Goal: Task Accomplishment & Management: Complete application form

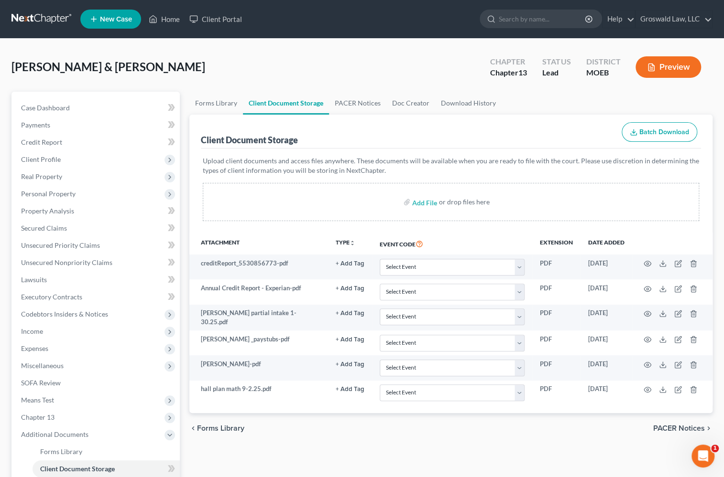
drag, startPoint x: 327, startPoint y: 57, endPoint x: 171, endPoint y: 62, distance: 156.4
click at [326, 58] on div "[PERSON_NAME] & [PERSON_NAME] Upgraded Chapter Chapter 13 Status Lead District …" at bounding box center [361, 71] width 701 height 42
click at [165, 19] on link "Home" at bounding box center [164, 19] width 41 height 17
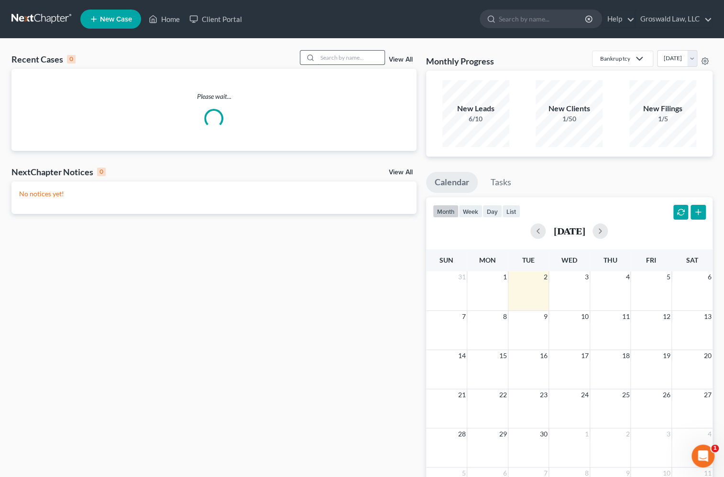
click at [326, 58] on input "search" at bounding box center [350, 58] width 67 height 14
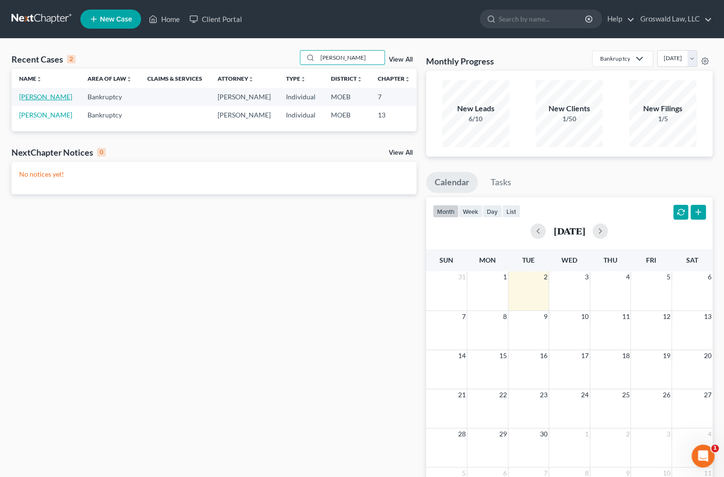
type input "[PERSON_NAME]"
click at [28, 101] on link "[PERSON_NAME]" at bounding box center [45, 97] width 53 height 8
select select "6"
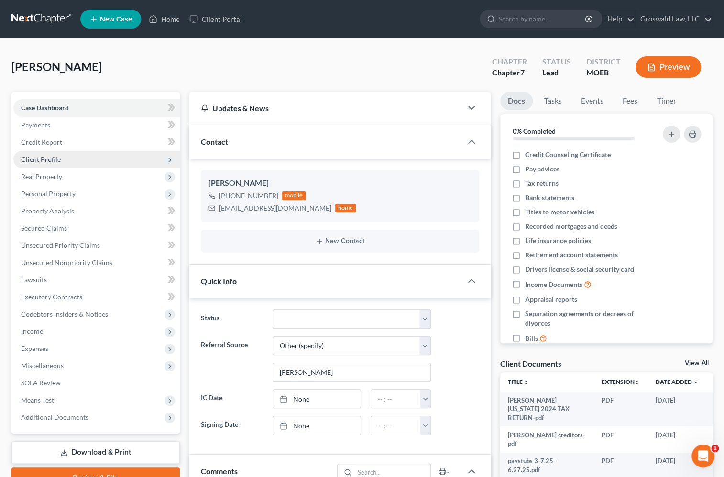
click at [56, 157] on span "Client Profile" at bounding box center [41, 159] width 40 height 8
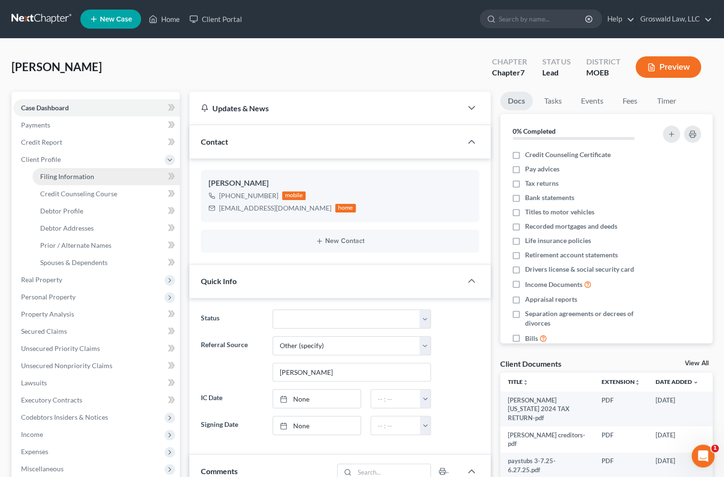
drag, startPoint x: 70, startPoint y: 176, endPoint x: 86, endPoint y: 174, distance: 16.0
click at [70, 176] on span "Filing Information" at bounding box center [67, 177] width 54 height 8
select select "1"
select select "0"
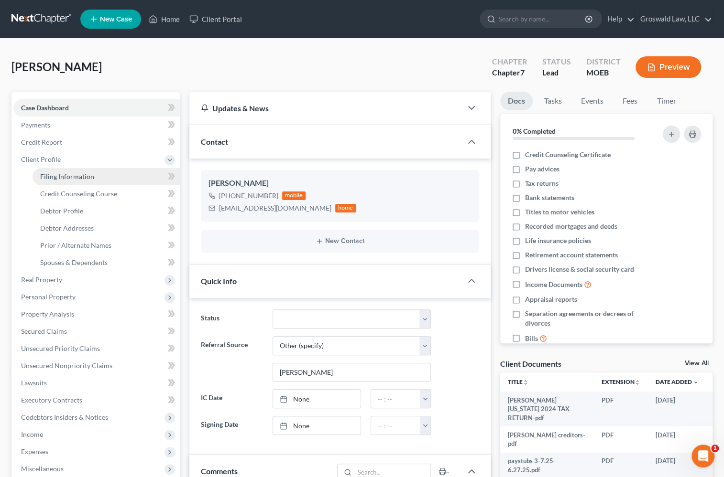
select select "45"
select select "0"
select select "26"
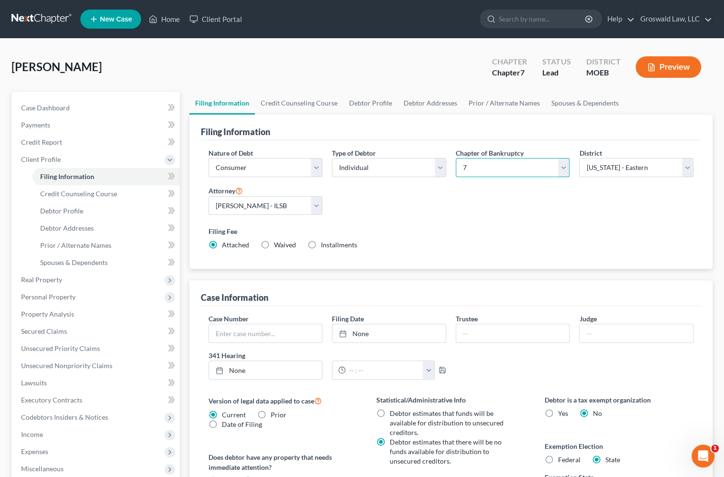
drag, startPoint x: 482, startPoint y: 161, endPoint x: 480, endPoint y: 173, distance: 12.7
click at [482, 161] on select "Select 7 11 12 13" at bounding box center [512, 167] width 114 height 19
select select "3"
click at [455, 158] on select "Select 7 11 12 13" at bounding box center [512, 167] width 114 height 19
drag, startPoint x: 455, startPoint y: 219, endPoint x: 330, endPoint y: 195, distance: 127.5
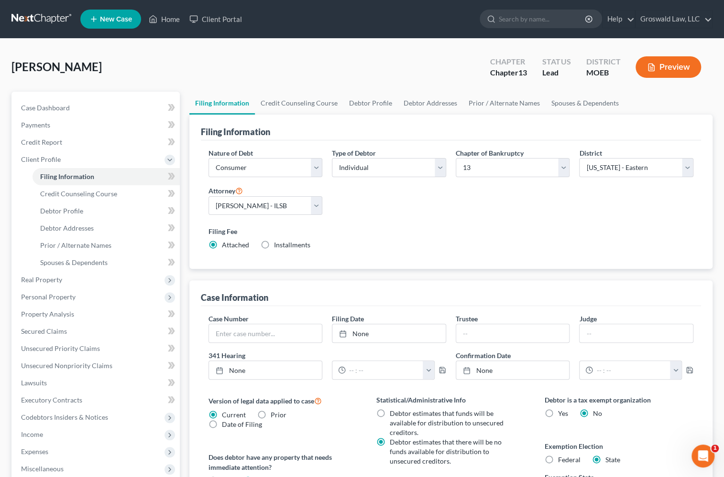
click at [454, 219] on div "Nature of Debt Select Business Consumer Other Nature of Business Select Clearin…" at bounding box center [451, 203] width 495 height 110
click at [54, 108] on span "Case Dashboard" at bounding box center [45, 108] width 49 height 8
select select "6"
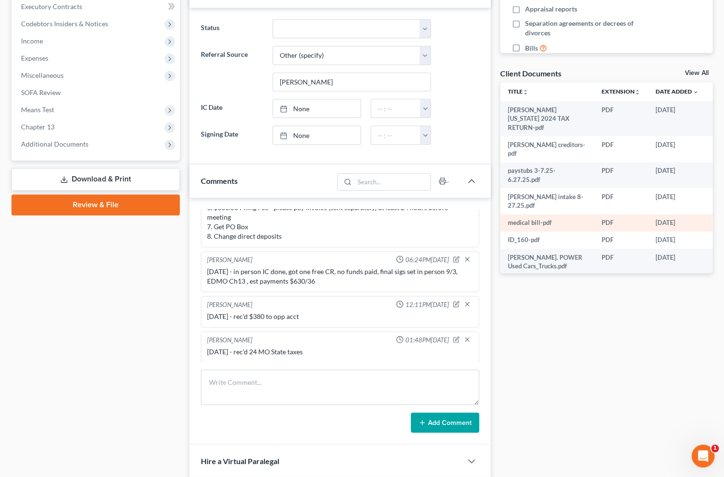
scroll to position [260, 0]
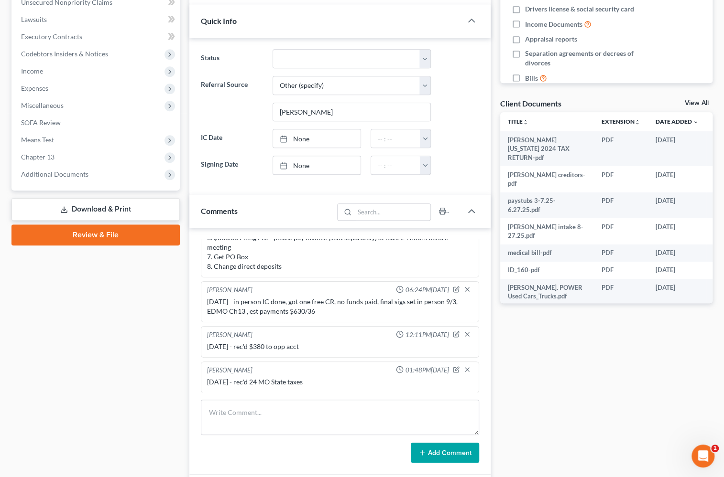
click at [583, 382] on div "Docs Tasks Events Fees Timer 0% Completed Nothing here yet! Credit Counseling C…" at bounding box center [606, 237] width 222 height 813
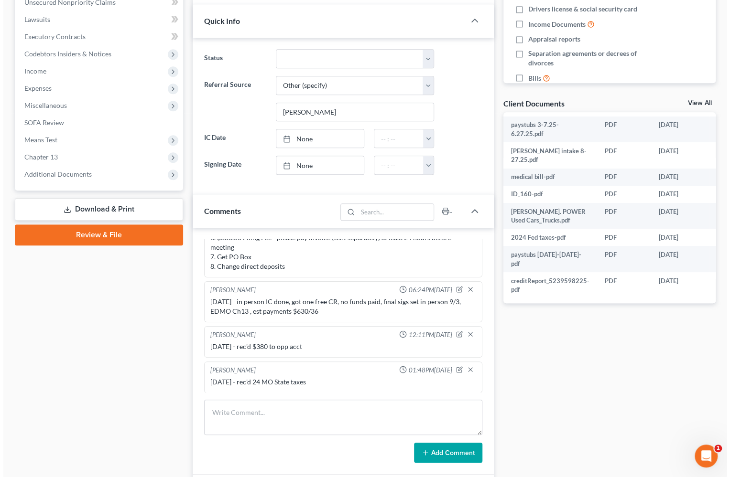
scroll to position [76, 21]
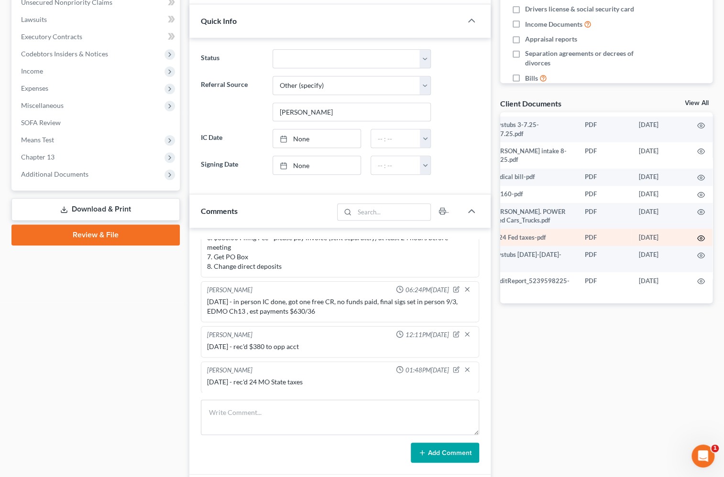
click at [697, 238] on icon "button" at bounding box center [701, 239] width 8 height 8
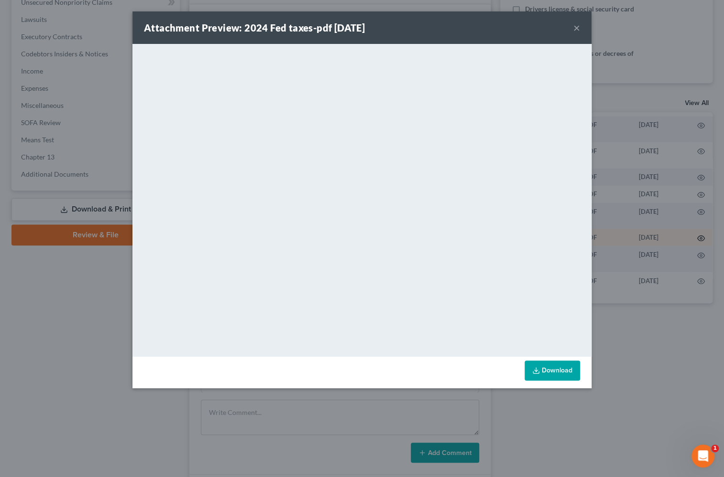
scroll to position [76, 19]
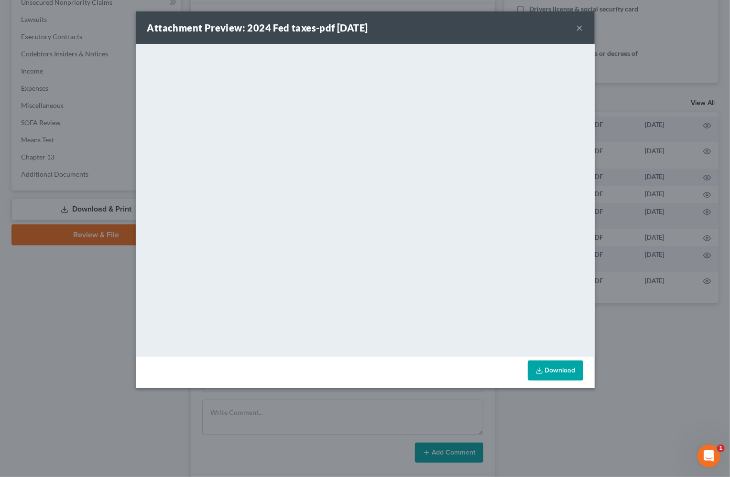
drag, startPoint x: 582, startPoint y: 27, endPoint x: 577, endPoint y: 29, distance: 5.0
click at [581, 28] on button "×" at bounding box center [579, 27] width 7 height 11
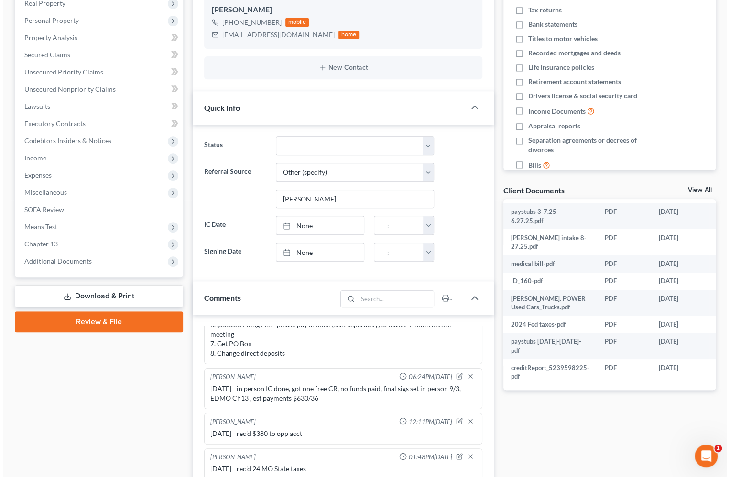
scroll to position [76, 21]
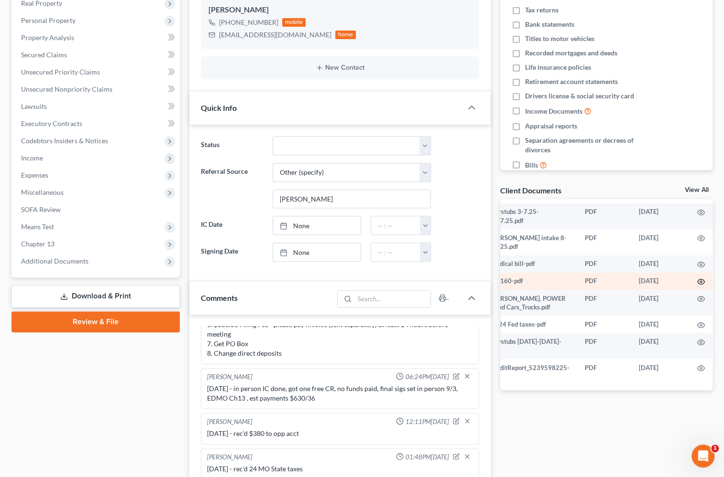
click at [697, 282] on icon "button" at bounding box center [701, 282] width 8 height 8
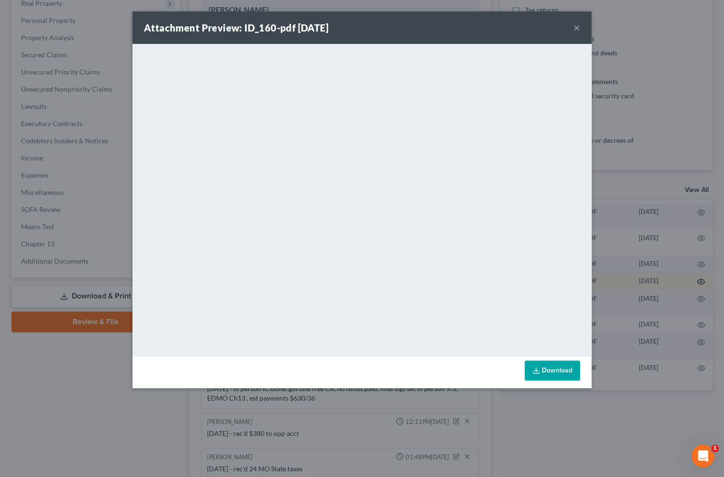
scroll to position [76, 19]
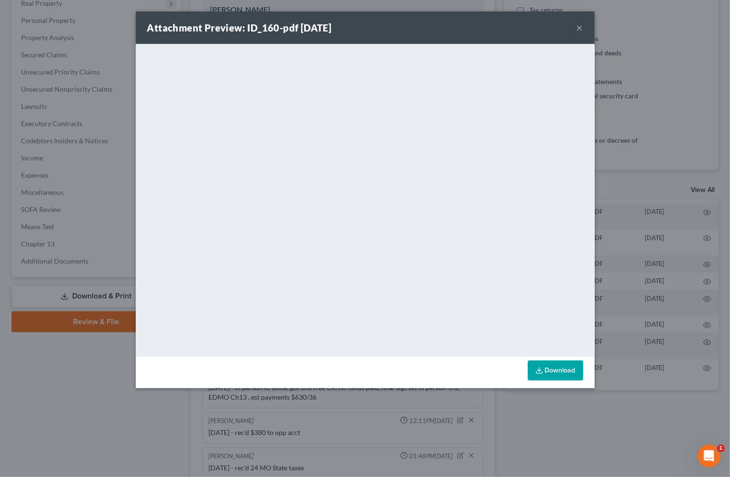
drag, startPoint x: 578, startPoint y: 26, endPoint x: 584, endPoint y: 43, distance: 17.4
click at [578, 26] on button "×" at bounding box center [579, 27] width 7 height 11
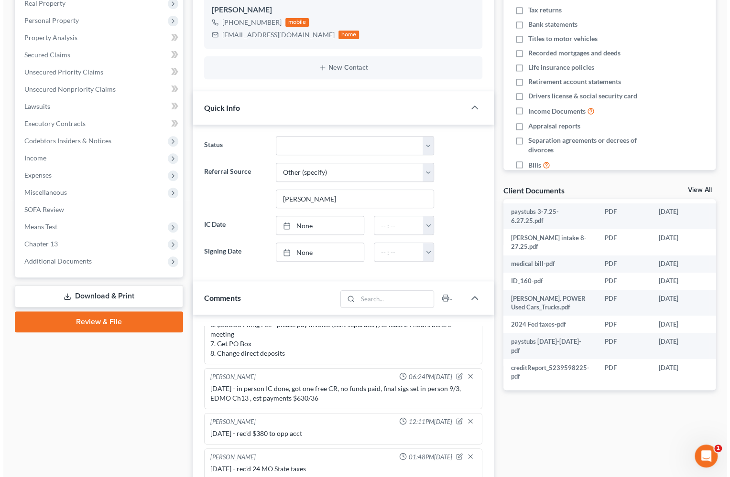
scroll to position [76, 21]
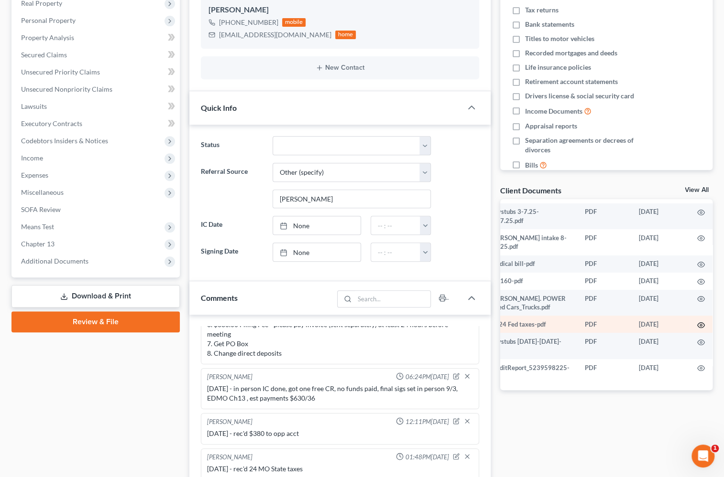
click at [700, 324] on circle "button" at bounding box center [701, 325] width 2 height 2
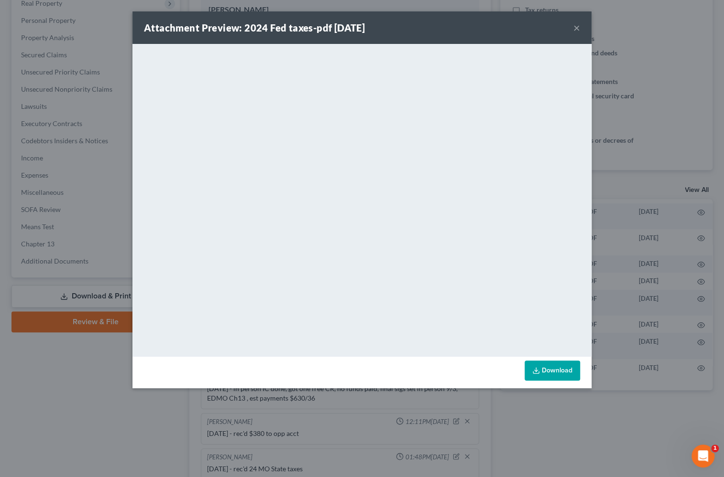
scroll to position [76, 19]
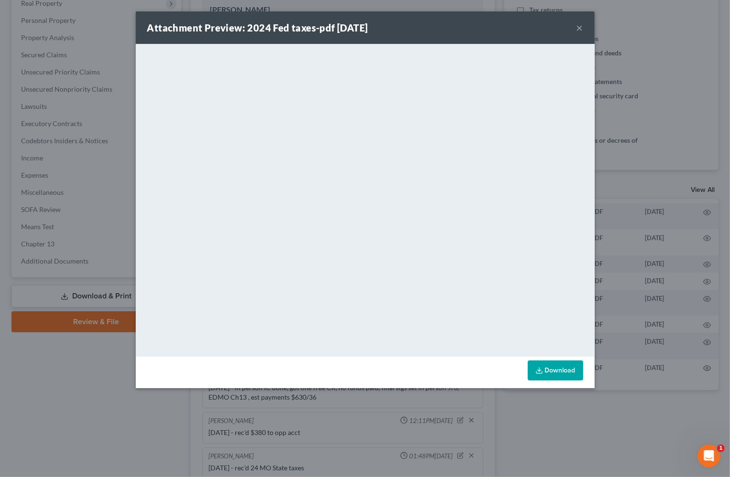
click at [579, 29] on button "×" at bounding box center [579, 27] width 7 height 11
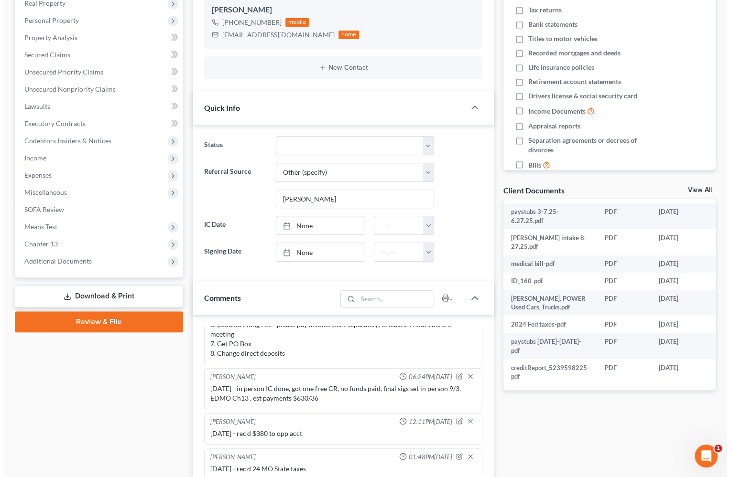
scroll to position [76, 21]
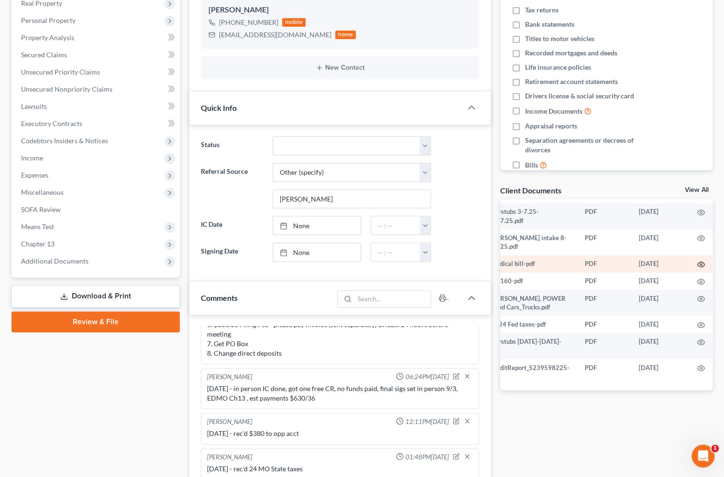
click at [697, 262] on icon "button" at bounding box center [700, 264] width 7 height 5
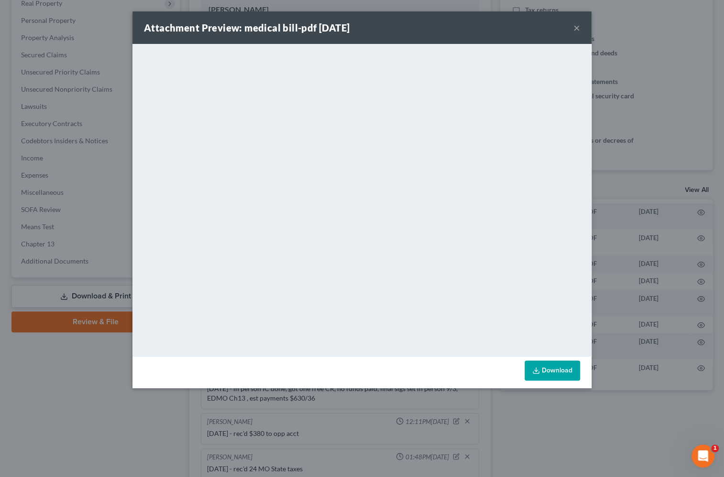
scroll to position [76, 19]
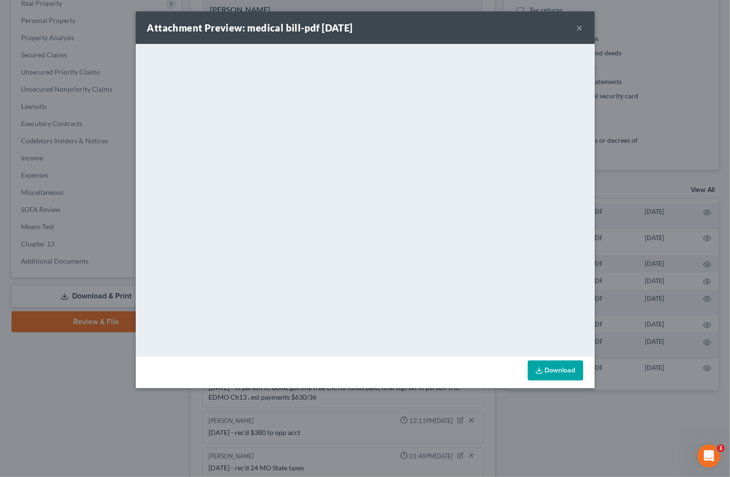
click at [579, 29] on button "×" at bounding box center [579, 27] width 7 height 11
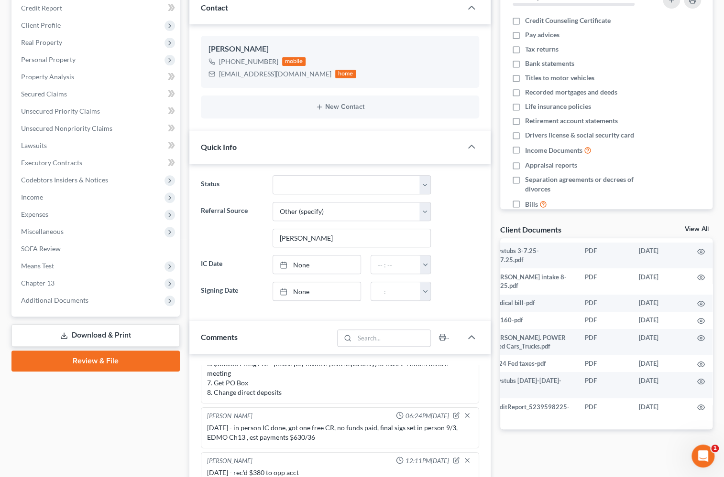
scroll to position [87, 0]
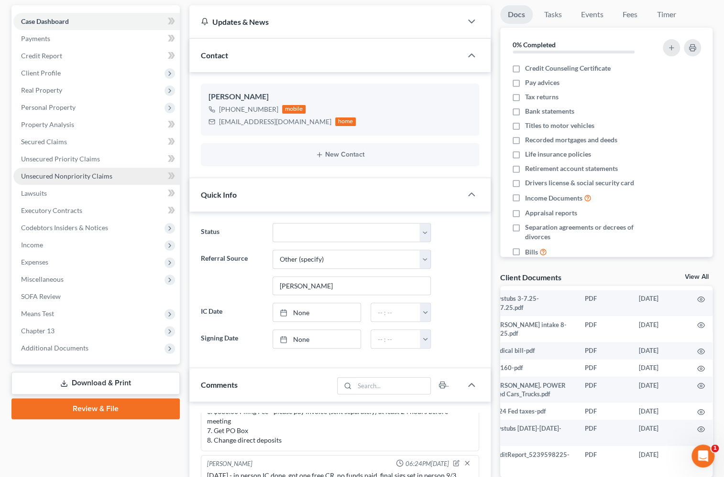
click at [84, 173] on span "Unsecured Nonpriority Claims" at bounding box center [66, 176] width 91 height 8
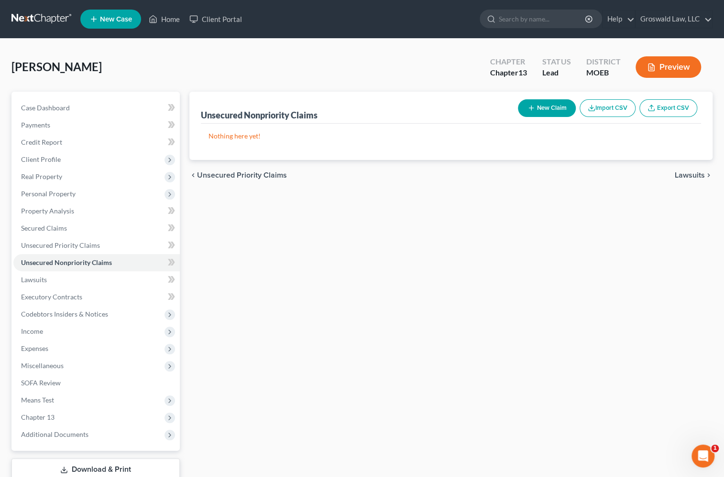
drag, startPoint x: 351, startPoint y: 296, endPoint x: 378, endPoint y: 251, distance: 52.5
click at [352, 296] on div "Unsecured Nonpriority Claims New Claim Import CSV Export CSV Nothing here yet! …" at bounding box center [450, 299] width 533 height 414
click at [543, 109] on button "New Claim" at bounding box center [547, 108] width 58 height 18
select select "0"
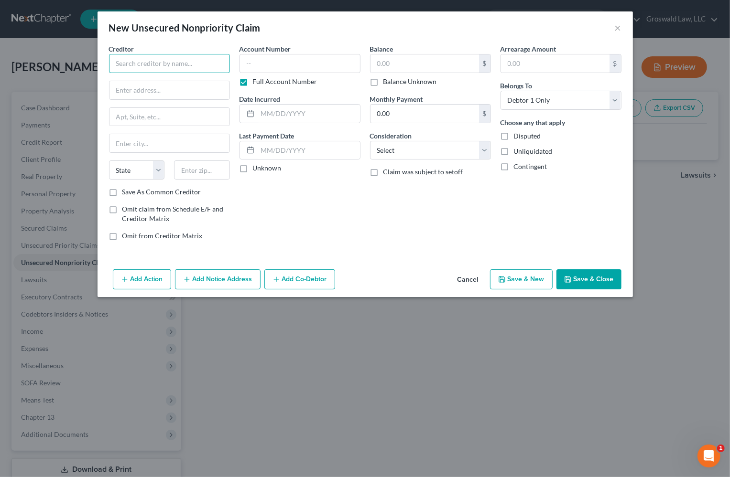
click at [162, 72] on input "text" at bounding box center [169, 63] width 121 height 19
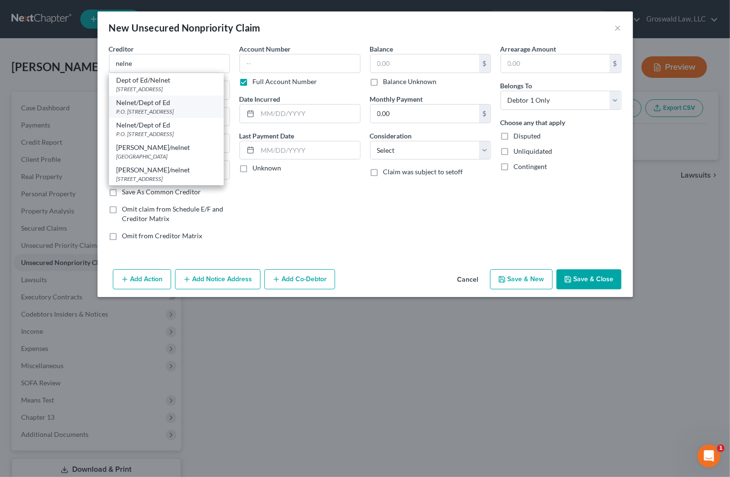
click at [167, 103] on div "Nelnet/Dept of Ed" at bounding box center [166, 103] width 99 height 10
type input "Nelnet/Dept of Ed"
type input "P.O. Box 82561"
type input "Lincoln"
select select "30"
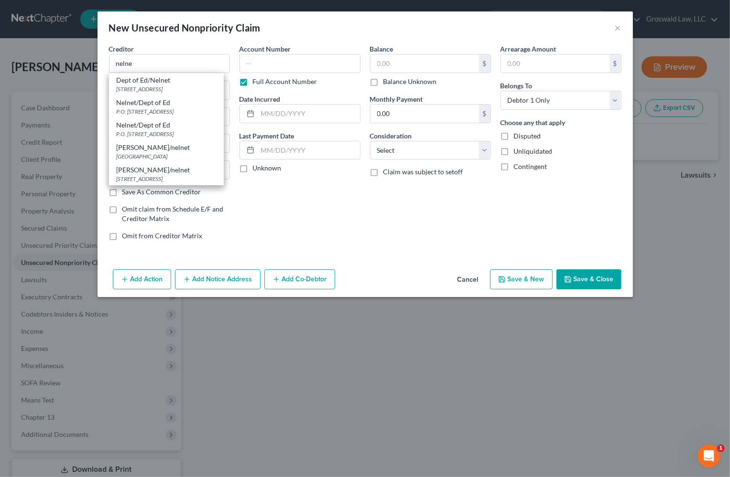
type input "68501"
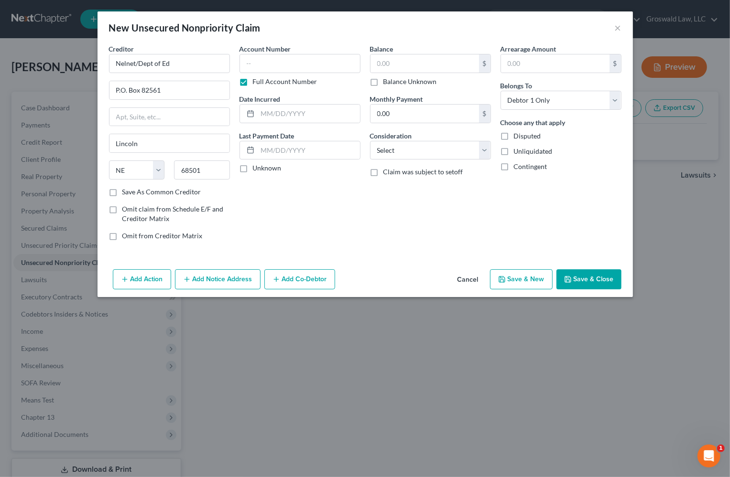
drag, startPoint x: 359, startPoint y: 207, endPoint x: 314, endPoint y: 225, distance: 48.3
click at [359, 207] on div "Account Number Full Account Number Date Incurred Last Payment Date Unknown" at bounding box center [300, 146] width 130 height 205
click at [198, 283] on button "Add Notice Address" at bounding box center [218, 280] width 86 height 20
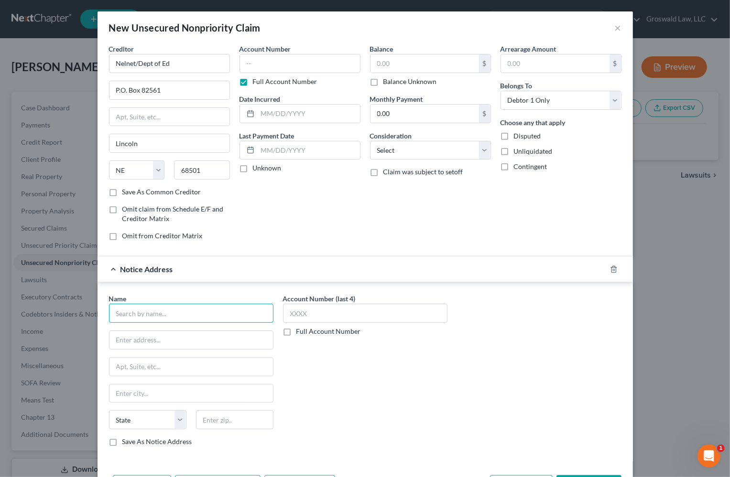
click at [144, 309] on input "text" at bounding box center [191, 313] width 164 height 19
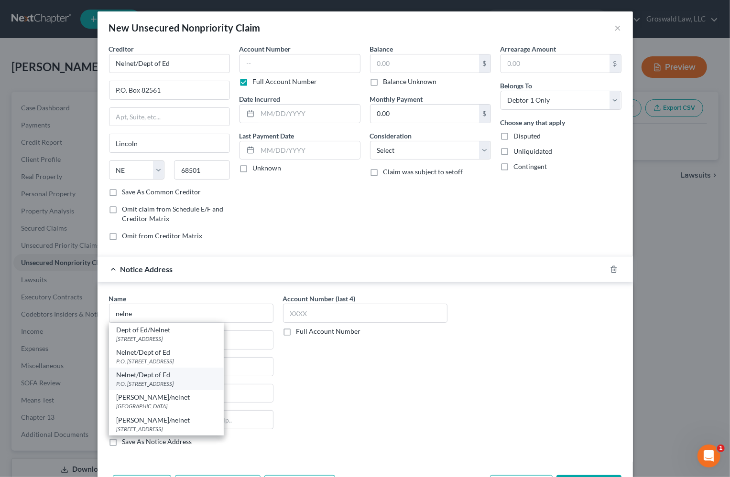
click at [176, 378] on div "Nelnet/Dept of Ed" at bounding box center [166, 375] width 99 height 10
type input "Nelnet/Dept of Ed"
type input "P.O. Box 82505"
type input "Lincoln"
select select "30"
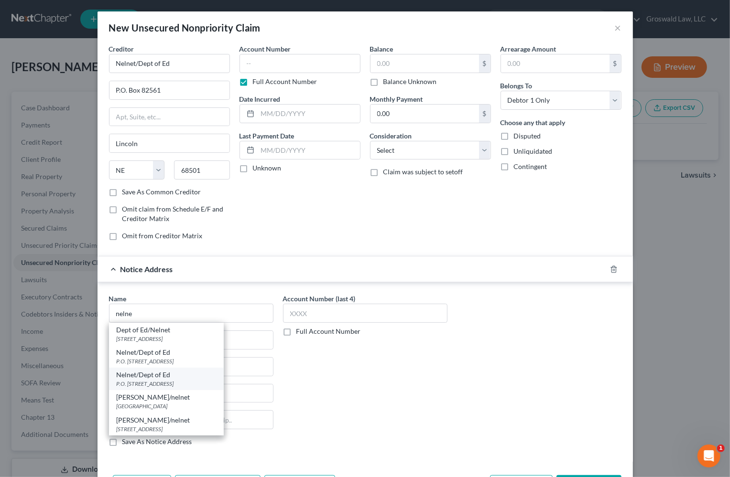
type input "68501"
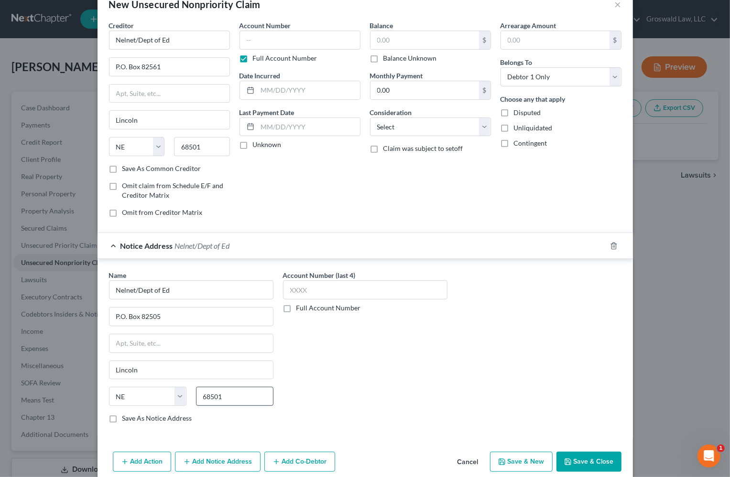
scroll to position [36, 0]
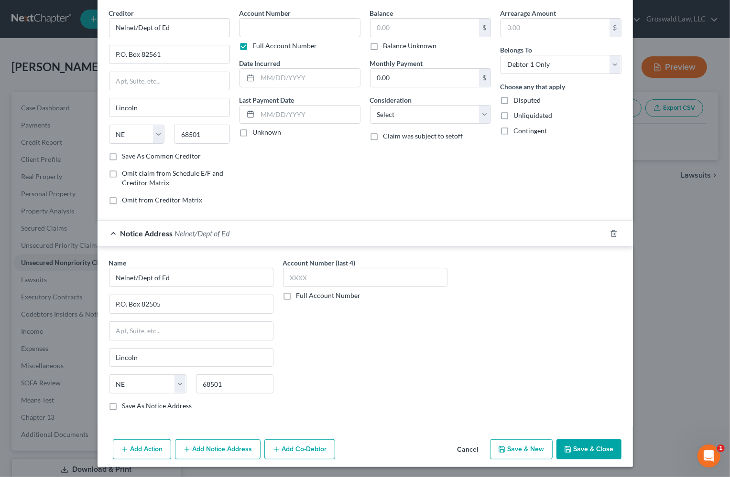
click at [221, 445] on button "Add Notice Address" at bounding box center [218, 450] width 86 height 20
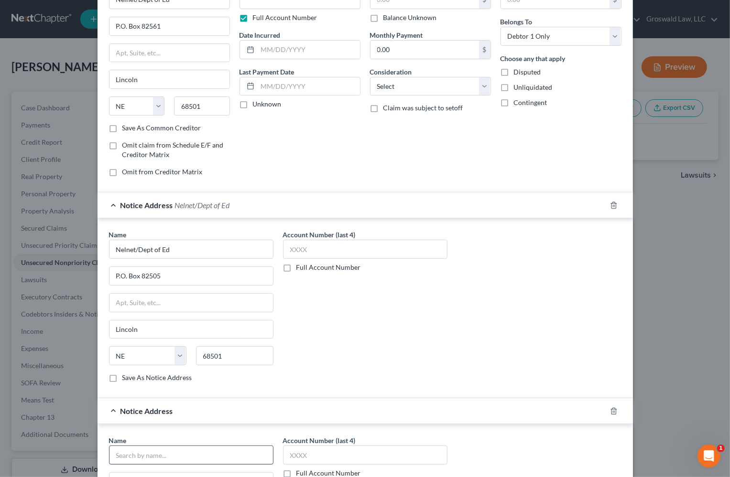
scroll to position [79, 0]
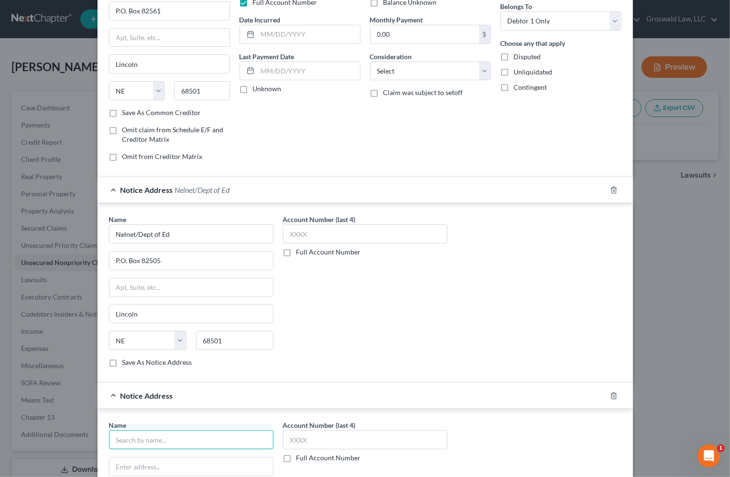
click at [253, 439] on input "text" at bounding box center [191, 440] width 164 height 19
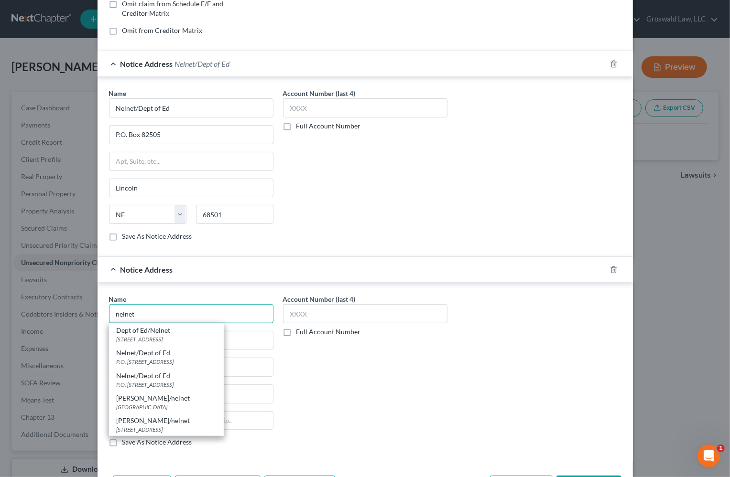
scroll to position [210, 0]
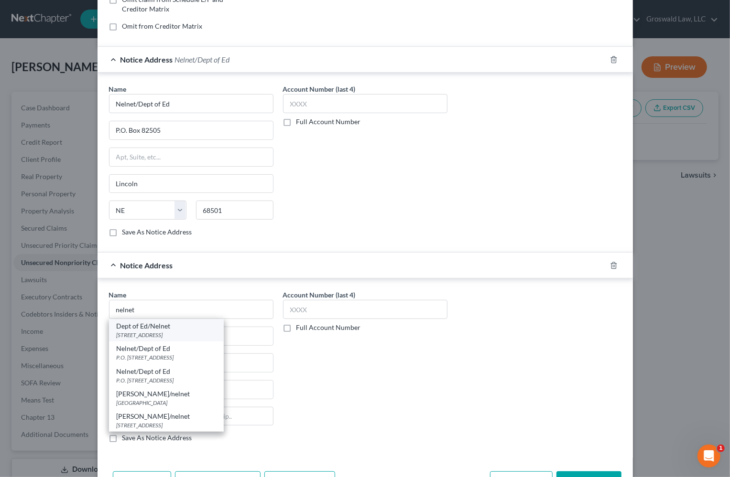
click at [173, 339] on div "Dept of Ed/Nelnet [STREET_ADDRESS]" at bounding box center [166, 330] width 115 height 22
type input "Dept of Ed/Nelnet"
type input "[STREET_ADDRESS]"
type input "Lincoln"
select select "30"
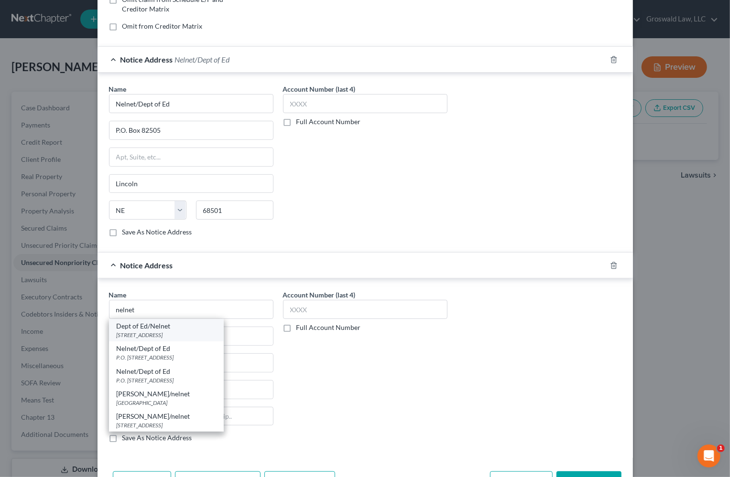
type input "68508"
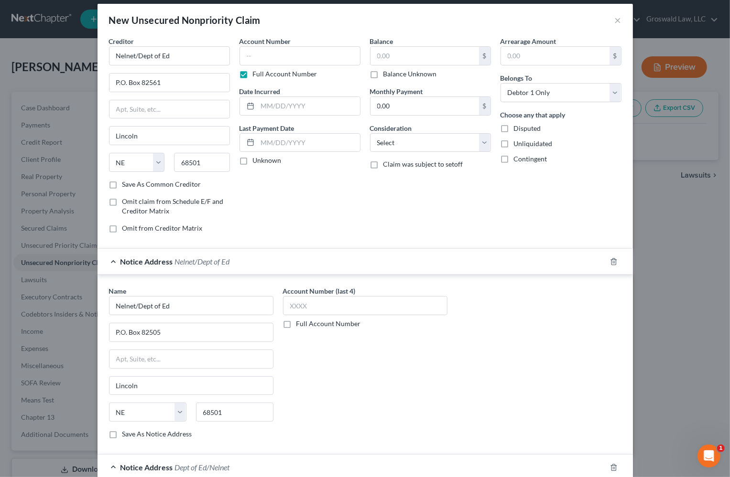
scroll to position [0, 0]
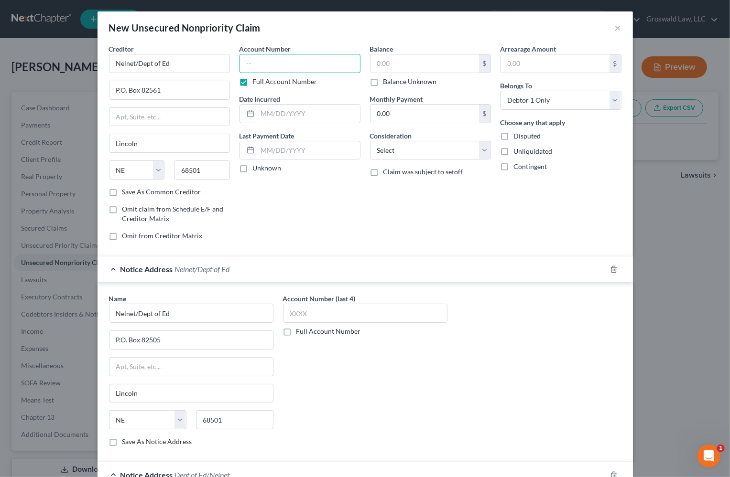
click at [288, 64] on input "text" at bounding box center [299, 63] width 121 height 19
type input "0635"
type input "04/2020"
type input "33,773"
select select "17"
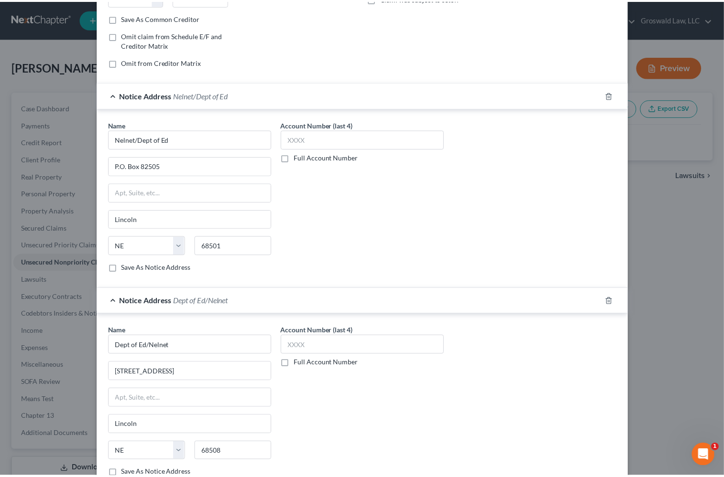
scroll to position [241, 0]
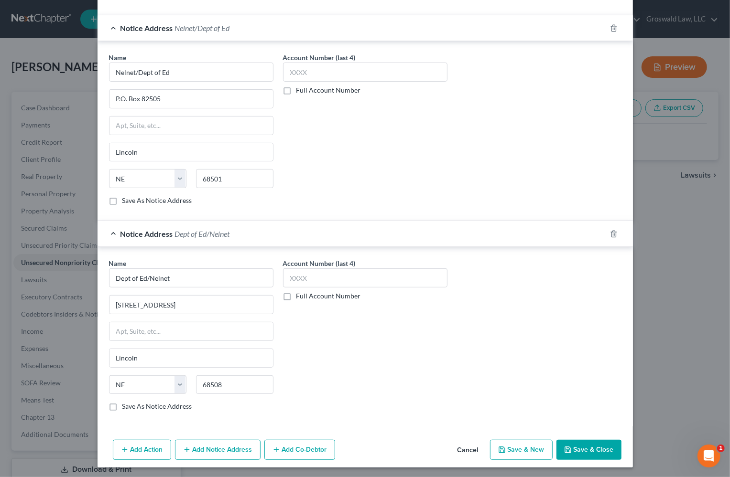
click at [610, 450] on button "Save & Close" at bounding box center [588, 450] width 65 height 20
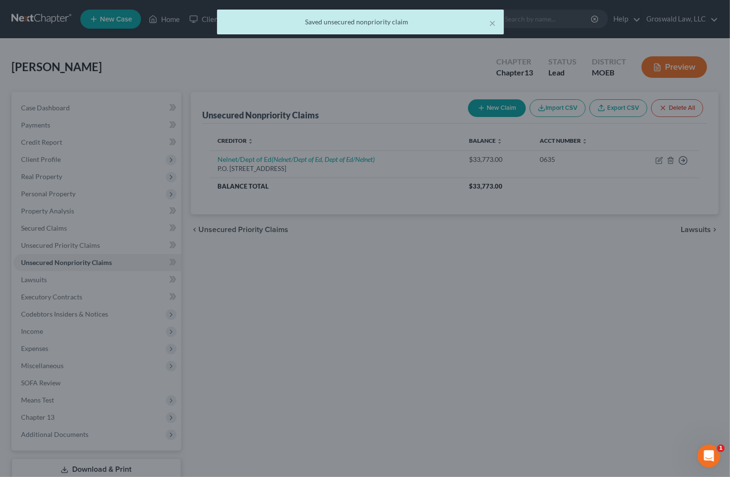
scroll to position [0, 0]
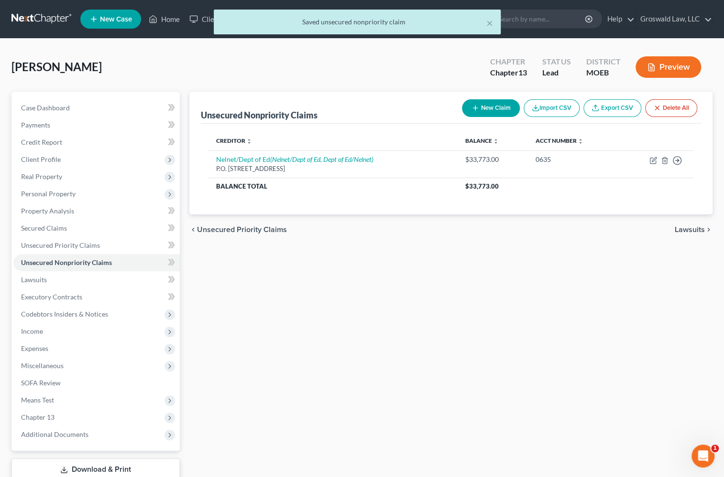
drag, startPoint x: 291, startPoint y: 364, endPoint x: 298, endPoint y: 361, distance: 7.1
click at [292, 364] on div "Unsecured Nonpriority Claims New Claim Import CSV Export CSV Delete All Credito…" at bounding box center [450, 299] width 533 height 414
click at [487, 110] on button "New Claim" at bounding box center [491, 108] width 58 height 18
select select "0"
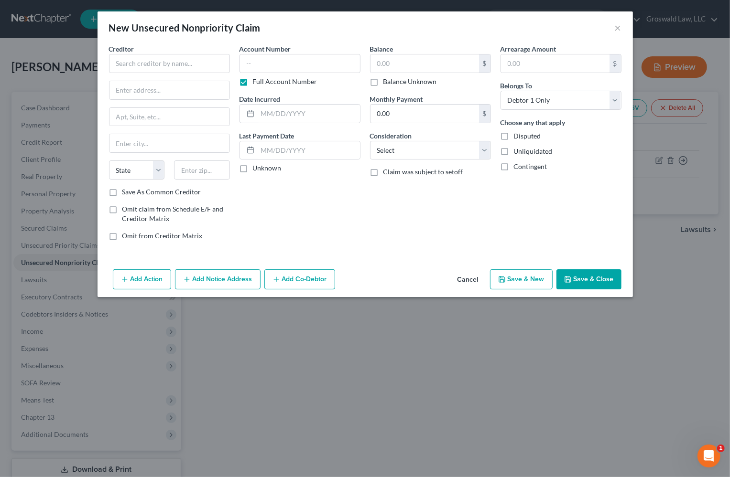
drag, startPoint x: 323, startPoint y: 201, endPoint x: 317, endPoint y: 196, distance: 7.2
click at [323, 201] on div "Account Number Full Account Number Date Incurred Last Payment Date Unknown" at bounding box center [300, 146] width 130 height 205
click at [141, 61] on input "text" at bounding box center [169, 63] width 121 height 19
type input "z"
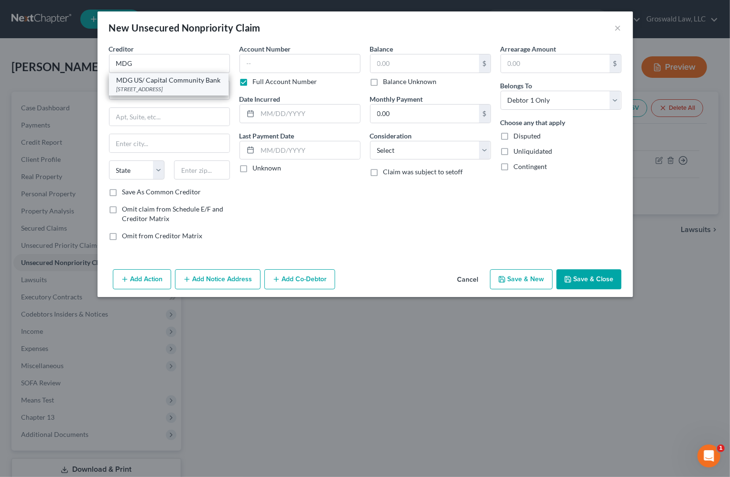
click at [160, 83] on div "MDG US/ Capital Community Bank" at bounding box center [169, 81] width 104 height 10
type input "MDG US/ Capital Community Bank"
type input "3422 Old Capital Trail"
type input "PMB# 1993"
type input "Wilmington"
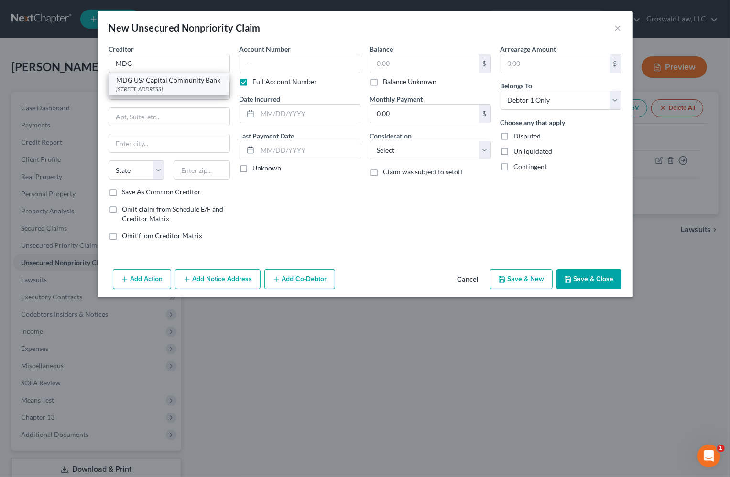
select select "7"
type input "19808"
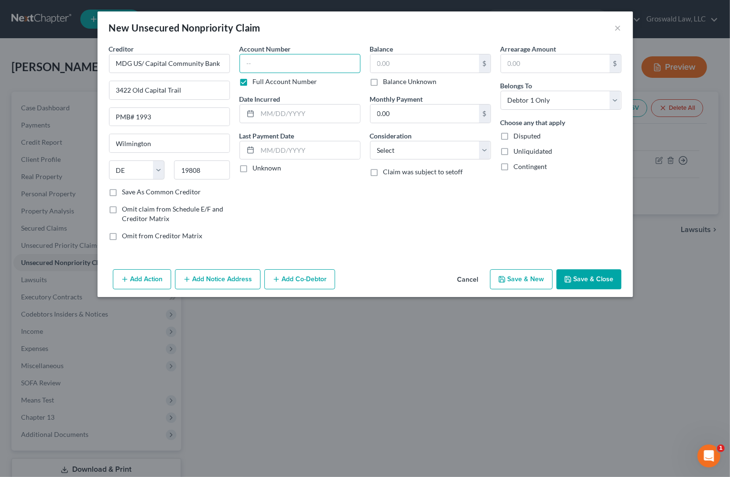
click at [250, 62] on input "text" at bounding box center [299, 63] width 121 height 19
type input "9568"
type input "08/2020"
type input "2,526"
select select "10"
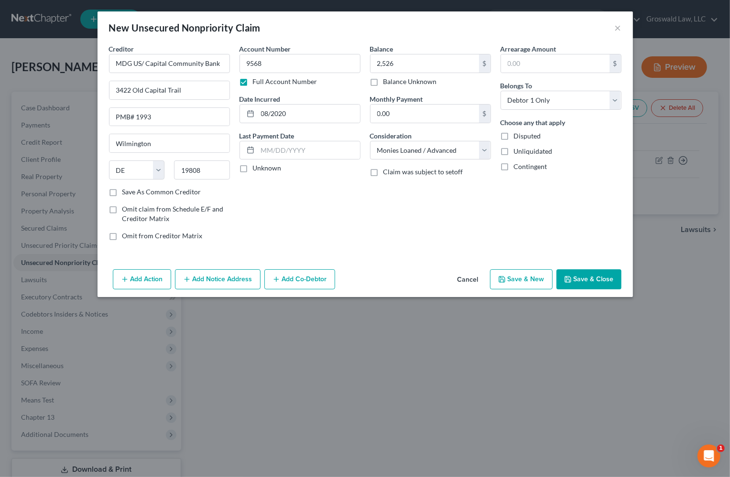
click at [516, 278] on button "Save & New" at bounding box center [521, 280] width 63 height 20
select select "0"
type input "2,526.00"
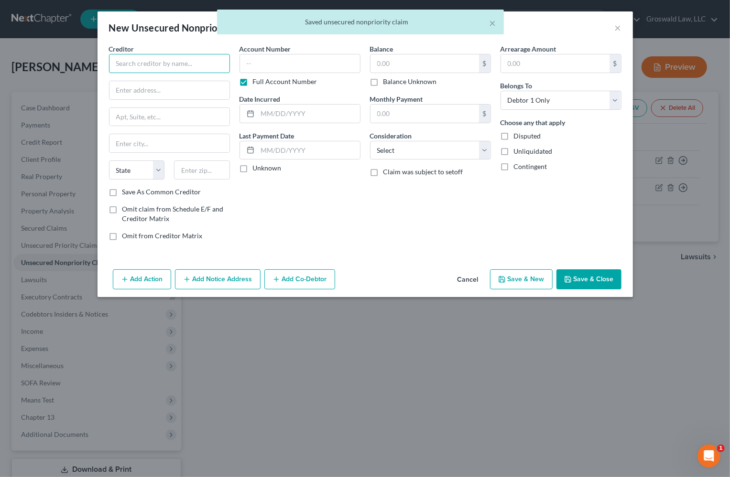
click at [144, 65] on input "text" at bounding box center [169, 63] width 121 height 19
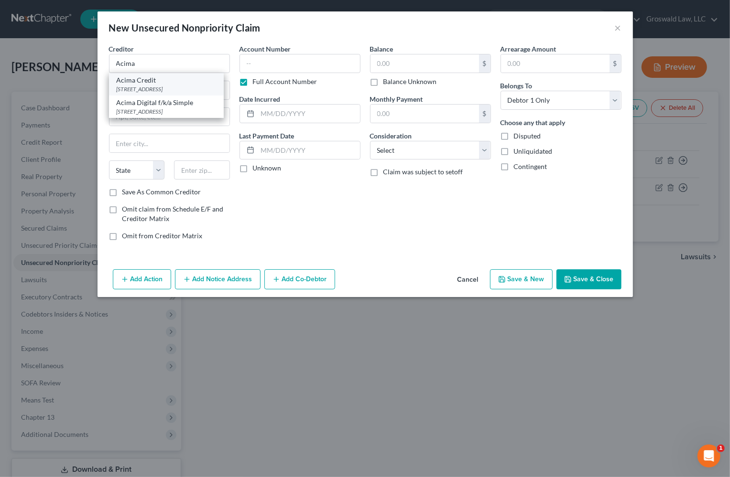
click at [154, 91] on div "[STREET_ADDRESS]" at bounding box center [166, 89] width 99 height 8
type input "Acima Credit"
type input "[STREET_ADDRESS]"
type input "[PERSON_NAME]"
select select "46"
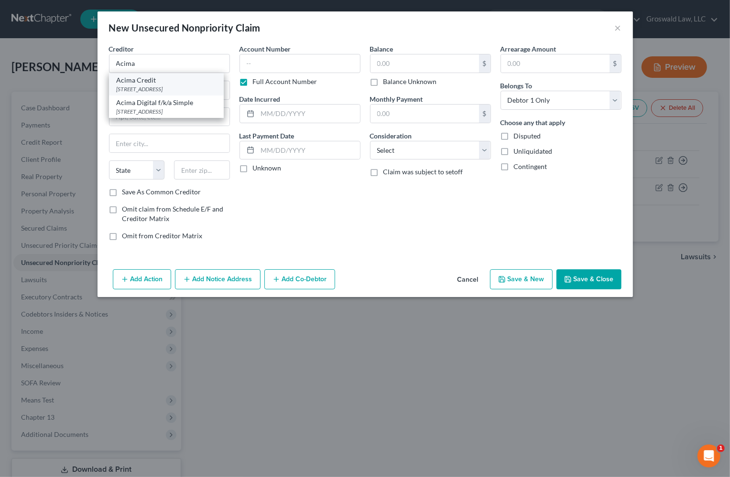
type input "84020"
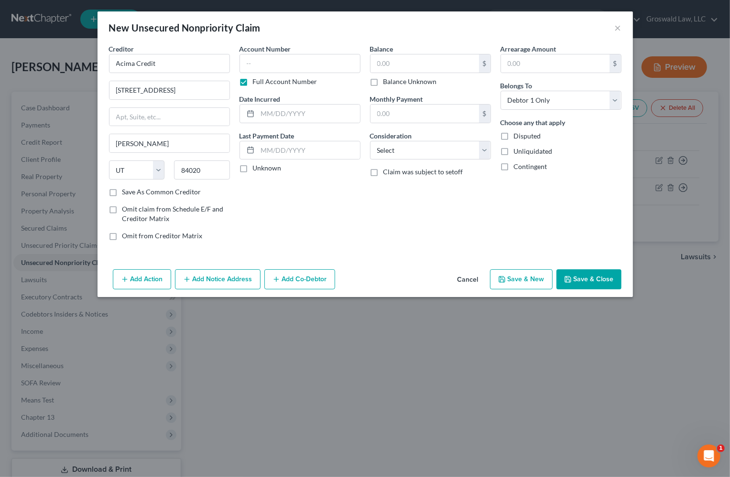
click at [201, 272] on button "Add Notice Address" at bounding box center [218, 280] width 86 height 20
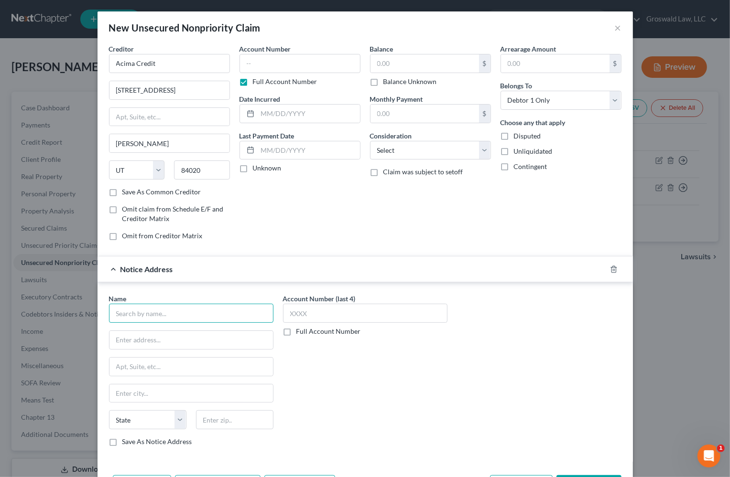
drag, startPoint x: 123, startPoint y: 312, endPoint x: 140, endPoint y: 305, distance: 18.2
click at [121, 312] on input "text" at bounding box center [191, 313] width 164 height 19
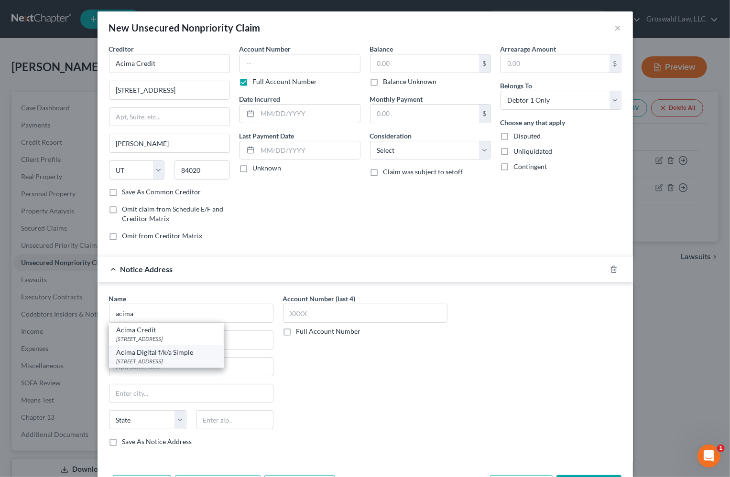
click at [197, 362] on div "[STREET_ADDRESS]" at bounding box center [166, 361] width 99 height 8
type input "Acima Digital f/k/a Simple"
type input "[STREET_ADDRESS]"
type input "[PERSON_NAME]"
select select "46"
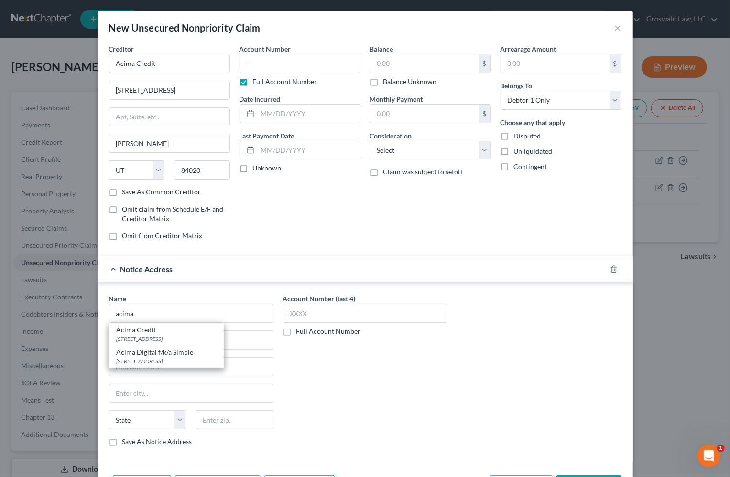
type input "84070"
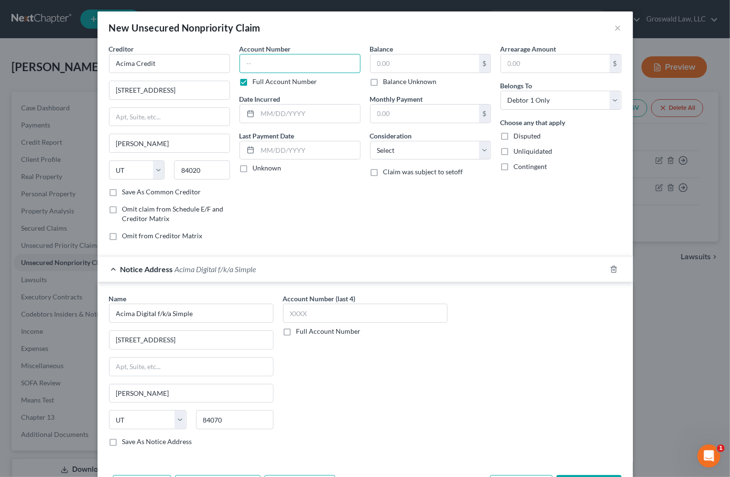
click at [298, 70] on input "text" at bounding box center [299, 63] width 121 height 19
type input "0525"
type input "10/2021"
type input "2,498"
select select "2"
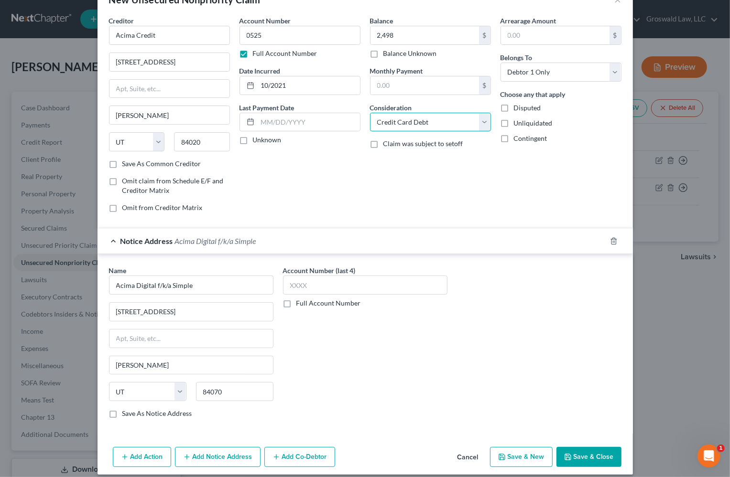
scroll to position [36, 0]
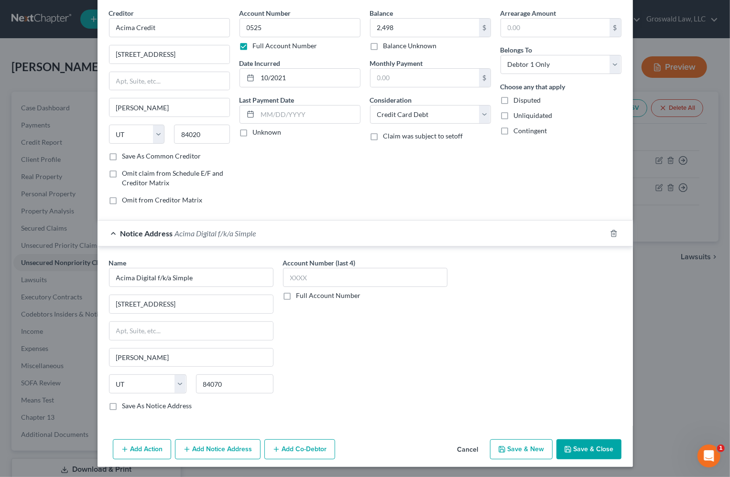
click at [611, 445] on button "Save & Close" at bounding box center [588, 450] width 65 height 20
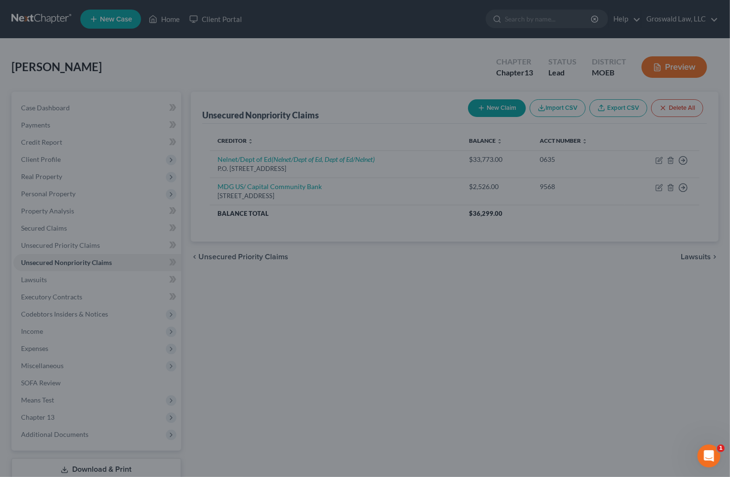
type input "2,498.00"
type input "0.00"
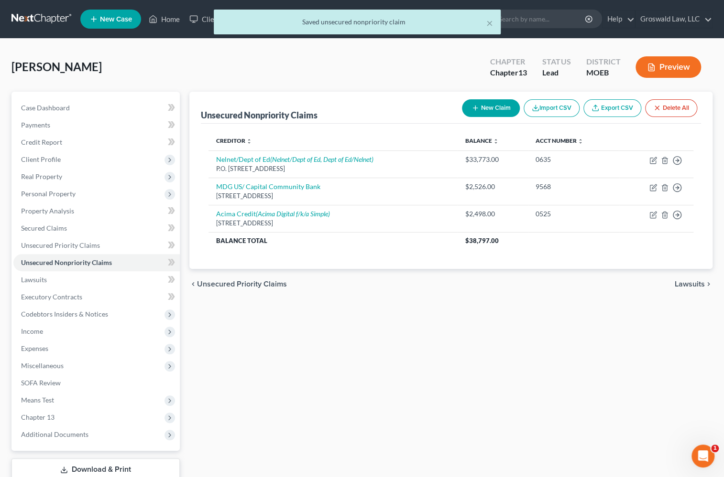
click at [344, 335] on div "Unsecured Nonpriority Claims New Claim Import CSV Export CSV Delete All Credito…" at bounding box center [450, 299] width 533 height 414
click at [475, 106] on icon "button" at bounding box center [475, 108] width 8 height 8
select select "0"
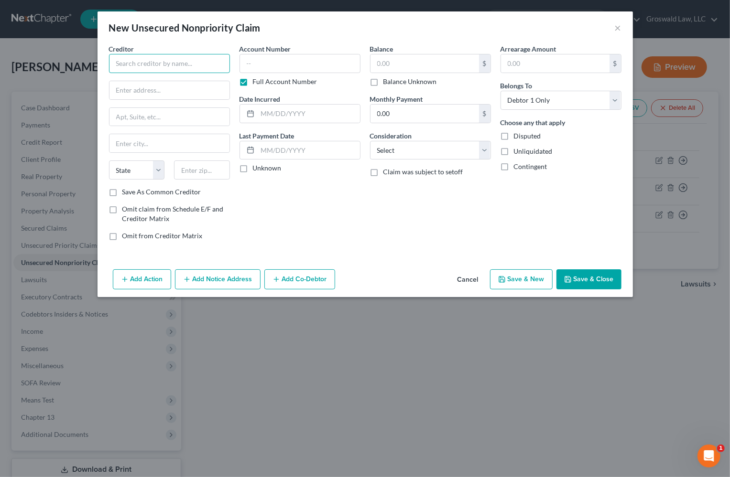
drag, startPoint x: 195, startPoint y: 65, endPoint x: 196, endPoint y: 33, distance: 31.5
click at [193, 50] on div "Creditor *" at bounding box center [169, 58] width 121 height 29
type input "NetCredit"
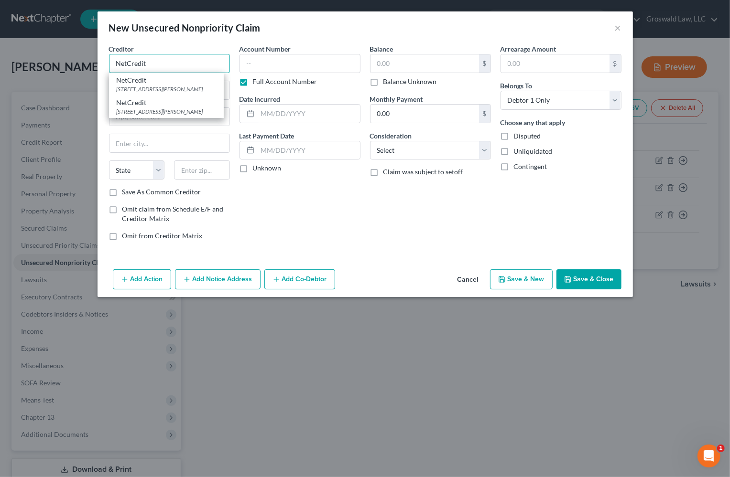
type input "[STREET_ADDRESS][PERSON_NAME]"
type input "[GEOGRAPHIC_DATA]"
select select "14"
type input "60604"
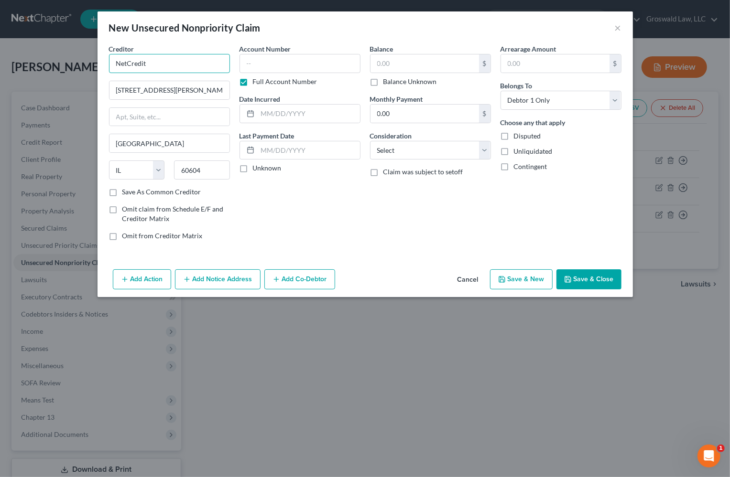
type input "NetCredit"
click at [294, 221] on div "Account Number Full Account Number Date Incurred Last Payment Date Unknown" at bounding box center [300, 146] width 130 height 205
drag, startPoint x: 196, startPoint y: 275, endPoint x: 162, endPoint y: 153, distance: 126.5
click at [196, 273] on button "Add Notice Address" at bounding box center [218, 280] width 86 height 20
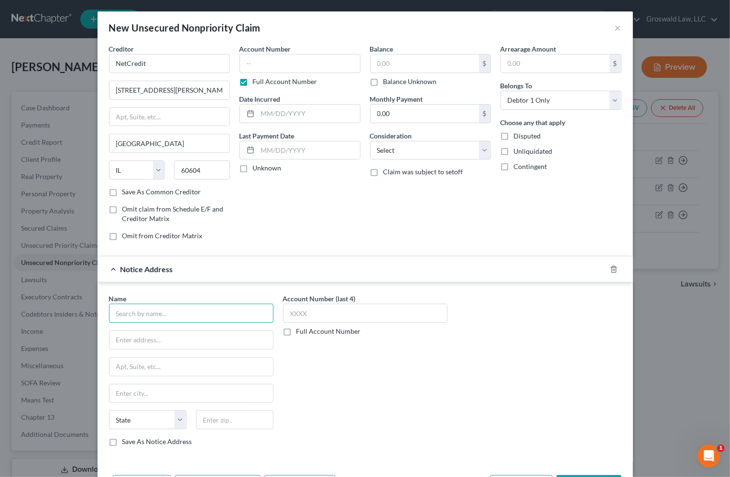
click at [166, 315] on input "text" at bounding box center [191, 313] width 164 height 19
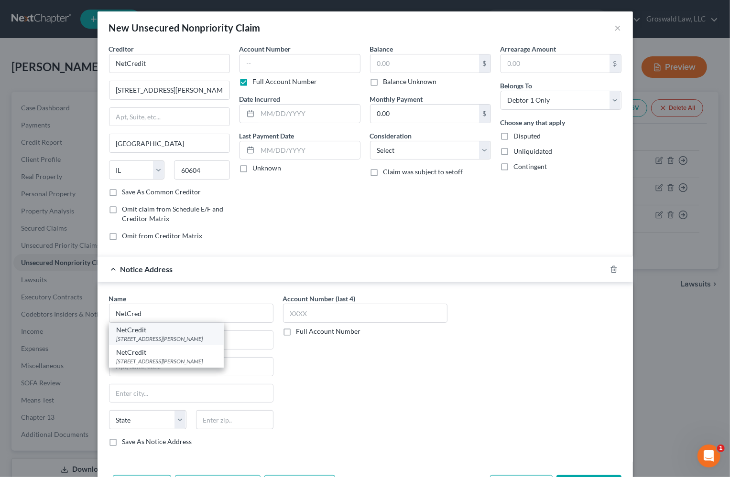
click at [171, 333] on div "NetCredit" at bounding box center [166, 330] width 99 height 10
type input "NetCredit"
type input "[STREET_ADDRESS][PERSON_NAME]"
type input "[GEOGRAPHIC_DATA]"
select select "14"
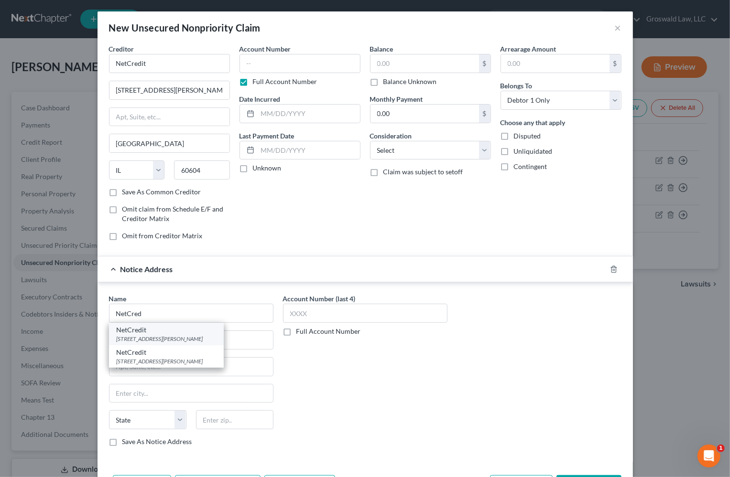
type input "60604"
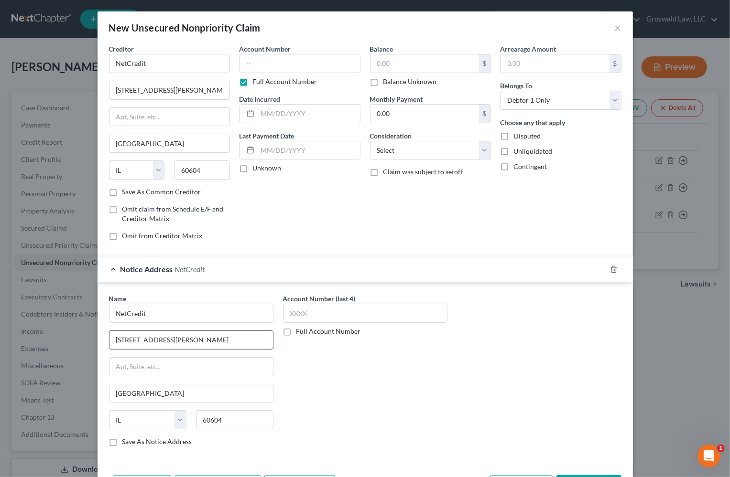
drag, startPoint x: 205, startPoint y: 342, endPoint x: 188, endPoint y: 343, distance: 16.7
click at [188, 343] on input "[STREET_ADDRESS][PERSON_NAME]" at bounding box center [190, 340] width 163 height 18
type input "[STREET_ADDRESS][PERSON_NAME]"
click at [266, 72] on input "text" at bounding box center [299, 63] width 121 height 19
type input "4261"
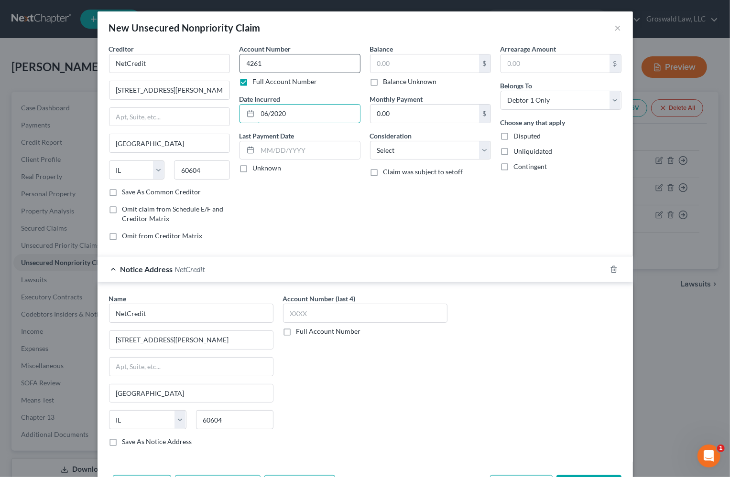
type input "06/2020"
type input "1,859"
select select "10"
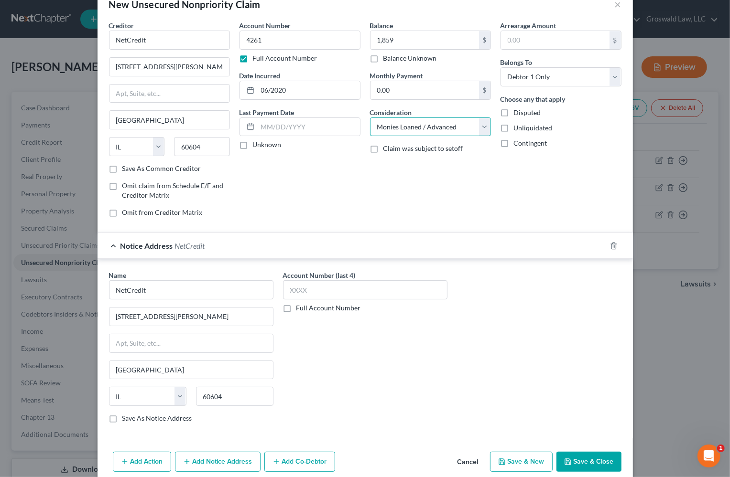
scroll to position [36, 0]
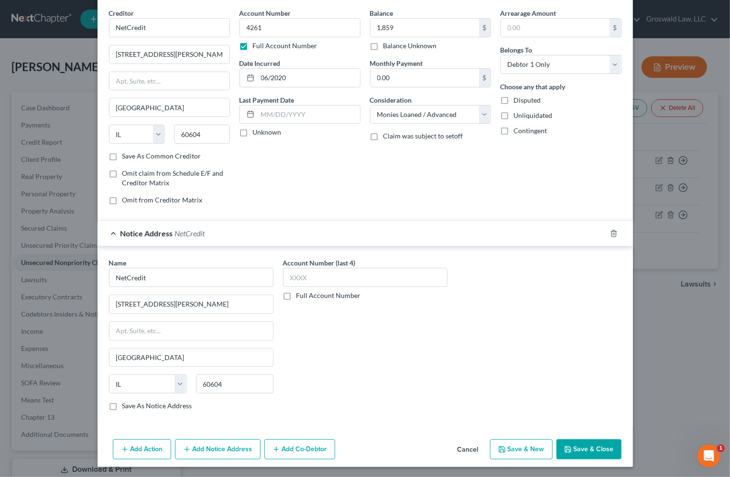
click at [515, 450] on button "Save & New" at bounding box center [521, 450] width 63 height 20
select select "0"
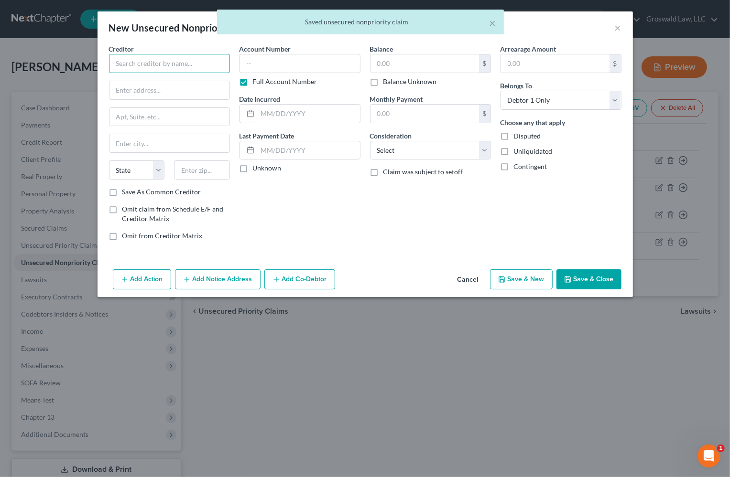
drag, startPoint x: 153, startPoint y: 65, endPoint x: 155, endPoint y: 38, distance: 27.3
click at [153, 58] on input "text" at bounding box center [169, 63] width 121 height 19
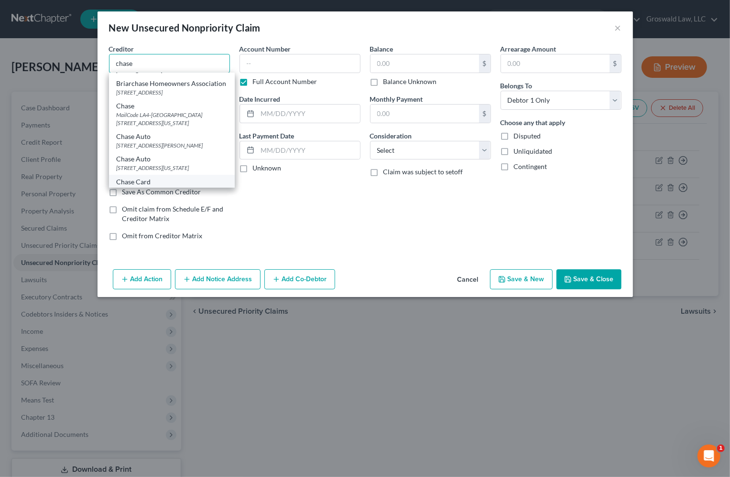
scroll to position [109, 0]
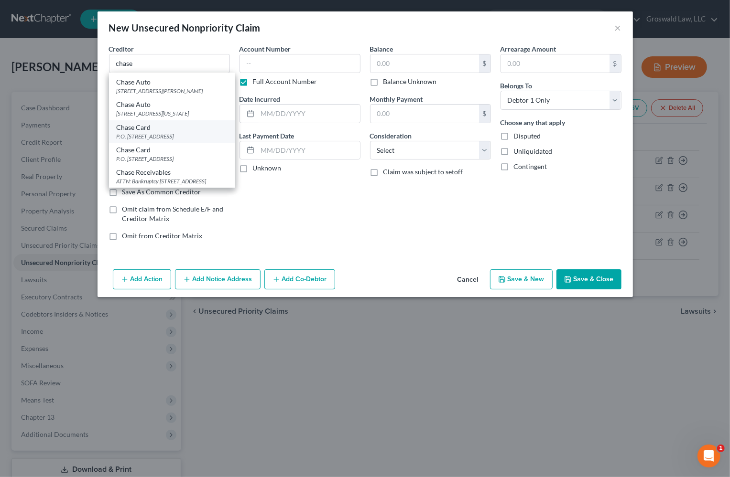
click at [170, 132] on div "P.O. [STREET_ADDRESS]" at bounding box center [172, 136] width 110 height 8
type input "Chase Card"
type input "P.O. Box 15369"
type input "Wilmington"
select select "7"
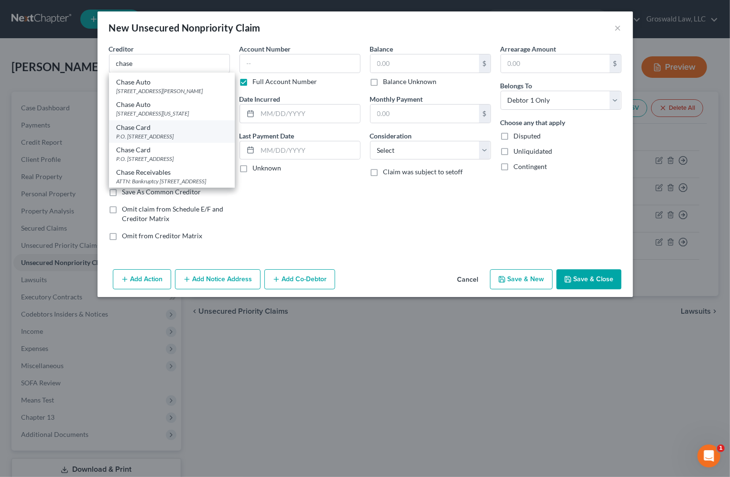
type input "19850"
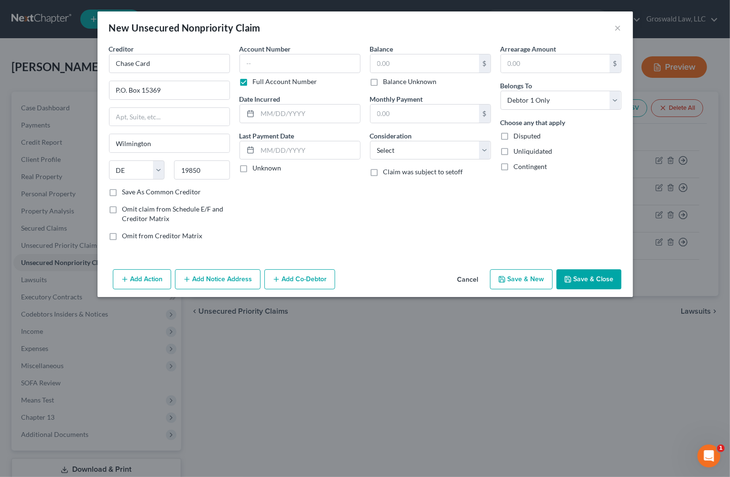
scroll to position [0, 0]
click at [303, 242] on div "Account Number Full Account Number Date Incurred Last Payment Date Unknown" at bounding box center [300, 146] width 130 height 205
click at [228, 280] on button "Add Notice Address" at bounding box center [218, 280] width 86 height 20
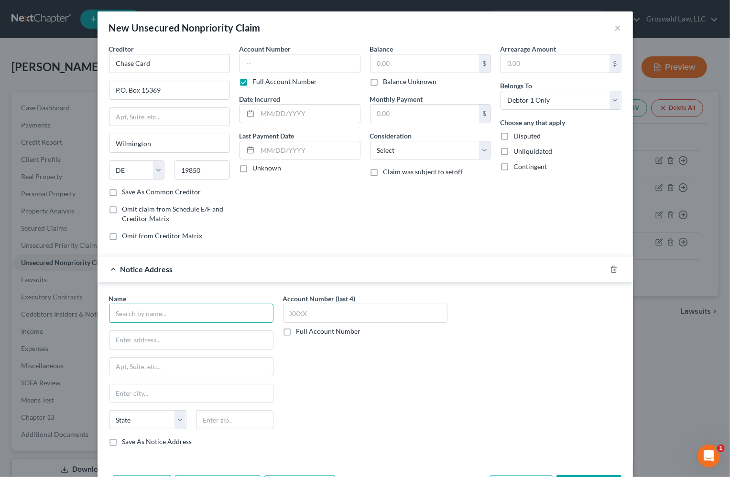
click at [172, 313] on input "text" at bounding box center [191, 313] width 164 height 19
type input "Chase"
drag, startPoint x: 320, startPoint y: 401, endPoint x: 256, endPoint y: 371, distance: 70.8
click at [313, 397] on div "Account Number (last 4) Full Account Number" at bounding box center [365, 374] width 174 height 161
click at [207, 340] on input "text" at bounding box center [190, 340] width 163 height 18
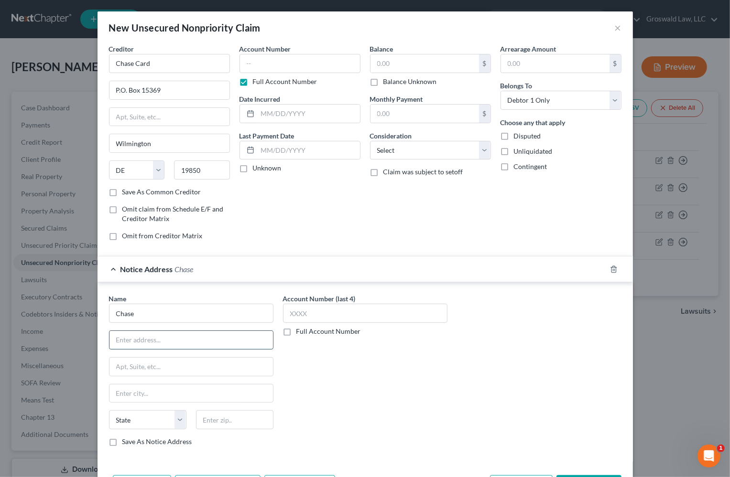
paste input "PO Box 15299"
type input "PO Box 15299"
type input "19850"
type input "Wilmington"
select select "7"
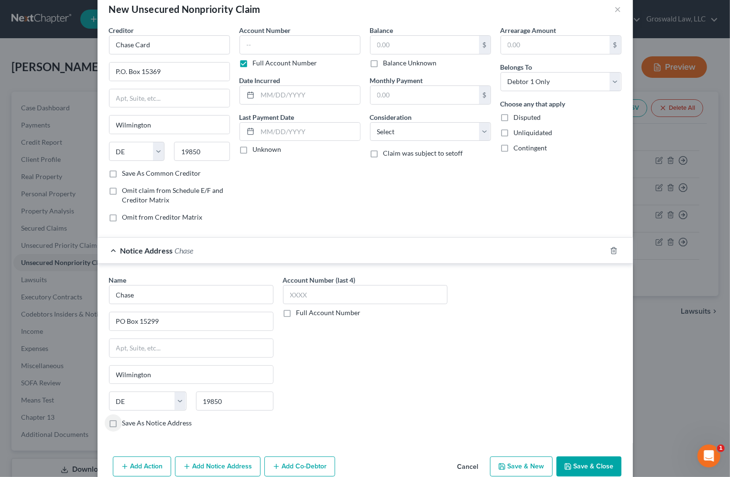
scroll to position [36, 0]
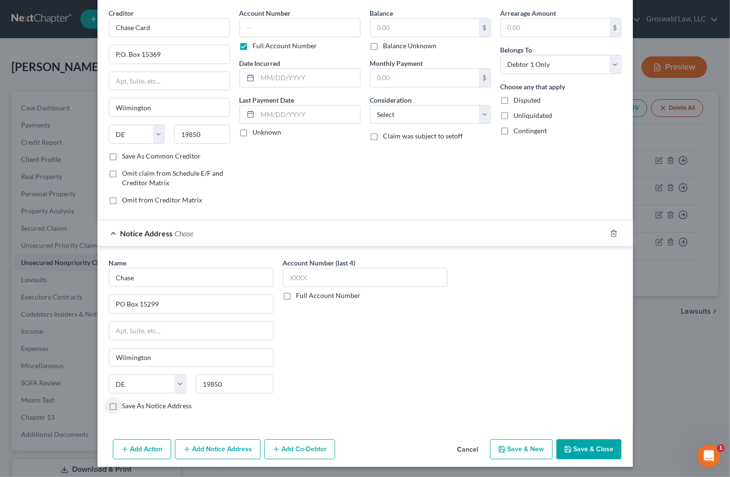
click at [141, 408] on label "Save As Notice Address" at bounding box center [157, 406] width 70 height 10
click at [132, 408] on input "Save As Notice Address" at bounding box center [129, 404] width 6 height 6
checkbox input "true"
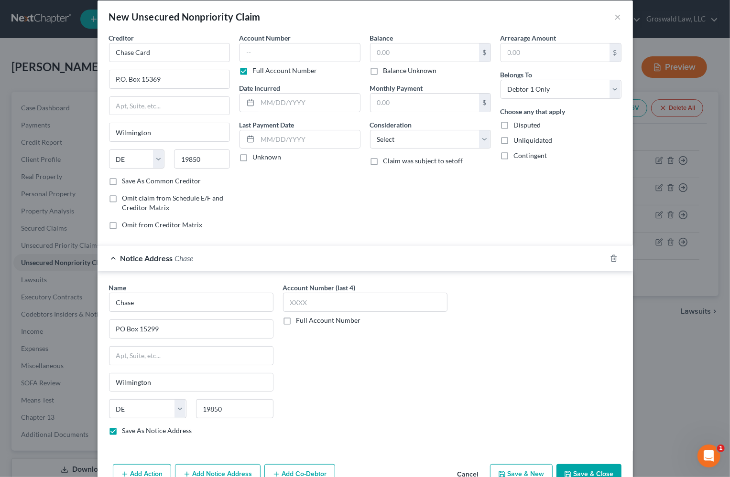
scroll to position [0, 0]
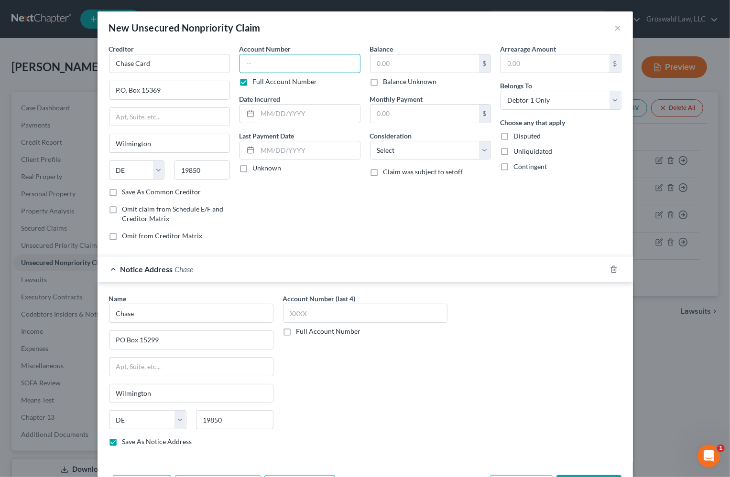
click at [260, 63] on input "text" at bounding box center [299, 63] width 121 height 19
type input "1016"
type input "07/2015"
type input "1,338"
select select "2"
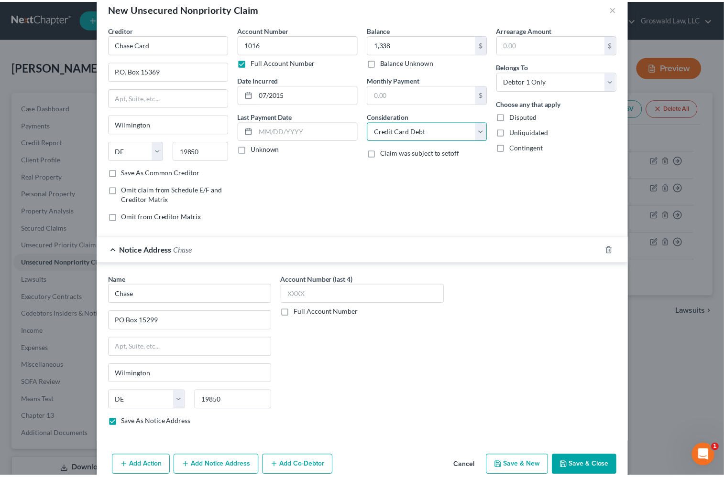
scroll to position [36, 0]
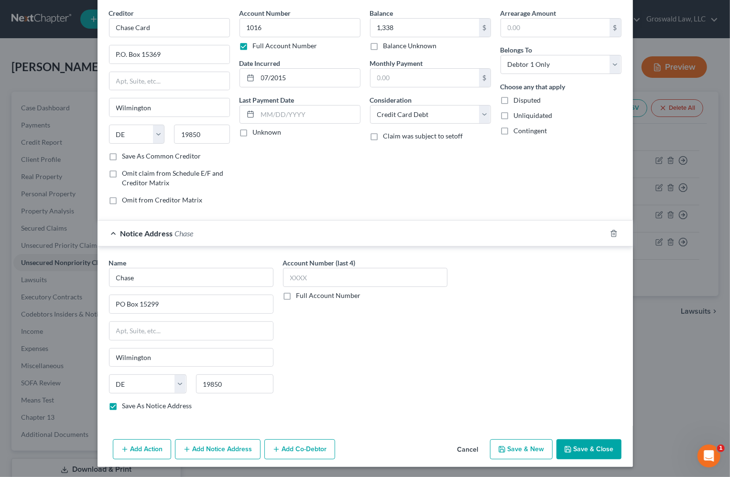
click at [579, 449] on button "Save & Close" at bounding box center [588, 450] width 65 height 20
checkbox input "false"
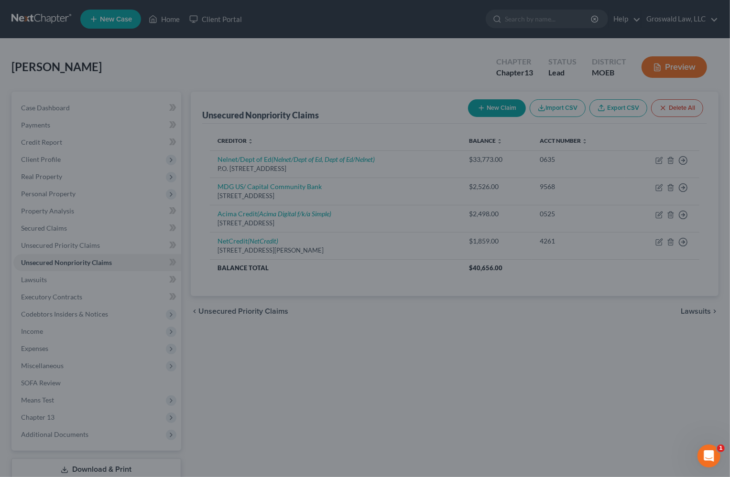
type input "1,338.00"
type input "0.00"
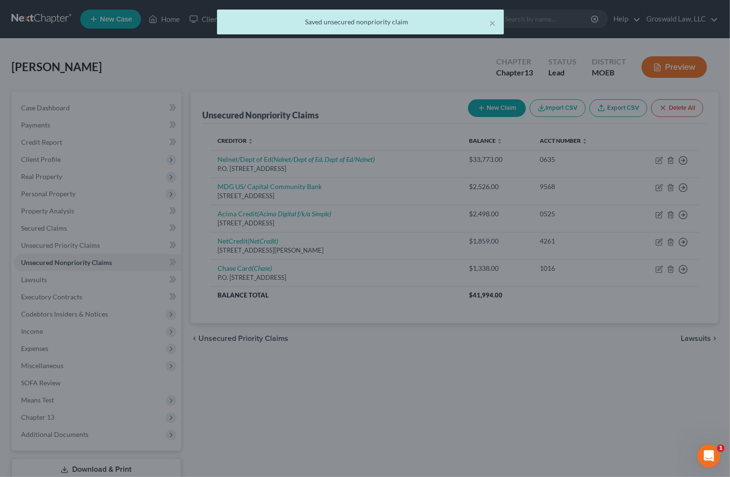
scroll to position [0, 0]
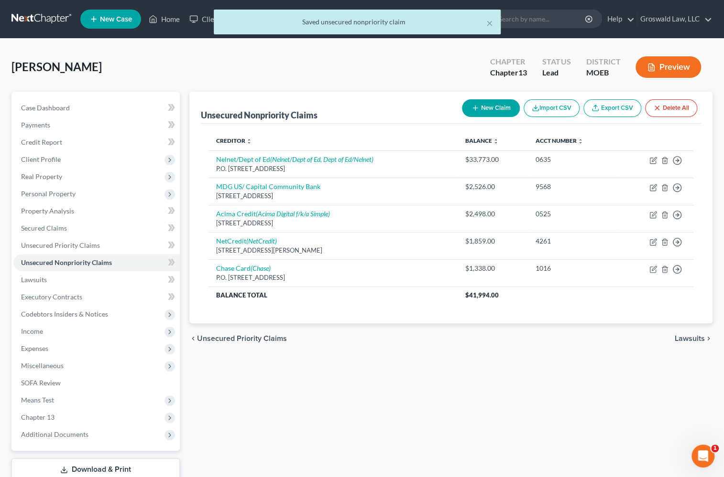
click at [433, 352] on div "chevron_left Unsecured Priority Claims Lawsuits chevron_right" at bounding box center [450, 339] width 523 height 31
click at [481, 107] on button "New Claim" at bounding box center [491, 108] width 58 height 18
select select "0"
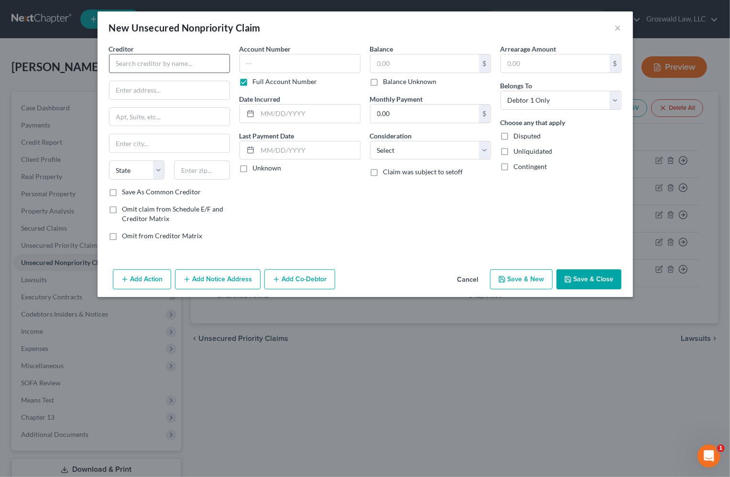
drag, startPoint x: 151, startPoint y: 51, endPoint x: 151, endPoint y: 58, distance: 6.7
click at [151, 52] on div "Creditor *" at bounding box center [169, 58] width 121 height 29
click at [151, 58] on input "text" at bounding box center [169, 63] width 121 height 19
click at [343, 228] on div "Account Number Full Account Number Date Incurred Last Payment Date Unknown" at bounding box center [300, 146] width 130 height 205
drag, startPoint x: 162, startPoint y: 62, endPoint x: 22, endPoint y: 53, distance: 140.3
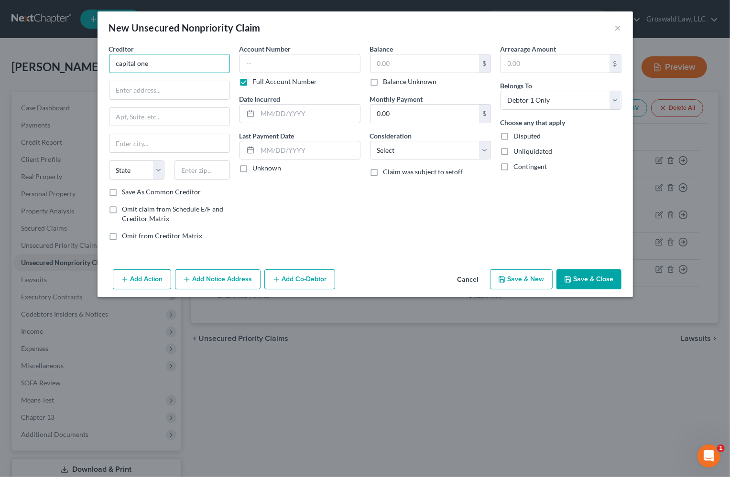
click at [28, 62] on div "New Unsecured Nonpriority Claim × Creditor * capital one State [US_STATE] AK AR…" at bounding box center [365, 238] width 730 height 477
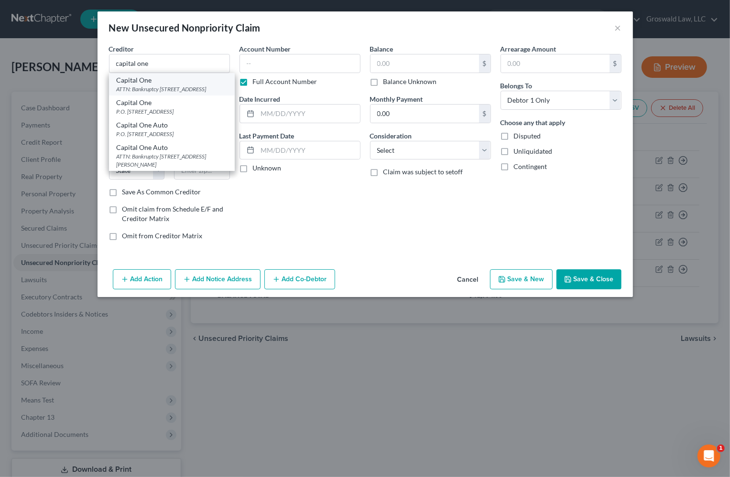
click at [166, 85] on div "ATTN: Bankruptcy [STREET_ADDRESS]" at bounding box center [172, 89] width 110 height 8
type input "Capital One"
type input "ATTN: Bankruptcy"
type input "PO Box 30285"
type input "[GEOGRAPHIC_DATA]"
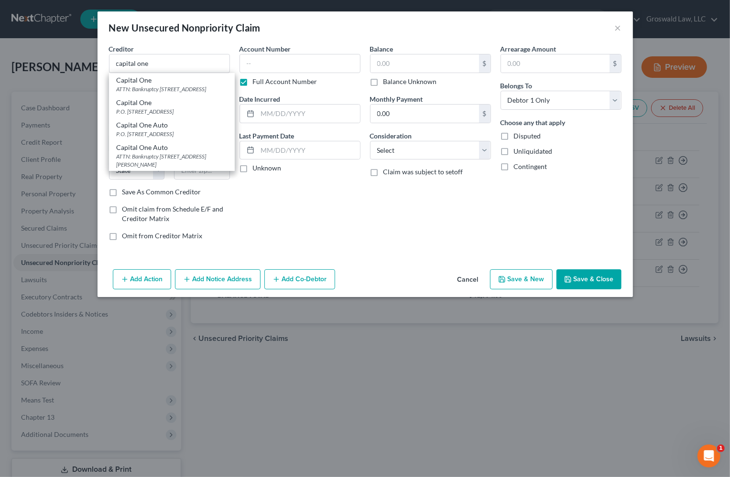
select select "46"
type input "84130"
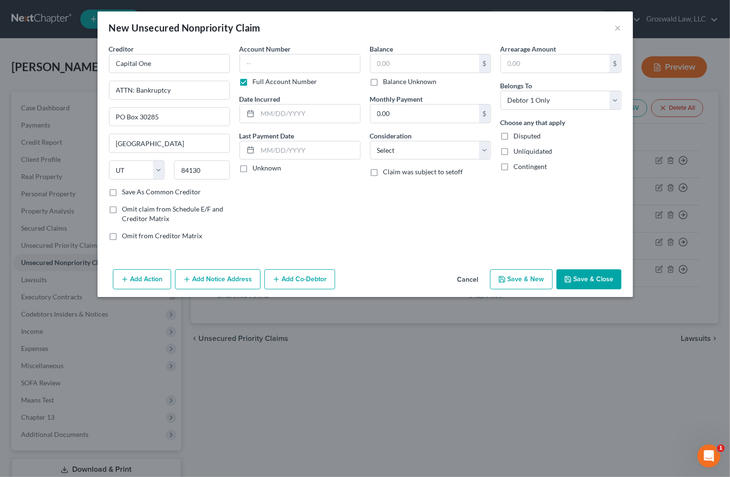
click at [212, 281] on button "Add Notice Address" at bounding box center [218, 280] width 86 height 20
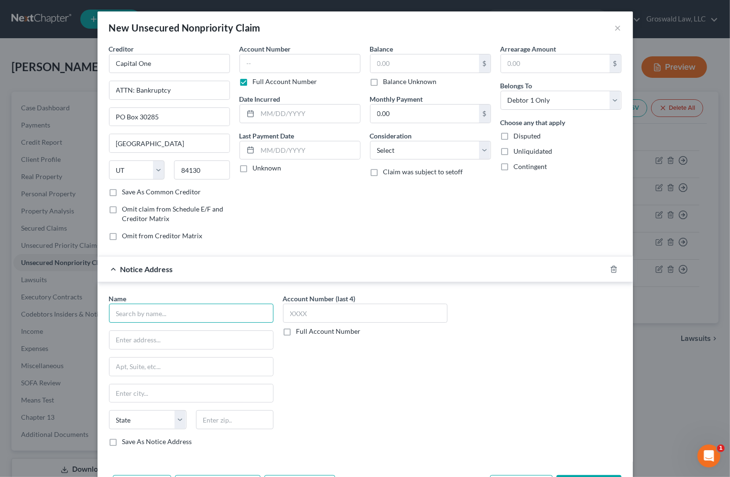
click at [172, 316] on input "text" at bounding box center [191, 313] width 164 height 19
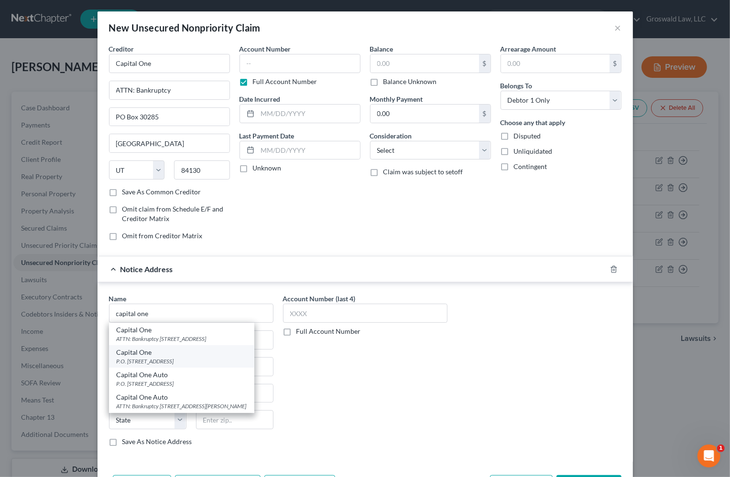
click at [182, 361] on div "P.O. [STREET_ADDRESS]" at bounding box center [182, 361] width 130 height 8
type input "Capital One"
type input "P.O. Box 31293"
type input "[GEOGRAPHIC_DATA]"
select select "46"
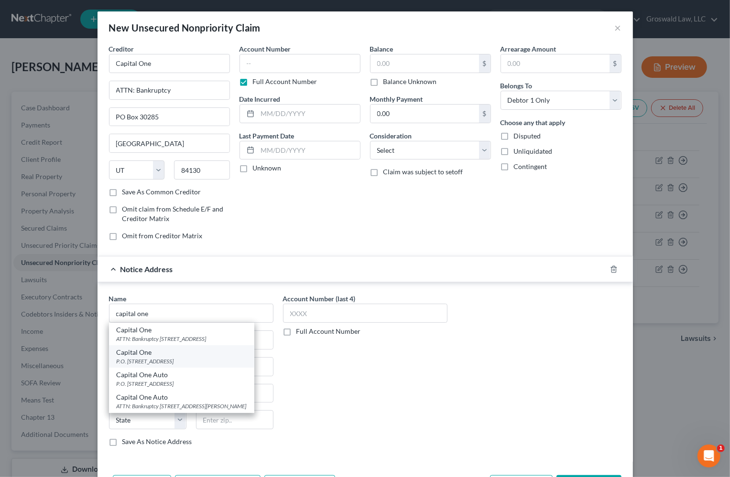
type input "84131"
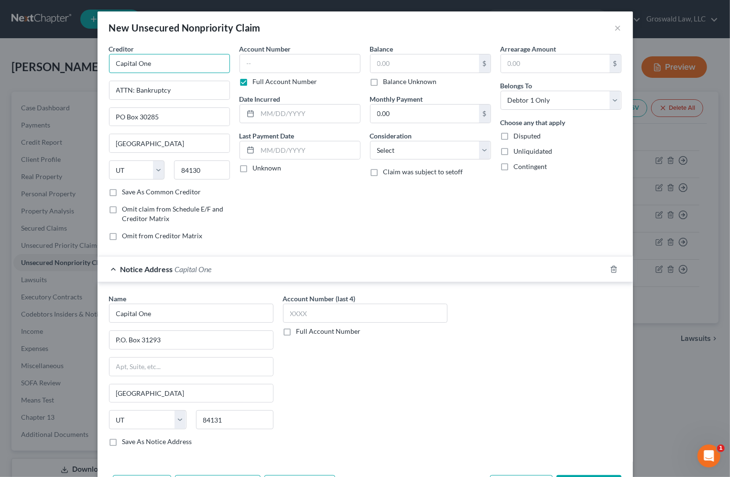
click at [179, 63] on input "Capital One" at bounding box center [169, 63] width 121 height 19
type input "Capital One/Synovus Bank"
click at [265, 69] on input "text" at bounding box center [299, 63] width 121 height 19
type input "3488"
type input "01/2024"
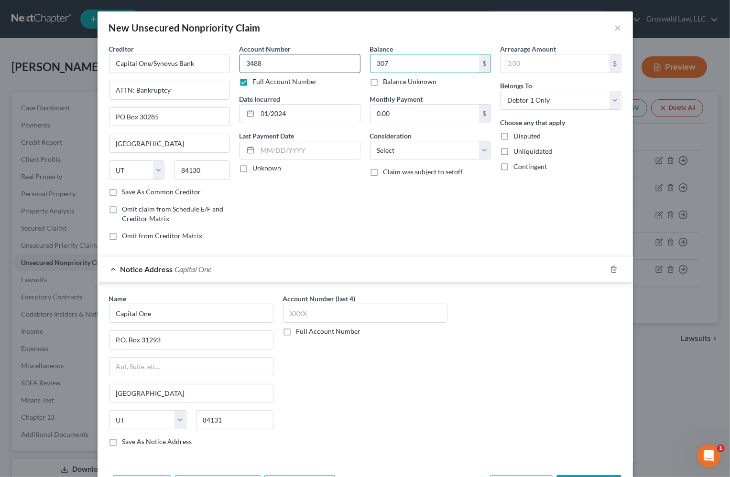
type input "307"
select select "2"
drag, startPoint x: 179, startPoint y: 66, endPoint x: 151, endPoint y: 69, distance: 28.3
click at [151, 69] on input "Capital One/Synovus Bank" at bounding box center [169, 63] width 121 height 19
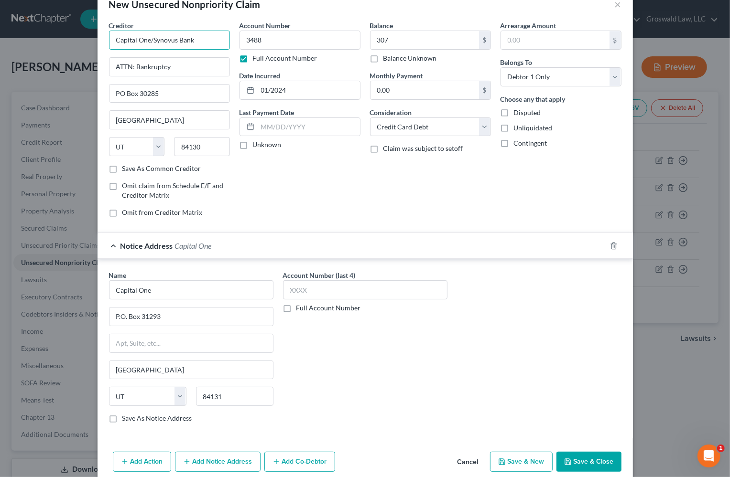
scroll to position [36, 0]
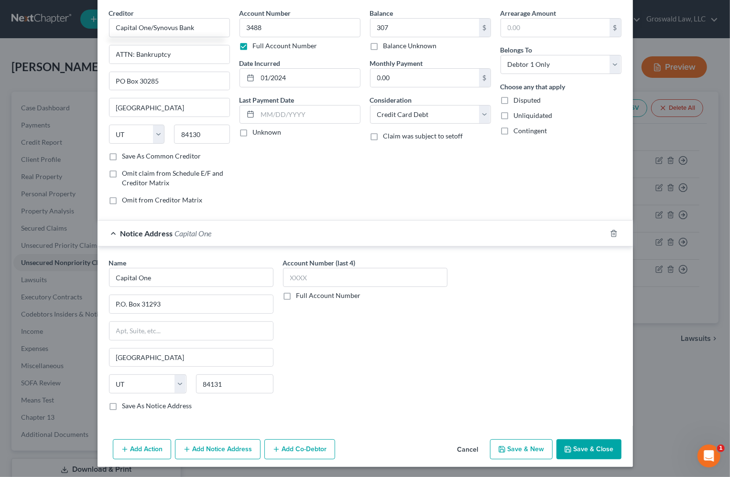
click at [207, 447] on button "Add Notice Address" at bounding box center [218, 450] width 86 height 20
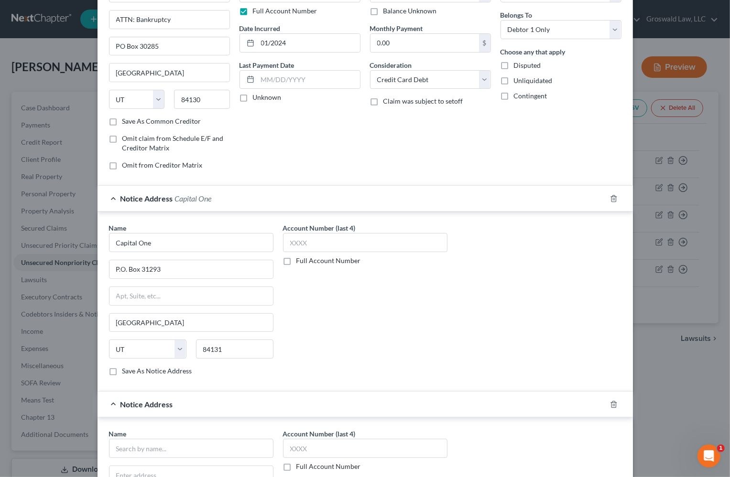
scroll to position [166, 0]
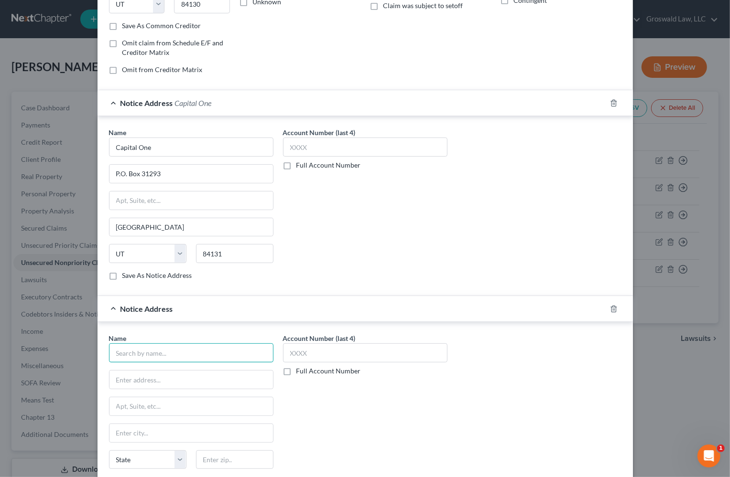
click at [166, 351] on input "text" at bounding box center [191, 353] width 164 height 19
paste input "Synovus Bank"
type input "Synovus Bank"
type input "PO Box 120"
type input "31902"
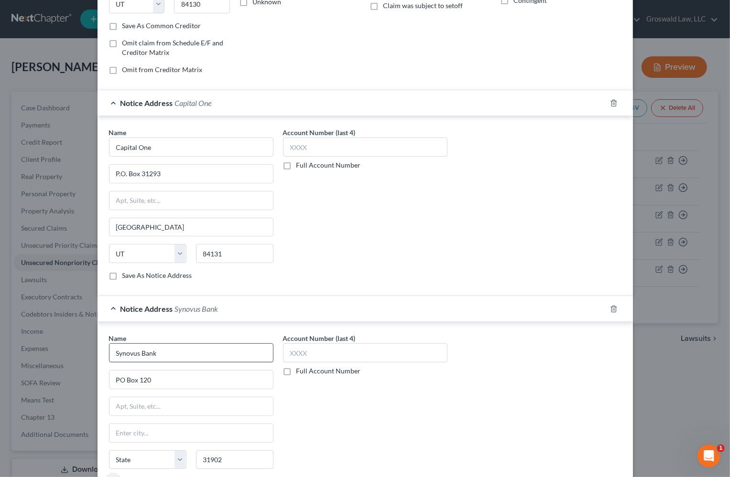
type input "Columbus"
select select "10"
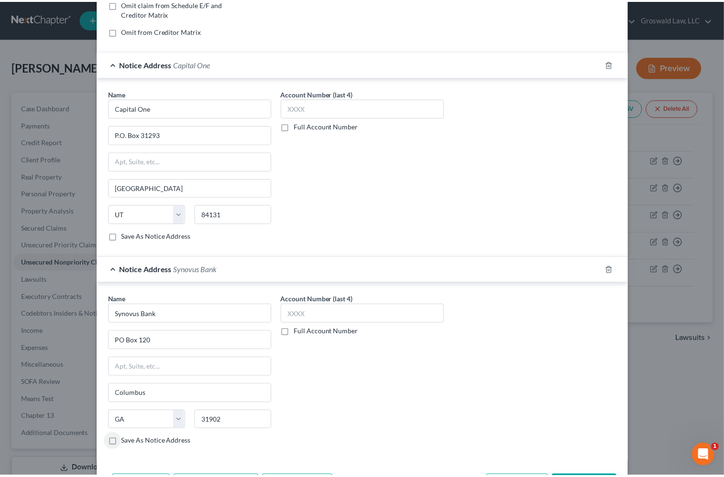
scroll to position [241, 0]
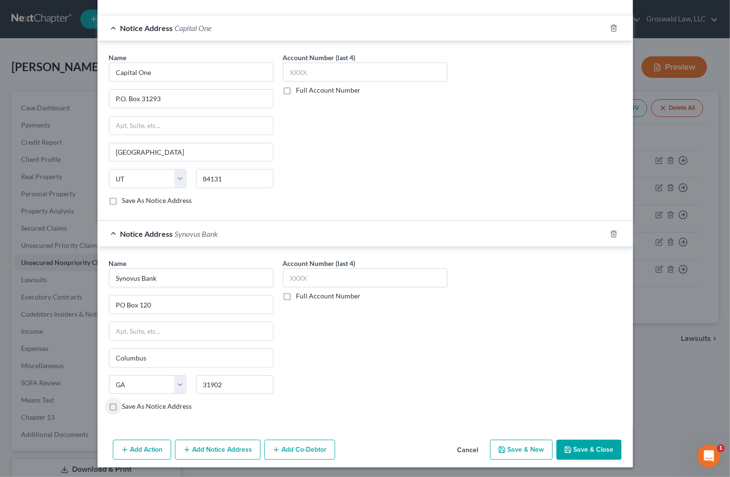
click at [595, 453] on button "Save & Close" at bounding box center [588, 450] width 65 height 20
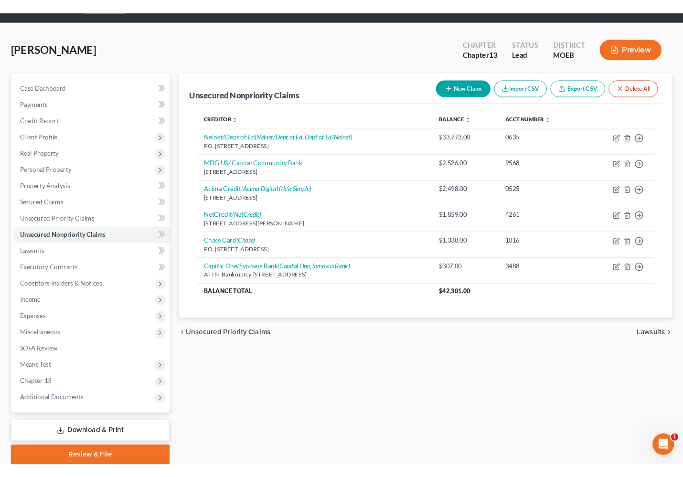
scroll to position [43, 0]
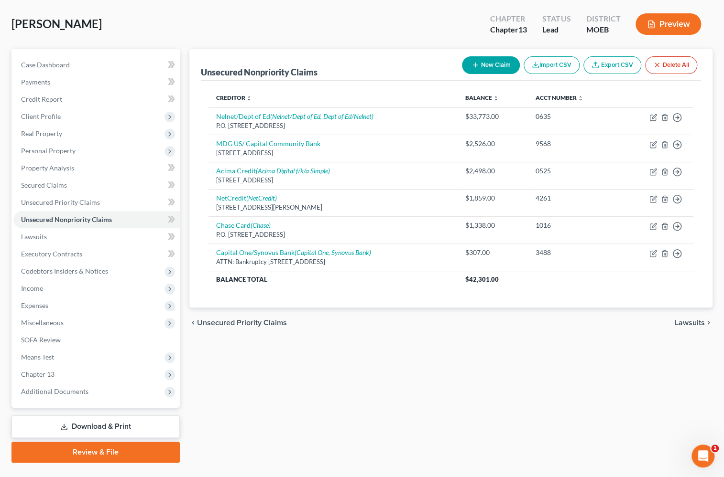
click at [502, 63] on button "New Claim" at bounding box center [491, 65] width 58 height 18
select select "0"
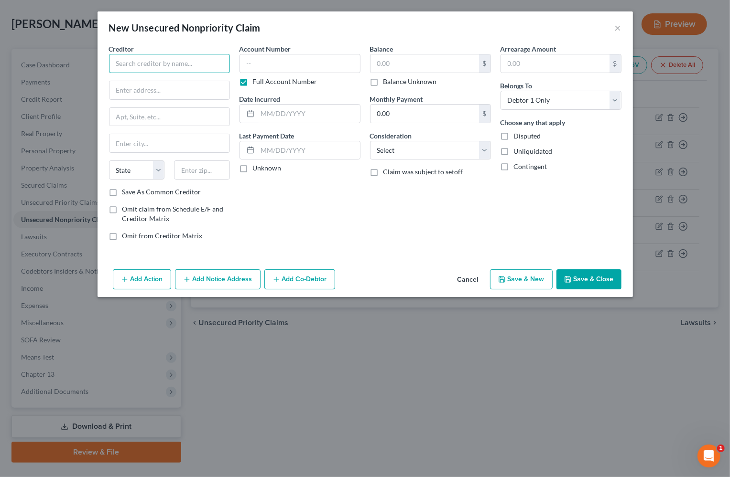
click at [209, 64] on input "text" at bounding box center [169, 63] width 121 height 19
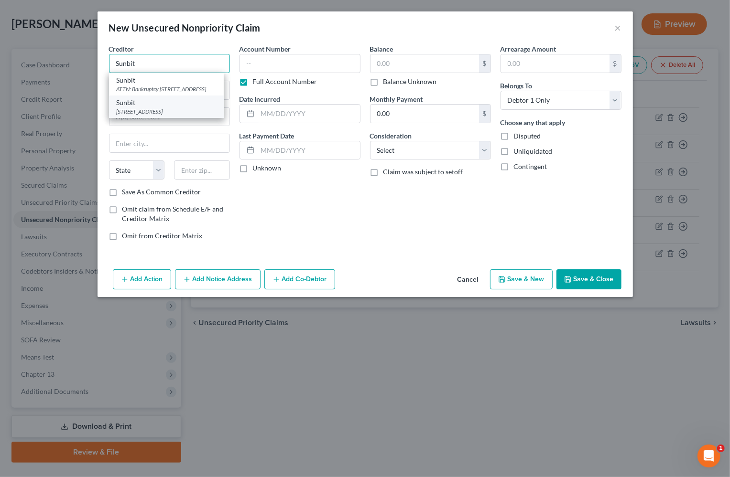
type input "Sunbit"
click at [170, 116] on div "[STREET_ADDRESS]" at bounding box center [166, 112] width 99 height 8
type input "[STREET_ADDRESS]"
type input "[GEOGRAPHIC_DATA]"
select select "4"
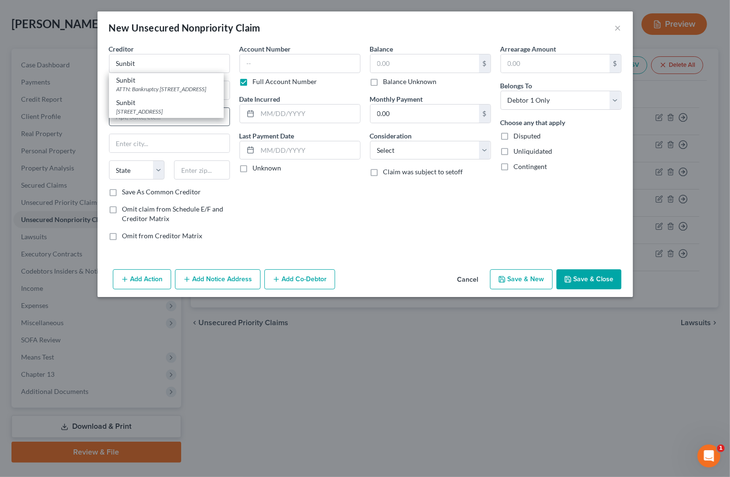
type input "90024"
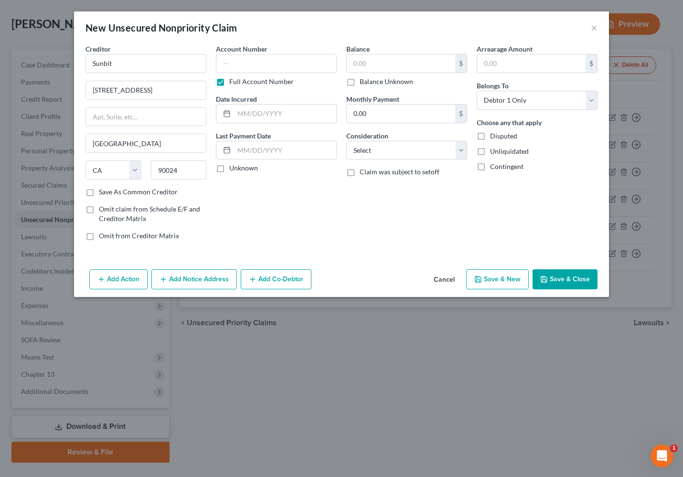
click at [184, 282] on button "Add Notice Address" at bounding box center [194, 280] width 86 height 20
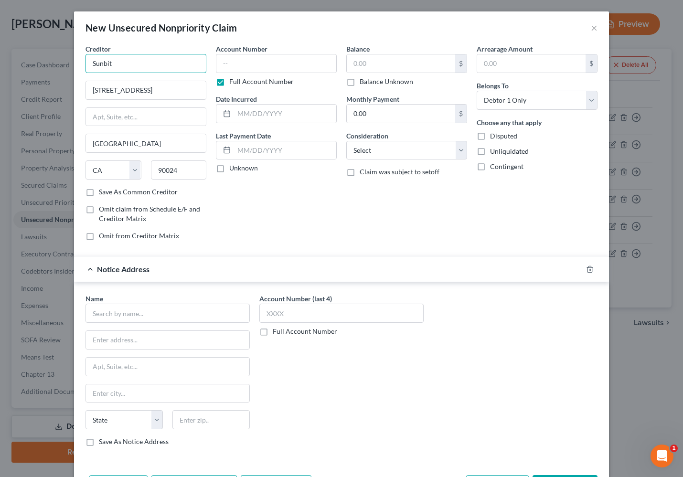
drag, startPoint x: 117, startPoint y: 67, endPoint x: 22, endPoint y: 62, distance: 94.3
click at [22, 62] on div "New Unsecured Nonpriority Claim × Creditor * Sunbit [STREET_ADDRESS] [GEOGRAPHI…" at bounding box center [341, 238] width 683 height 477
click at [173, 313] on input "text" at bounding box center [168, 313] width 164 height 19
paste input "Sunbit"
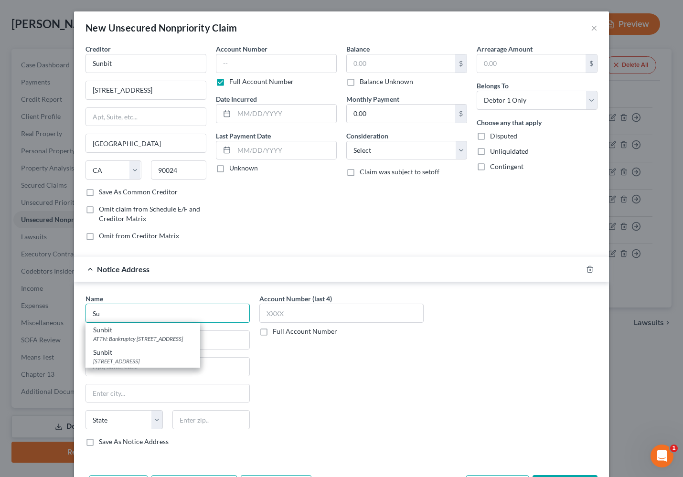
type input "S"
click at [159, 339] on div "ATTN: Bankruptcy [STREET_ADDRESS]" at bounding box center [142, 339] width 99 height 8
type input "Sunbit"
type input "ATTN: Bankruptcy"
type input "[STREET_ADDRESS]"
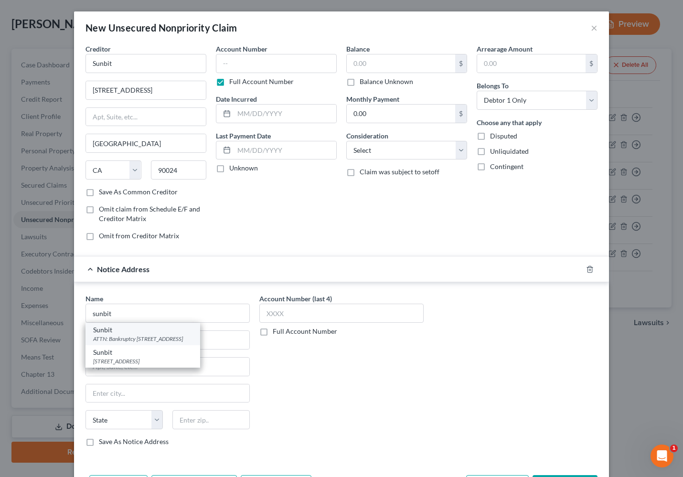
type input "[GEOGRAPHIC_DATA]"
select select "4"
type input "90024"
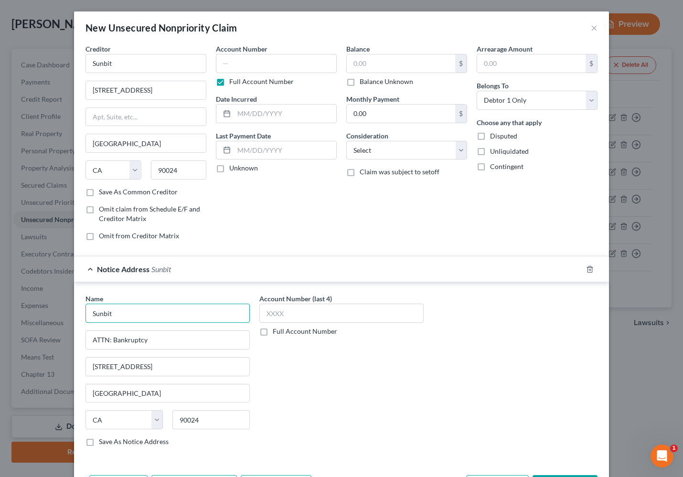
drag, startPoint x: 124, startPoint y: 311, endPoint x: 55, endPoint y: 311, distance: 68.8
click at [55, 311] on div "New Unsecured Nonpriority Claim × Creditor * Sunbit [STREET_ADDRESS] [GEOGRAPHI…" at bounding box center [341, 238] width 683 height 477
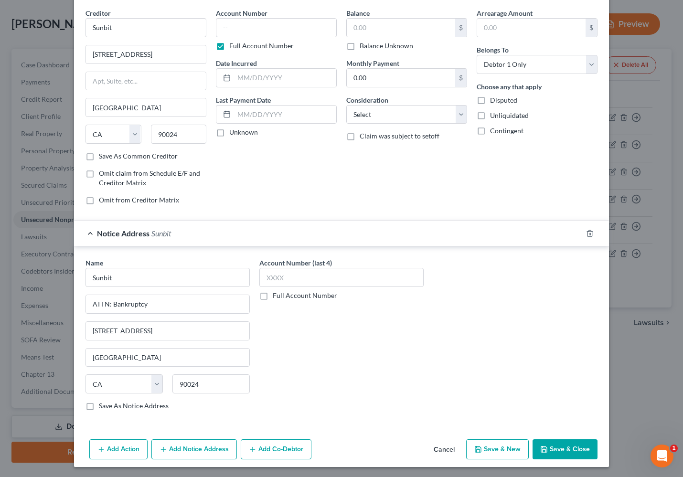
click at [194, 447] on button "Add Notice Address" at bounding box center [194, 450] width 86 height 20
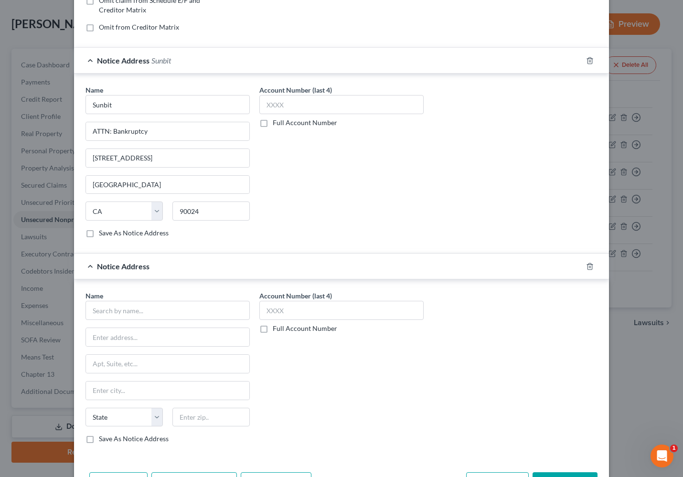
scroll to position [210, 0]
click at [126, 309] on input "text" at bounding box center [168, 309] width 164 height 19
paste input "Sunbit"
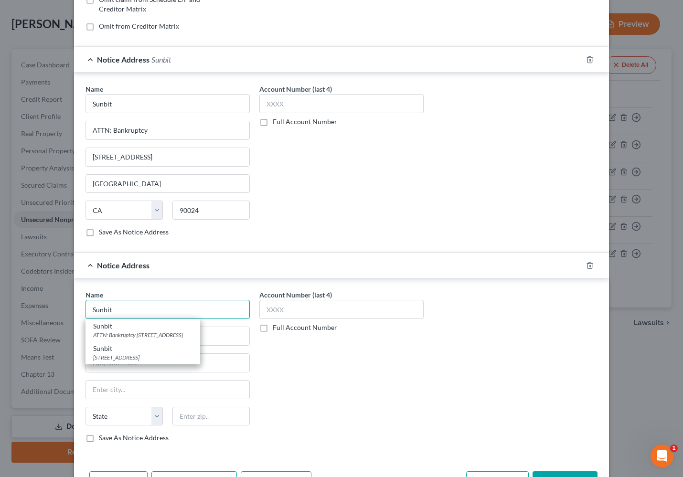
type input "Sunbit"
drag, startPoint x: 307, startPoint y: 446, endPoint x: 201, endPoint y: 375, distance: 127.8
click at [298, 435] on div "Account Number (last 4) Full Account Number" at bounding box center [342, 370] width 174 height 161
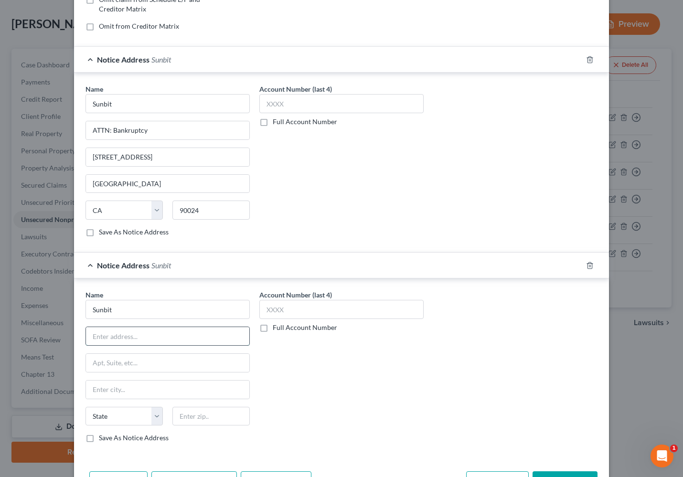
click at [172, 332] on input "text" at bounding box center [167, 336] width 163 height 18
paste input "PO Box 24010"
type input "PO Box 24010"
type input "90024"
type input "[GEOGRAPHIC_DATA]"
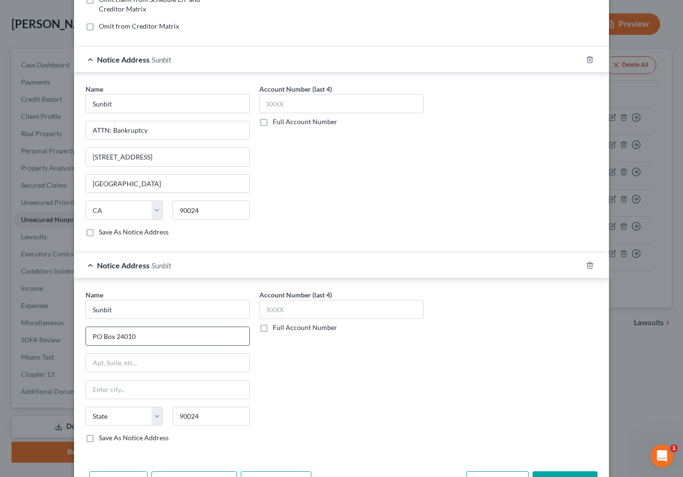
select select "4"
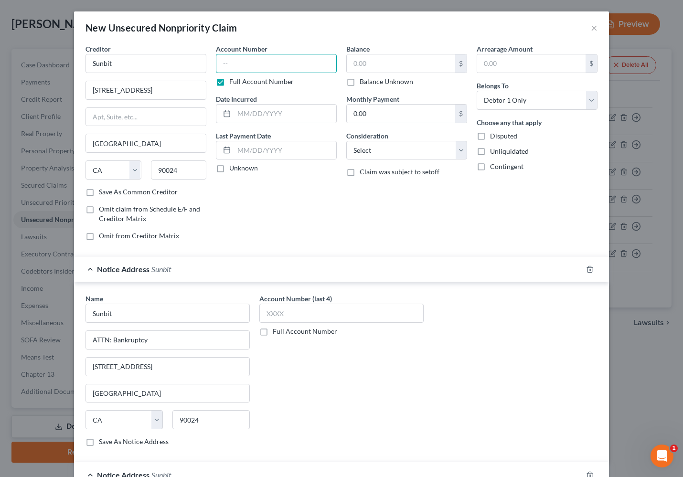
click at [253, 66] on input "text" at bounding box center [276, 63] width 121 height 19
type input "9"
type input "7902"
type input "03/2025"
type input "204"
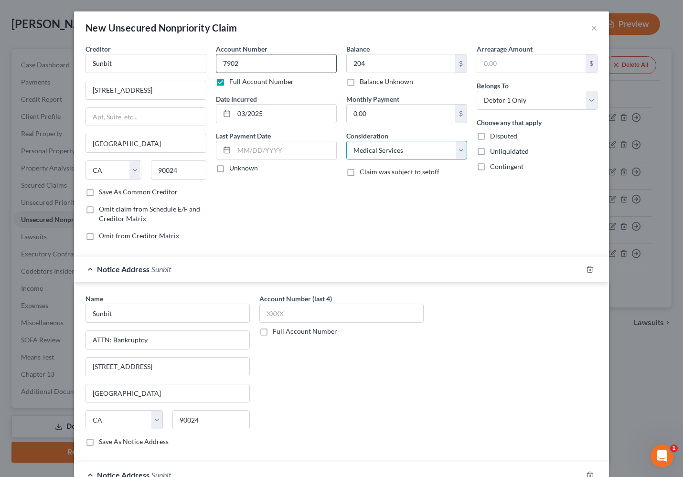
select select "10"
click at [405, 205] on div "Balance 204.00 $ Balance Unknown Balance Undetermined 204 $ Balance Unknown Mon…" at bounding box center [407, 146] width 130 height 205
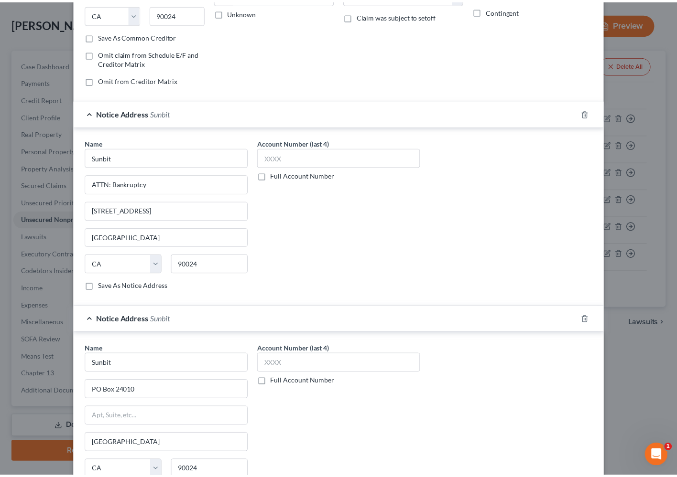
scroll to position [241, 0]
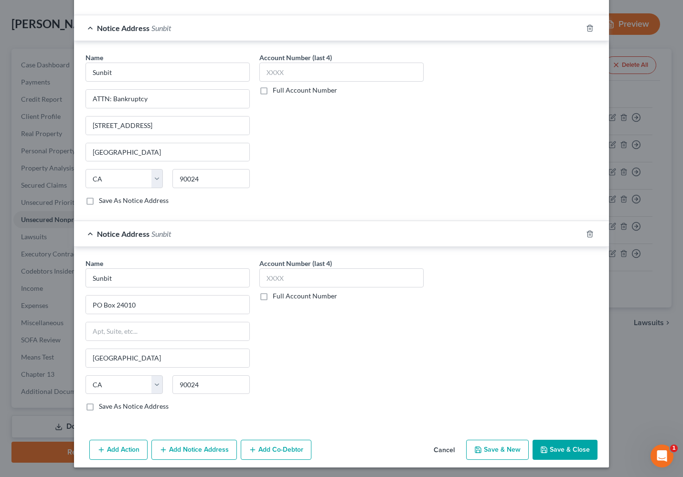
click at [581, 449] on button "Save & Close" at bounding box center [565, 450] width 65 height 20
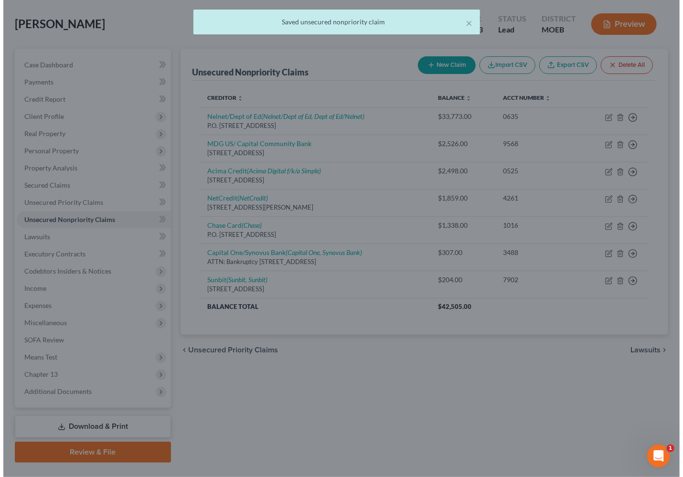
scroll to position [0, 0]
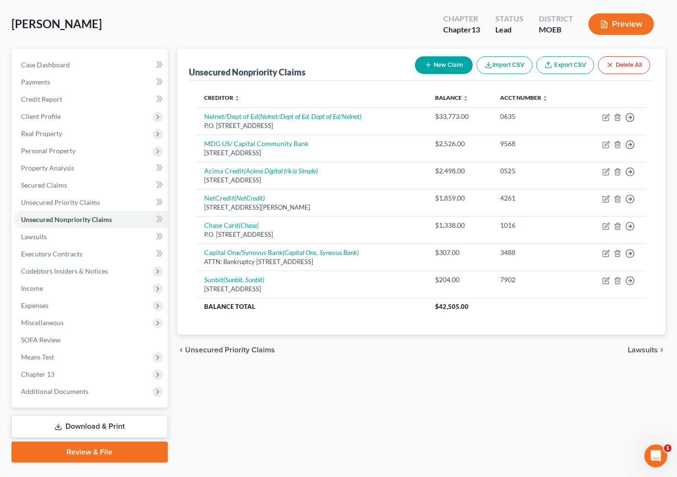
click at [439, 65] on button "New Claim" at bounding box center [444, 65] width 58 height 18
select select "0"
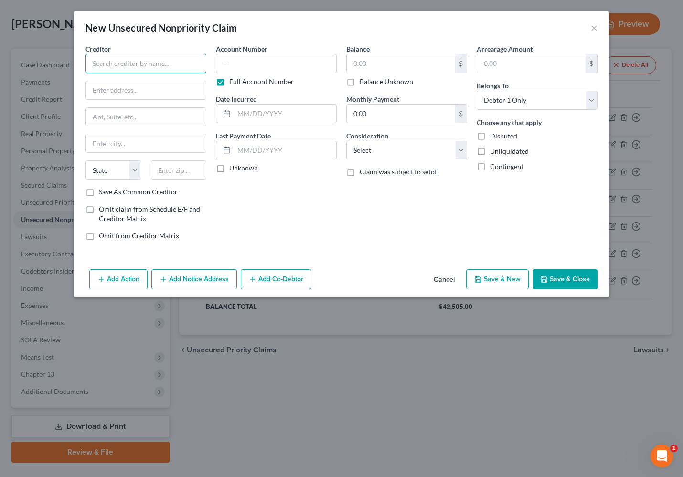
click at [140, 63] on input "text" at bounding box center [146, 63] width 121 height 19
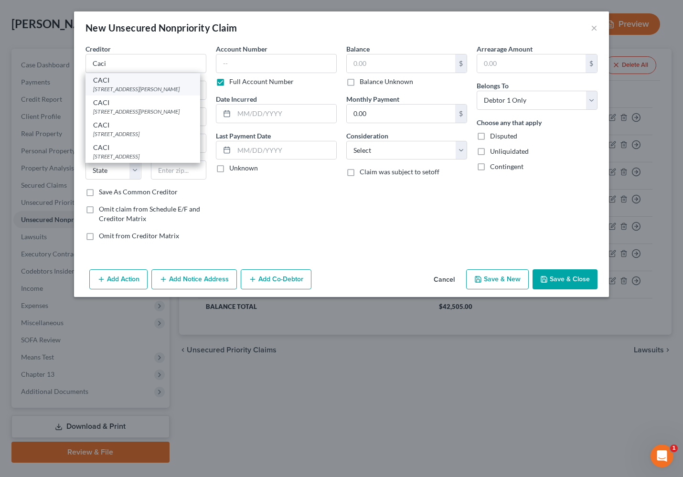
click at [137, 87] on div "[STREET_ADDRESS][PERSON_NAME]" at bounding box center [142, 89] width 99 height 8
type input "CACI"
type input "[STREET_ADDRESS]"
type input "Saint [PERSON_NAME]"
select select "26"
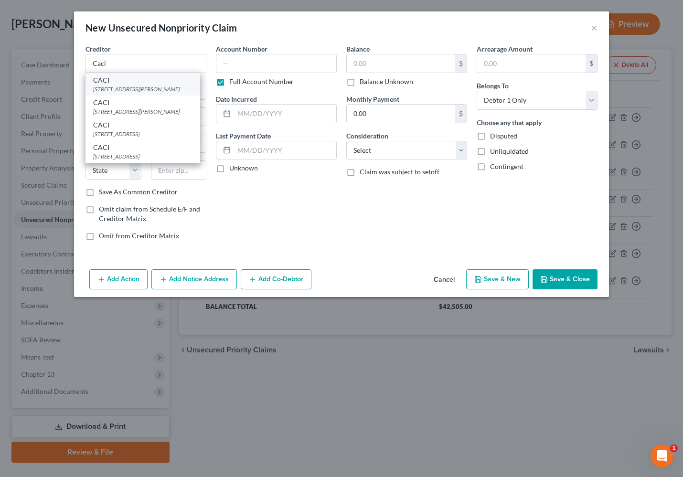
type input "63074"
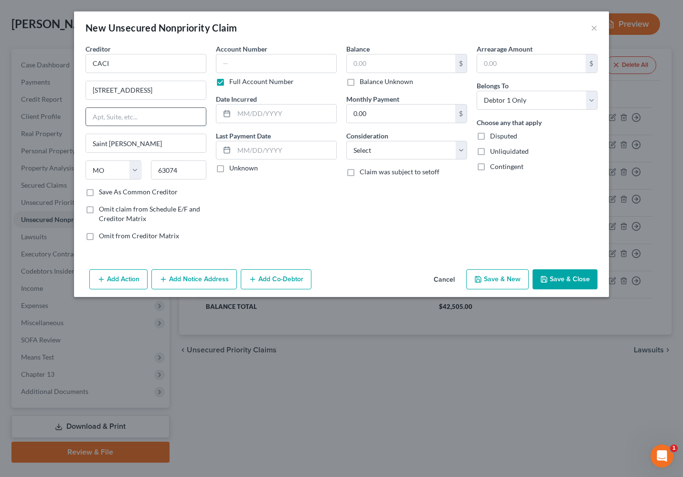
click at [132, 110] on input "text" at bounding box center [146, 117] width 120 height 18
type input "Suite 300"
click at [263, 69] on input "text" at bounding box center [276, 63] width 121 height 19
type input "4085"
type input "07/2022"
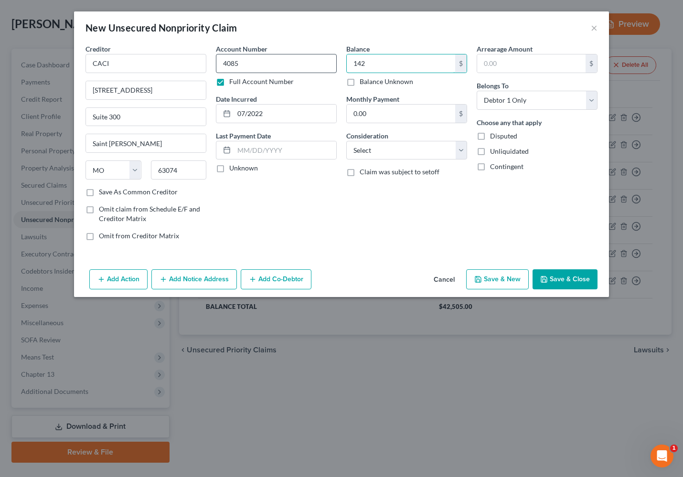
type input "142"
select select "14"
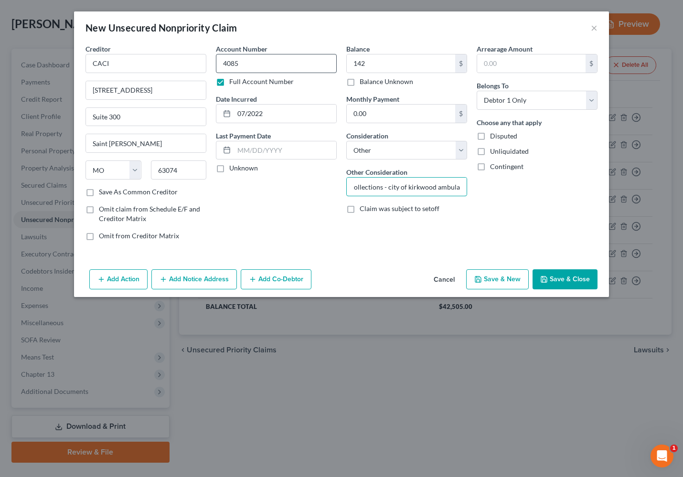
scroll to position [0, 10]
type input "collections - city of kirkwood ambulance"
click at [195, 277] on button "Add Notice Address" at bounding box center [194, 280] width 86 height 20
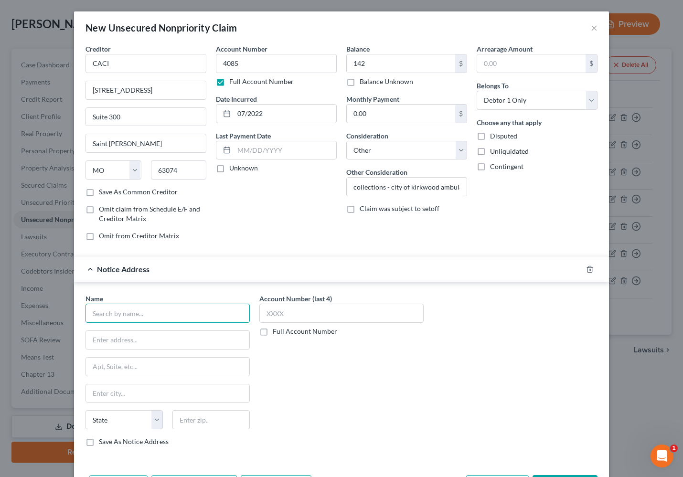
click at [161, 308] on input "text" at bounding box center [168, 313] width 164 height 19
type input "c"
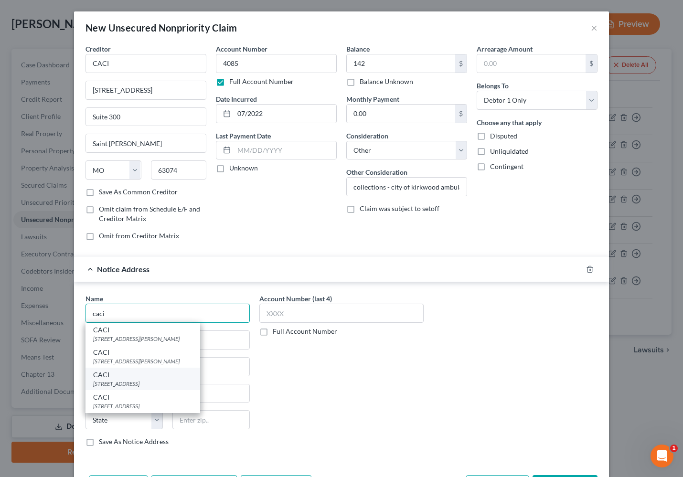
scroll to position [36, 0]
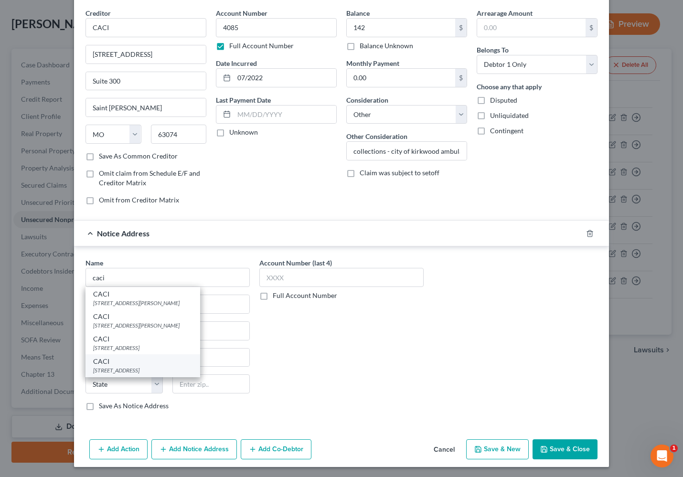
click at [144, 362] on div "CACI" at bounding box center [142, 362] width 99 height 10
type input "CACI"
type input "[STREET_ADDRESS]"
type input "Saint Louis"
select select "26"
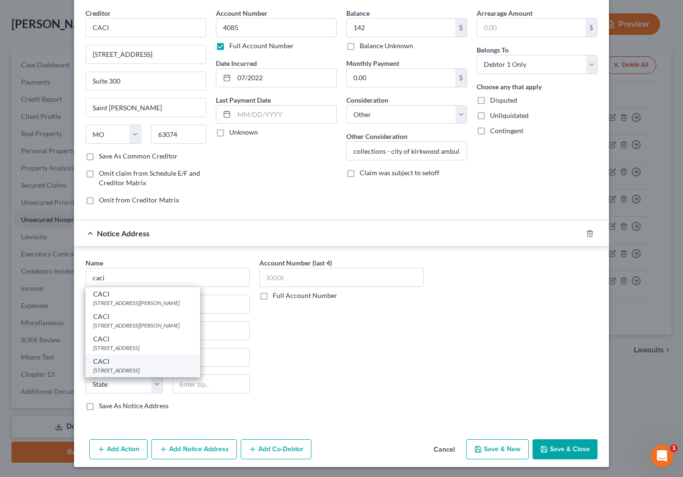
type input "63128"
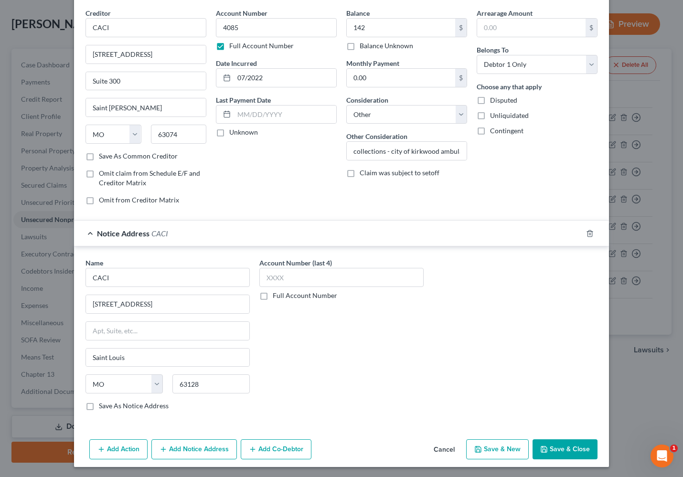
click at [165, 453] on button "Add Notice Address" at bounding box center [194, 450] width 86 height 20
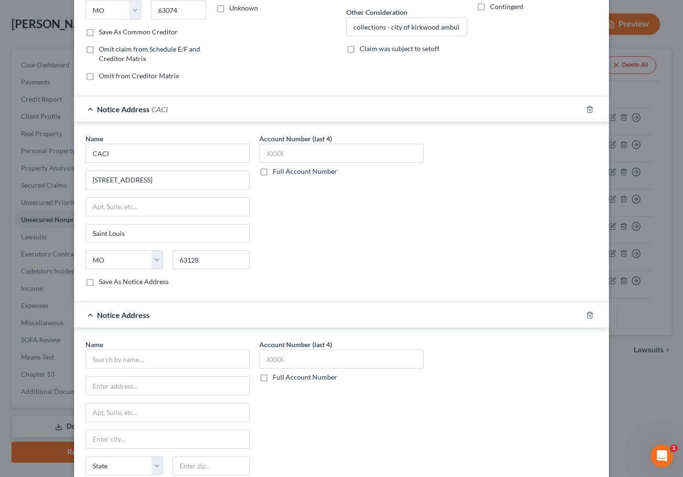
scroll to position [210, 0]
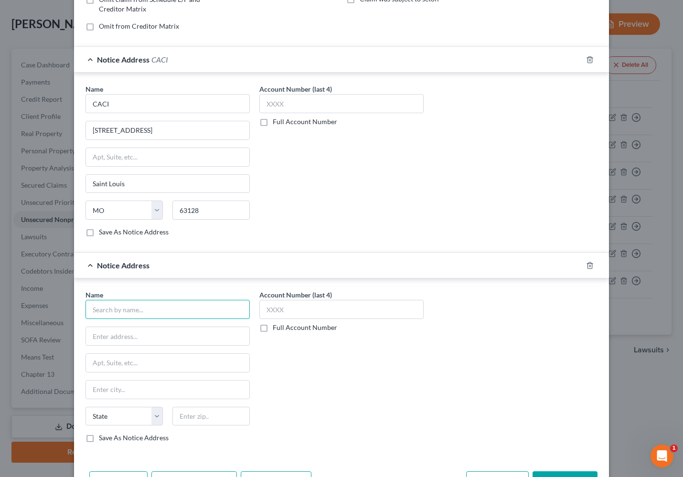
click at [119, 306] on input "text" at bounding box center [168, 309] width 164 height 19
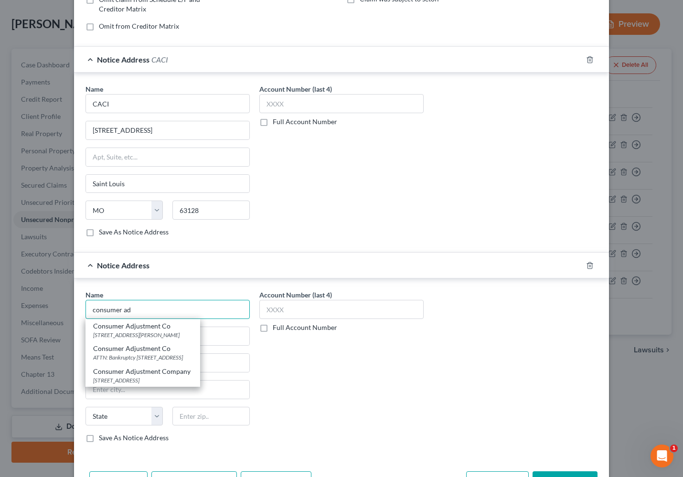
type input "consumer ad"
click at [591, 266] on div at bounding box center [596, 265] width 27 height 15
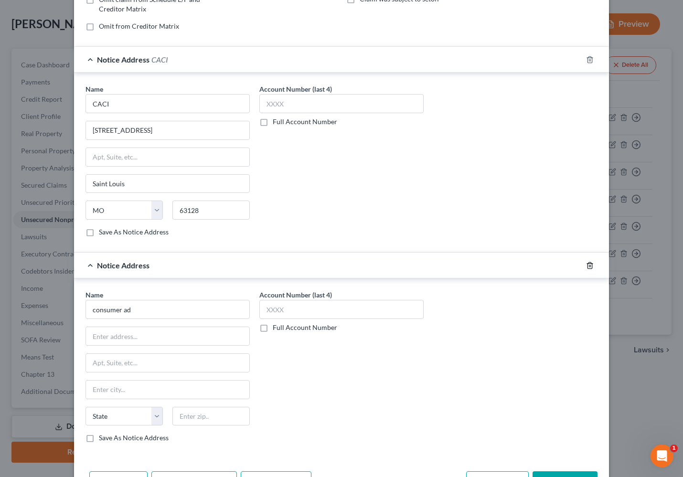
click at [591, 265] on line "button" at bounding box center [591, 266] width 0 height 2
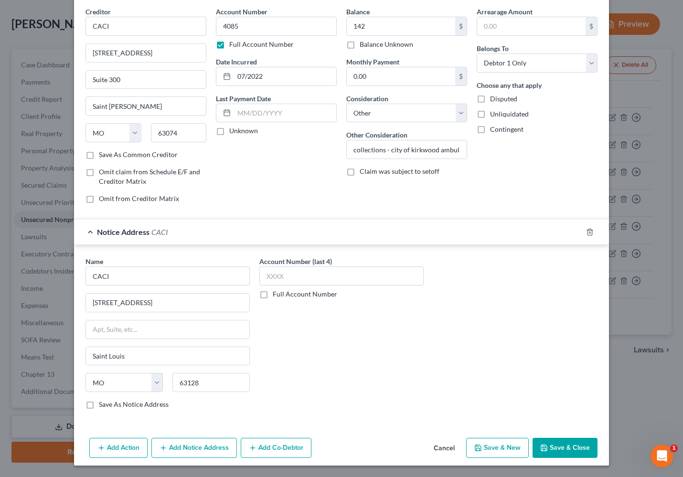
scroll to position [36, 0]
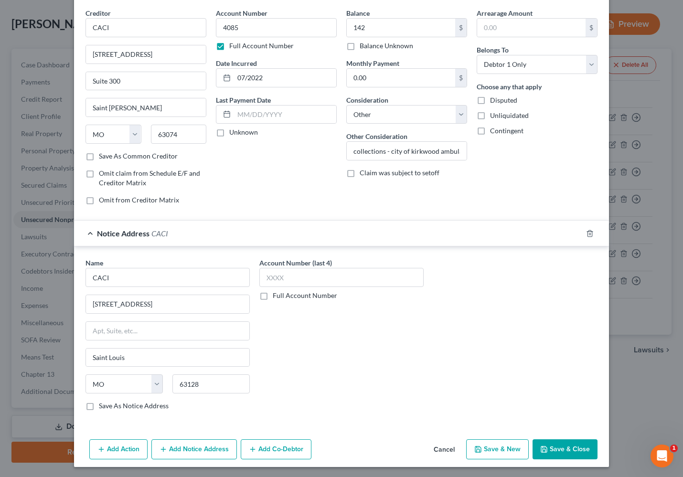
click at [576, 447] on button "Save & Close" at bounding box center [565, 450] width 65 height 20
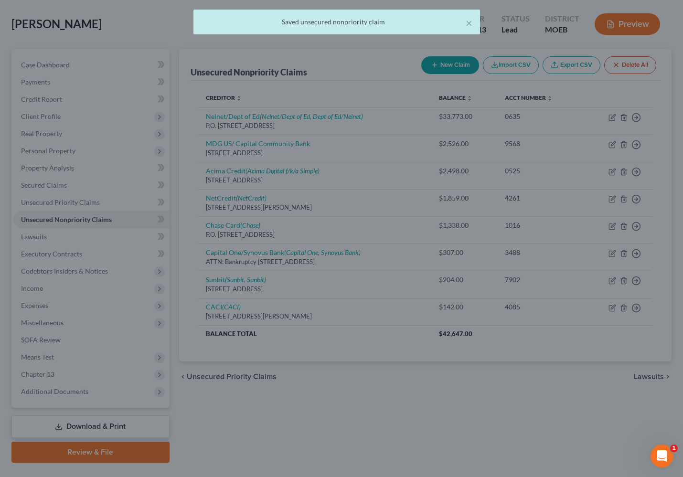
type input "142.00"
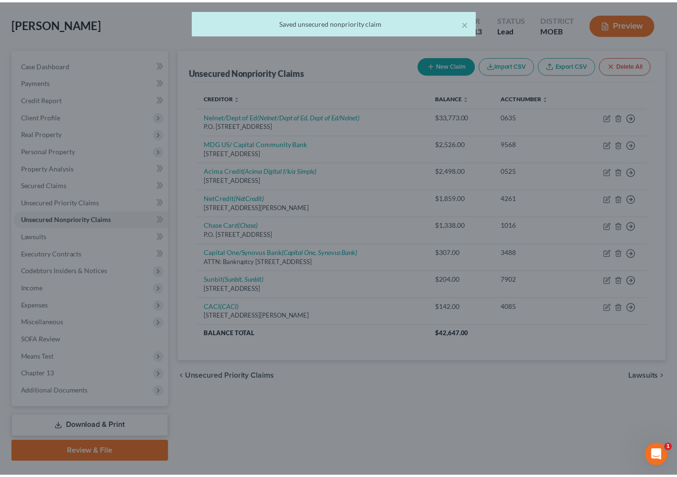
scroll to position [0, 0]
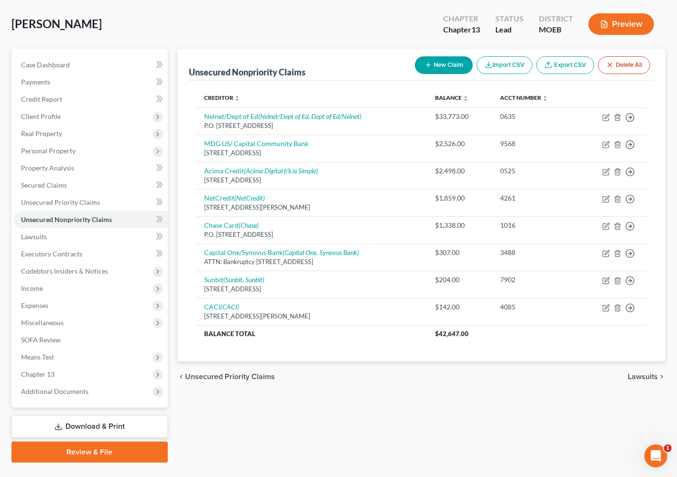
click at [464, 415] on div "Unsecured Nonpriority Claims New Claim Import CSV Export CSV Delete All Credito…" at bounding box center [421, 256] width 497 height 414
click at [36, 392] on span "Additional Documents" at bounding box center [54, 392] width 67 height 8
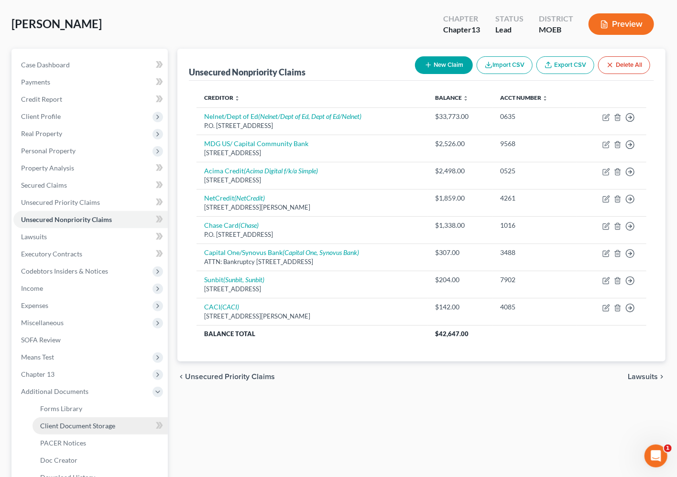
click at [107, 425] on span "Client Document Storage" at bounding box center [77, 426] width 75 height 8
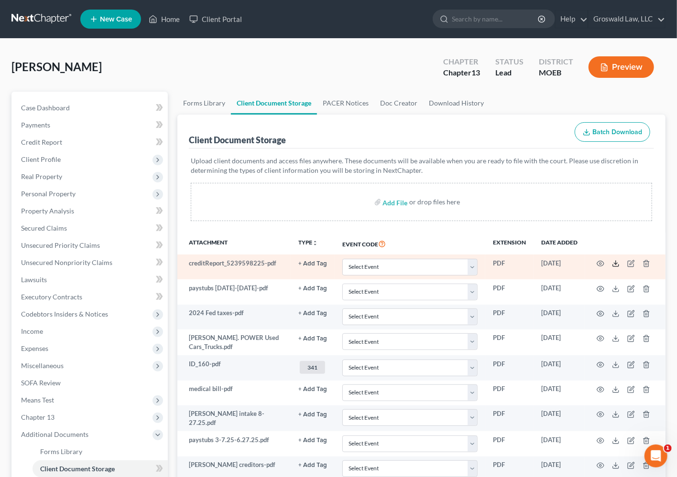
click at [616, 264] on icon at bounding box center [616, 264] width 8 height 8
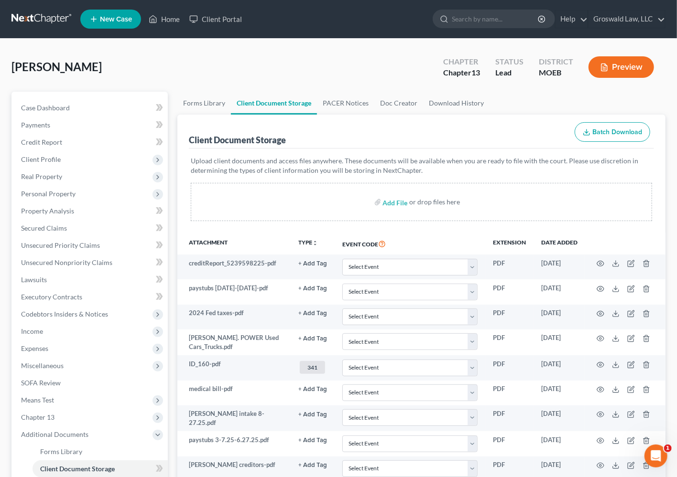
click at [343, 135] on div "Client Document Storage Batch Download" at bounding box center [421, 132] width 465 height 34
click at [65, 256] on link "Unsecured Nonpriority Claims" at bounding box center [90, 262] width 154 height 17
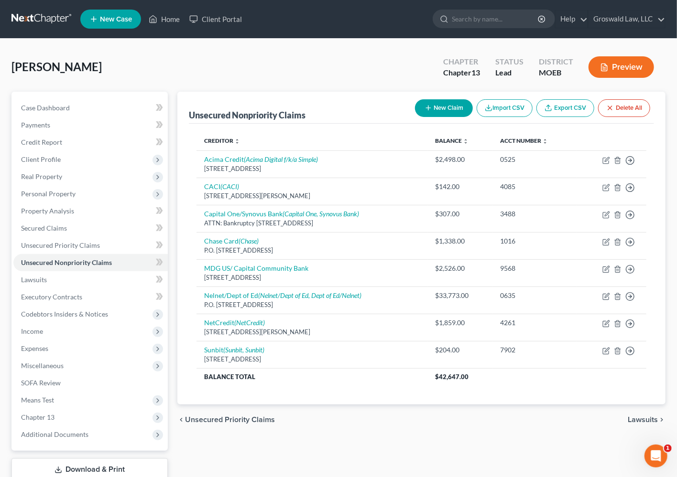
drag, startPoint x: 293, startPoint y: 439, endPoint x: 269, endPoint y: 392, distance: 52.2
click at [293, 438] on div "Unsecured Nonpriority Claims New Claim Import CSV Export CSV Delete All Credito…" at bounding box center [421, 299] width 497 height 414
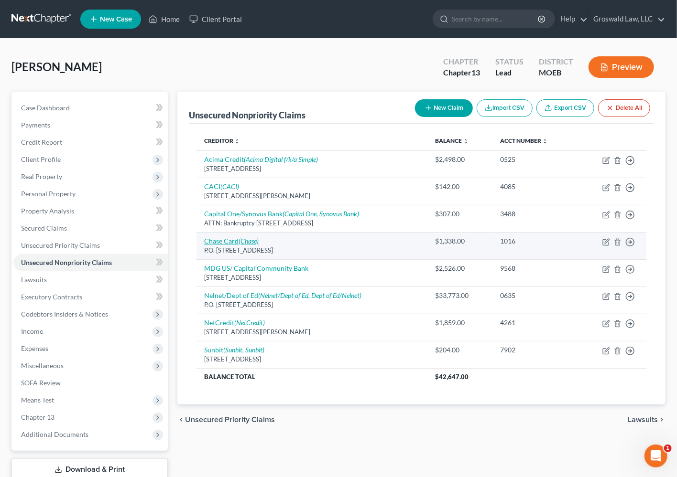
click at [247, 241] on icon "(Chase)" at bounding box center [248, 241] width 20 height 8
select select "7"
select select "2"
select select "0"
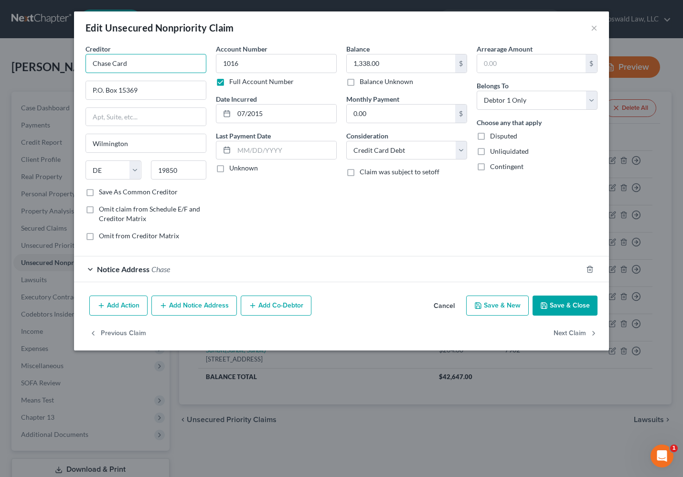
drag, startPoint x: 148, startPoint y: 68, endPoint x: 2, endPoint y: 67, distance: 145.3
click at [0, 63] on html "Home New Case Client Portal Groswald Law, LLC [PERSON_NAME][EMAIL_ADDRESS][DOMA…" at bounding box center [341, 284] width 683 height 569
click at [210, 309] on button "Add Notice Address" at bounding box center [194, 306] width 86 height 20
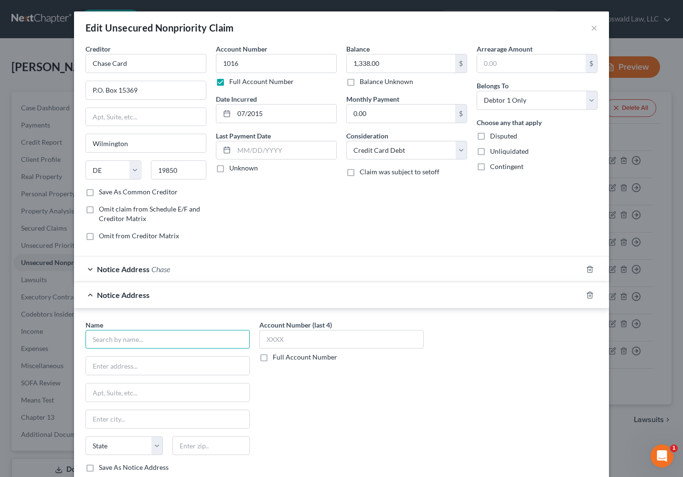
click at [152, 335] on input "text" at bounding box center [168, 339] width 164 height 19
paste input "Chase Card"
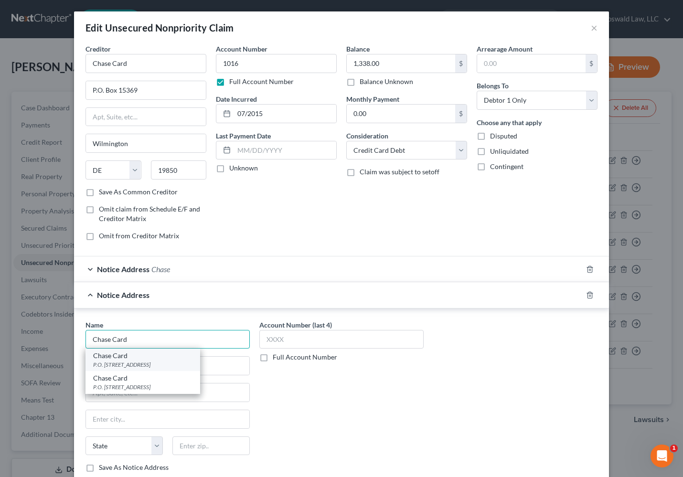
type input "Chase Card"
click at [110, 363] on div "P.O. [STREET_ADDRESS]" at bounding box center [142, 365] width 99 height 8
type input "P.O. Box 15298"
type input "Wilmington"
select select "7"
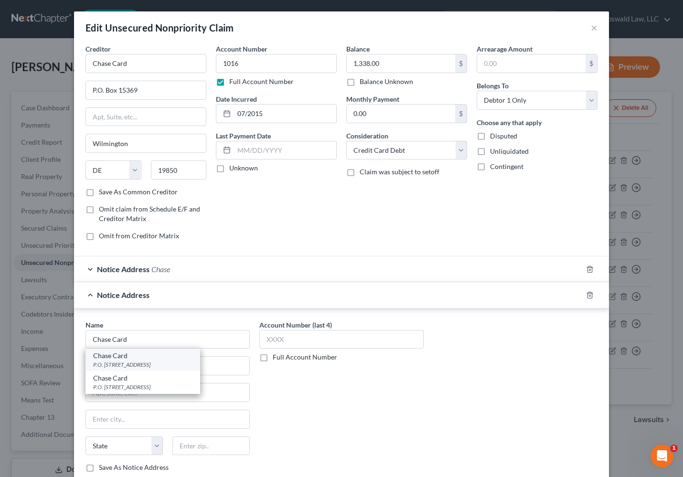
type input "19850"
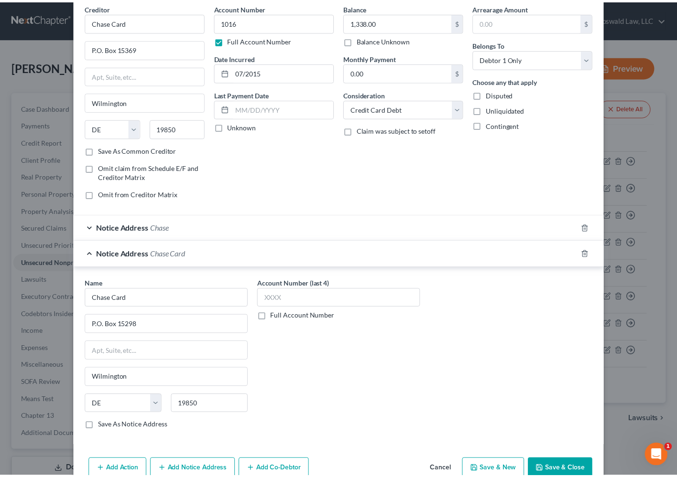
scroll to position [89, 0]
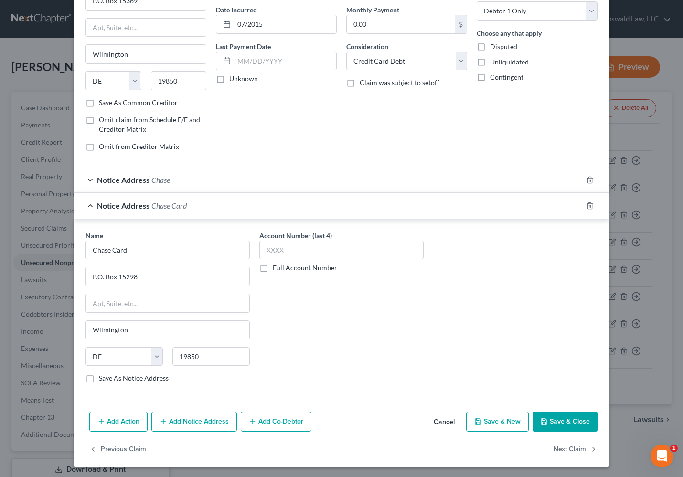
click at [567, 412] on button "Save & Close" at bounding box center [565, 422] width 65 height 20
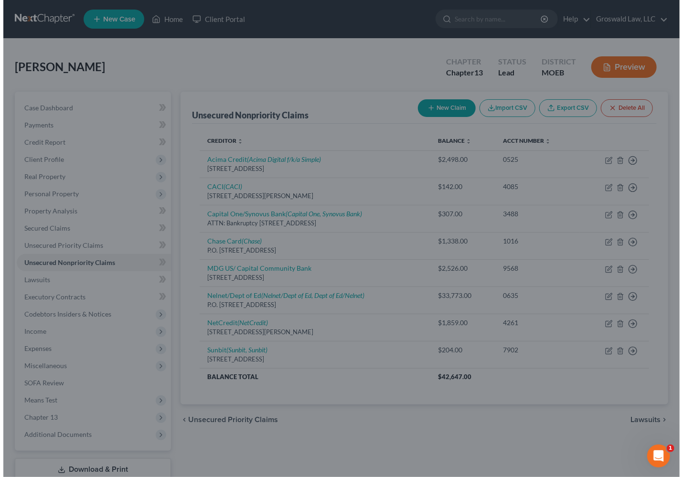
scroll to position [0, 0]
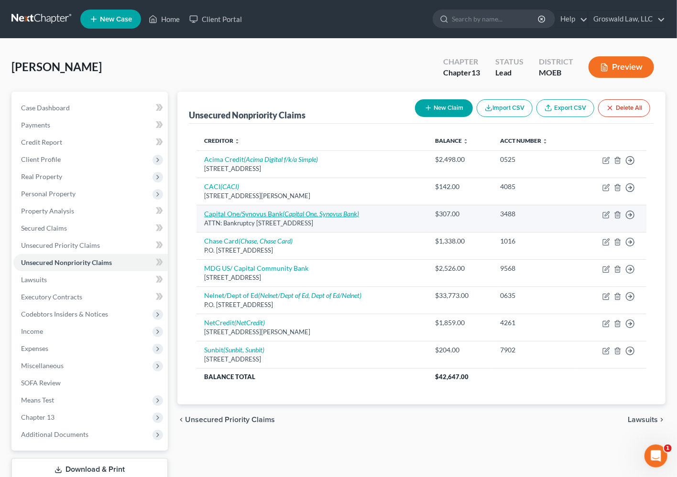
click at [243, 211] on link "Capital One/Synovus Bank (Capital One, Synovus Bank)" at bounding box center [281, 214] width 155 height 8
select select "46"
select select "2"
select select "0"
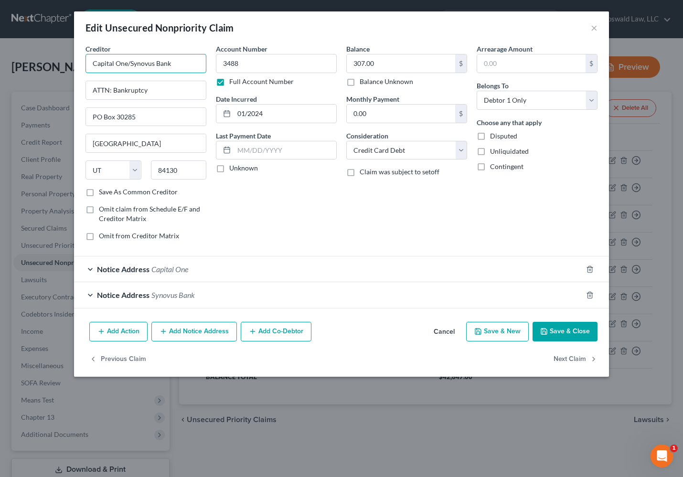
click at [181, 67] on input "Capital One/Synovus Bank" at bounding box center [146, 63] width 121 height 19
type input "Capital One/Synovus Bank/Cabela"
click at [546, 331] on icon "button" at bounding box center [545, 332] width 8 height 8
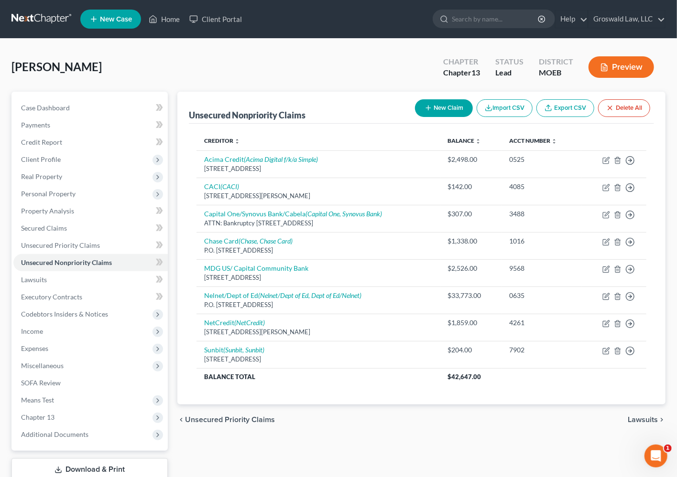
click at [338, 430] on div "chevron_left Unsecured Priority Claims Lawsuits chevron_right" at bounding box center [421, 420] width 488 height 31
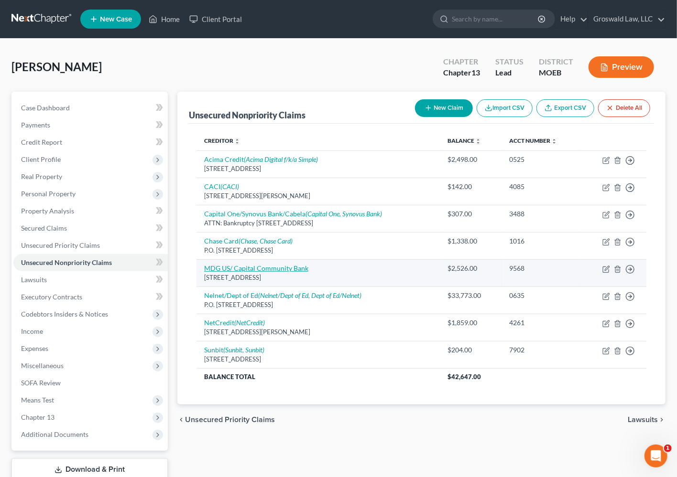
click at [231, 266] on link "MDG US/ Capital Community Bank" at bounding box center [256, 268] width 104 height 8
select select "7"
select select "10"
select select "0"
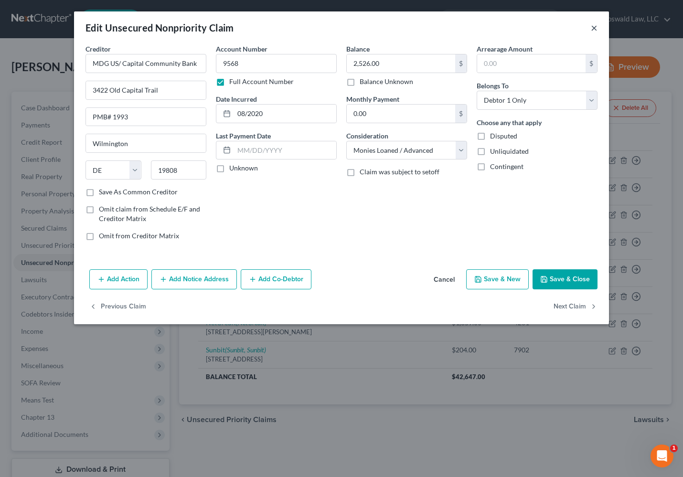
click at [593, 29] on button "×" at bounding box center [594, 27] width 7 height 11
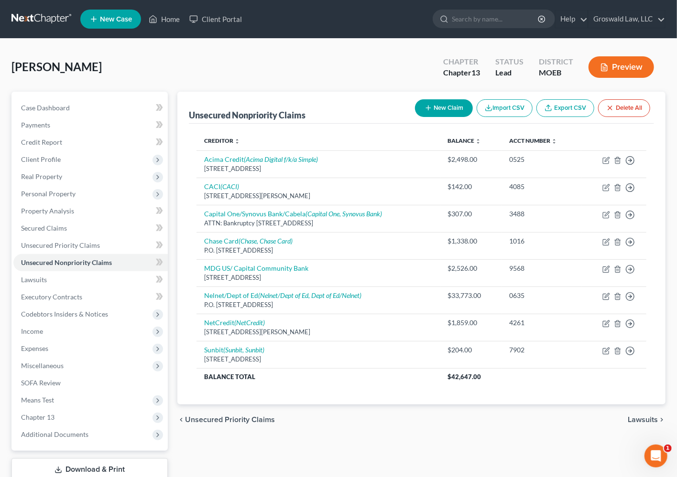
drag, startPoint x: 335, startPoint y: 450, endPoint x: 335, endPoint y: 434, distance: 15.3
click at [335, 450] on div "Unsecured Nonpriority Claims New Claim Import CSV Export CSV Delete All Credito…" at bounding box center [421, 299] width 497 height 414
click at [429, 108] on icon "button" at bounding box center [428, 108] width 8 height 8
select select "0"
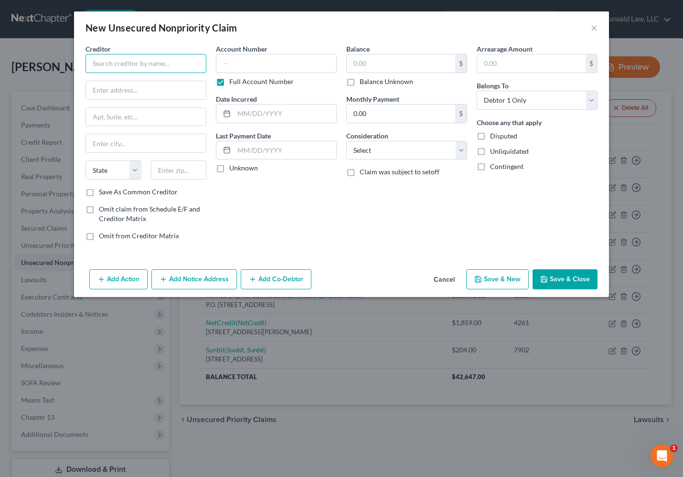
drag, startPoint x: 178, startPoint y: 63, endPoint x: 184, endPoint y: 57, distance: 7.8
click at [180, 60] on input "text" at bounding box center [146, 63] width 121 height 19
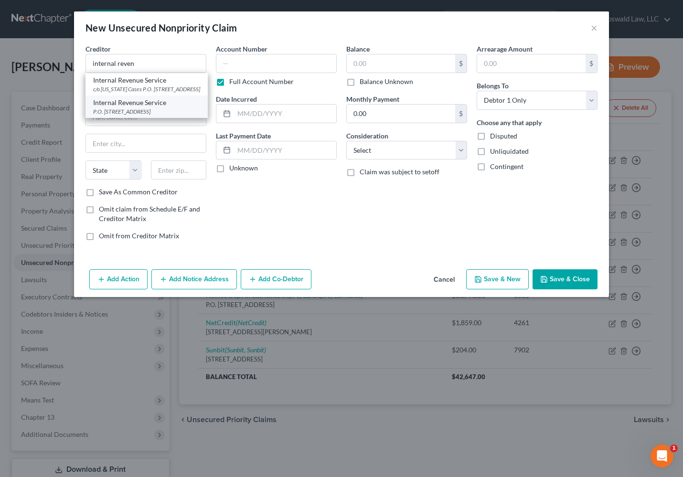
click at [158, 108] on div "Internal Revenue Service" at bounding box center [146, 103] width 107 height 10
type input "Internal Revenue Service"
type input "P.O. Box 7346"
type input "[GEOGRAPHIC_DATA]"
select select "39"
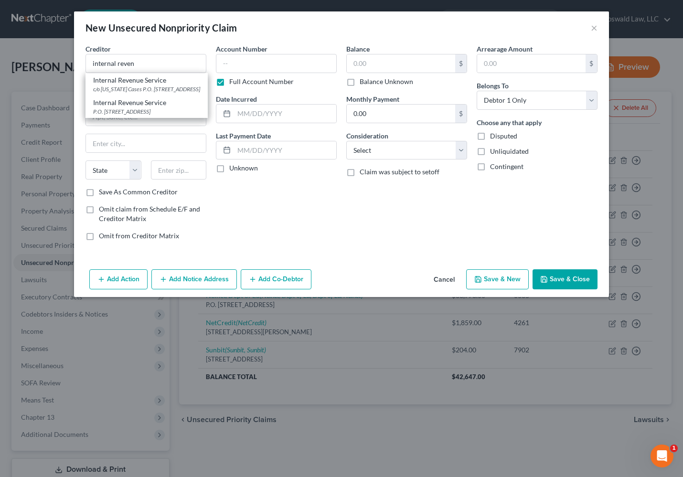
type input "19101"
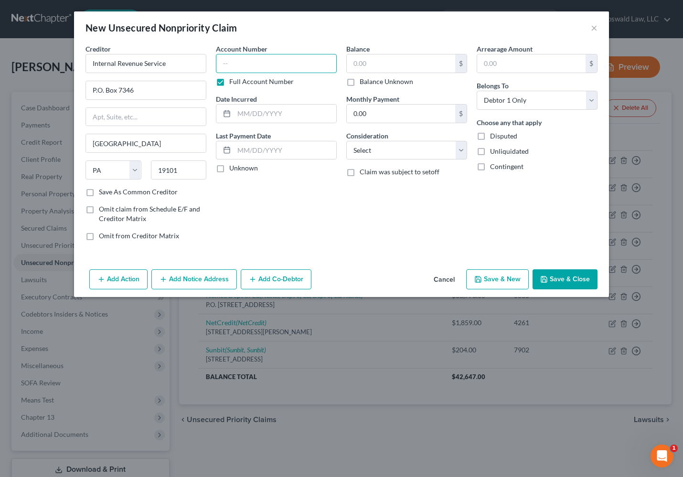
drag, startPoint x: 243, startPoint y: 64, endPoint x: 248, endPoint y: 59, distance: 6.4
click at [244, 62] on input "text" at bounding box center [276, 63] width 121 height 19
type input "0000"
click at [384, 156] on select "Select Cable / Satellite Services Collection Agency Credit Card Debt Debt Couns…" at bounding box center [406, 150] width 121 height 19
select select "14"
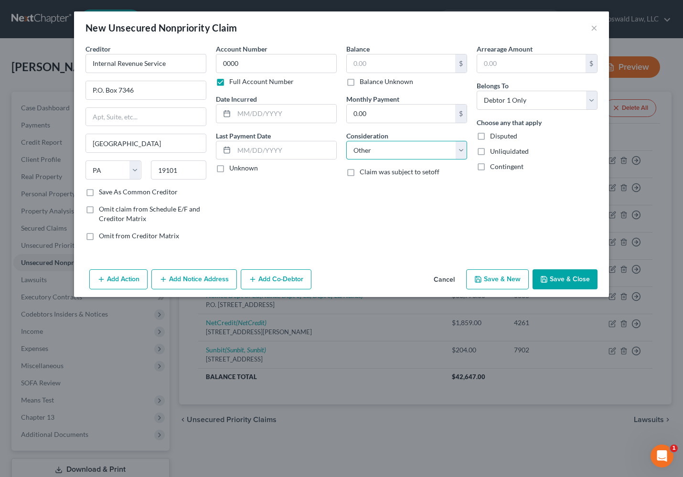
click at [346, 141] on select "Select Cable / Satellite Services Collection Agency Credit Card Debt Debt Couns…" at bounding box center [406, 150] width 121 height 19
type input "notice only"
click at [492, 279] on button "Save & New" at bounding box center [497, 280] width 63 height 20
select select "0"
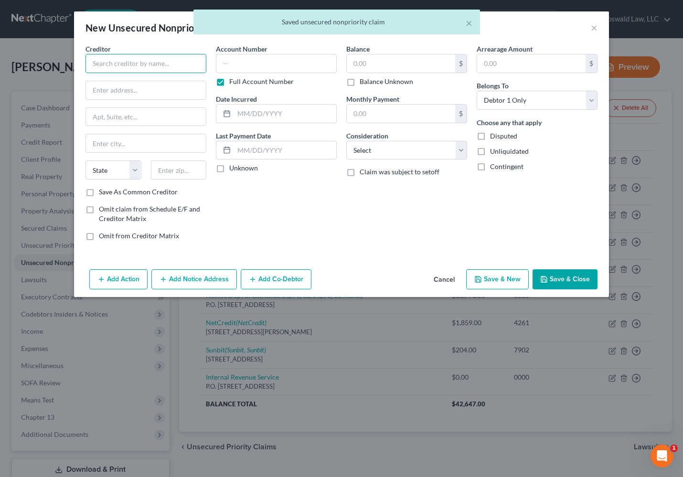
click at [129, 61] on input "text" at bounding box center [146, 63] width 121 height 19
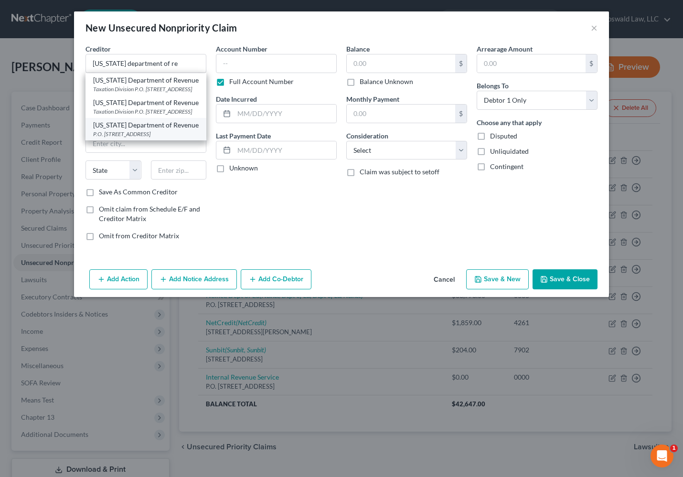
click at [142, 138] on div "P.O. [STREET_ADDRESS]" at bounding box center [146, 134] width 106 height 8
type input "[US_STATE] Department of Revenue"
type input "P.O. Box 475"
type input "[STREET_ADDRESS]"
type input "[GEOGRAPHIC_DATA]"
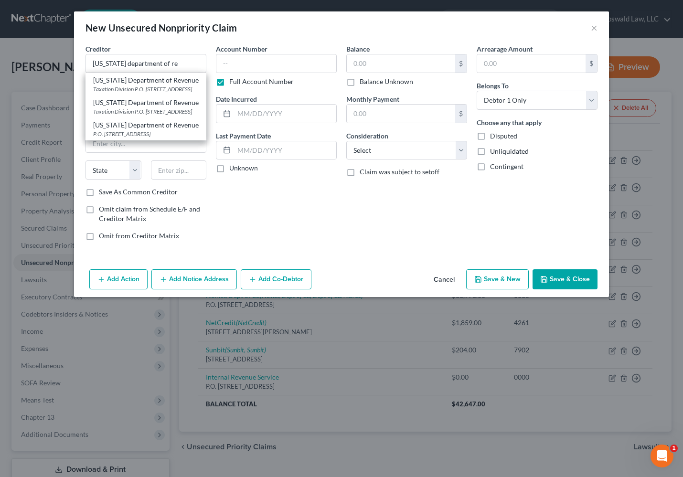
select select "26"
type input "65105"
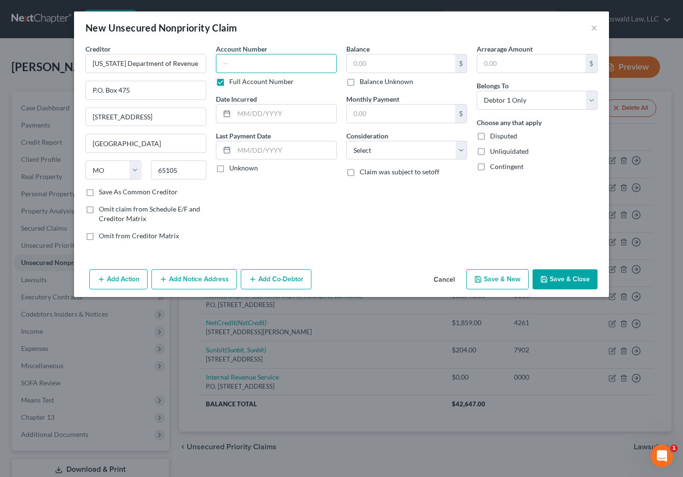
click at [234, 66] on input "text" at bounding box center [276, 63] width 121 height 19
type input "0000"
click at [379, 147] on select "Select Cable / Satellite Services Collection Agency Credit Card Debt Debt Couns…" at bounding box center [406, 150] width 121 height 19
select select "14"
click at [346, 141] on select "Select Cable / Satellite Services Collection Agency Credit Card Debt Debt Couns…" at bounding box center [406, 150] width 121 height 19
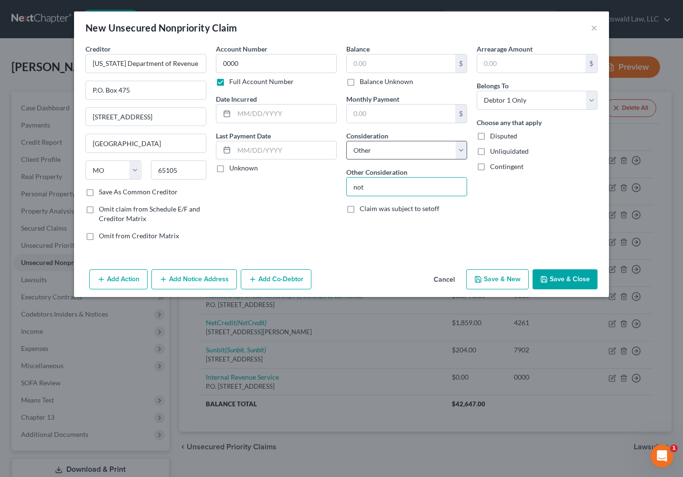
type input "notice only"
click at [195, 275] on button "Add Notice Address" at bounding box center [194, 280] width 86 height 20
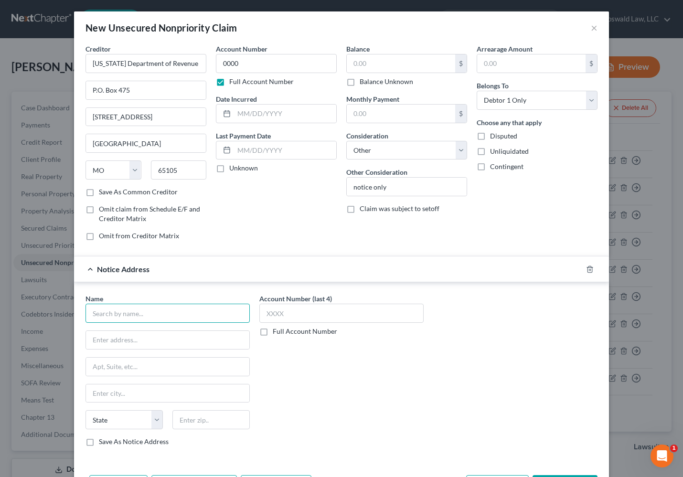
click at [170, 313] on input "text" at bounding box center [168, 313] width 164 height 19
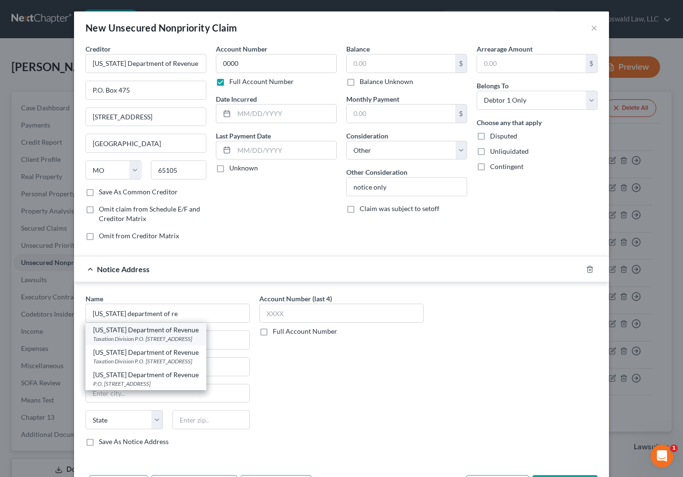
click at [150, 340] on div "Taxation Division P.O. [STREET_ADDRESS]" at bounding box center [146, 339] width 106 height 8
type input "[US_STATE] Department of Revenue"
type input "Taxation Division"
type input "P.O. Box 3800"
type input "[GEOGRAPHIC_DATA]"
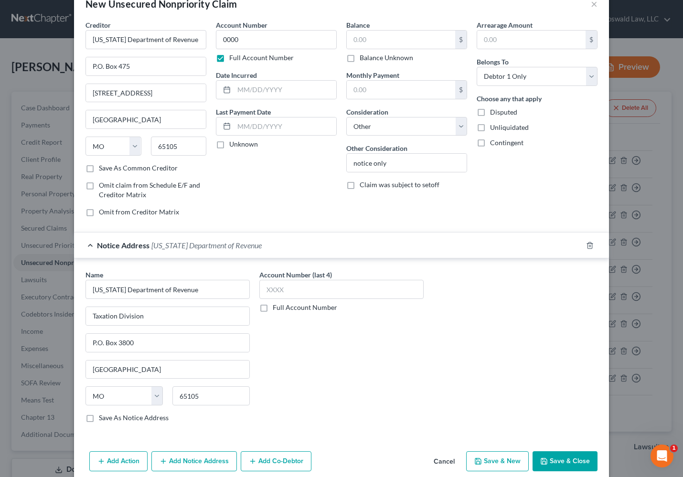
scroll to position [36, 0]
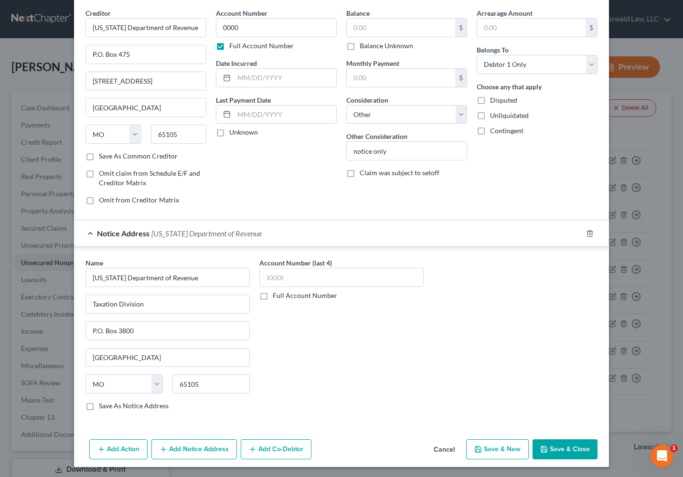
click at [491, 452] on button "Save & New" at bounding box center [497, 450] width 63 height 20
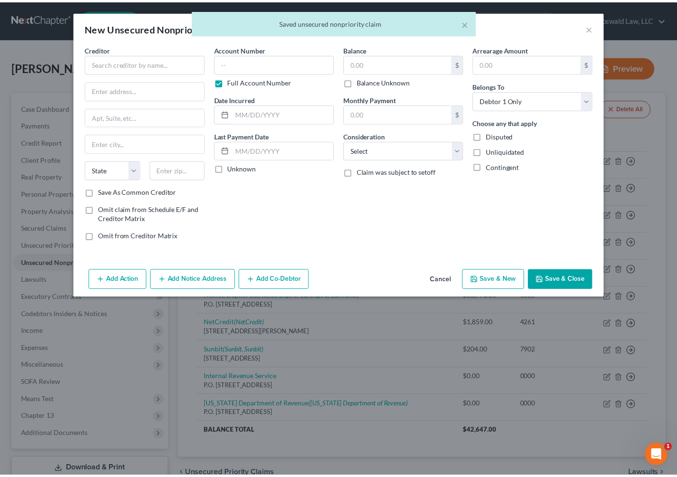
scroll to position [0, 0]
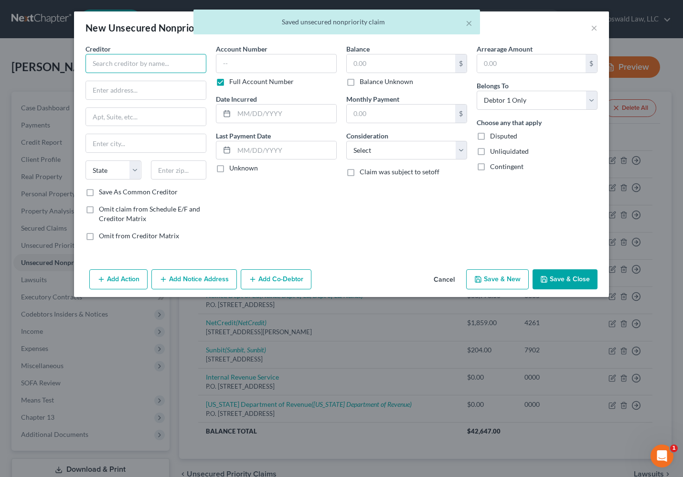
click at [130, 68] on input "text" at bounding box center [146, 63] width 121 height 19
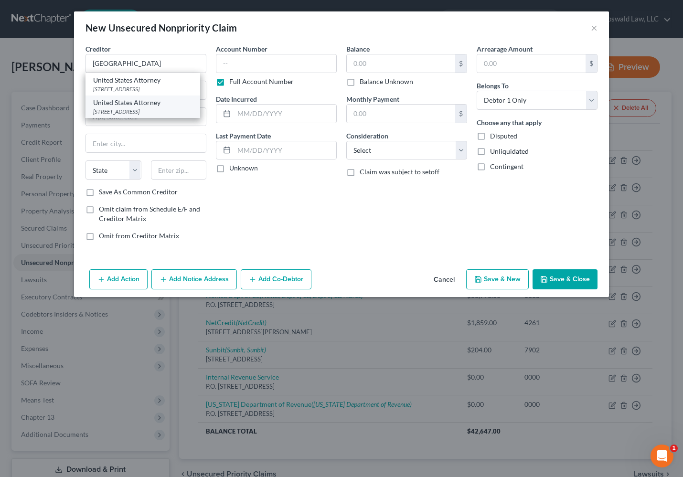
click at [151, 108] on div "United States Attorney" at bounding box center [142, 103] width 99 height 10
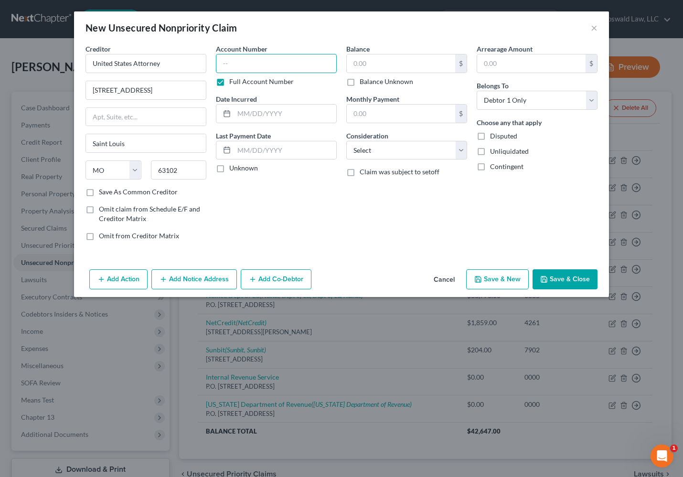
drag, startPoint x: 251, startPoint y: 65, endPoint x: 243, endPoint y: 44, distance: 22.5
click at [251, 62] on input "text" at bounding box center [276, 63] width 121 height 19
click at [360, 158] on select "Select Cable / Satellite Services Collection Agency Credit Card Debt Debt Couns…" at bounding box center [406, 150] width 121 height 19
click at [346, 141] on select "Select Cable / Satellite Services Collection Agency Credit Card Debt Debt Couns…" at bounding box center [406, 150] width 121 height 19
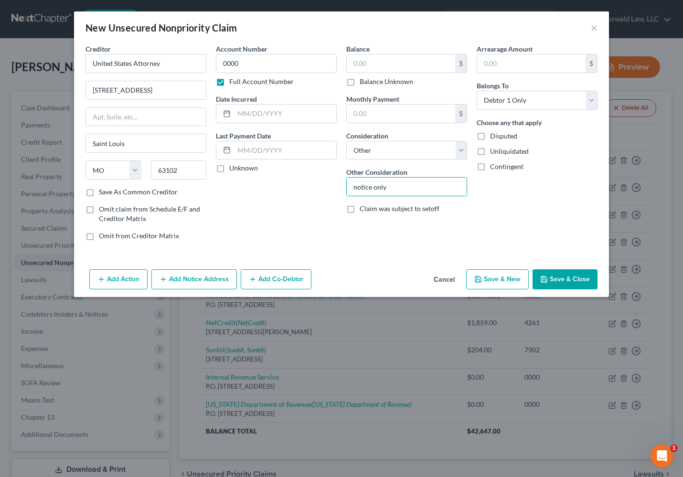
click at [580, 285] on button "Save & Close" at bounding box center [565, 280] width 65 height 20
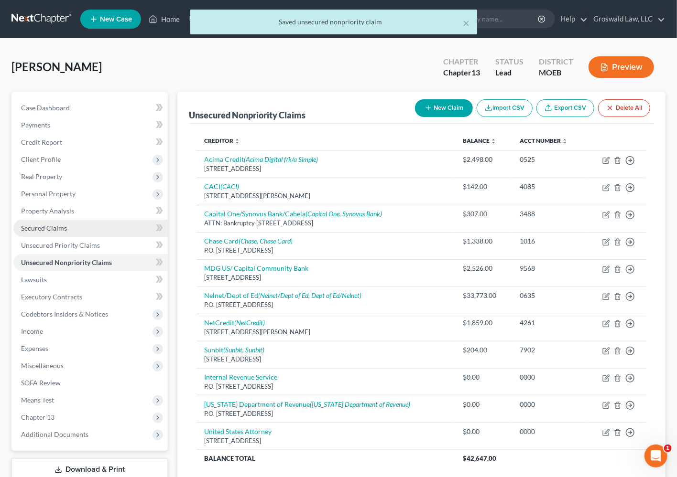
click at [49, 233] on link "Secured Claims" at bounding box center [90, 228] width 154 height 17
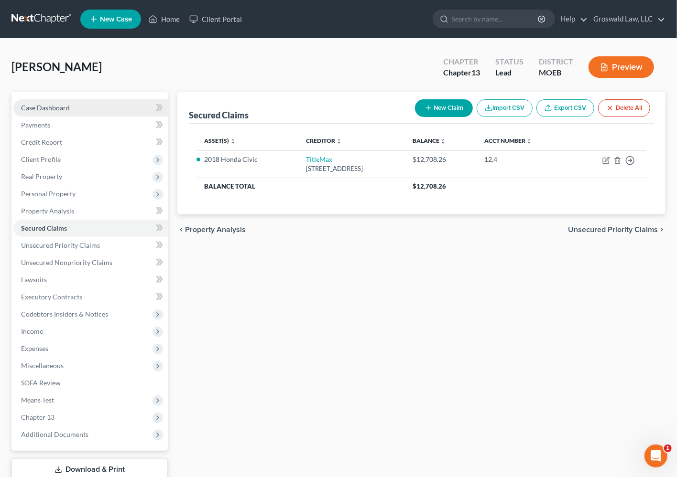
click at [51, 108] on span "Case Dashboard" at bounding box center [45, 108] width 49 height 8
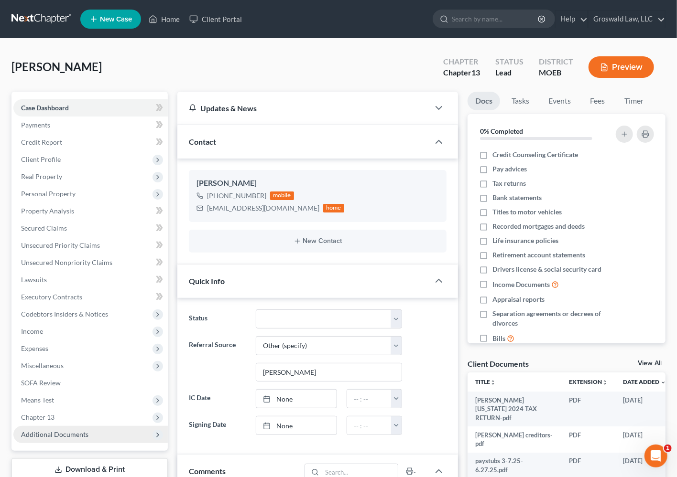
scroll to position [153, 0]
drag, startPoint x: 69, startPoint y: 437, endPoint x: 70, endPoint y: 429, distance: 8.2
click at [69, 437] on span "Additional Documents" at bounding box center [54, 435] width 67 height 8
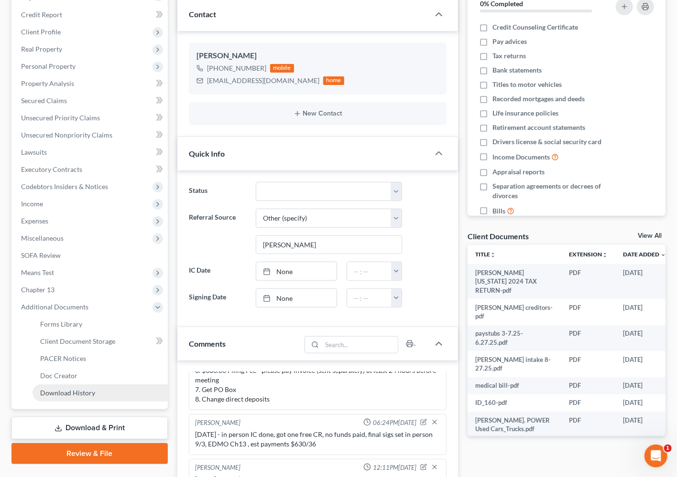
scroll to position [130, 0]
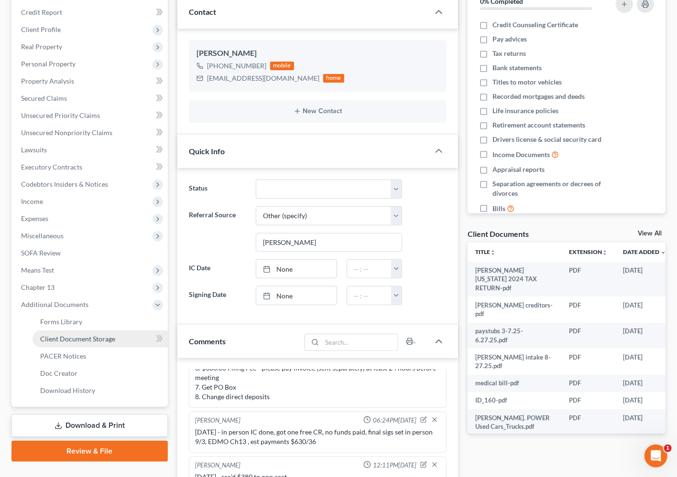
click at [89, 339] on span "Client Document Storage" at bounding box center [77, 339] width 75 height 8
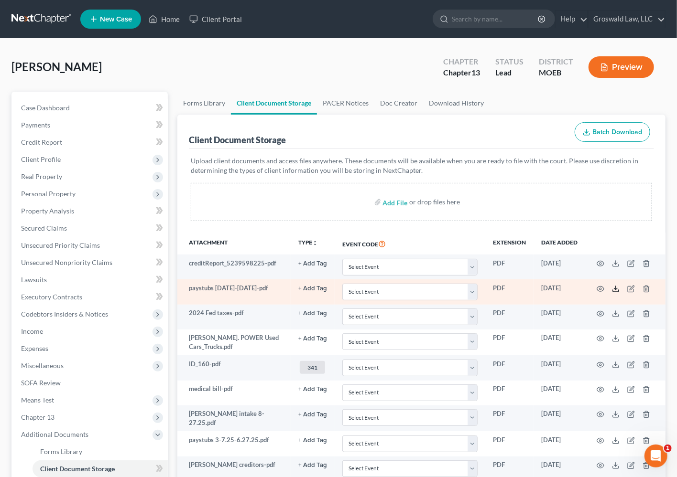
click at [615, 291] on icon at bounding box center [616, 291] width 6 height 2
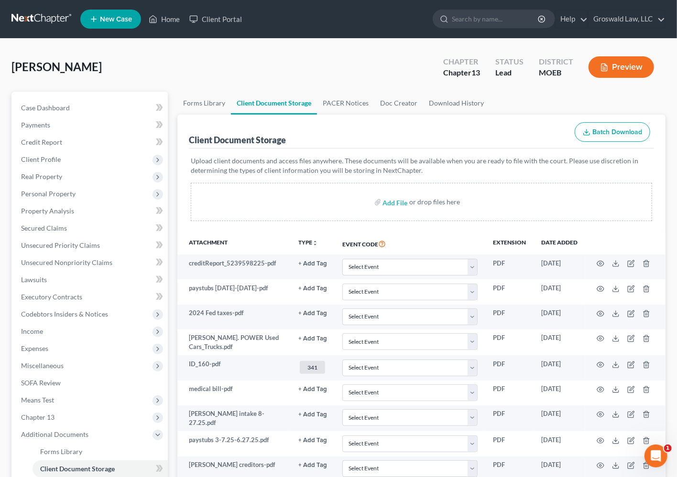
click at [337, 150] on div "Upload client documents and access files anywhere. These documents will be avai…" at bounding box center [421, 191] width 465 height 84
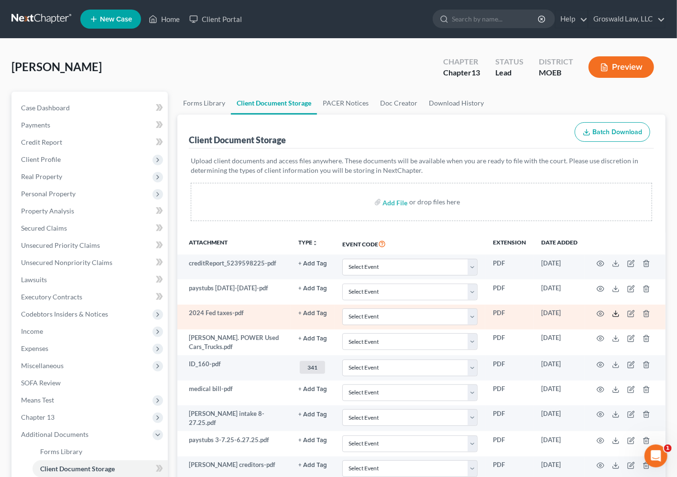
click at [616, 312] on line at bounding box center [616, 313] width 0 height 4
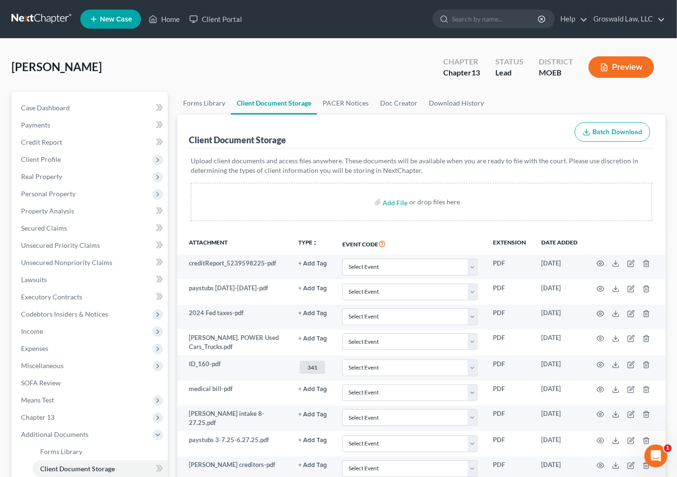
click at [286, 165] on p "Upload client documents and access files anywhere. These documents will be avai…" at bounding box center [421, 165] width 461 height 19
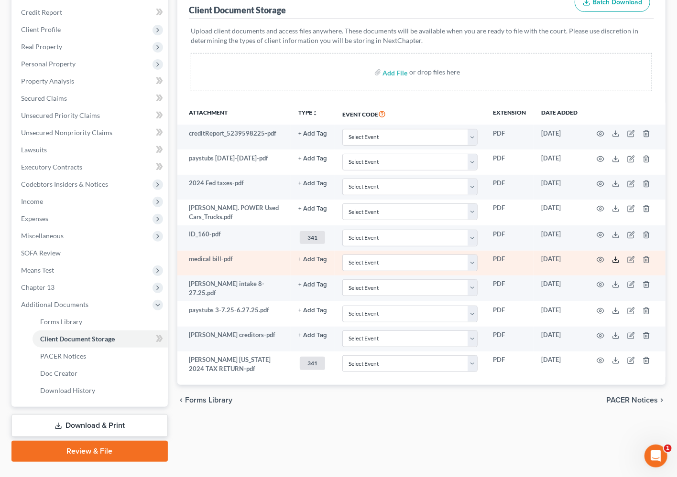
click at [615, 260] on polyline at bounding box center [615, 260] width 3 height 1
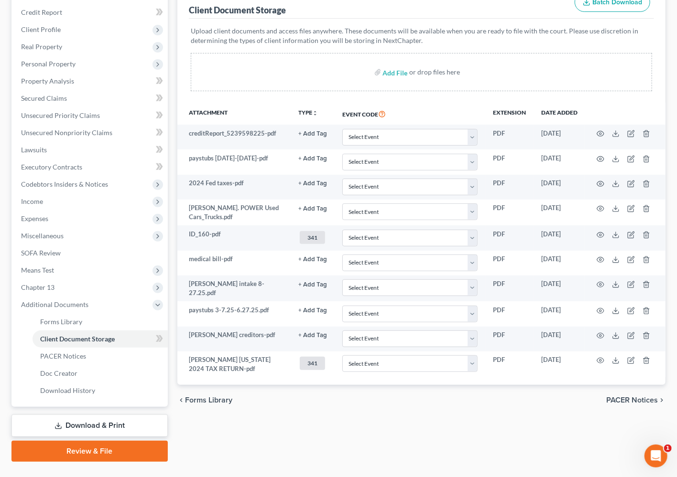
drag, startPoint x: 439, startPoint y: 415, endPoint x: 433, endPoint y: 415, distance: 5.8
click at [439, 416] on div "Forms Library Client Document Storage PACER Notices Doc Creator Download Histor…" at bounding box center [421, 212] width 497 height 500
click at [65, 125] on link "Unsecured Nonpriority Claims" at bounding box center [90, 132] width 154 height 17
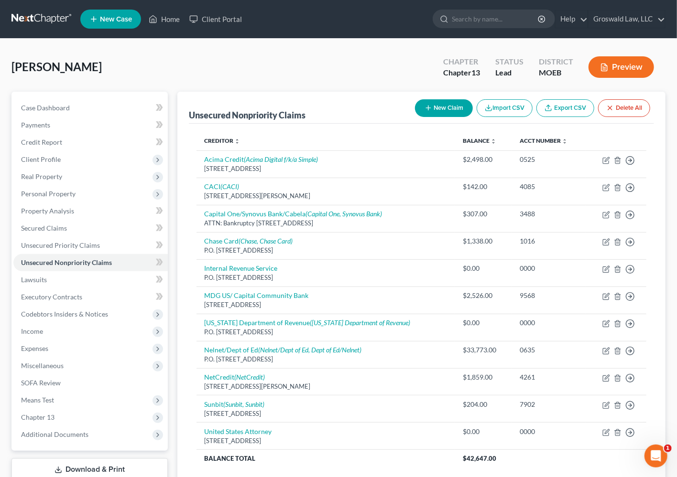
click at [429, 105] on icon "button" at bounding box center [428, 108] width 8 height 8
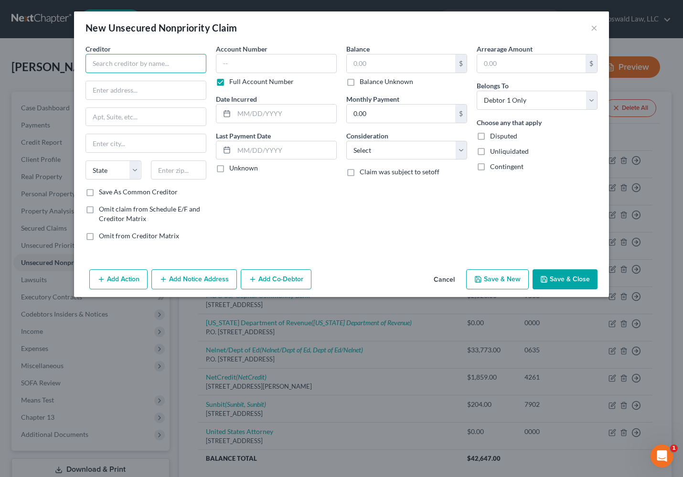
drag, startPoint x: 102, startPoint y: 62, endPoint x: 101, endPoint y: 53, distance: 9.1
click at [102, 61] on input "text" at bounding box center [146, 63] width 121 height 19
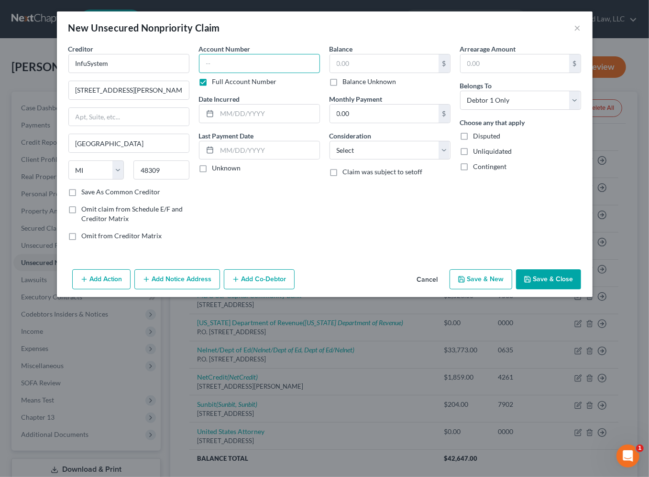
click at [248, 57] on input "text" at bounding box center [259, 63] width 121 height 19
drag, startPoint x: 114, startPoint y: 68, endPoint x: -43, endPoint y: 66, distance: 157.2
click at [0, 66] on html "Home New Case Client Portal Groswald Law, LLC [PERSON_NAME][EMAIL_ADDRESS][DOMA…" at bounding box center [324, 290] width 649 height 580
click at [178, 272] on button "Add Notice Address" at bounding box center [177, 280] width 86 height 20
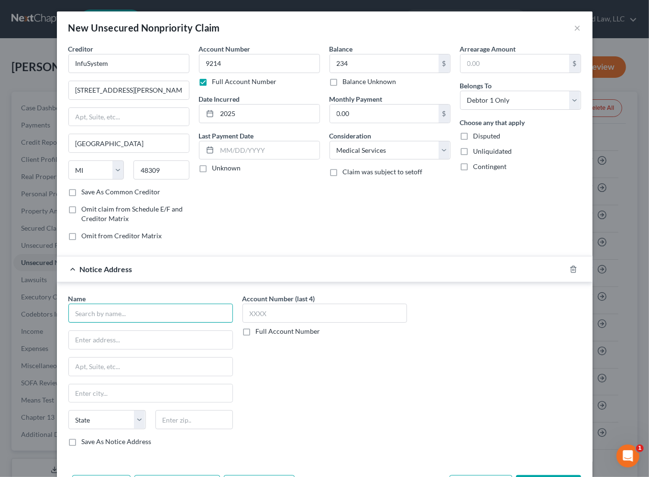
click at [94, 312] on input "text" at bounding box center [150, 313] width 164 height 19
paste input "InfuSystem"
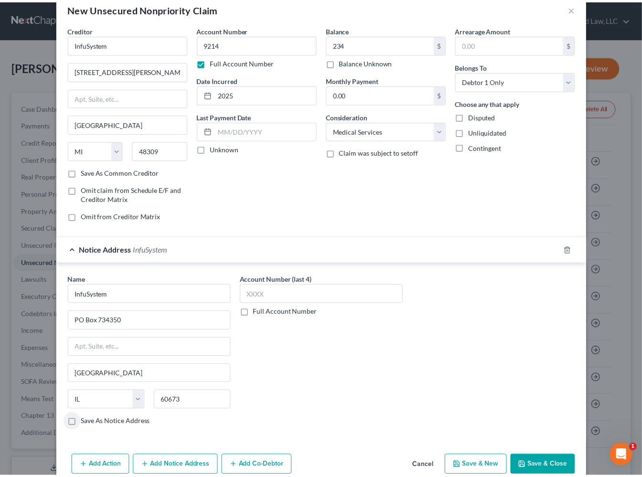
scroll to position [36, 0]
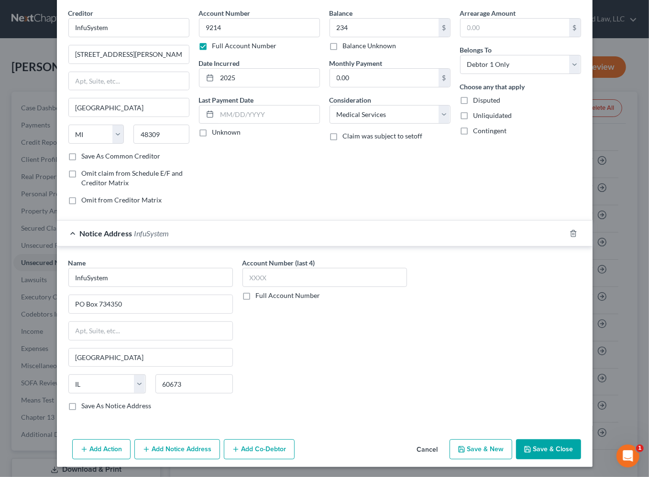
click at [559, 447] on button "Save & Close" at bounding box center [548, 450] width 65 height 20
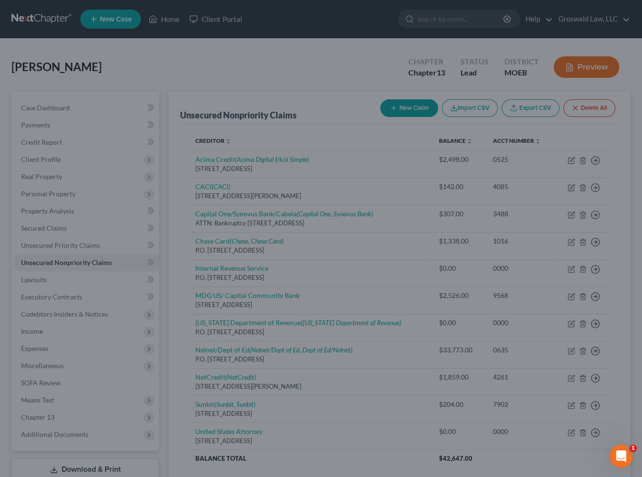
scroll to position [0, 0]
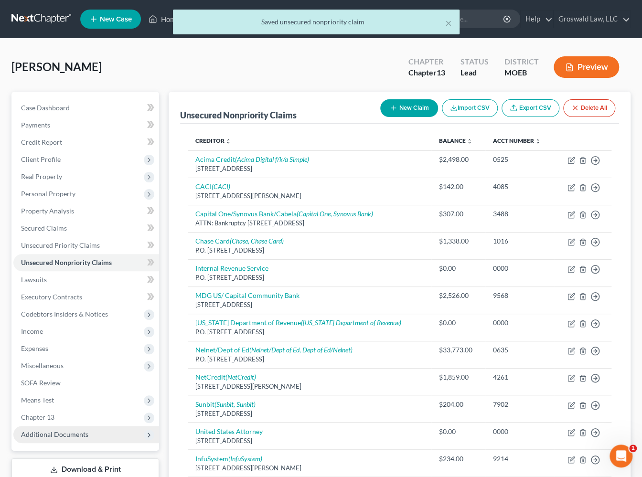
click at [72, 436] on span "Additional Documents" at bounding box center [54, 435] width 67 height 8
click at [74, 463] on link "Client Document Storage" at bounding box center [95, 469] width 127 height 17
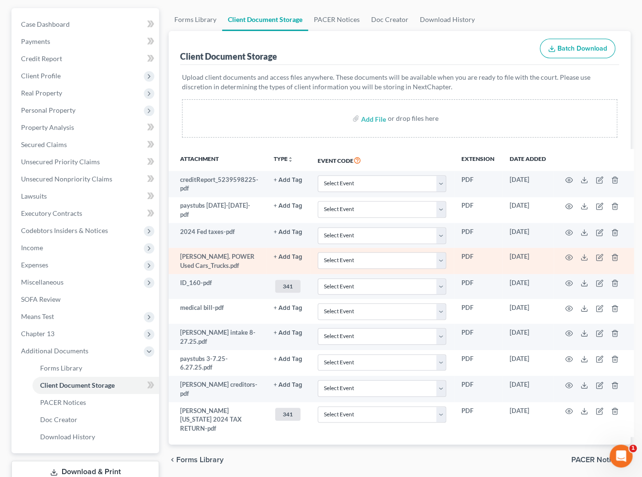
scroll to position [87, 0]
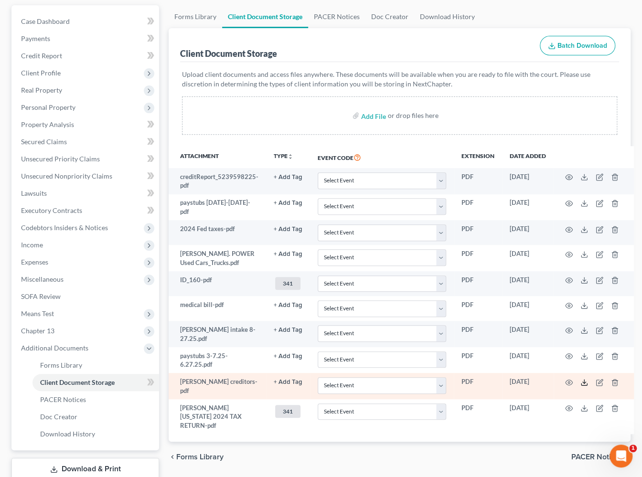
click at [582, 379] on icon at bounding box center [585, 383] width 8 height 8
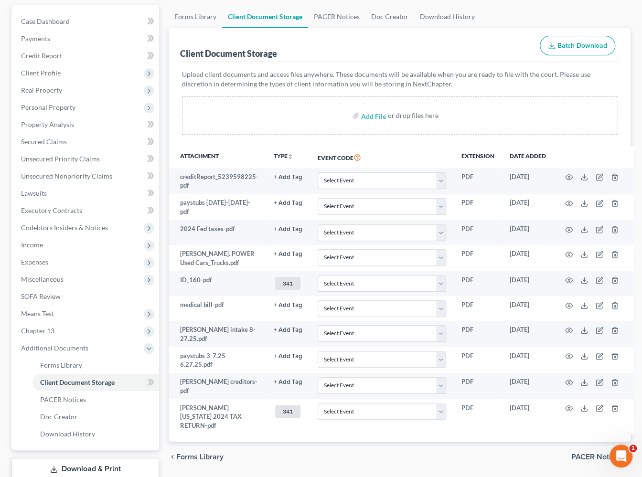
click at [317, 71] on p "Upload client documents and access files anywhere. These documents will be avai…" at bounding box center [399, 79] width 435 height 19
click at [66, 175] on span "Unsecured Nonpriority Claims" at bounding box center [66, 176] width 91 height 8
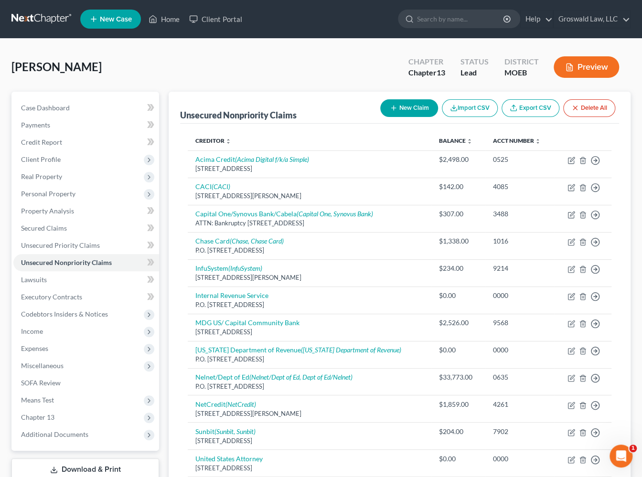
click at [402, 107] on button "New Claim" at bounding box center [409, 108] width 58 height 18
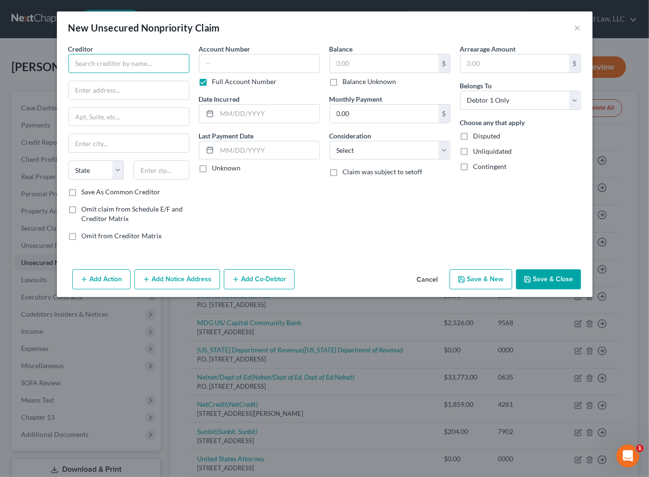
click at [93, 61] on input "text" at bounding box center [128, 63] width 121 height 19
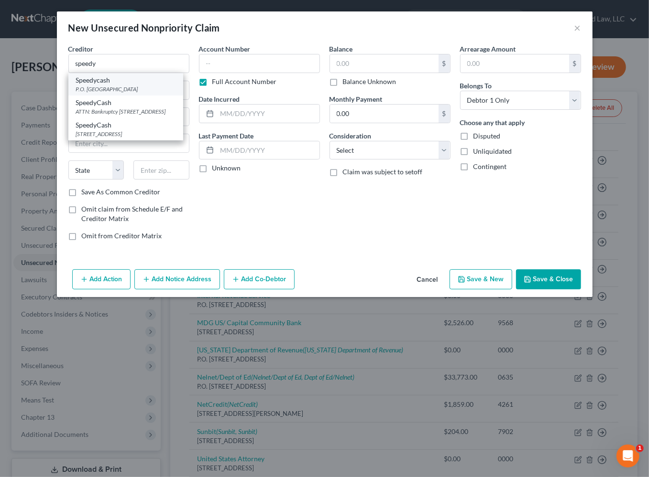
click at [126, 86] on div "P.O. [GEOGRAPHIC_DATA]" at bounding box center [125, 89] width 99 height 8
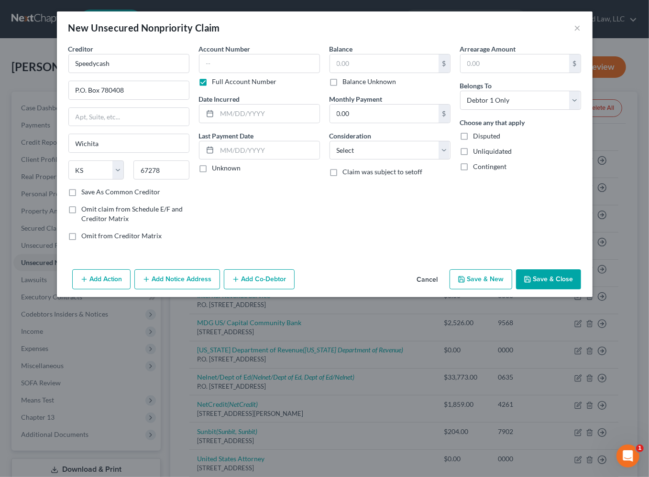
click at [197, 277] on button "Add Notice Address" at bounding box center [177, 280] width 86 height 20
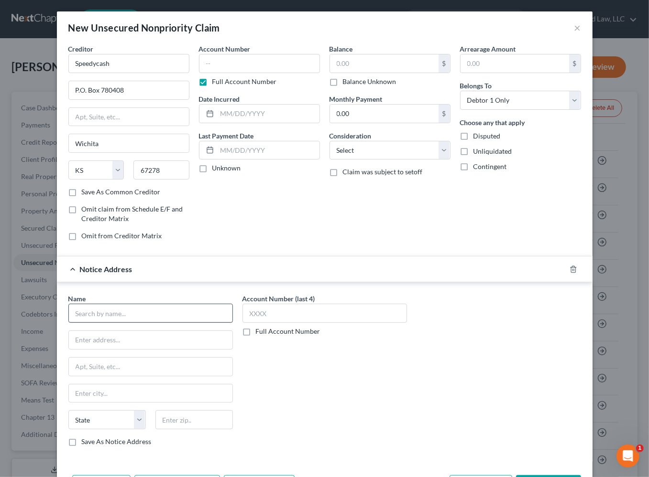
drag, startPoint x: 114, startPoint y: 325, endPoint x: 119, endPoint y: 312, distance: 13.6
click at [114, 324] on div "Name * State [US_STATE] AK AR AZ CA CO CT DE DC [GEOGRAPHIC_DATA] [GEOGRAPHIC_D…" at bounding box center [150, 370] width 164 height 153
click at [119, 312] on input "text" at bounding box center [150, 313] width 164 height 19
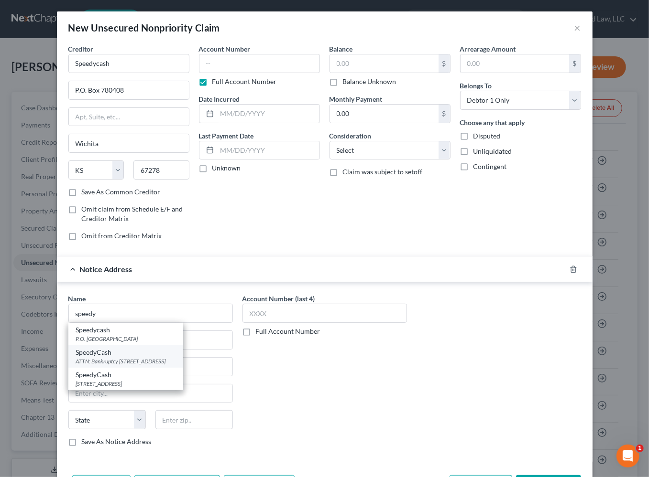
click at [125, 358] on div "ATTN: Bankruptcy [STREET_ADDRESS]" at bounding box center [125, 361] width 99 height 8
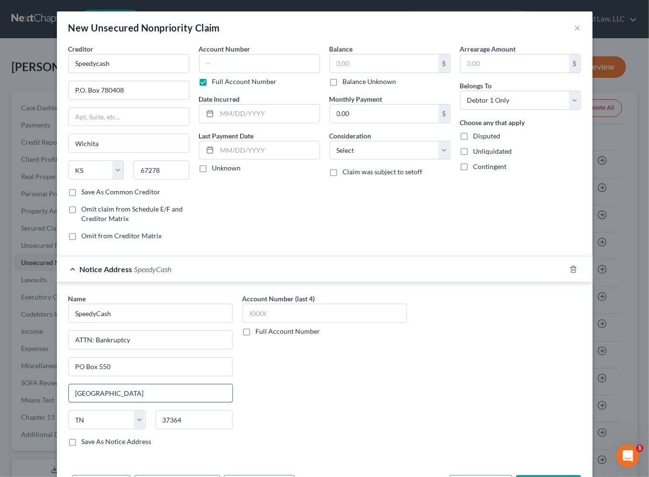
scroll to position [36, 0]
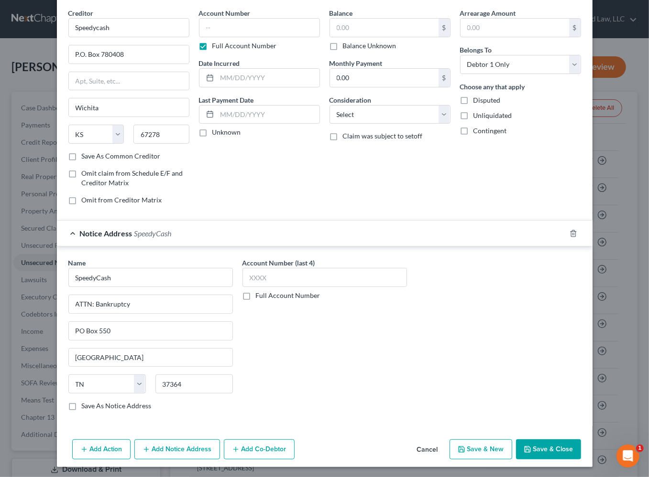
click at [150, 452] on button "Add Notice Address" at bounding box center [177, 450] width 86 height 20
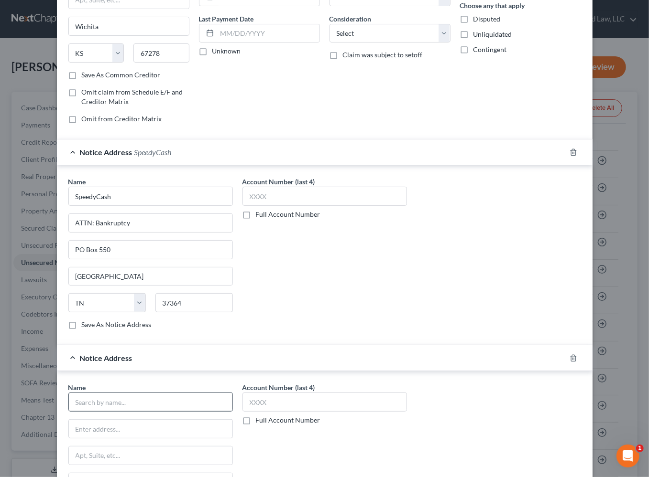
scroll to position [123, 0]
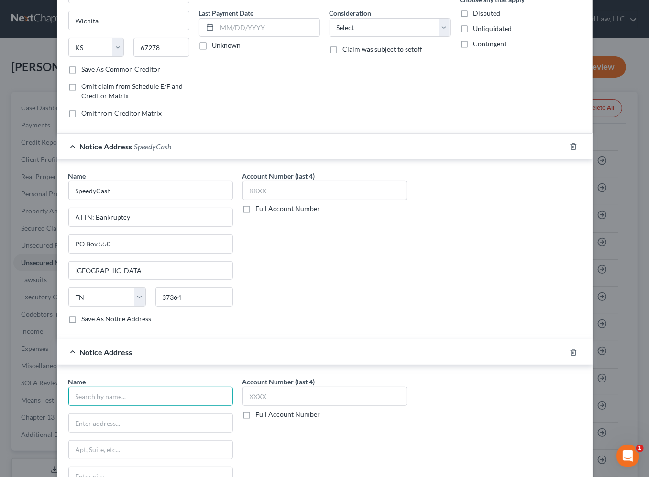
click at [94, 396] on input "text" at bounding box center [150, 396] width 164 height 19
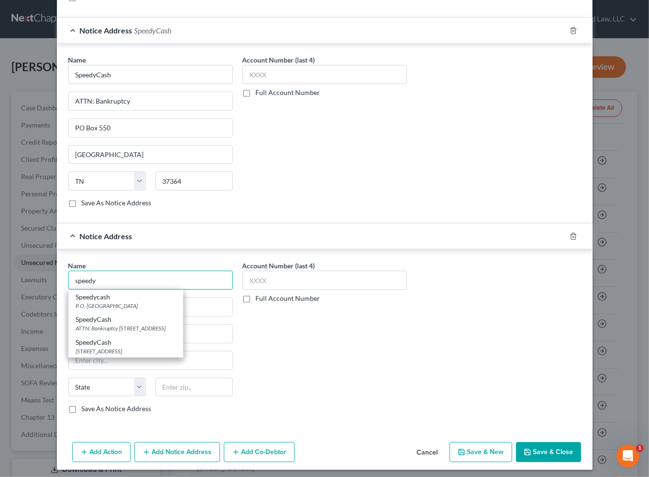
scroll to position [241, 0]
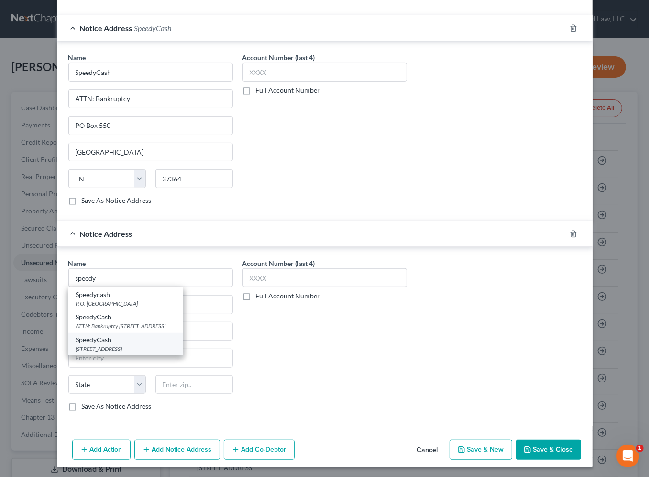
click at [110, 349] on div "[STREET_ADDRESS]" at bounding box center [125, 349] width 99 height 8
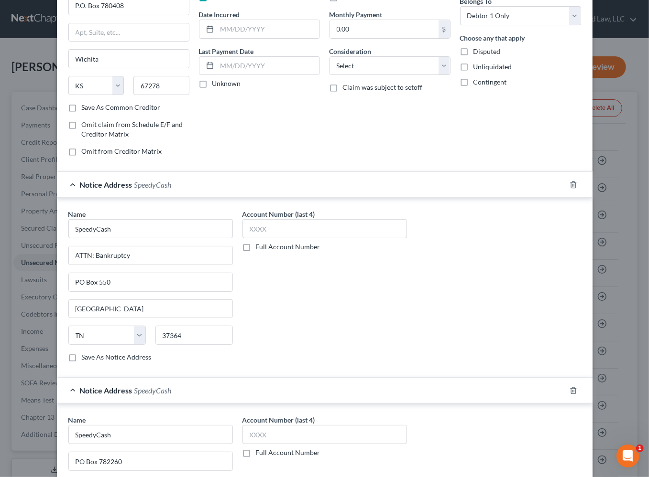
scroll to position [0, 0]
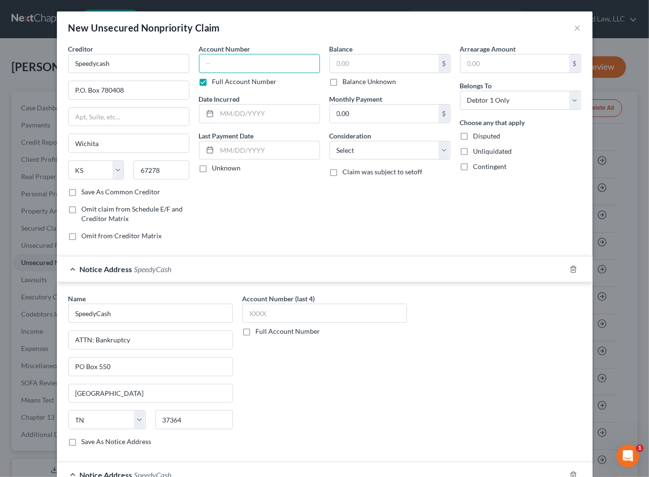
click at [221, 63] on input "text" at bounding box center [259, 63] width 121 height 19
drag, startPoint x: 233, startPoint y: 67, endPoint x: 312, endPoint y: 21, distance: 91.2
click at [181, 66] on div "Creditor * Speedycash P.O. [GEOGRAPHIC_DATA] [US_STATE] AK AR AZ CA CO CT DE DC…" at bounding box center [325, 146] width 522 height 205
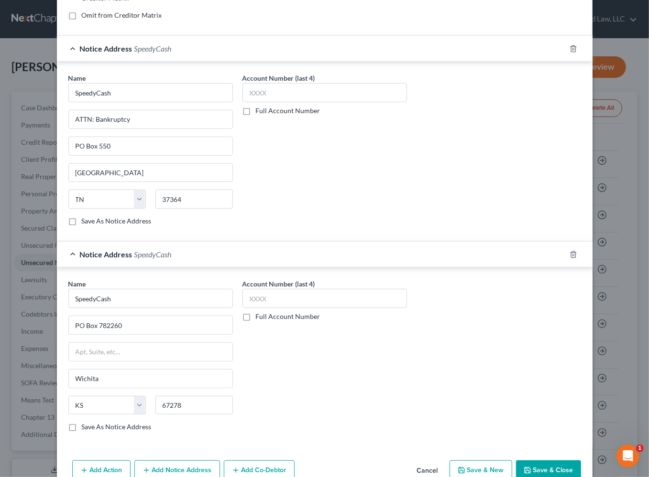
scroll to position [241, 0]
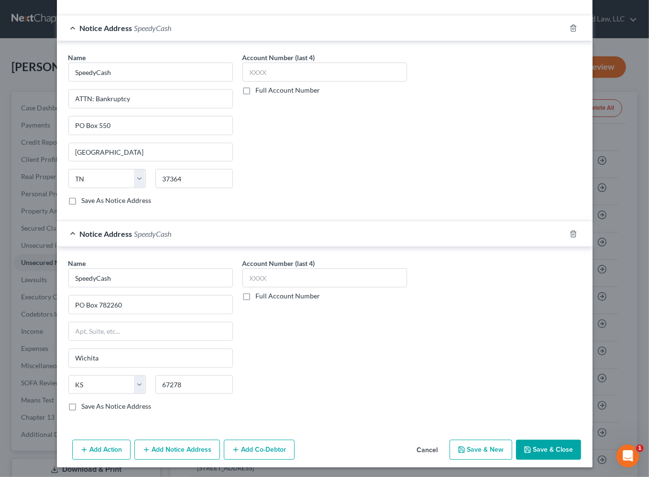
click at [483, 448] on button "Save & New" at bounding box center [480, 450] width 63 height 20
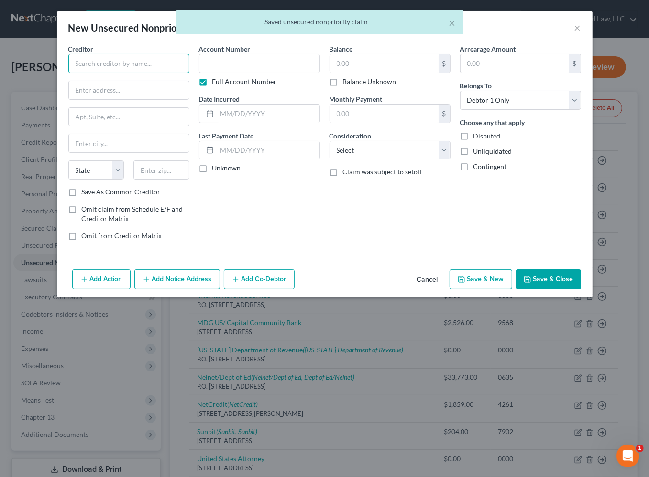
click at [143, 62] on input "text" at bounding box center [128, 63] width 121 height 19
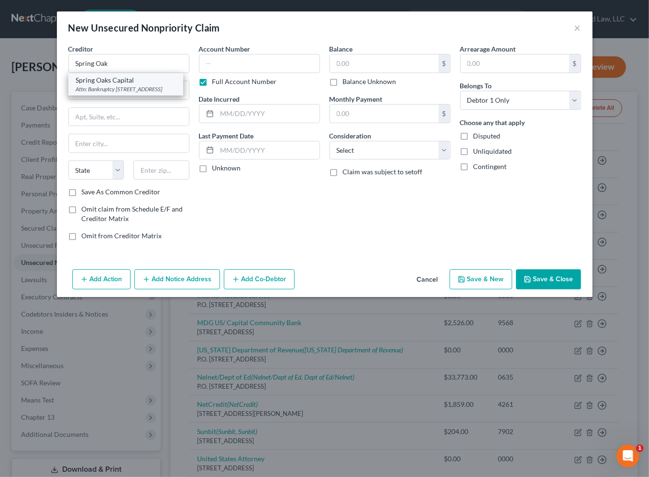
click at [129, 88] on div "Attn: Bankruptcy [STREET_ADDRESS]" at bounding box center [125, 89] width 99 height 8
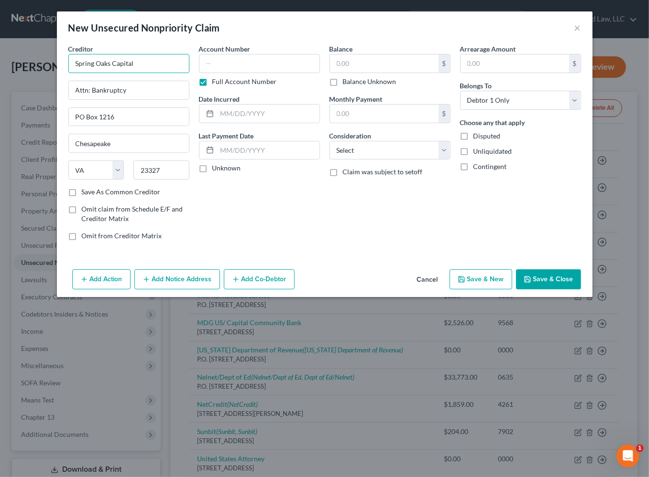
drag, startPoint x: 68, startPoint y: 58, endPoint x: -66, endPoint y: 61, distance: 134.8
click at [0, 61] on html "Home New Case Client Portal Groswald Law, LLC [PERSON_NAME][EMAIL_ADDRESS][DOMA…" at bounding box center [324, 317] width 649 height 635
click at [167, 277] on button "Add Notice Address" at bounding box center [177, 280] width 86 height 20
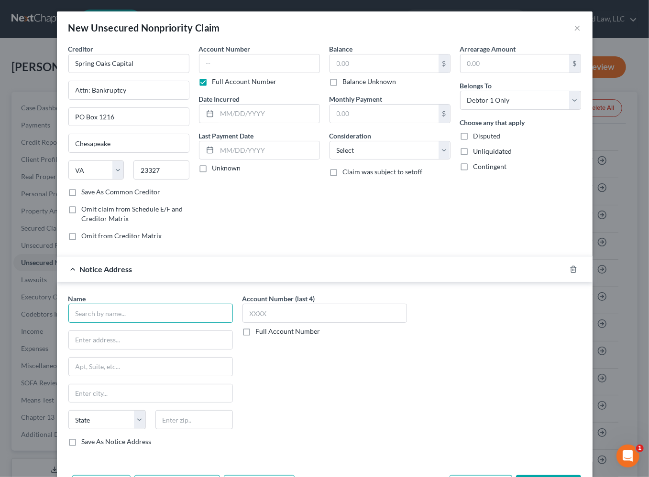
click at [121, 309] on input "text" at bounding box center [150, 313] width 164 height 19
paste input "Spring Oaks Capital"
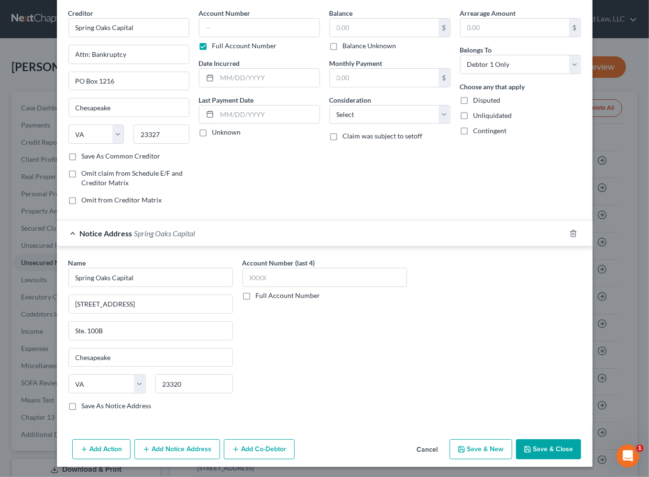
click at [149, 448] on button "Add Notice Address" at bounding box center [177, 450] width 86 height 20
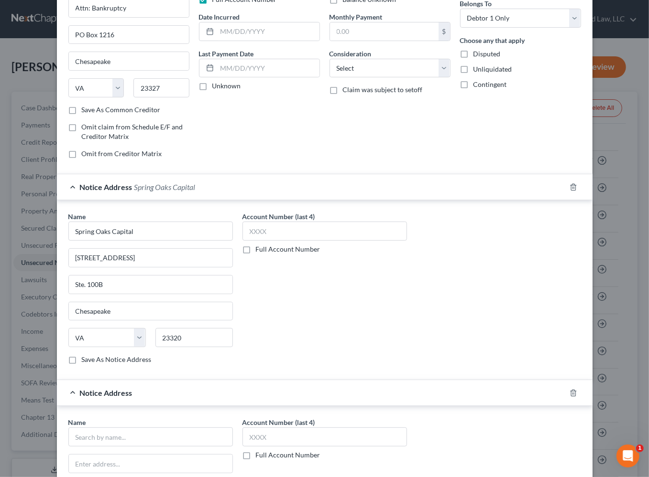
scroll to position [166, 0]
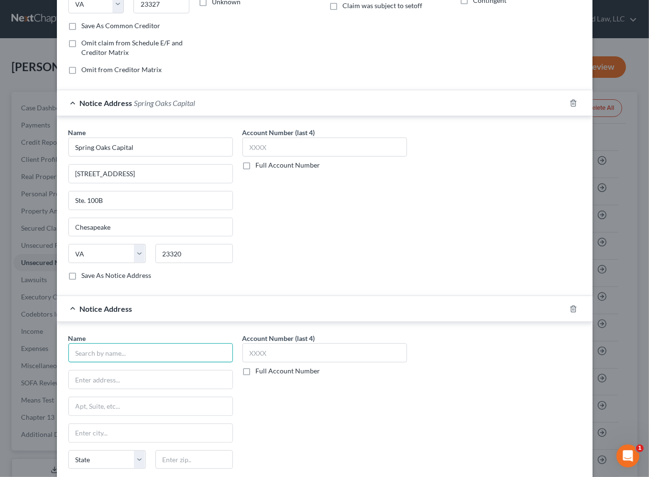
click at [117, 345] on input "text" at bounding box center [150, 353] width 164 height 19
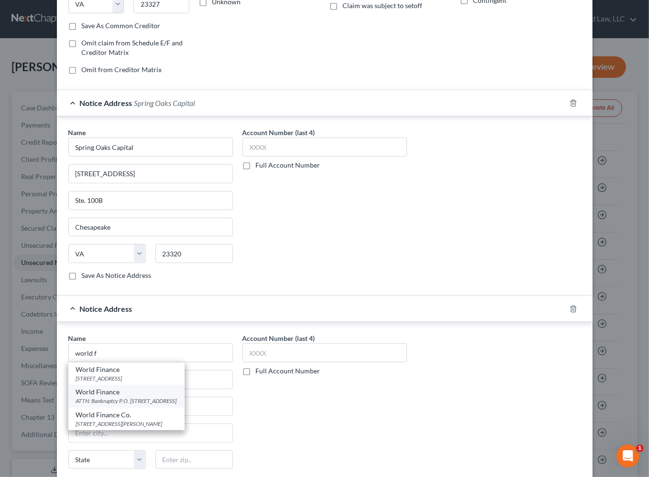
click at [145, 400] on div "ATTN: Bankruptcy P.O. [STREET_ADDRESS]" at bounding box center [126, 401] width 101 height 8
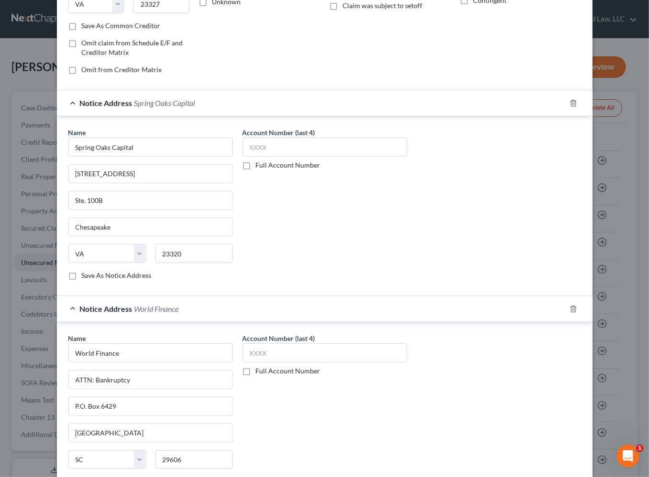
scroll to position [0, 0]
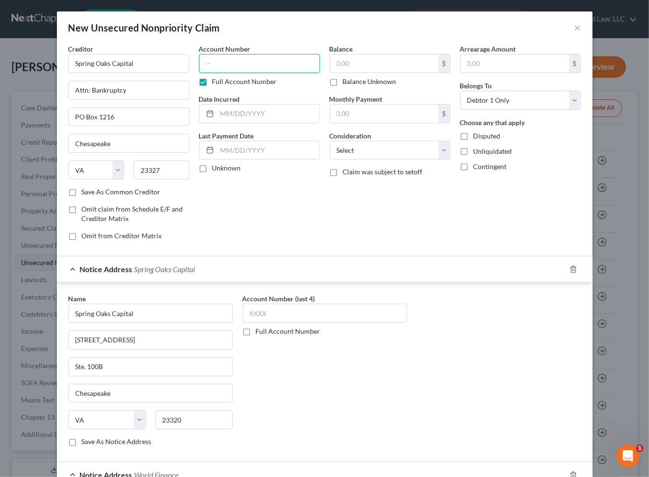
click at [240, 62] on input "text" at bounding box center [259, 63] width 121 height 19
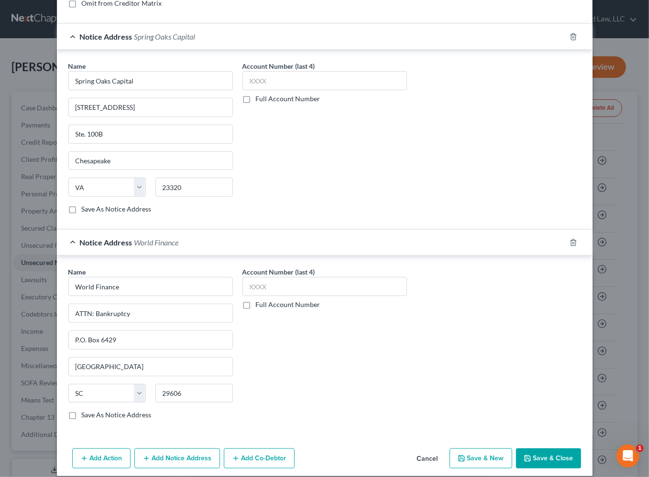
scroll to position [241, 0]
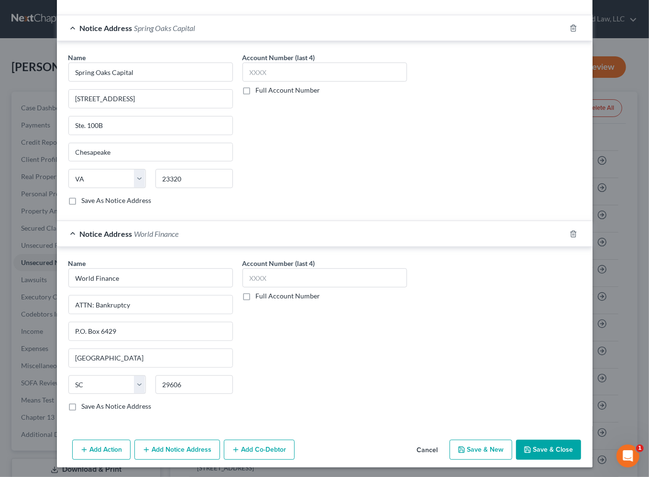
drag, startPoint x: 556, startPoint y: 447, endPoint x: 415, endPoint y: 411, distance: 145.6
click at [556, 447] on button "Save & Close" at bounding box center [548, 450] width 65 height 20
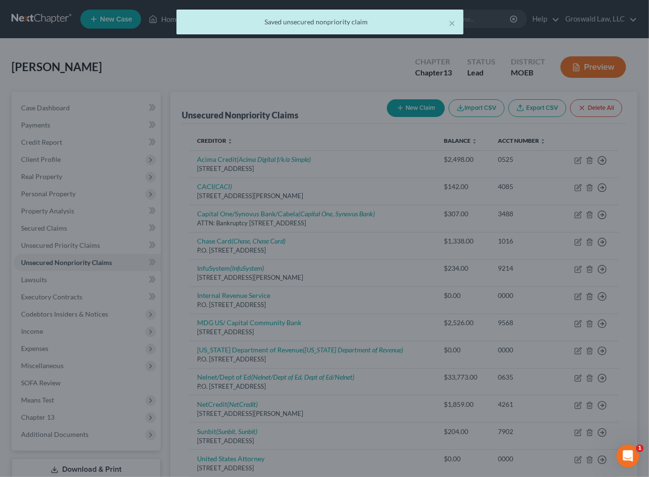
scroll to position [0, 0]
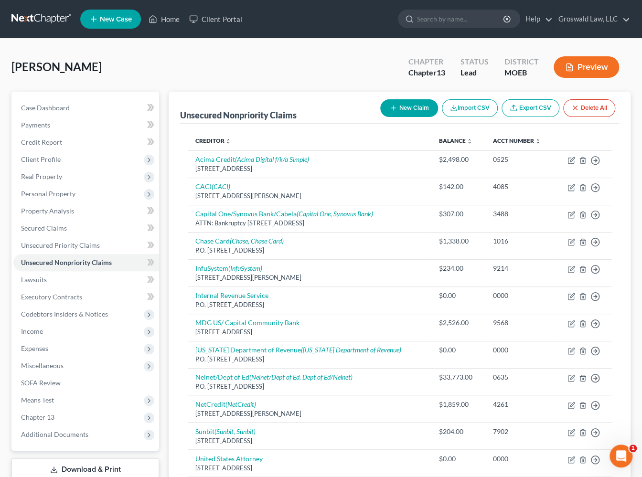
click at [400, 104] on button "New Claim" at bounding box center [409, 108] width 58 height 18
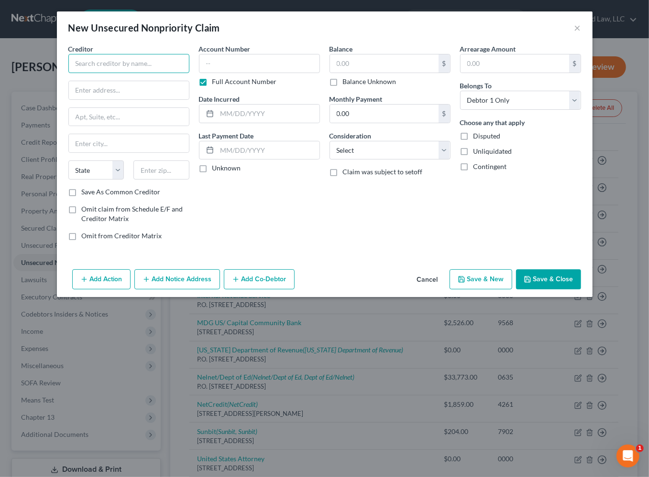
click at [145, 57] on input "text" at bounding box center [128, 63] width 121 height 19
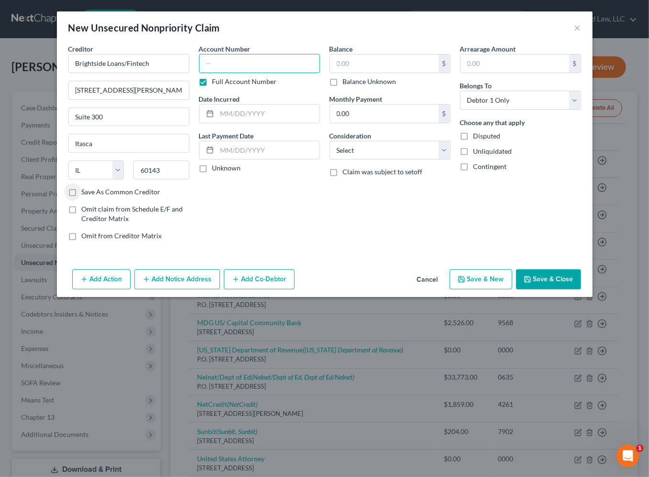
click at [236, 59] on input "text" at bounding box center [259, 63] width 121 height 19
click at [472, 279] on button "Save & New" at bounding box center [480, 280] width 63 height 20
drag, startPoint x: 387, startPoint y: 217, endPoint x: 355, endPoint y: 161, distance: 64.8
click at [384, 213] on div "Balance $ Balance Unknown Balance Undetermined $ Balance Unknown Monthly Paymen…" at bounding box center [389, 146] width 130 height 205
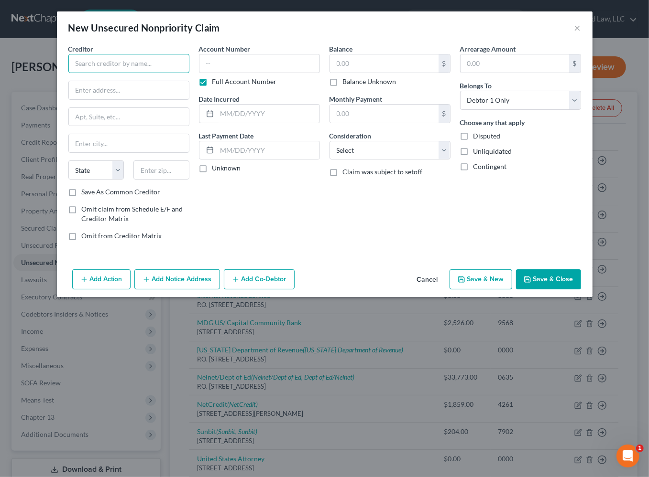
click at [106, 62] on input "text" at bounding box center [128, 63] width 121 height 19
drag, startPoint x: 410, startPoint y: 231, endPoint x: 213, endPoint y: 124, distance: 224.3
click at [410, 229] on div "Balance $ Balance Unknown Balance Undetermined $ Balance Unknown Monthly Paymen…" at bounding box center [389, 146] width 130 height 205
click at [0, 62] on html "Home New Case Client Portal Groswald Law, LLC [PERSON_NAME][EMAIL_ADDRESS][DOMA…" at bounding box center [324, 344] width 649 height 689
paste input "Arrow Loans"
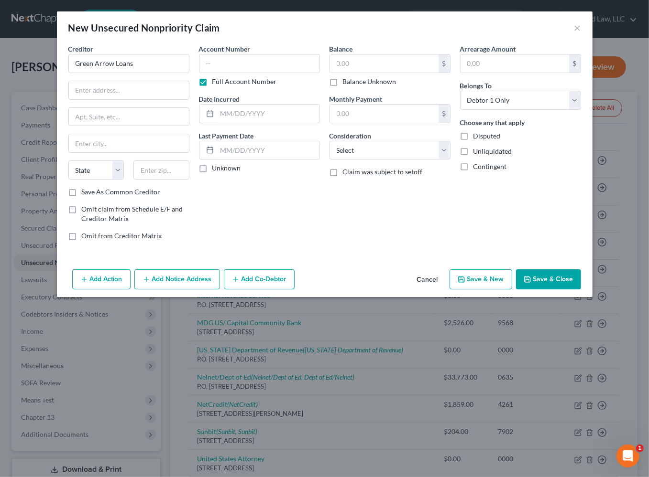
drag, startPoint x: 368, startPoint y: 235, endPoint x: 215, endPoint y: 189, distance: 159.8
click at [366, 235] on div "Balance $ Balance Unknown Balance Undetermined $ Balance Unknown Monthly Paymen…" at bounding box center [389, 146] width 130 height 205
click at [141, 93] on input "text" at bounding box center [129, 90] width 120 height 18
paste input "[STREET_ADDRESS]"
drag, startPoint x: 163, startPoint y: 90, endPoint x: 155, endPoint y: 91, distance: 8.7
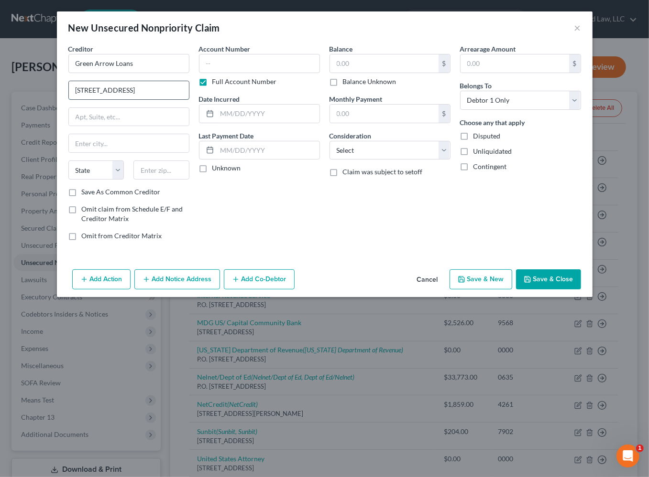
click at [155, 91] on input "[STREET_ADDRESS]" at bounding box center [129, 90] width 120 height 18
paste input ". #235"
drag, startPoint x: 289, startPoint y: 213, endPoint x: 220, endPoint y: 189, distance: 72.4
click at [289, 212] on div "Account Number Full Account Number Date Incurred Last Payment Date Unknown" at bounding box center [259, 146] width 130 height 205
drag, startPoint x: 162, startPoint y: 163, endPoint x: 162, endPoint y: 169, distance: 5.7
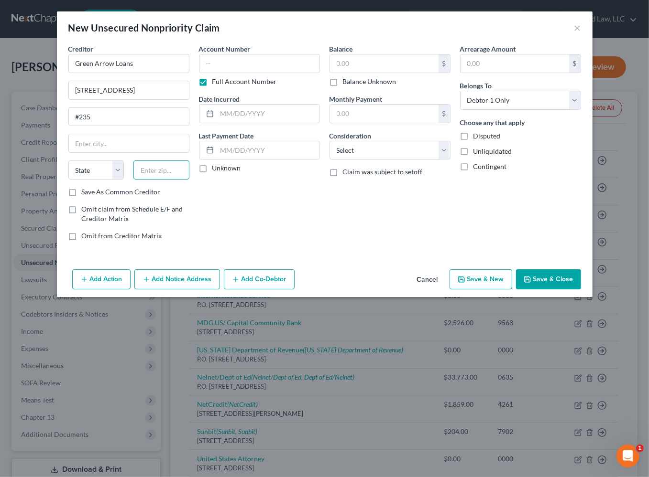
click at [162, 163] on input "text" at bounding box center [161, 170] width 56 height 19
paste input "95453"
click at [273, 60] on input "text" at bounding box center [259, 63] width 121 height 19
click at [541, 276] on button "Save & Close" at bounding box center [548, 280] width 65 height 20
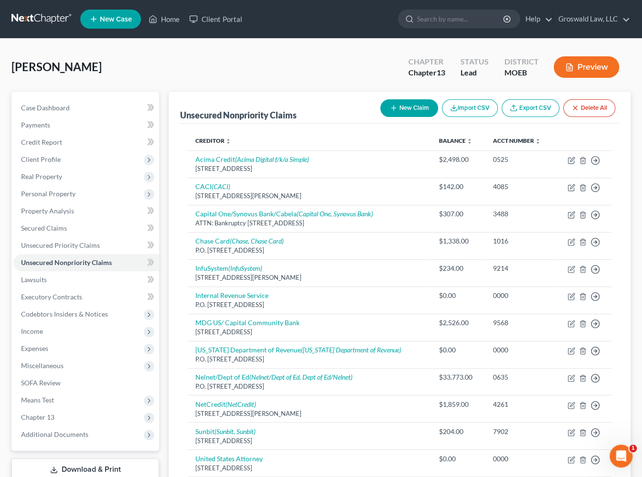
click at [393, 106] on icon "button" at bounding box center [394, 108] width 8 height 8
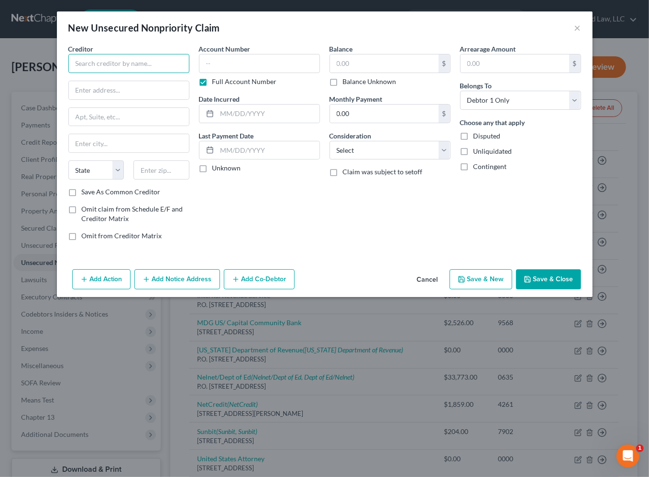
drag, startPoint x: 177, startPoint y: 67, endPoint x: 174, endPoint y: 58, distance: 8.9
click at [176, 67] on input "text" at bounding box center [128, 63] width 121 height 19
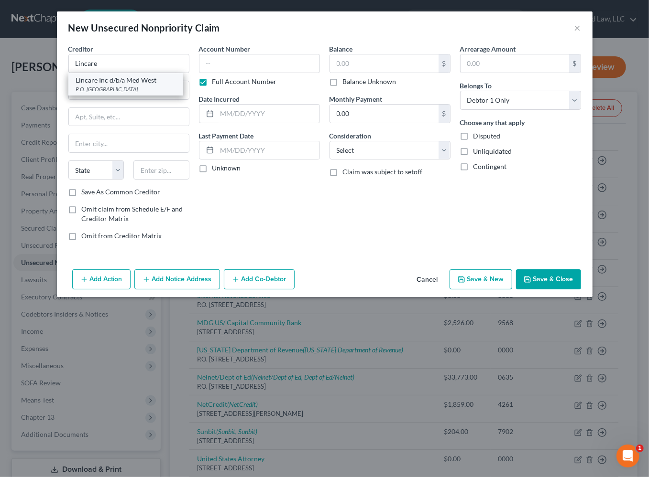
click at [141, 81] on div "Lincare Inc d/b/a Med West" at bounding box center [125, 81] width 99 height 10
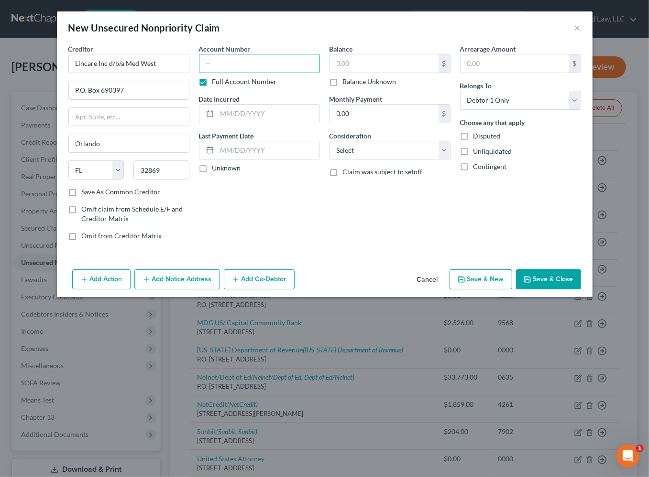
click at [263, 61] on input "text" at bounding box center [259, 63] width 121 height 19
click at [359, 62] on input "text" at bounding box center [384, 63] width 108 height 18
click at [549, 282] on button "Save & Close" at bounding box center [548, 280] width 65 height 20
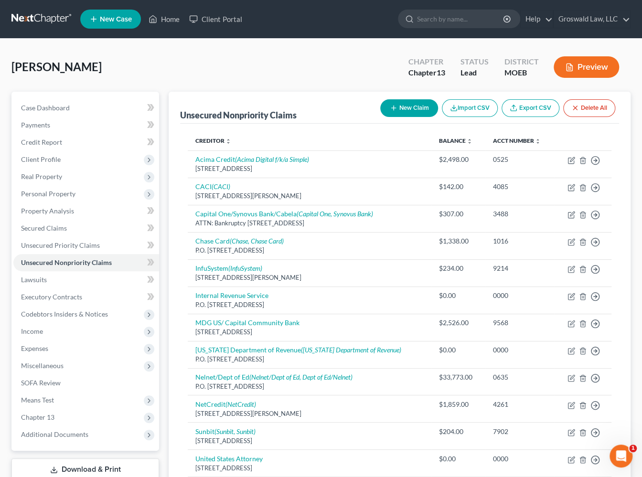
click at [327, 49] on div "[PERSON_NAME] Upgraded Chapter Chapter 13 Status Lead District MOEB Preview Pet…" at bounding box center [321, 369] width 642 height 661
click at [411, 102] on button "New Claim" at bounding box center [409, 108] width 58 height 18
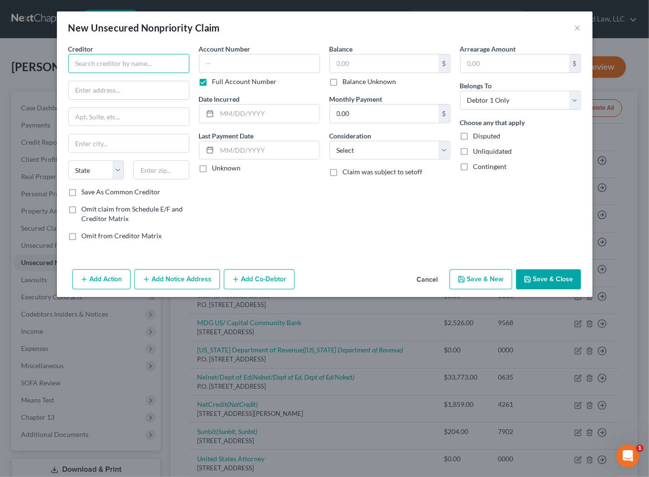
click at [167, 71] on input "text" at bounding box center [128, 63] width 121 height 19
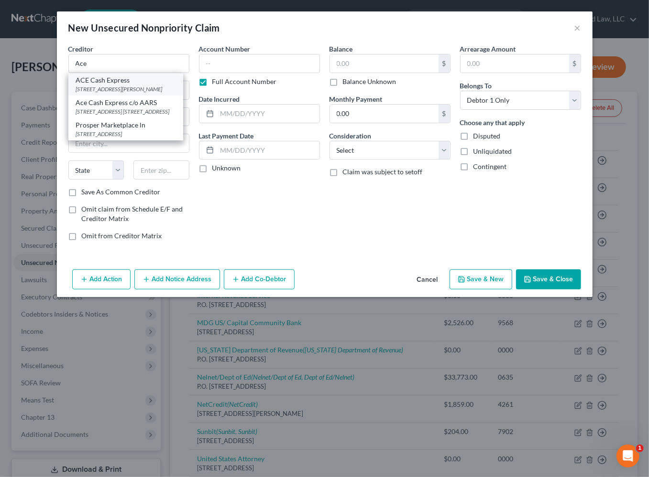
click at [109, 84] on div "ACE Cash Express" at bounding box center [125, 81] width 99 height 10
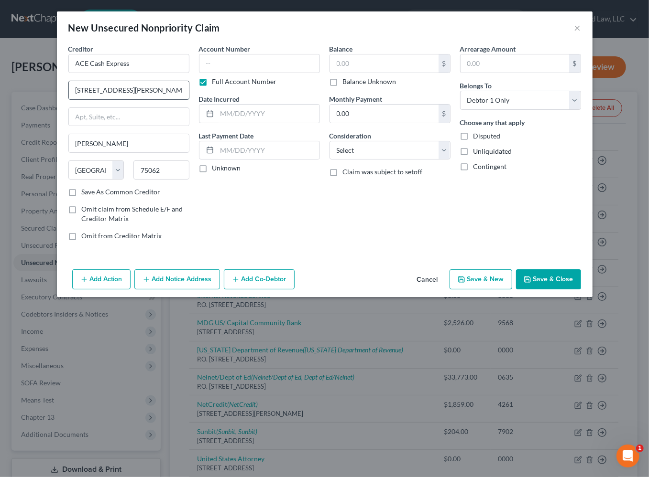
drag, startPoint x: 181, startPoint y: 90, endPoint x: 156, endPoint y: 92, distance: 24.9
click at [156, 92] on input "[STREET_ADDRESS][PERSON_NAME]" at bounding box center [129, 90] width 120 height 18
paste input "Ste. 900"
drag, startPoint x: 298, startPoint y: 204, endPoint x: 241, endPoint y: 84, distance: 133.0
click at [297, 200] on div "Account Number Full Account Number Date Incurred Last Payment Date Unknown" at bounding box center [259, 146] width 130 height 205
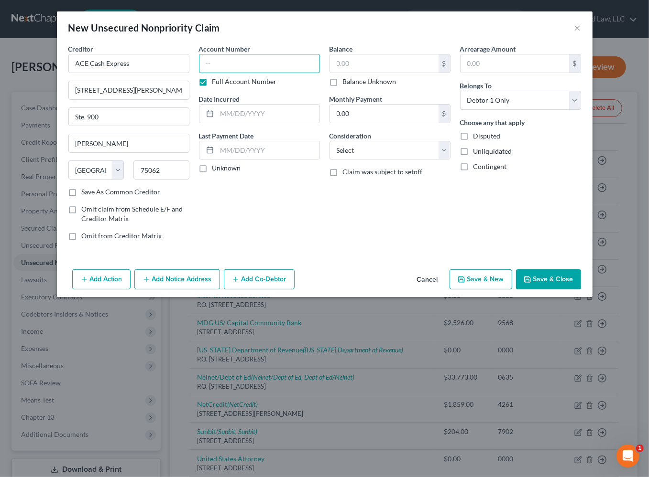
click at [242, 66] on input "text" at bounding box center [259, 63] width 121 height 19
click at [349, 65] on input "text" at bounding box center [384, 63] width 108 height 18
click at [556, 281] on button "Save & Close" at bounding box center [548, 280] width 65 height 20
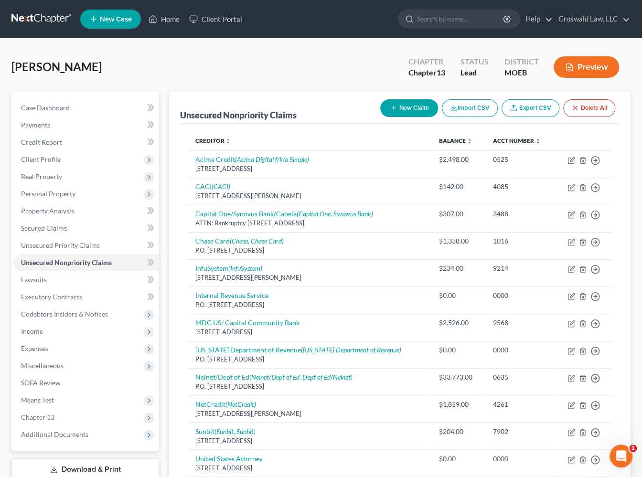
drag, startPoint x: 335, startPoint y: 73, endPoint x: 269, endPoint y: 109, distance: 74.9
click at [335, 73] on div "[PERSON_NAME] Upgraded Chapter Chapter 13 Status Lead District MOEB Preview" at bounding box center [320, 71] width 619 height 42
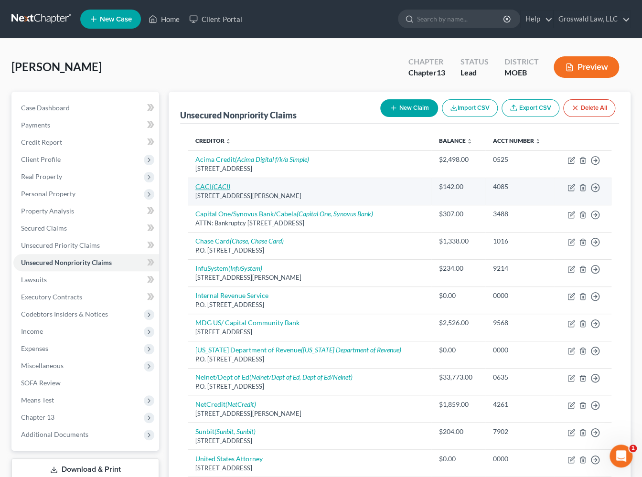
click at [219, 183] on icon "(CACI)" at bounding box center [221, 187] width 19 height 8
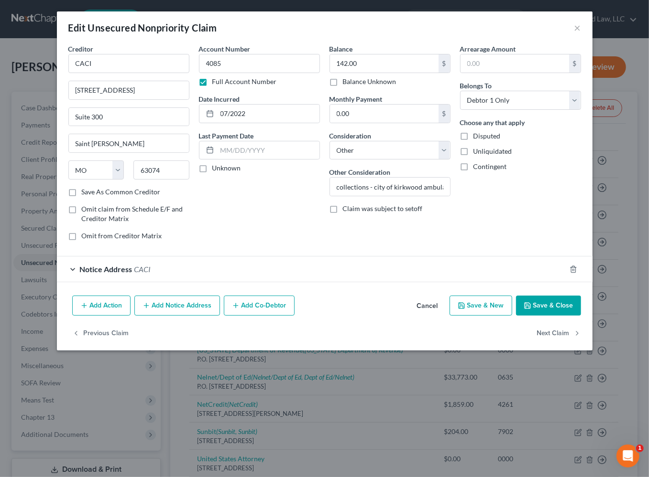
click at [554, 310] on button "Save & Close" at bounding box center [548, 306] width 65 height 20
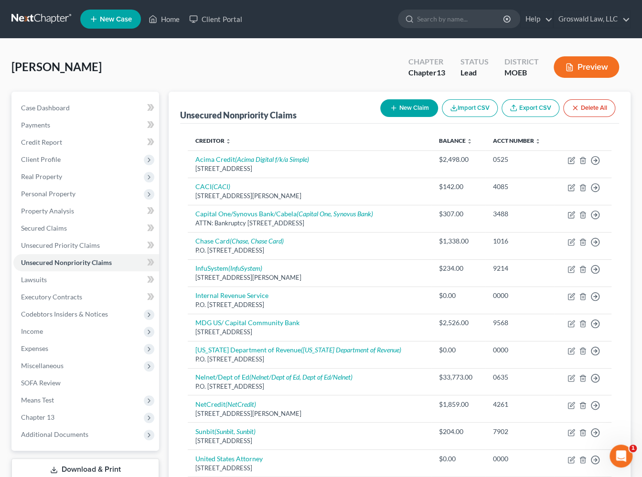
click at [398, 106] on button "New Claim" at bounding box center [409, 108] width 58 height 18
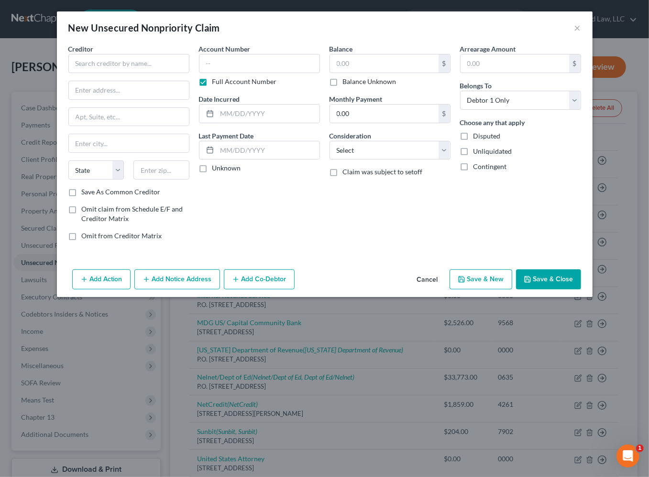
click at [297, 216] on div "Account Number Full Account Number Date Incurred Last Payment Date Unknown" at bounding box center [259, 146] width 130 height 205
click at [126, 63] on input "text" at bounding box center [128, 63] width 121 height 19
click at [353, 235] on div "Balance $ Balance Unknown Balance Undetermined $ Balance Unknown Monthly Paymen…" at bounding box center [389, 146] width 130 height 205
drag, startPoint x: 119, startPoint y: 96, endPoint x: -2, endPoint y: 96, distance: 121.4
click at [0, 96] on html "Home New Case Client Portal Groswald Law, LLC [PERSON_NAME][EMAIL_ADDRESS][DOMA…" at bounding box center [324, 385] width 649 height 771
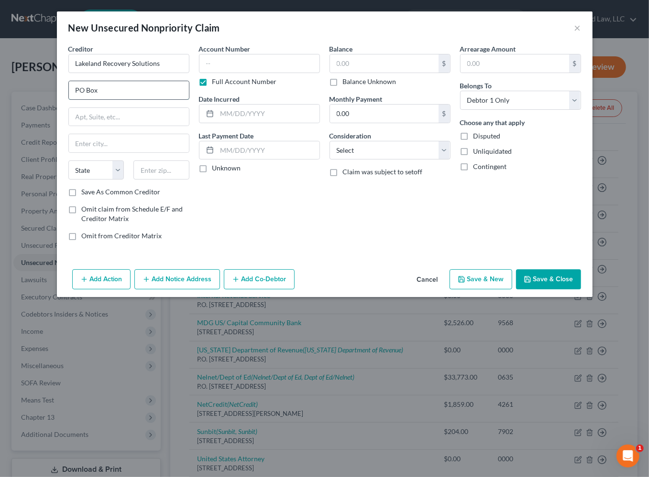
paste input "[STREET_ADDRESS]"
drag, startPoint x: 161, startPoint y: 63, endPoint x: 40, endPoint y: 85, distance: 122.9
click at [23, 65] on div "New Unsecured Nonpriority Claim × Creditor * Lakeland Recovery Solutions [STREE…" at bounding box center [324, 238] width 649 height 477
drag, startPoint x: 202, startPoint y: 287, endPoint x: 177, endPoint y: 311, distance: 34.5
click at [202, 286] on button "Add Notice Address" at bounding box center [177, 280] width 86 height 20
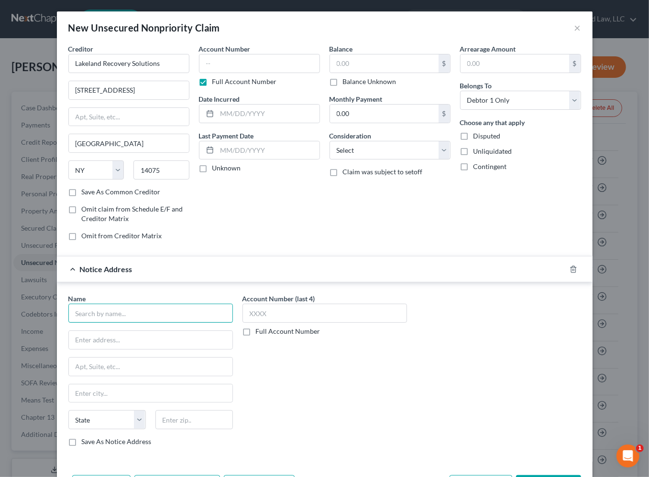
click at [158, 312] on input "text" at bounding box center [150, 313] width 164 height 19
paste input "Lakeland Recovery Solutions"
click at [170, 350] on div "Name * Lakeland Recovery Solutions State [US_STATE] AK AR AZ CA CO [GEOGRAPHIC_…" at bounding box center [150, 370] width 164 height 153
drag, startPoint x: 171, startPoint y: 339, endPoint x: 173, endPoint y: 333, distance: 6.7
click at [171, 339] on input "text" at bounding box center [150, 340] width 163 height 18
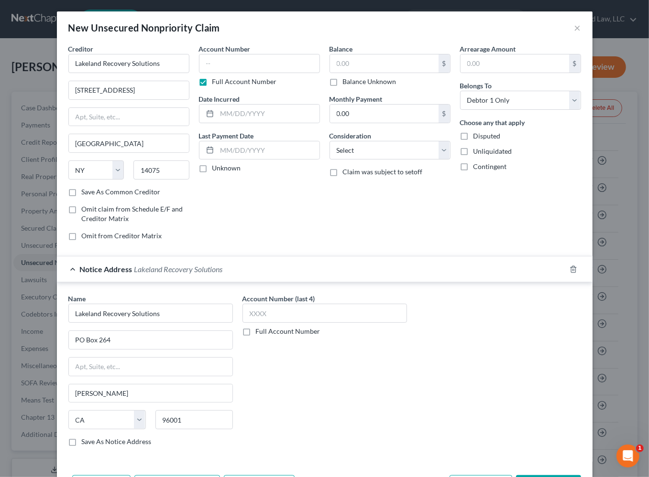
drag, startPoint x: 325, startPoint y: 199, endPoint x: 271, endPoint y: 93, distance: 118.6
click at [324, 195] on div "Balance $ Balance Unknown Balance Undetermined $ Balance Unknown Monthly Paymen…" at bounding box center [389, 146] width 130 height 205
click at [270, 63] on input "text" at bounding box center [259, 63] width 121 height 19
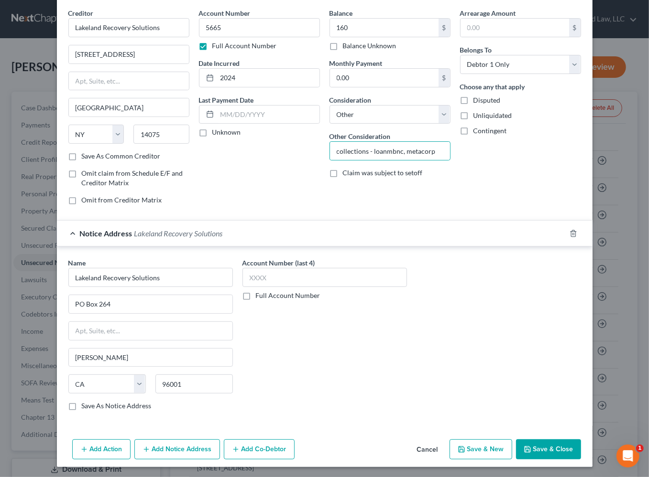
drag, startPoint x: 562, startPoint y: 446, endPoint x: 561, endPoint y: 441, distance: 5.3
click at [562, 446] on button "Save & Close" at bounding box center [548, 450] width 65 height 20
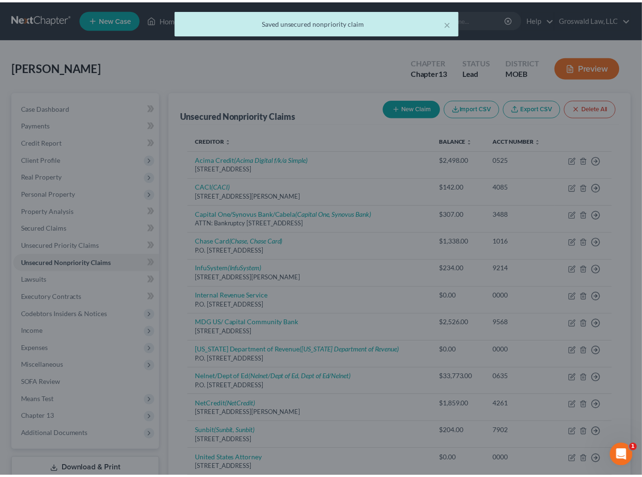
scroll to position [0, 0]
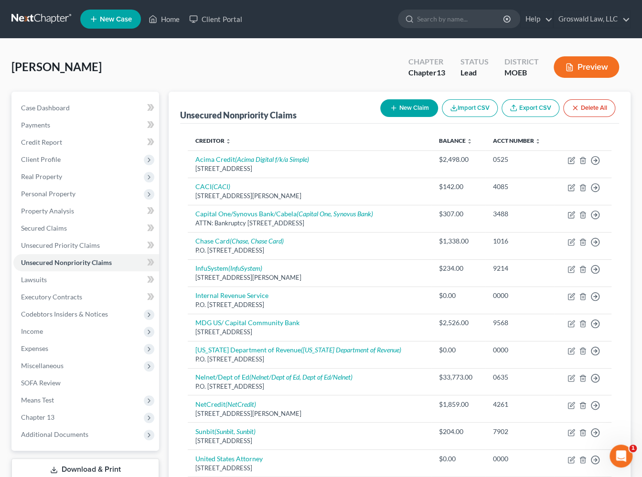
click at [310, 73] on div "[PERSON_NAME] Upgraded Chapter Chapter 13 Status Lead District MOEB Preview" at bounding box center [320, 71] width 619 height 42
click at [402, 105] on button "New Claim" at bounding box center [409, 108] width 58 height 18
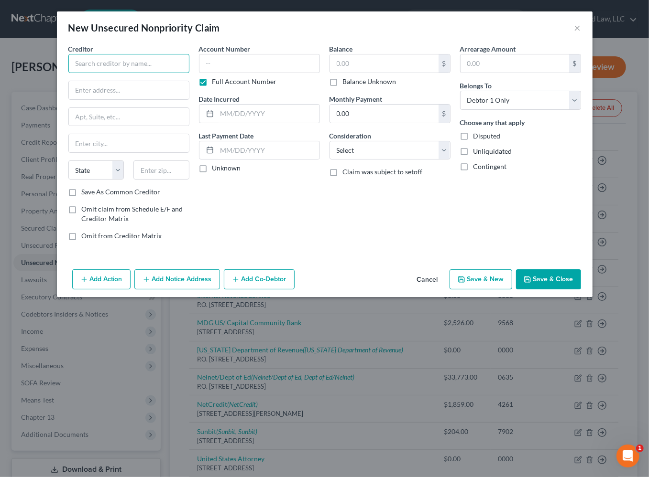
click at [122, 62] on input "text" at bounding box center [128, 63] width 121 height 19
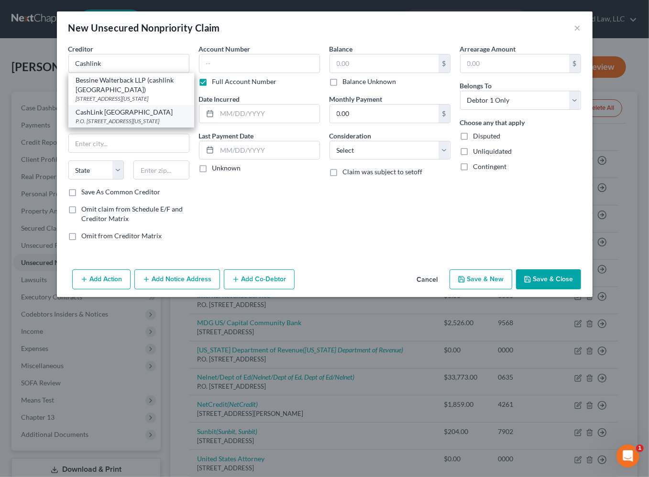
click at [132, 125] on div "P.O. [STREET_ADDRESS][US_STATE]" at bounding box center [131, 121] width 110 height 8
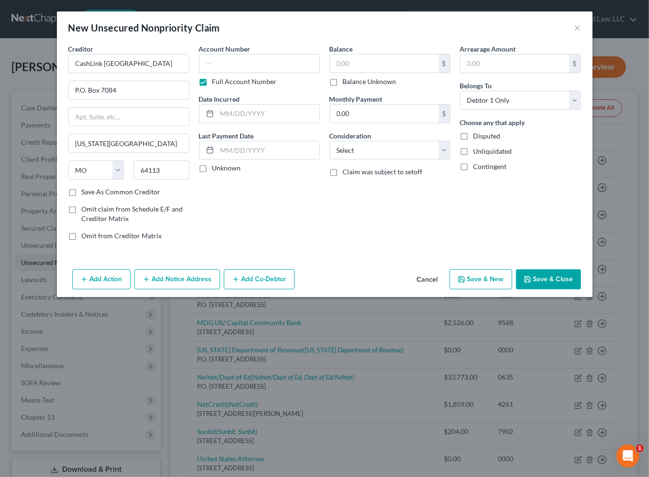
drag, startPoint x: 345, startPoint y: 217, endPoint x: 291, endPoint y: 139, distance: 95.6
click at [345, 217] on div "Balance $ Balance Unknown Balance Undetermined $ Balance Unknown Monthly Paymen…" at bounding box center [389, 146] width 130 height 205
click at [258, 64] on input "text" at bounding box center [259, 63] width 121 height 19
drag, startPoint x: 434, startPoint y: 228, endPoint x: 428, endPoint y: 225, distance: 7.5
click at [434, 227] on div "Balance 350.00 $ Balance Unknown Balance Undetermined 350 $ Balance Unknown Mon…" at bounding box center [389, 146] width 130 height 205
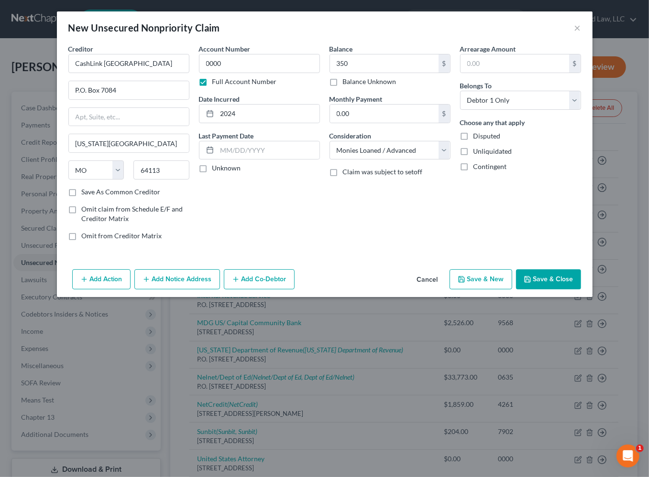
drag, startPoint x: 549, startPoint y: 283, endPoint x: 381, endPoint y: 210, distance: 183.0
click at [549, 282] on button "Save & Close" at bounding box center [548, 280] width 65 height 20
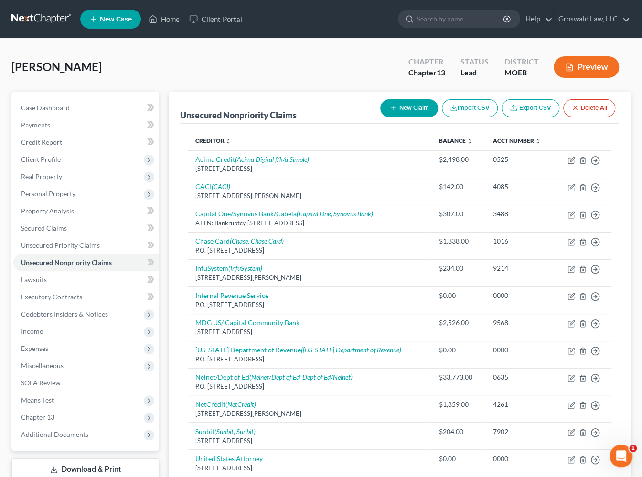
click at [385, 105] on button "New Claim" at bounding box center [409, 108] width 58 height 18
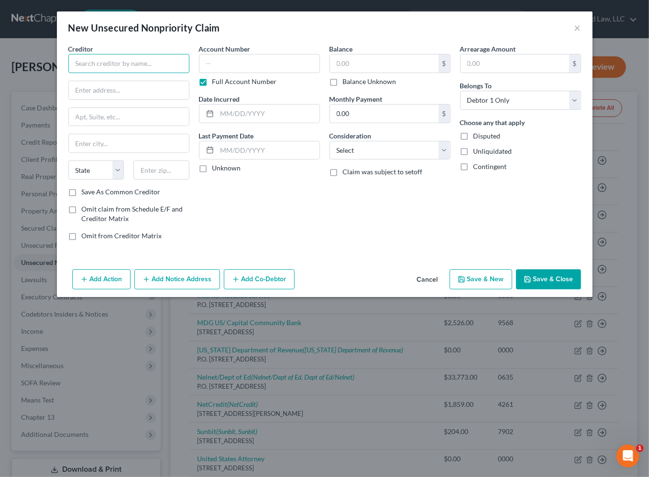
click at [88, 61] on input "text" at bounding box center [128, 63] width 121 height 19
drag, startPoint x: 373, startPoint y: 215, endPoint x: 222, endPoint y: 151, distance: 163.8
click at [373, 215] on div "Balance $ Balance Unknown Balance Undetermined $ Balance Unknown Monthly Paymen…" at bounding box center [389, 146] width 130 height 205
click at [90, 93] on input "text" at bounding box center [129, 90] width 120 height 18
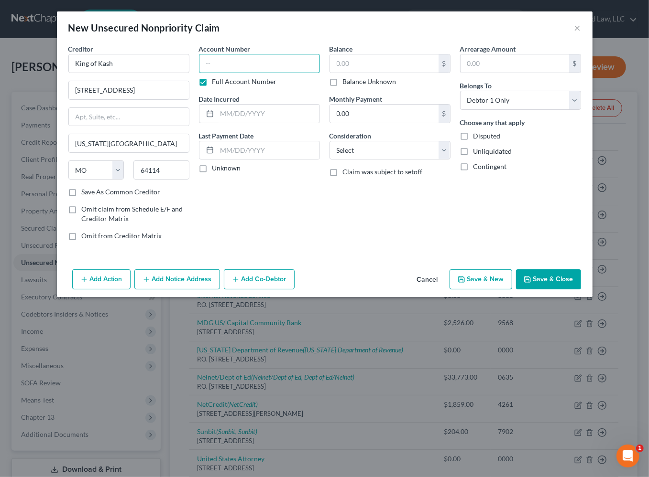
click at [245, 56] on input "text" at bounding box center [259, 63] width 121 height 19
click at [363, 60] on input "text" at bounding box center [384, 63] width 108 height 18
click at [534, 283] on button "Save & Close" at bounding box center [548, 280] width 65 height 20
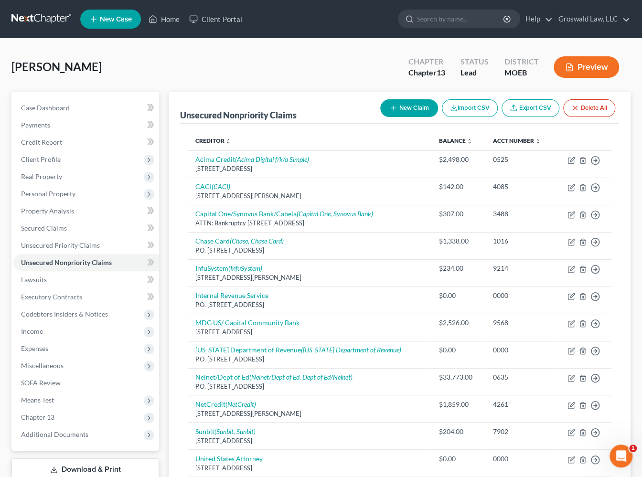
click at [418, 110] on button "New Claim" at bounding box center [409, 108] width 58 height 18
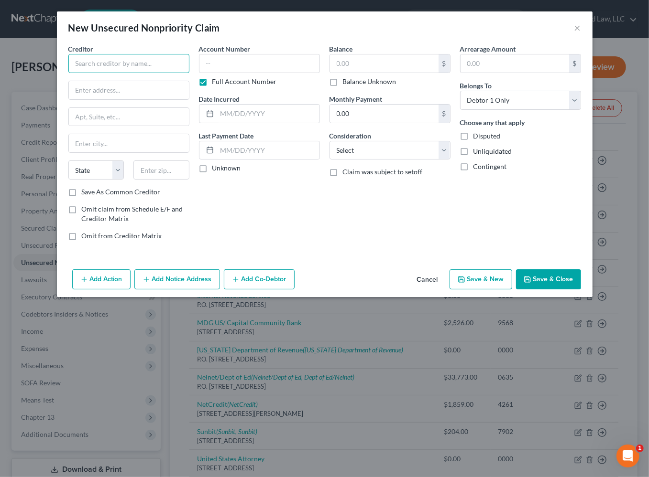
click at [143, 68] on input "text" at bounding box center [128, 63] width 121 height 19
drag, startPoint x: 258, startPoint y: 224, endPoint x: 82, endPoint y: 96, distance: 217.8
click at [254, 209] on div "Account Number Full Account Number Date Incurred Last Payment Date Unknown" at bounding box center [259, 146] width 130 height 205
drag, startPoint x: 102, startPoint y: 92, endPoint x: 61, endPoint y: 113, distance: 46.0
click at [102, 92] on input "text" at bounding box center [129, 90] width 120 height 18
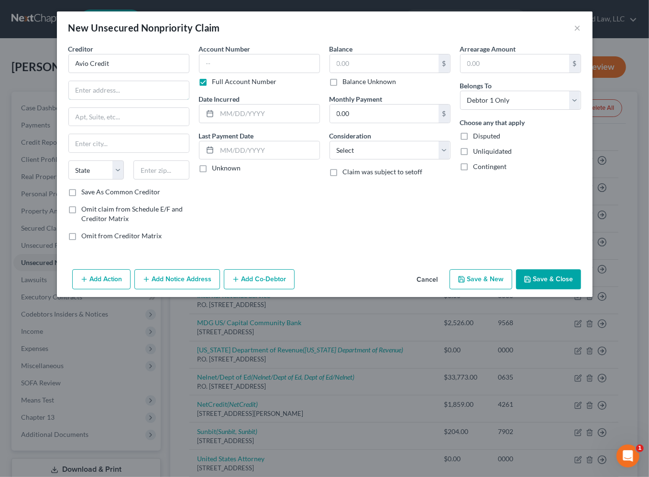
paste input "[STREET_ADDRESS]"
drag, startPoint x: 257, startPoint y: 240, endPoint x: 161, endPoint y: 226, distance: 97.1
click at [257, 239] on div "Account Number Full Account Number Date Incurred Last Payment Date Unknown" at bounding box center [259, 146] width 130 height 205
click at [158, 173] on input "text" at bounding box center [161, 170] width 56 height 19
paste input "20006"
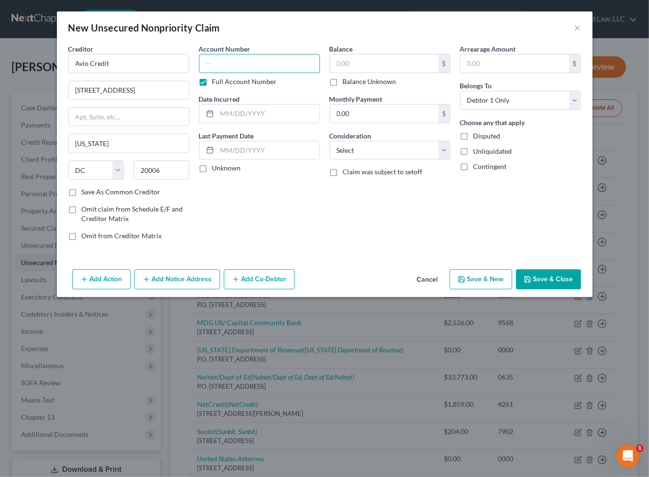
click at [238, 63] on input "text" at bounding box center [259, 63] width 121 height 19
click at [542, 276] on button "Save & Close" at bounding box center [548, 280] width 65 height 20
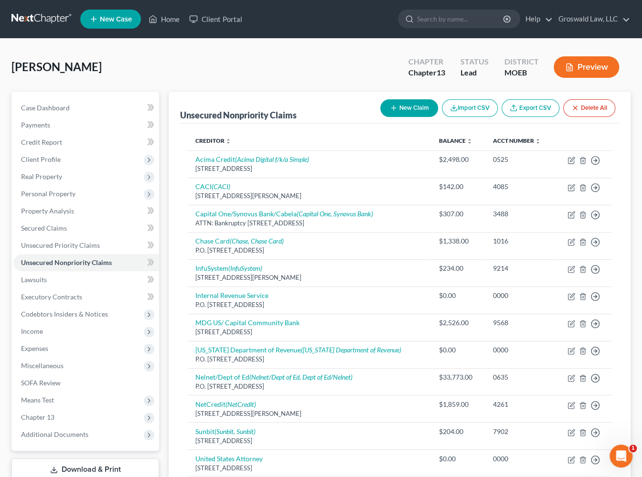
drag, startPoint x: 285, startPoint y: 66, endPoint x: 267, endPoint y: 87, distance: 27.4
click at [285, 66] on div "[PERSON_NAME] Upgraded Chapter Chapter 13 Status Lead District MOEB Preview" at bounding box center [320, 71] width 619 height 42
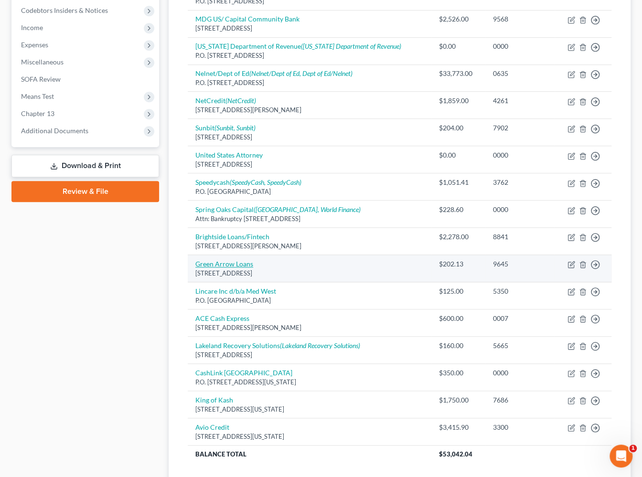
scroll to position [374, 0]
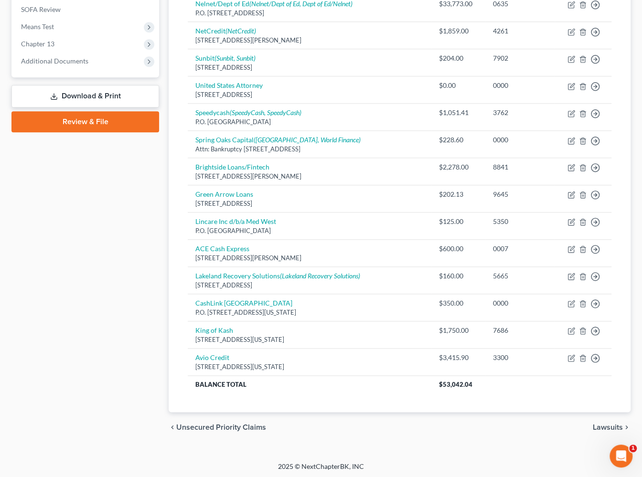
click at [157, 303] on div "Case Dashboard Payments Invoices Payments Payments Credit Report Client Profile" at bounding box center [85, 80] width 157 height 725
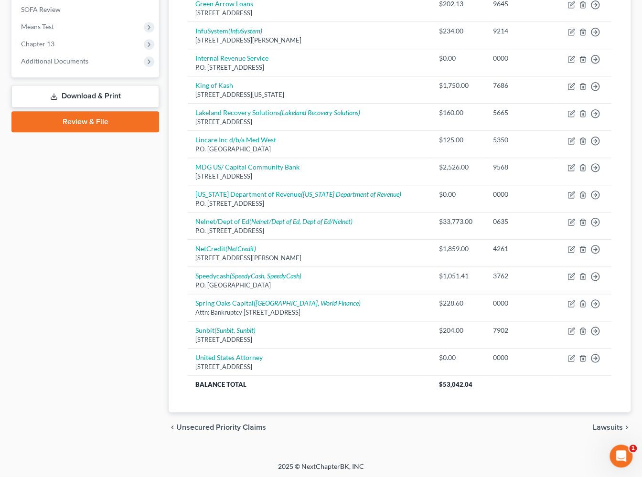
drag, startPoint x: 390, startPoint y: 428, endPoint x: 387, endPoint y: 422, distance: 7.5
click at [389, 428] on div "chevron_left Unsecured Priority Claims Lawsuits chevron_right" at bounding box center [400, 427] width 462 height 31
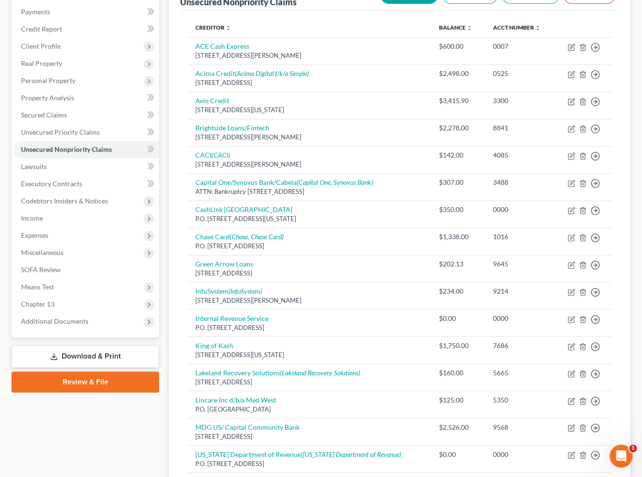
click at [388, 20] on th "Creditor expand_more expand_less unfold_more" at bounding box center [310, 27] width 244 height 19
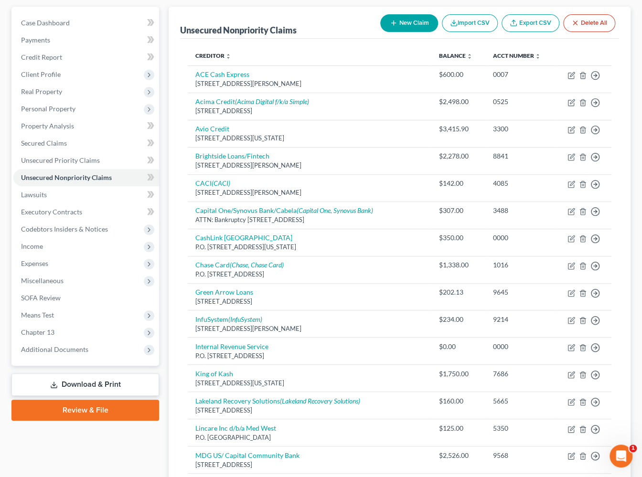
scroll to position [70, 0]
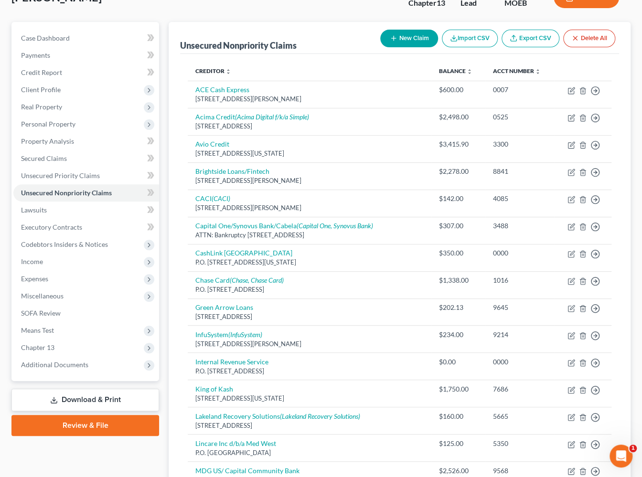
click at [399, 32] on button "New Claim" at bounding box center [409, 39] width 58 height 18
select select "0"
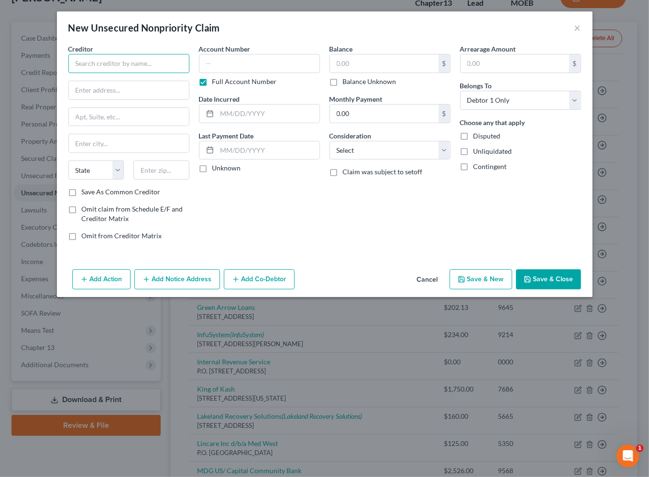
click at [105, 60] on input "text" at bounding box center [128, 63] width 121 height 19
click at [315, 180] on div "Account Number Full Account Number Date Incurred Last Payment Date Unknown" at bounding box center [259, 146] width 130 height 205
drag, startPoint x: 228, startPoint y: 216, endPoint x: 121, endPoint y: 70, distance: 180.2
click at [224, 207] on div "Account Number Full Account Number Date Incurred Last Payment Date Unknown" at bounding box center [259, 146] width 130 height 205
drag, startPoint x: 144, startPoint y: 65, endPoint x: -110, endPoint y: 65, distance: 254.7
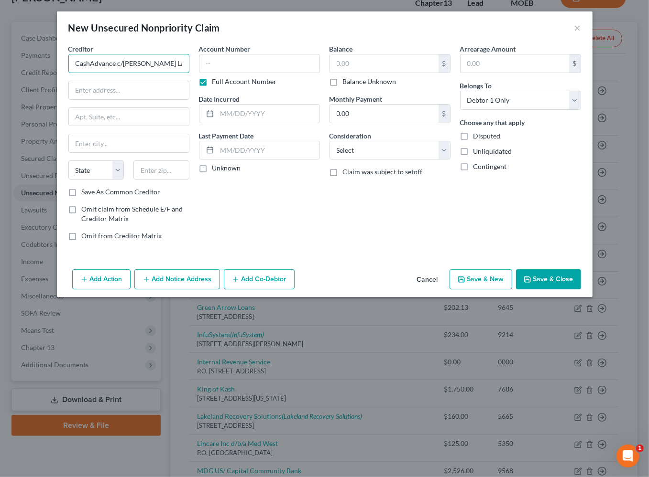
click at [0, 65] on html "Home New Case Client Portal Groswald Law, LLC [PERSON_NAME][EMAIL_ADDRESS][DOMA…" at bounding box center [324, 370] width 649 height 880
type input "Bison Cash"
paste input "21977 Hwy 79 #654"
type input "21977 Hwy 79 #654"
type input "92070"
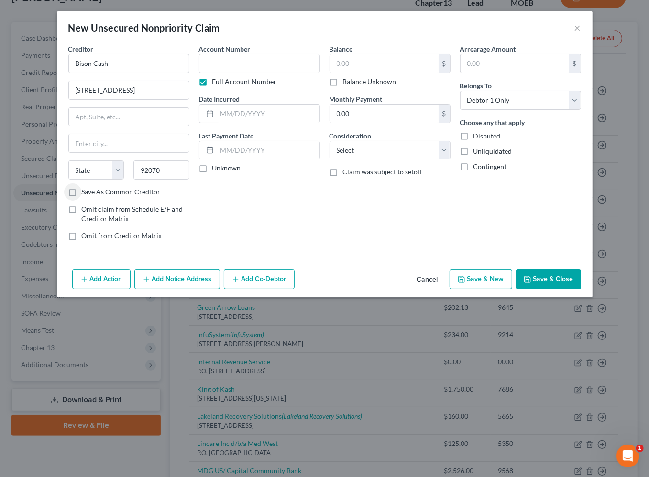
type input "Santa Ysabel"
select select "4"
click at [238, 63] on input "text" at bounding box center [259, 63] width 121 height 19
type input "0000"
type input "2024"
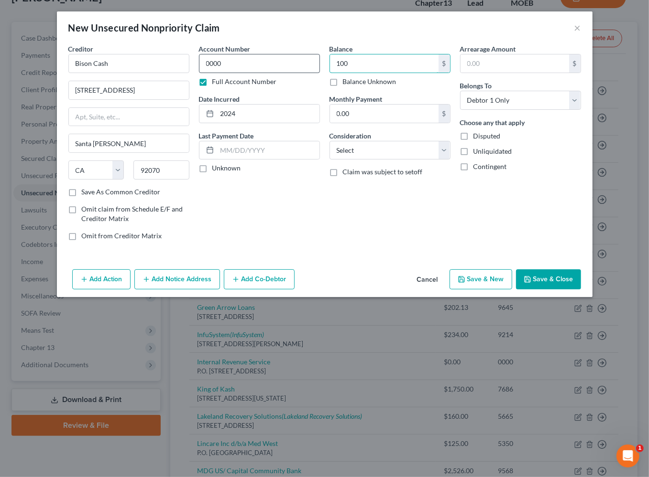
type input "100"
select select "10"
click at [545, 281] on button "Save & Close" at bounding box center [548, 280] width 65 height 20
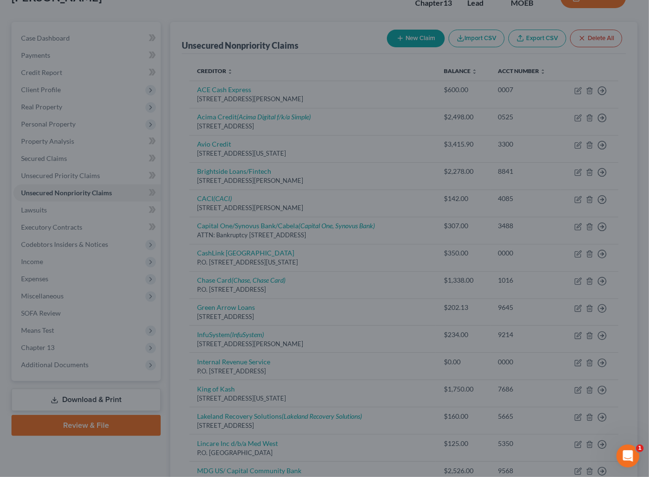
type input "100.00"
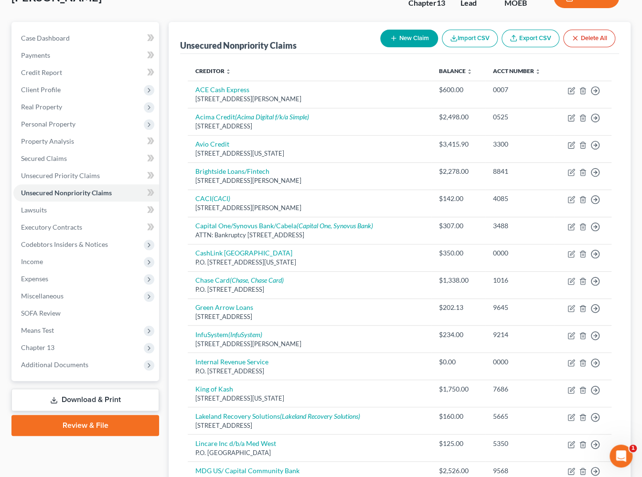
click at [413, 37] on button "New Claim" at bounding box center [409, 39] width 58 height 18
select select "0"
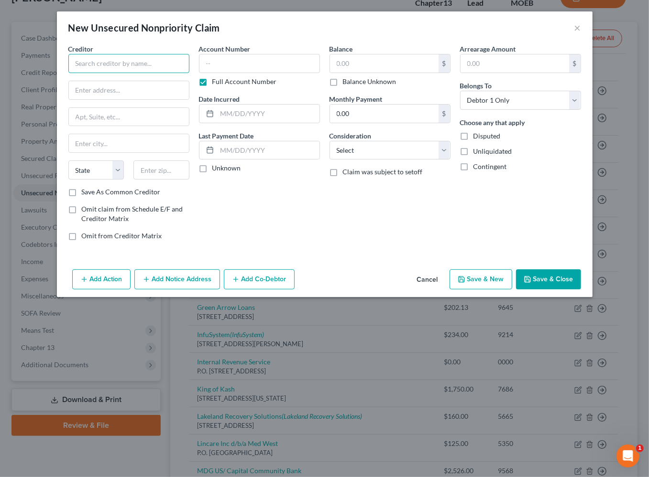
click at [153, 67] on input "text" at bounding box center [128, 63] width 121 height 19
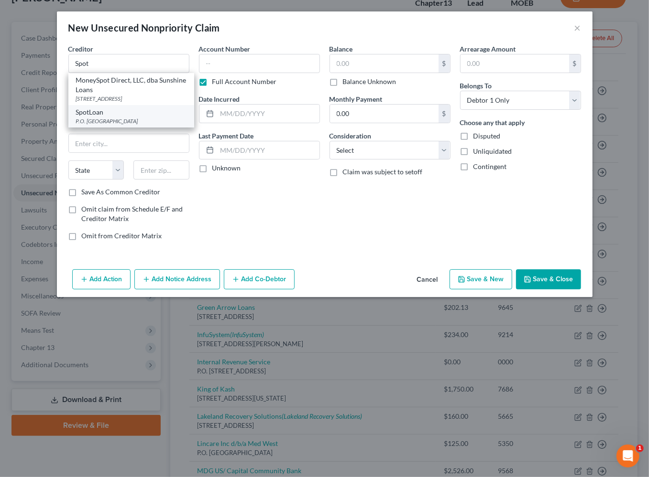
click at [104, 117] on div "SpotLoan" at bounding box center [131, 113] width 110 height 10
type input "SpotLoan"
type input "P.O. Box 720"
type input "Belcourt"
select select "29"
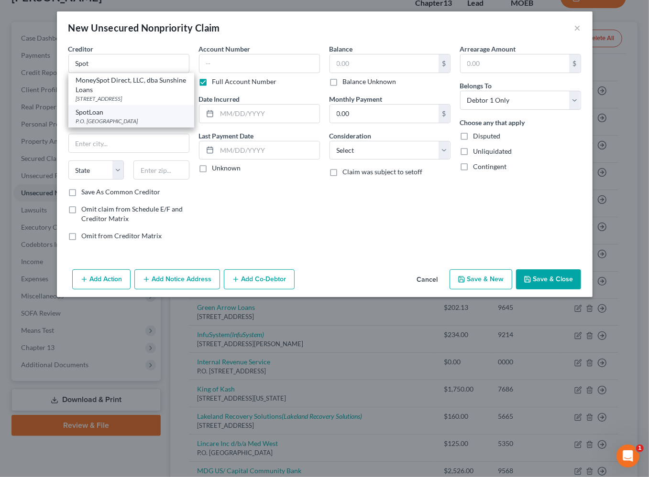
type input "58316"
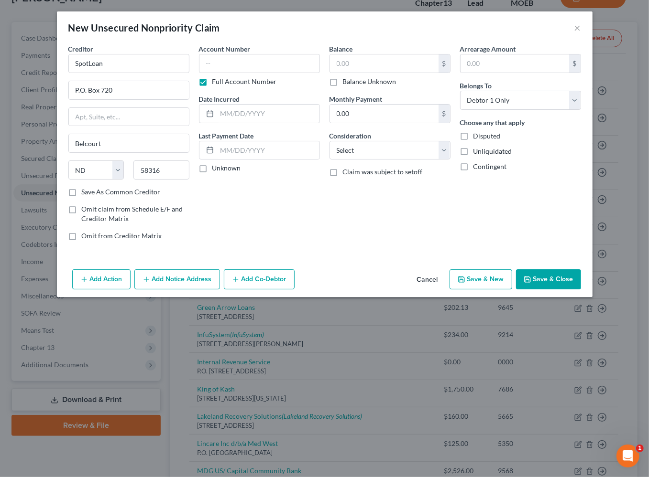
click at [375, 234] on div "Balance $ Balance Unknown Balance Undetermined $ Balance Unknown Monthly Paymen…" at bounding box center [389, 146] width 130 height 205
click at [376, 58] on input "text" at bounding box center [384, 63] width 108 height 18
type input "1,418"
drag, startPoint x: 358, startPoint y: 201, endPoint x: 331, endPoint y: 178, distance: 34.9
click at [352, 196] on div "Balance 1,418.00 $ Balance Unknown Balance Undetermined 1,418 $ Balance Unknown…" at bounding box center [389, 146] width 130 height 205
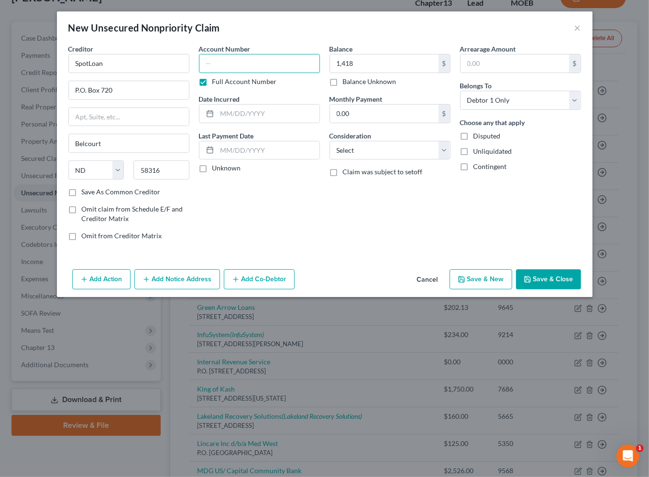
click at [240, 70] on input "text" at bounding box center [259, 63] width 121 height 19
type input "0000"
type input "2024"
select select "10"
click at [565, 274] on button "Save & Close" at bounding box center [548, 280] width 65 height 20
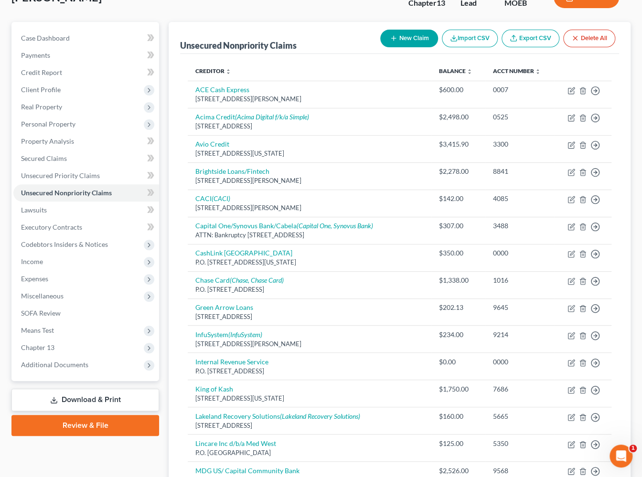
click at [269, 15] on div "[PERSON_NAME] Upgraded Chapter Chapter 13 Status Lead District MOEB Preview" at bounding box center [320, 1] width 619 height 42
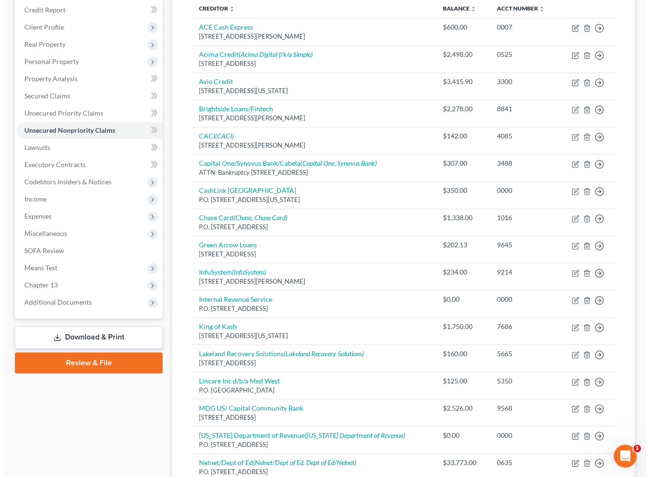
scroll to position [0, 0]
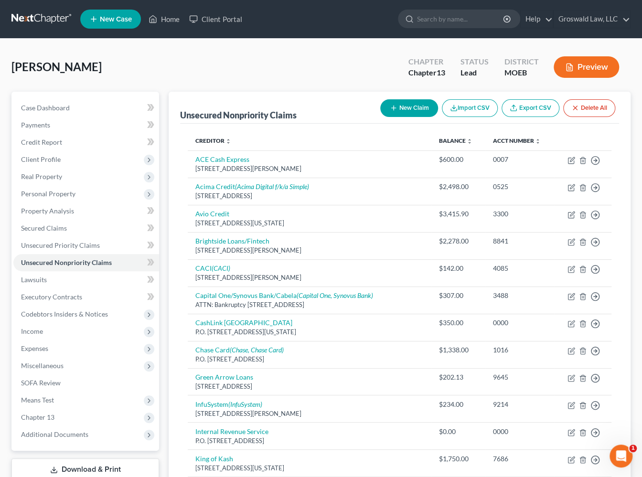
click at [408, 105] on button "New Claim" at bounding box center [409, 108] width 58 height 18
select select "0"
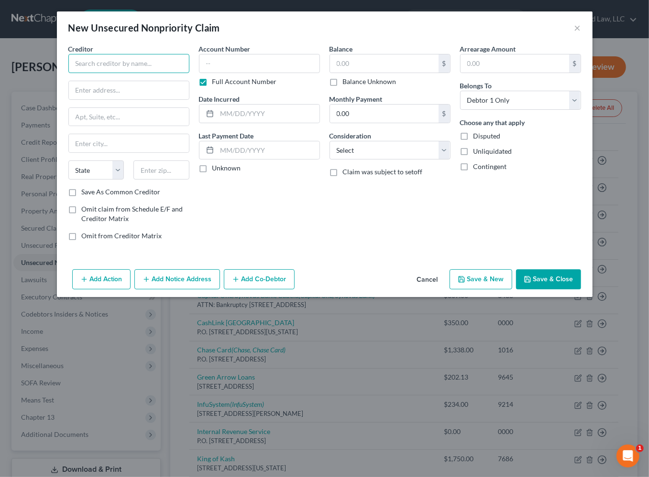
click at [167, 70] on input "text" at bounding box center [128, 63] width 121 height 19
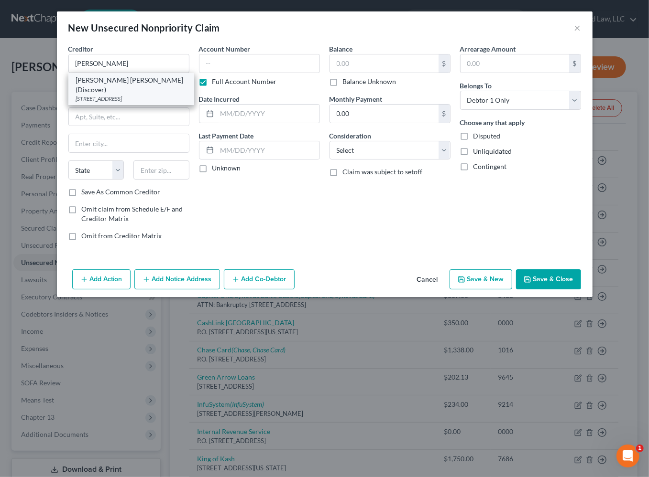
click at [147, 79] on div "PAPPAS HAYDEN WESTBERG (Discover)" at bounding box center [131, 85] width 110 height 19
type input "PAPPAS HAYDEN WESTBERG (Discover)"
type input "7500 W 110TH ST STE 110"
type input "Shawnee Mission"
select select "17"
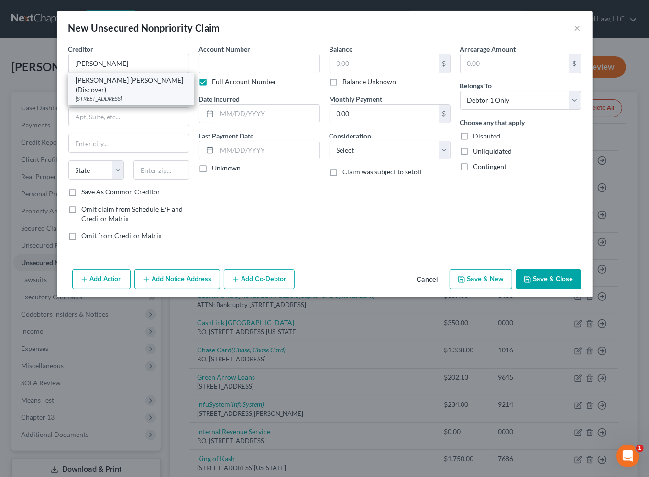
type input "66210"
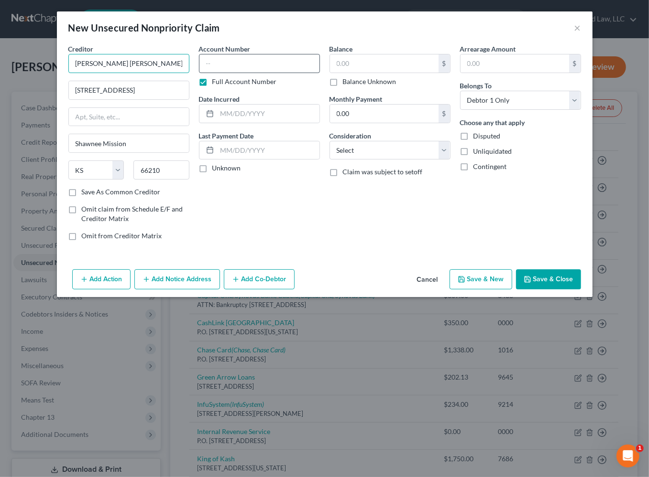
scroll to position [0, 14]
drag, startPoint x: 164, startPoint y: 63, endPoint x: 288, endPoint y: 62, distance: 123.8
click at [287, 62] on div "Creditor * PAPPAS HAYDEN WESTBERG (Discover) 7500 W 110TH ST STE 110 Shawnee Mi…" at bounding box center [325, 146] width 522 height 205
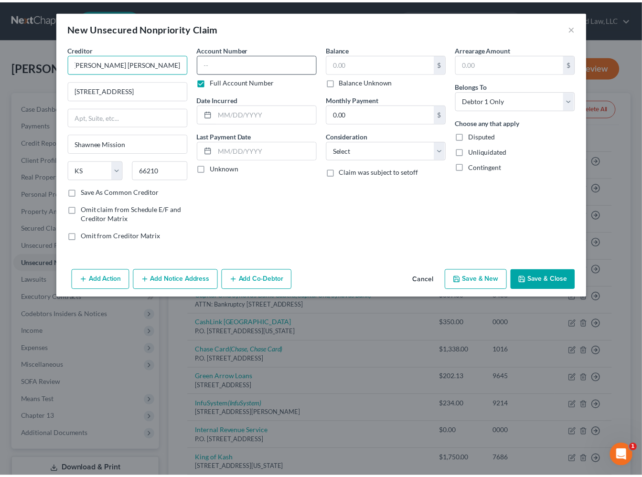
scroll to position [0, 0]
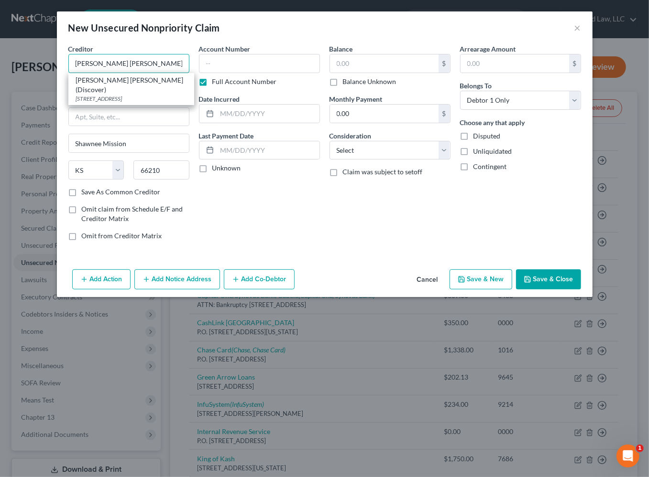
type input "PAPPAS HAYDEN WESTBERG"
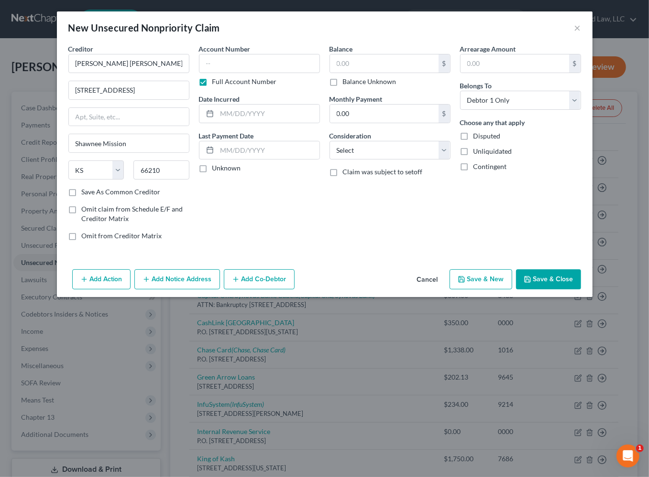
click at [270, 214] on div "Account Number Full Account Number Date Incurred Last Payment Date Unknown" at bounding box center [259, 146] width 130 height 205
click at [319, 216] on div "Account Number Full Account Number Date Incurred Last Payment Date Unknown" at bounding box center [259, 146] width 130 height 205
click at [236, 62] on input "text" at bounding box center [259, 63] width 121 height 19
type input "8301"
type input "2024"
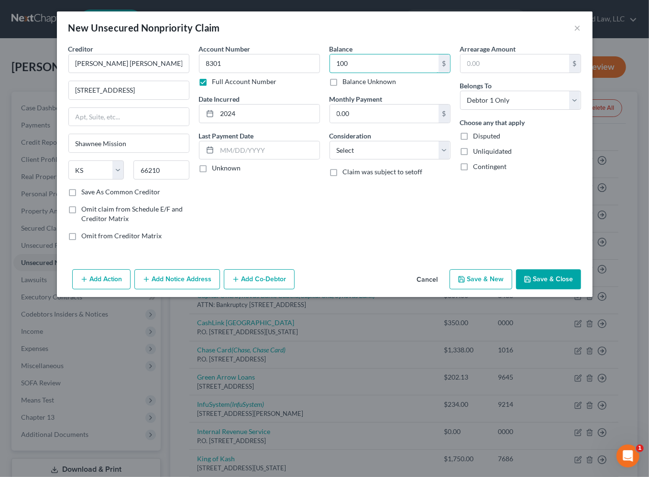
type input "100"
select select "1"
click at [556, 279] on button "Save & Close" at bounding box center [548, 280] width 65 height 20
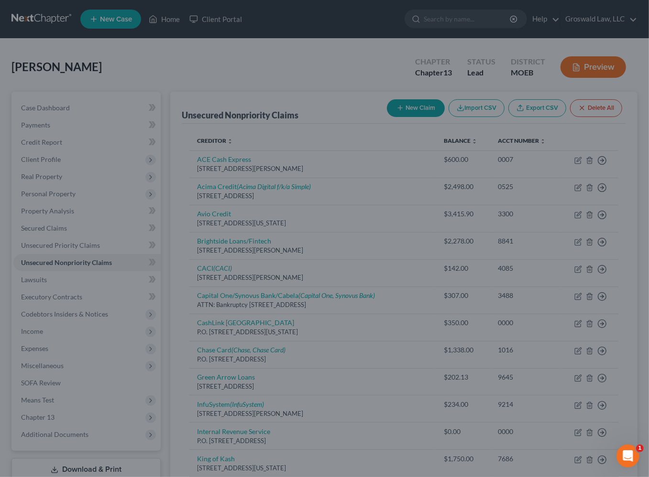
type input "100.00"
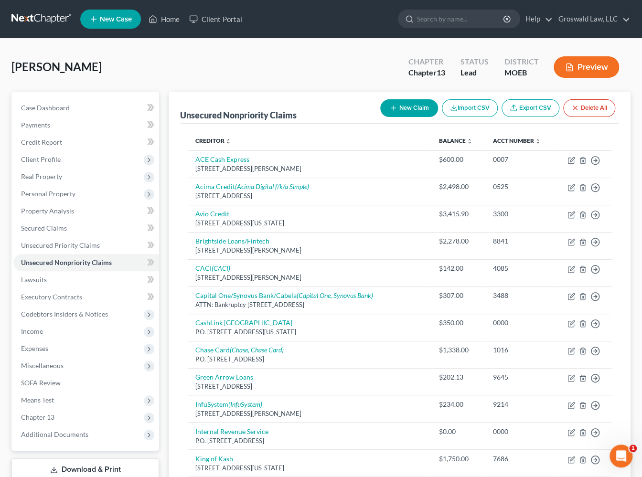
click at [320, 67] on div "[PERSON_NAME] Upgraded Chapter Chapter 13 Status Lead District MOEB Preview" at bounding box center [320, 71] width 619 height 42
click at [320, 83] on div "[PERSON_NAME] Upgraded Chapter Chapter 13 Status Lead District MOEB Preview" at bounding box center [320, 71] width 619 height 42
click at [400, 107] on button "New Claim" at bounding box center [409, 108] width 58 height 18
select select "0"
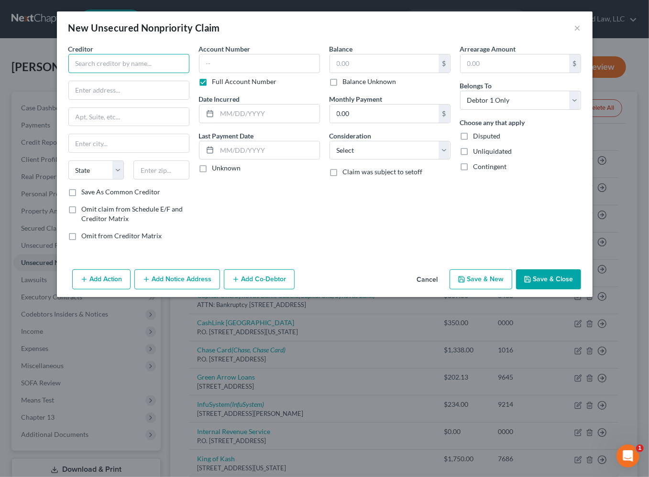
click at [136, 70] on input "text" at bounding box center [128, 63] width 121 height 19
type input "CheckAdvance USA"
drag, startPoint x: 336, startPoint y: 234, endPoint x: 283, endPoint y: 184, distance: 73.0
click at [325, 217] on div "Balance $ Balance Unknown Balance Undetermined $ Balance Unknown Monthly Paymen…" at bounding box center [389, 146] width 130 height 205
click at [141, 88] on input "text" at bounding box center [129, 90] width 120 height 18
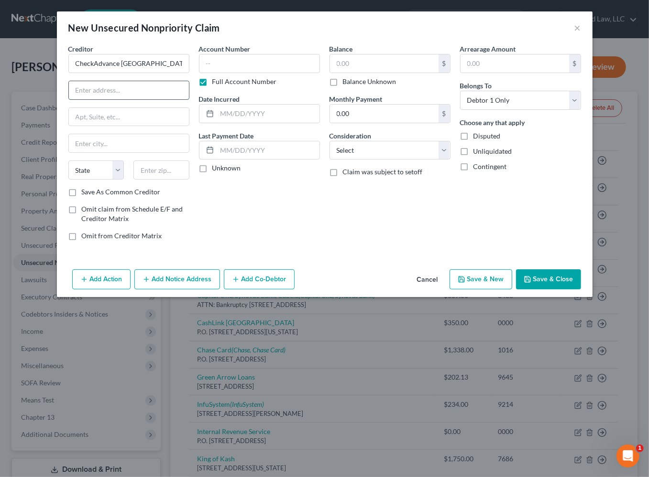
paste input "1 Wakpamni Lake Road"
type input "1 Wakpamni Lake Road"
type input "57716"
type input "Batesland"
select select "43"
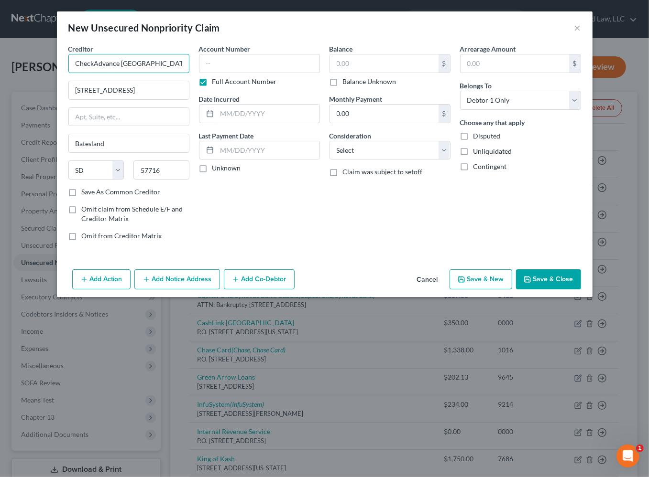
drag, startPoint x: 146, startPoint y: 67, endPoint x: -106, endPoint y: 67, distance: 251.4
click at [0, 67] on html "Home New Case Client Portal Groswald Law, LLC [PERSON_NAME][EMAIL_ADDRESS][DOMA…" at bounding box center [324, 481] width 649 height 962
click at [169, 277] on button "Add Notice Address" at bounding box center [177, 280] width 86 height 20
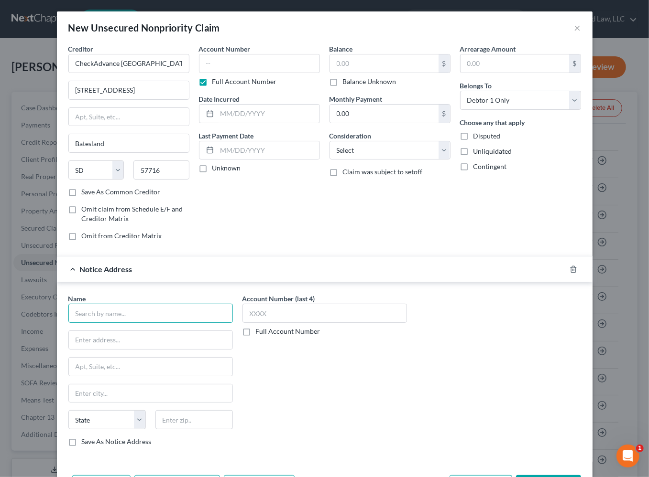
click at [124, 311] on input "text" at bounding box center [150, 313] width 164 height 19
paste input "CheckAdvance USA"
type input "CheckAdvance USA"
click at [297, 220] on div "Account Number Full Account Number Date Incurred Last Payment Date Unknown" at bounding box center [259, 146] width 130 height 205
drag, startPoint x: 85, startPoint y: 342, endPoint x: 80, endPoint y: 335, distance: 8.2
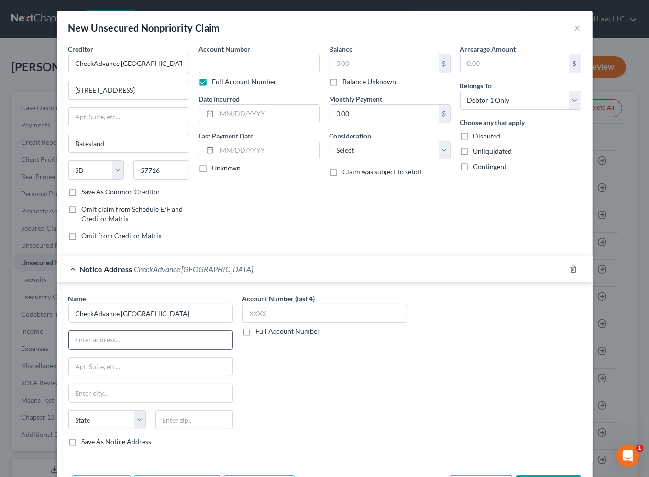
click at [86, 342] on input "text" at bounding box center [150, 340] width 163 height 18
paste input "170"
type input "PO Box 170"
type input "84603"
type input "Provo"
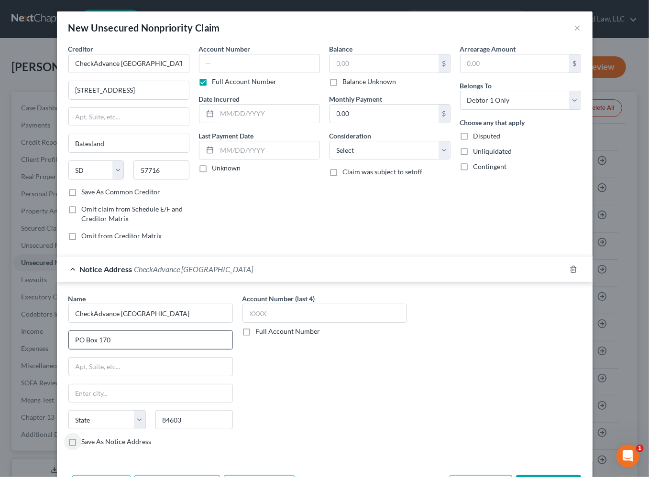
select select "46"
click at [247, 59] on input "text" at bounding box center [259, 63] width 121 height 19
type input "0000"
type input "2024"
type input "100"
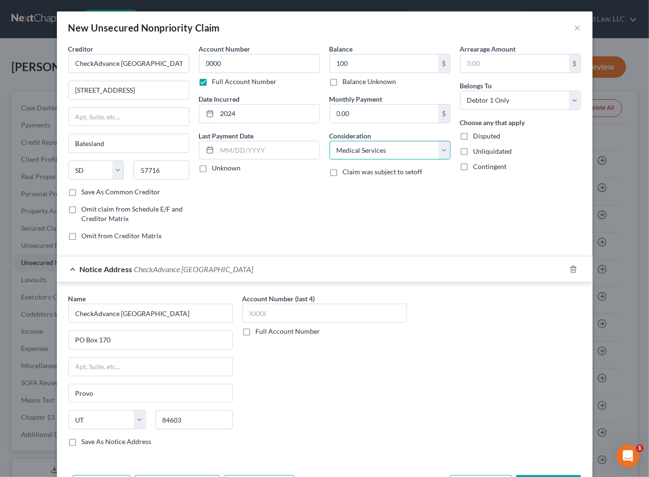
select select "10"
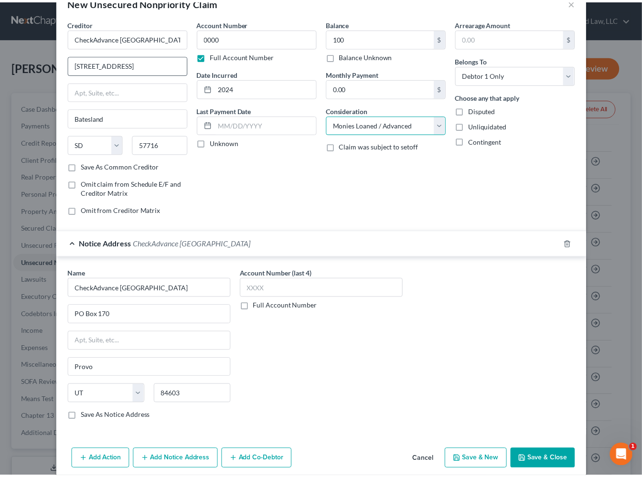
scroll to position [36, 0]
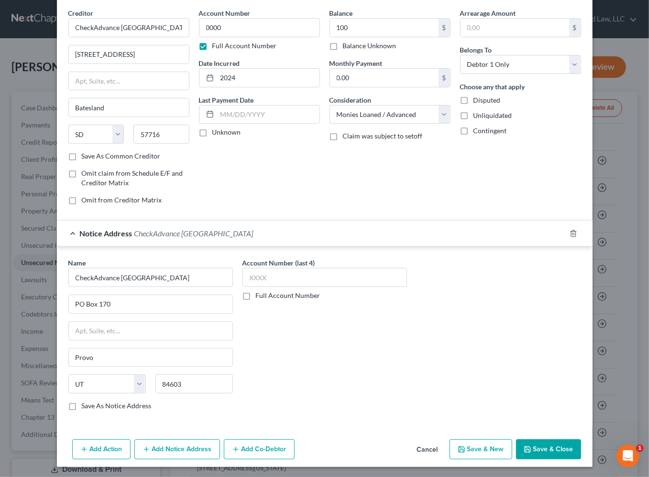
click at [554, 445] on button "Save & Close" at bounding box center [548, 450] width 65 height 20
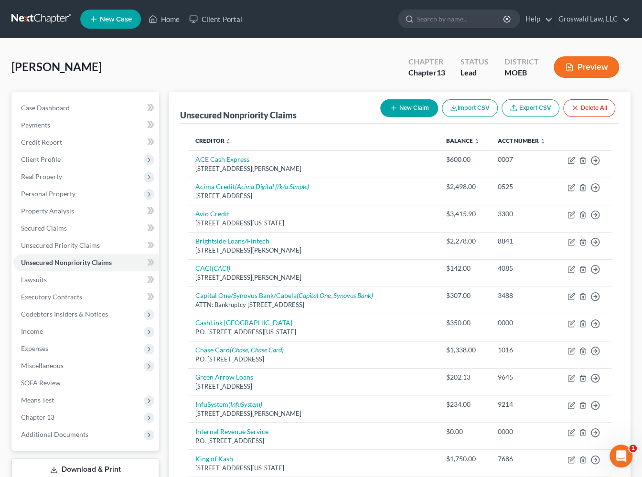
click at [354, 69] on div "[PERSON_NAME] Upgraded Chapter Chapter 13 Status Lead District MOEB Preview" at bounding box center [320, 71] width 619 height 42
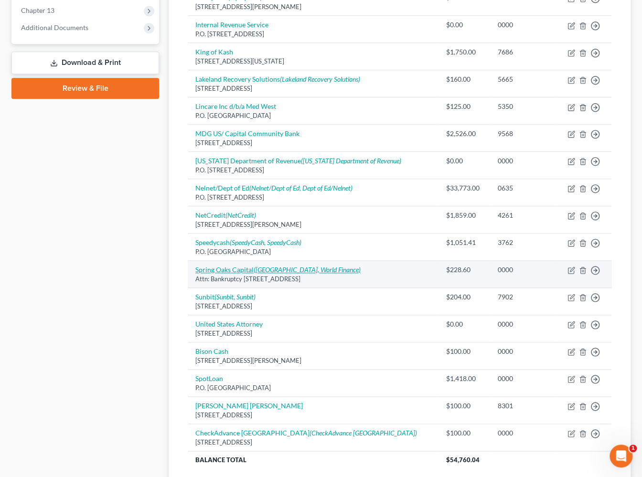
scroll to position [483, 0]
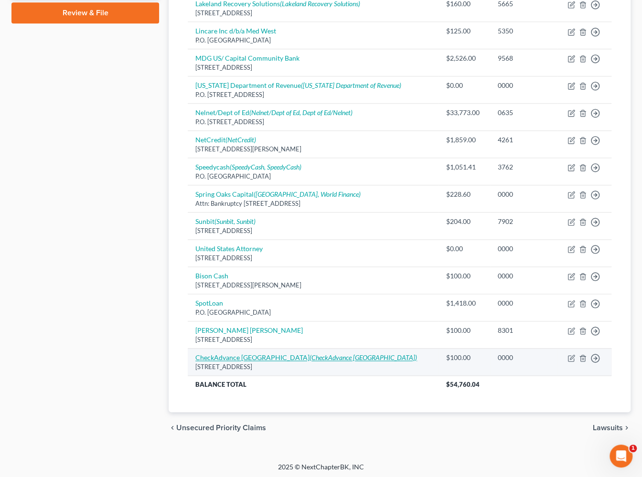
click at [310, 356] on icon "(CheckAdvance USA)" at bounding box center [364, 358] width 108 height 8
select select "43"
select select "10"
select select "0"
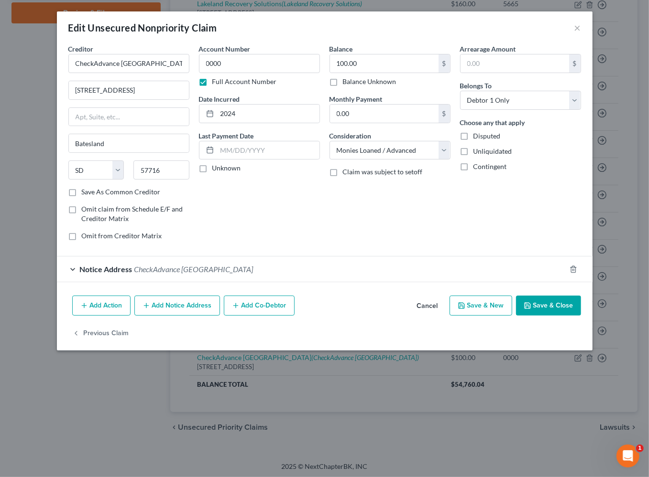
click at [553, 312] on button "Save & Close" at bounding box center [548, 306] width 65 height 20
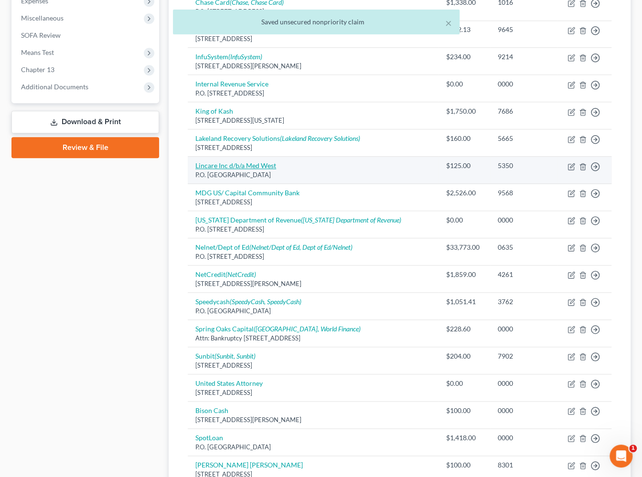
scroll to position [396, 0]
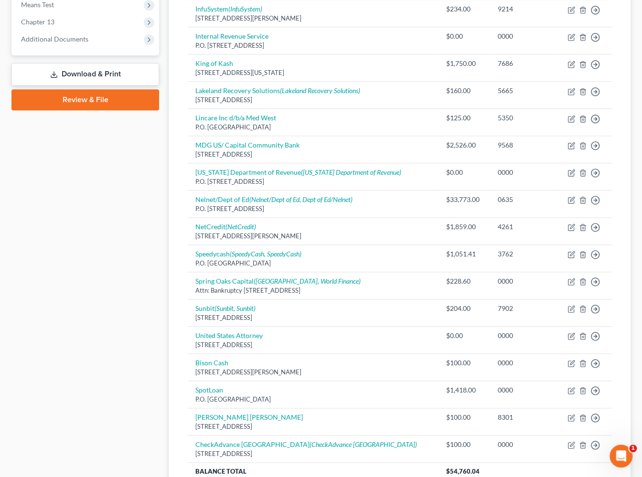
click at [111, 463] on div "Case Dashboard Payments Invoices Payments Payments Credit Report Client Profile" at bounding box center [85, 113] width 157 height 834
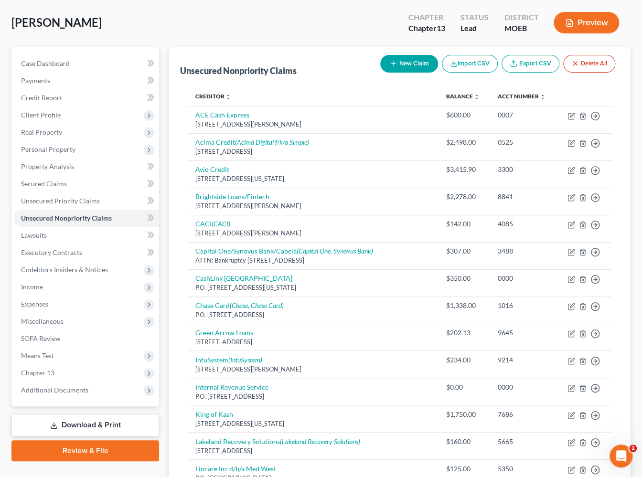
scroll to position [0, 0]
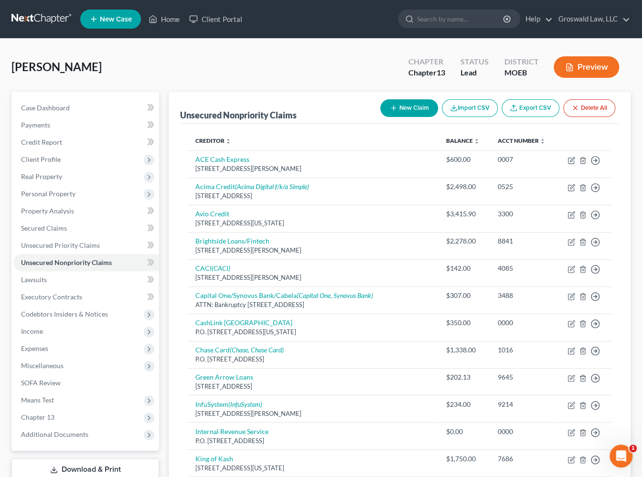
click at [405, 106] on button "New Claim" at bounding box center [409, 108] width 58 height 18
select select "0"
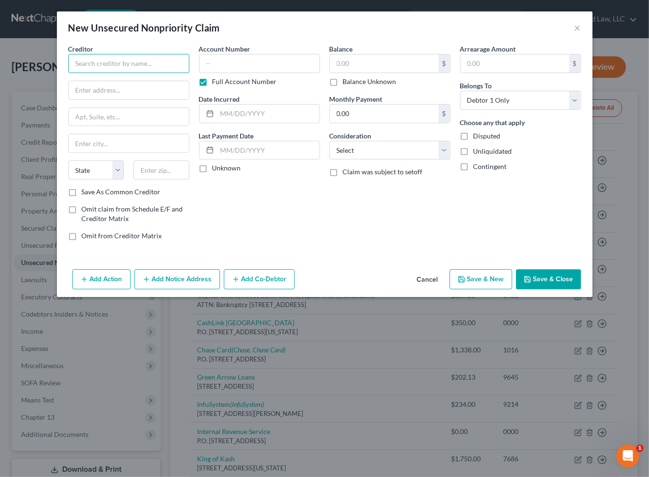
click at [124, 57] on input "text" at bounding box center [128, 63] width 121 height 19
type input "Clearline"
click at [437, 276] on button "Cancel" at bounding box center [427, 279] width 36 height 19
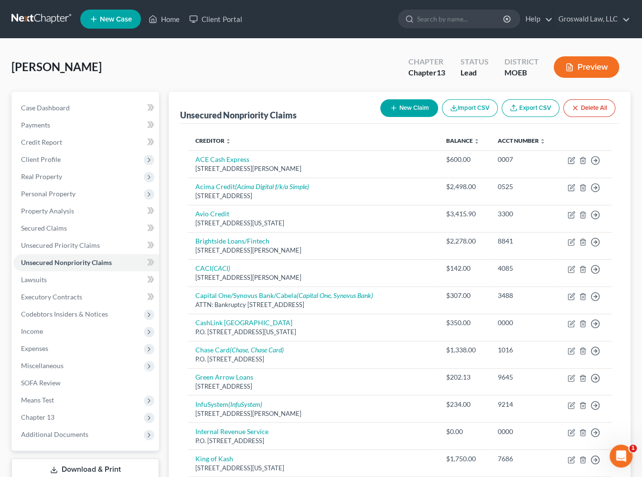
click at [409, 104] on button "New Claim" at bounding box center [409, 108] width 58 height 18
select select "0"
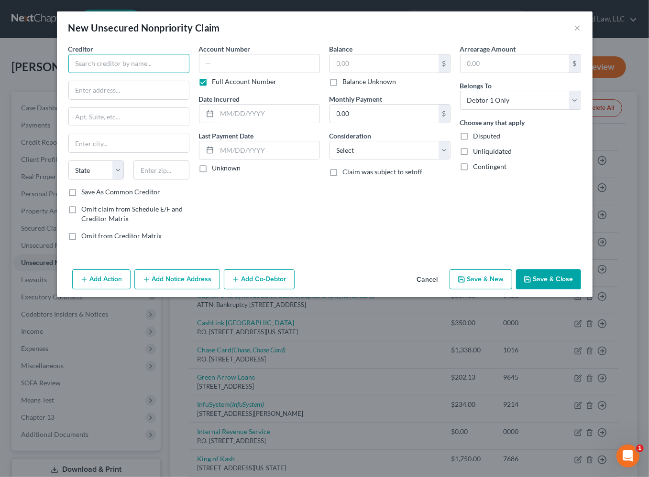
click at [137, 67] on input "text" at bounding box center [128, 63] width 121 height 19
click at [100, 78] on div "Clearline Loans" at bounding box center [125, 81] width 99 height 10
type input "Clearline Loans"
type input "PO Box 6356"
type input "Logan"
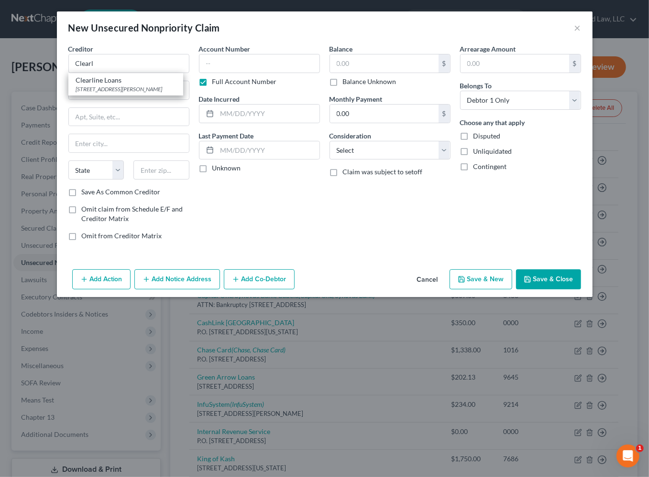
select select "46"
type input "84341"
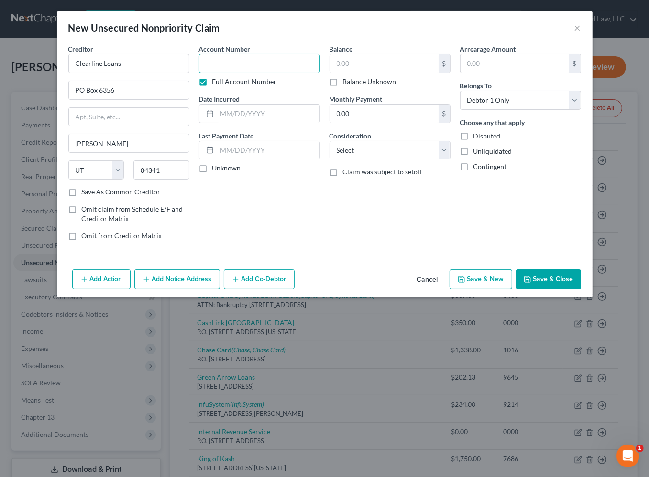
click at [222, 67] on input "text" at bounding box center [259, 63] width 121 height 19
type input "0"
type input "8009"
type input "2024"
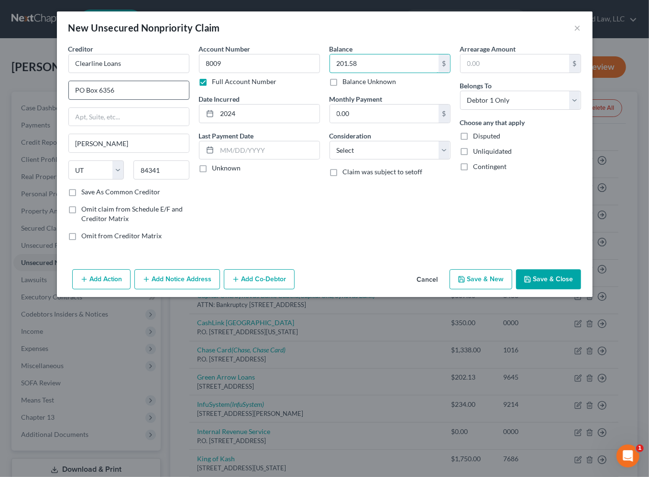
type input "201.58"
select select "10"
click at [550, 275] on button "Save & Close" at bounding box center [548, 280] width 65 height 20
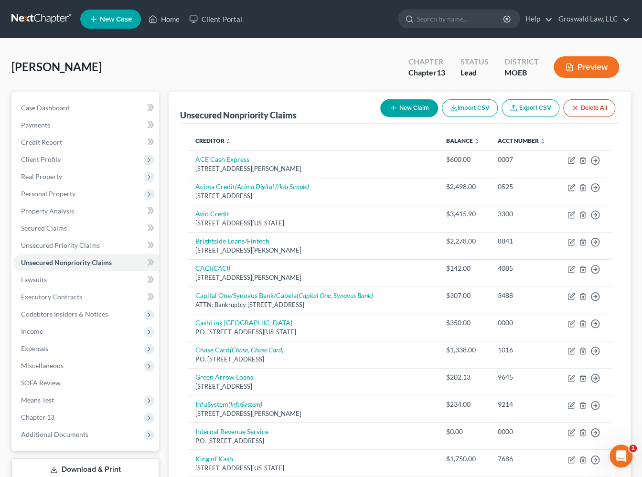
click at [431, 99] on button "New Claim" at bounding box center [409, 108] width 58 height 18
select select "0"
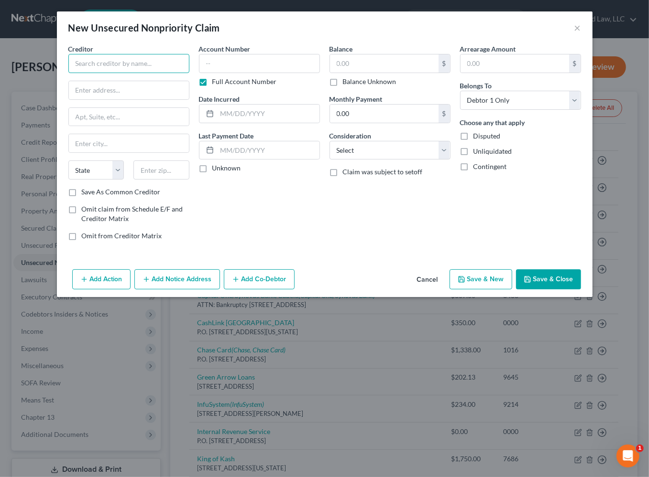
drag, startPoint x: 100, startPoint y: 61, endPoint x: 151, endPoint y: 11, distance: 71.7
click at [100, 60] on input "text" at bounding box center [128, 63] width 121 height 19
type input "C"
type input "Customer Care Global"
type input "2500 W Higgins Rd, Suite 950"
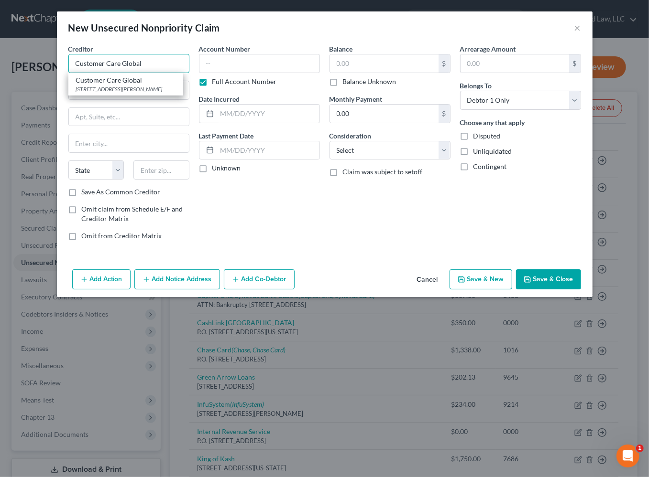
type input "60169"
type input "Customer Care Global"
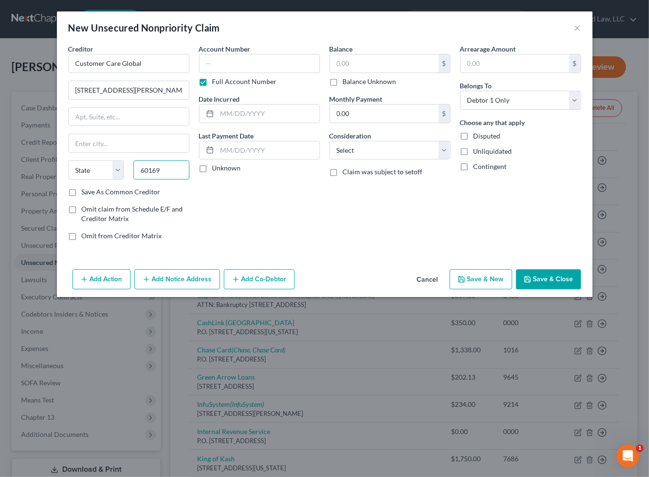
drag, startPoint x: 150, startPoint y: 169, endPoint x: 162, endPoint y: 168, distance: 12.9
click at [154, 169] on input "60169" at bounding box center [161, 170] width 56 height 19
drag, startPoint x: 167, startPoint y: 168, endPoint x: 119, endPoint y: 174, distance: 48.7
click at [120, 176] on div "State AL AK AR AZ CA CO CT DE DC FL GA GU HI ID IL IN IA KS KY LA ME MD MA MI M…" at bounding box center [129, 174] width 130 height 27
type input "60169"
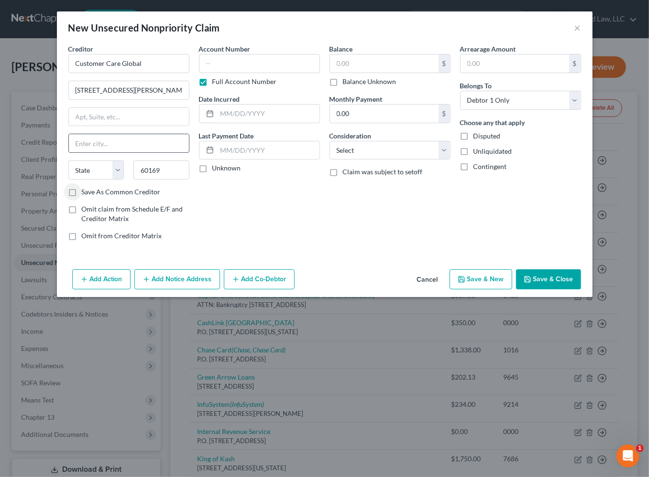
click at [120, 144] on input "text" at bounding box center [129, 143] width 120 height 18
type input "Hoffman Estates"
select select "14"
click at [301, 64] on input "text" at bounding box center [259, 63] width 121 height 19
type input "1092"
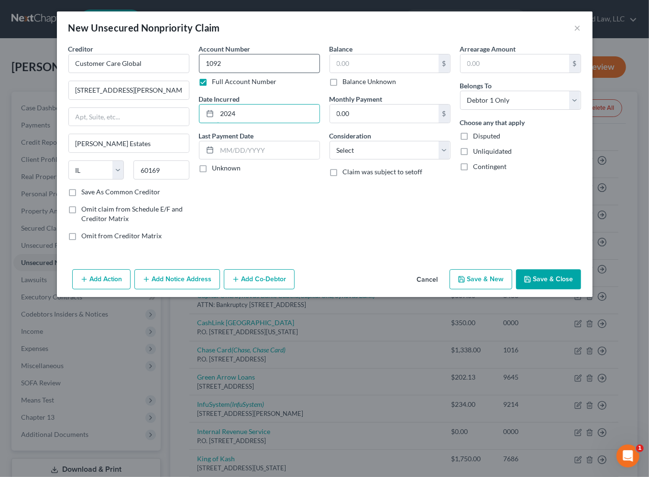
type input "2024"
type input "350"
select select "14"
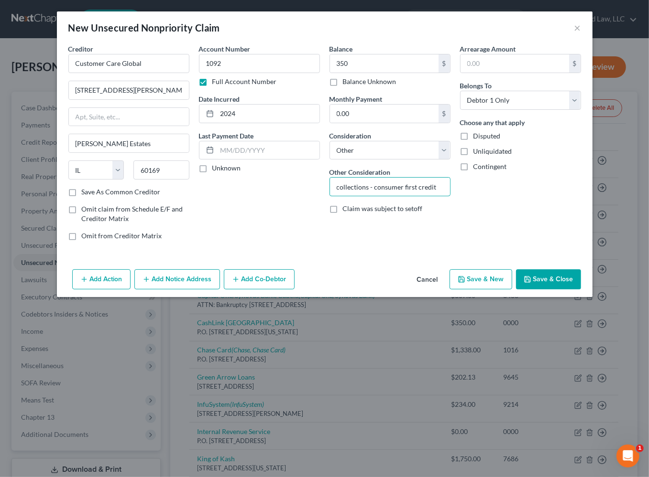
type input "collections - consumer first credit"
click at [538, 284] on button "Save & Close" at bounding box center [548, 280] width 65 height 20
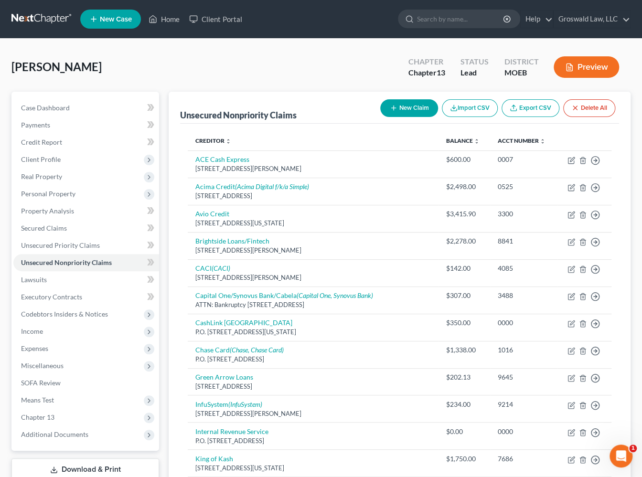
click at [359, 72] on div "[PERSON_NAME] Upgraded Chapter Chapter 13 Status Lead District MOEB Preview" at bounding box center [320, 71] width 619 height 42
click at [342, 66] on div "[PERSON_NAME] Upgraded Chapter Chapter 13 Status Lead District MOEB Preview" at bounding box center [320, 71] width 619 height 42
click at [50, 108] on span "Case Dashboard" at bounding box center [45, 108] width 49 height 8
select select "6"
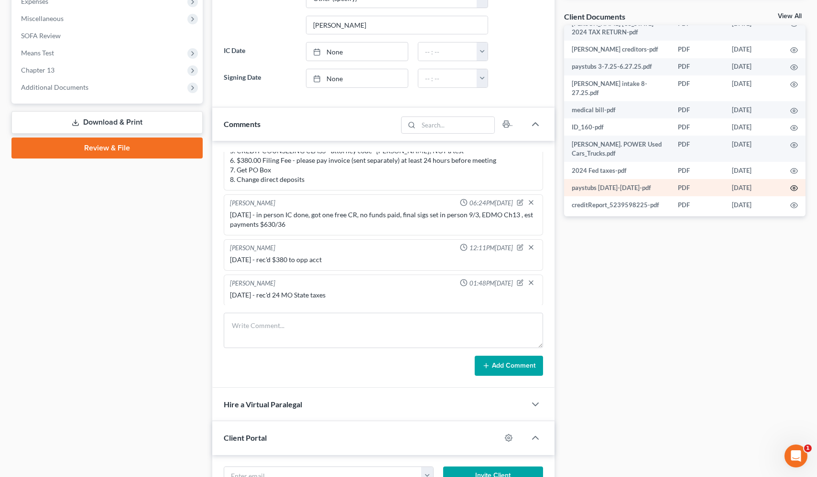
scroll to position [43, 0]
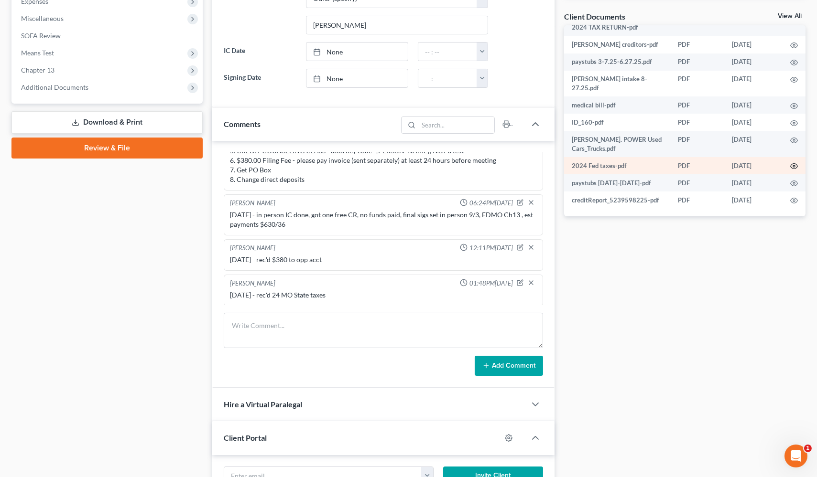
click at [648, 167] on icon "button" at bounding box center [794, 166] width 8 height 8
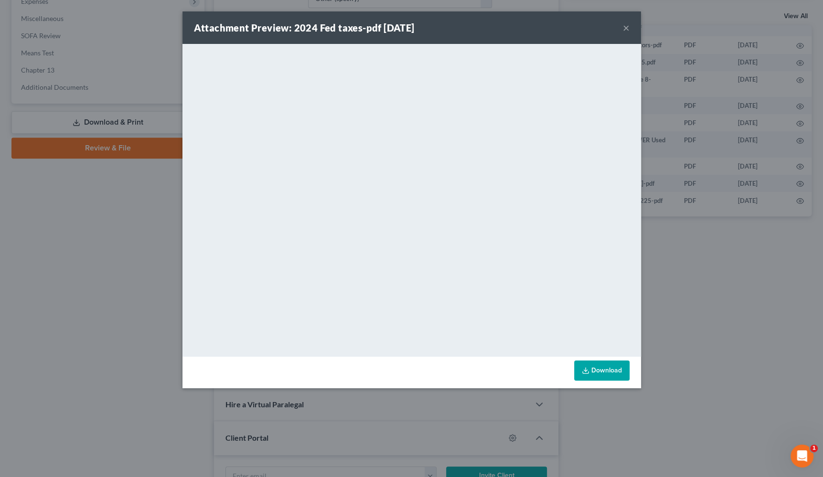
click at [627, 29] on button "×" at bounding box center [626, 27] width 7 height 11
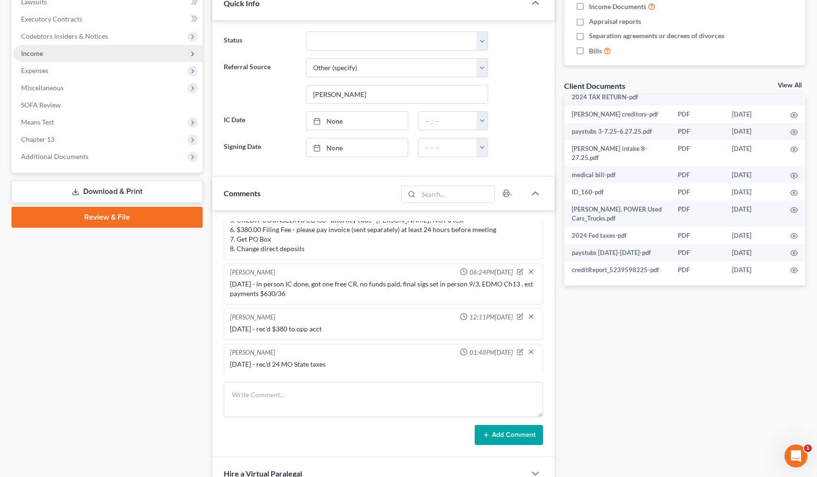
scroll to position [217, 0]
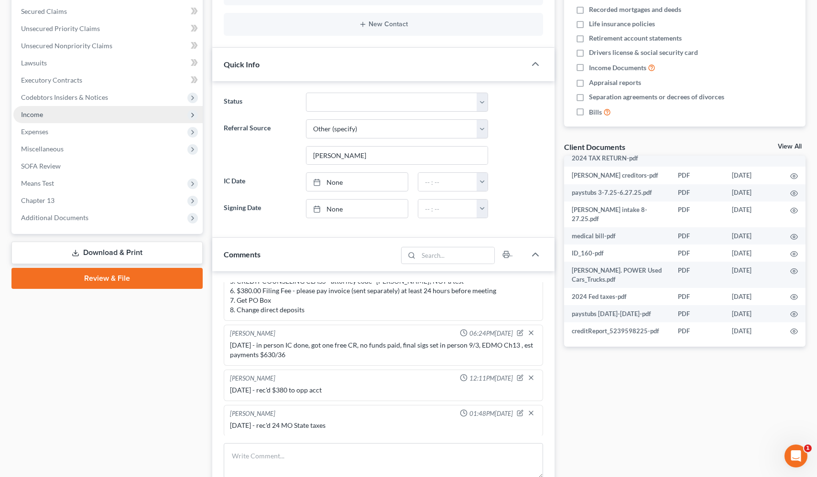
click at [41, 110] on span "Income" at bounding box center [32, 114] width 22 height 8
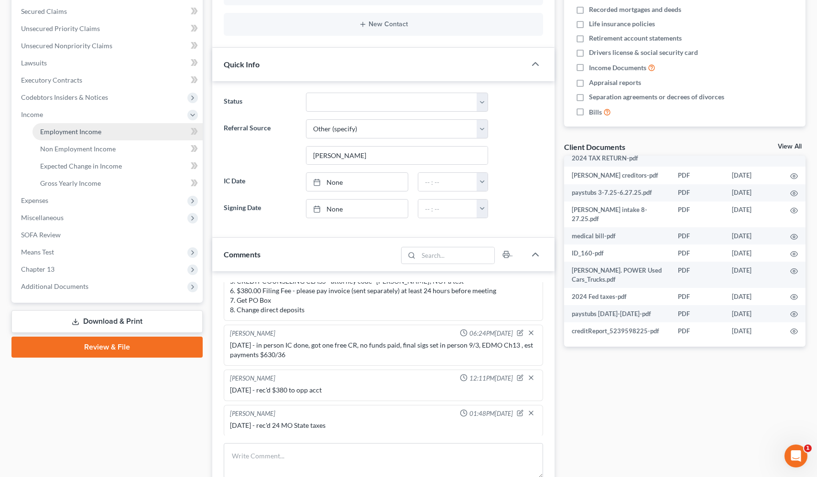
click at [82, 132] on span "Employment Income" at bounding box center [70, 132] width 61 height 8
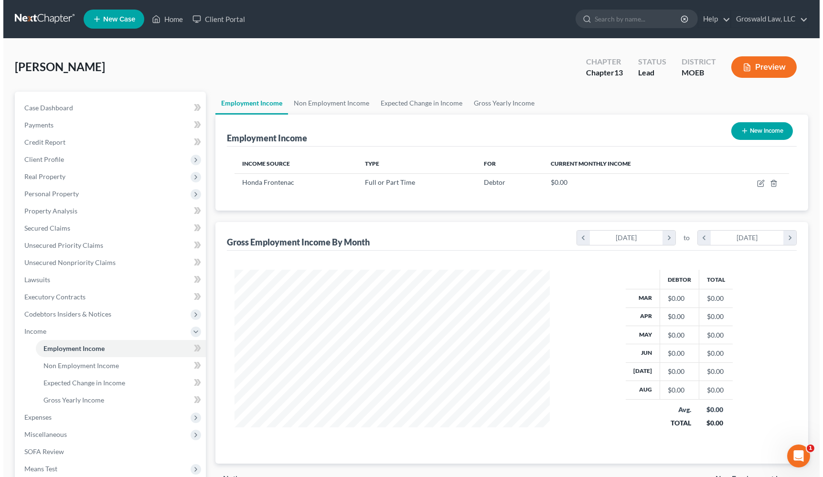
scroll to position [171, 335]
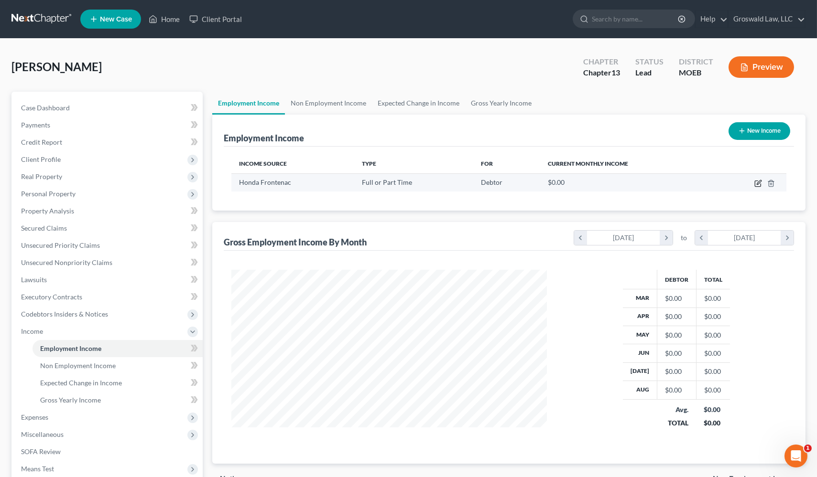
click at [648, 182] on icon "button" at bounding box center [758, 184] width 8 height 8
select select "0"
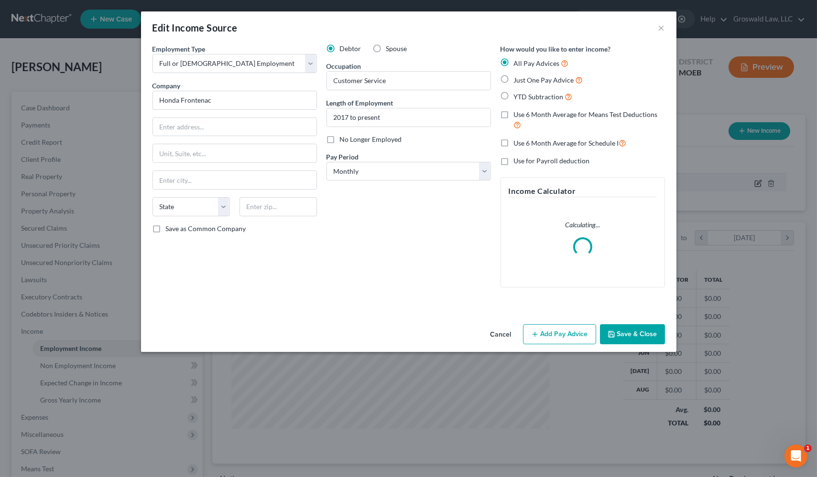
scroll to position [171, 337]
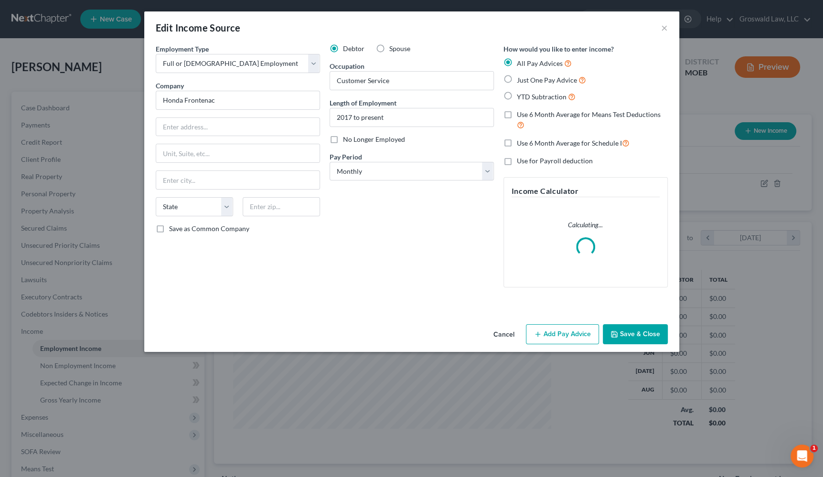
click at [498, 335] on button "Cancel" at bounding box center [504, 334] width 36 height 19
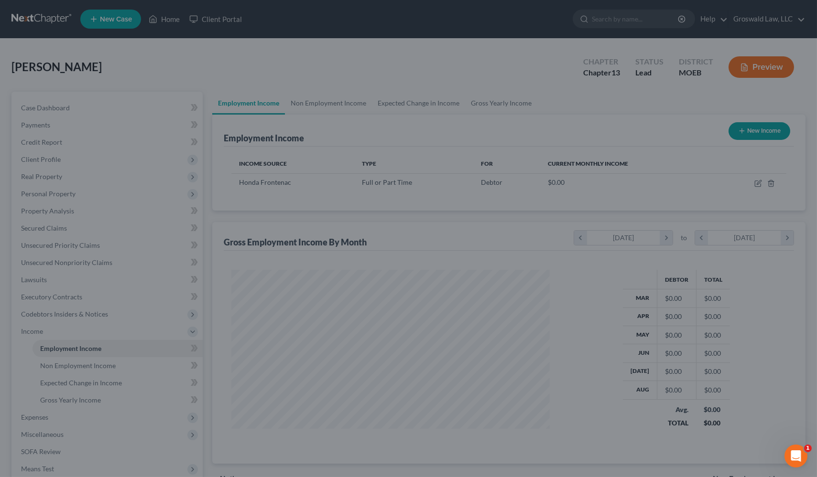
scroll to position [477730, 477566]
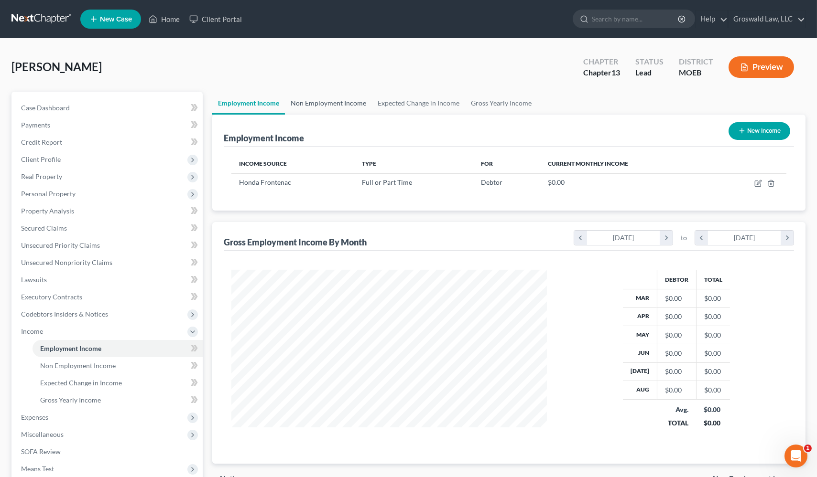
click at [320, 101] on link "Non Employment Income" at bounding box center [328, 103] width 87 height 23
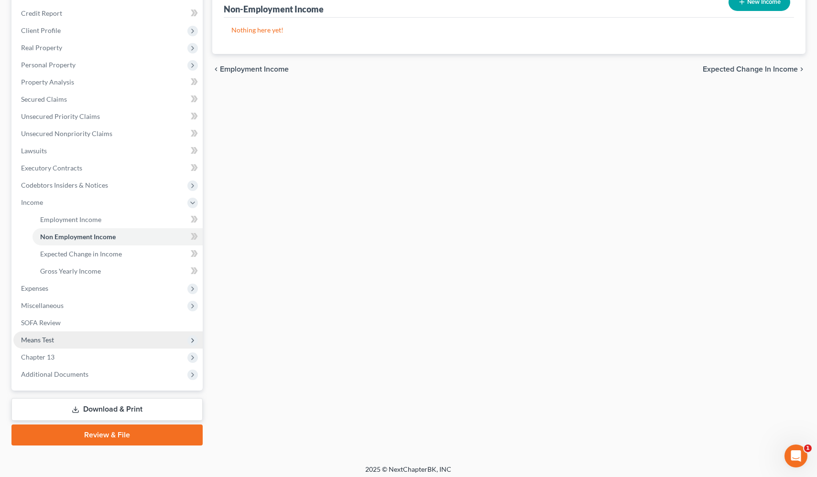
scroll to position [132, 0]
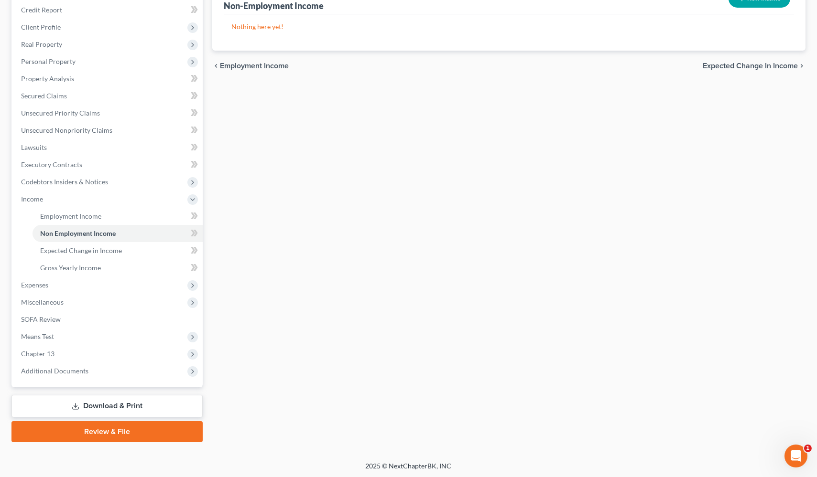
drag, startPoint x: 602, startPoint y: 249, endPoint x: 571, endPoint y: 235, distance: 34.5
click at [600, 248] on div "Employment Income Non Employment Income Expected Change in Income Gross Yearly …" at bounding box center [508, 200] width 603 height 483
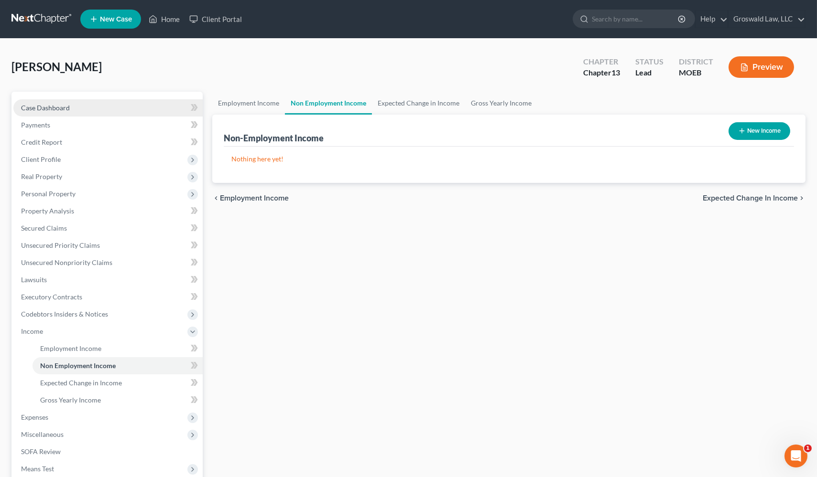
click at [118, 106] on link "Case Dashboard" at bounding box center [107, 107] width 189 height 17
select select "6"
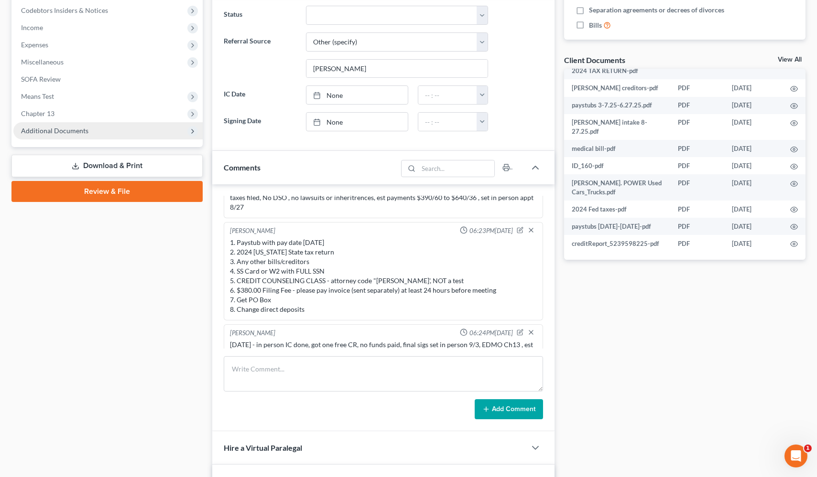
scroll to position [260, 0]
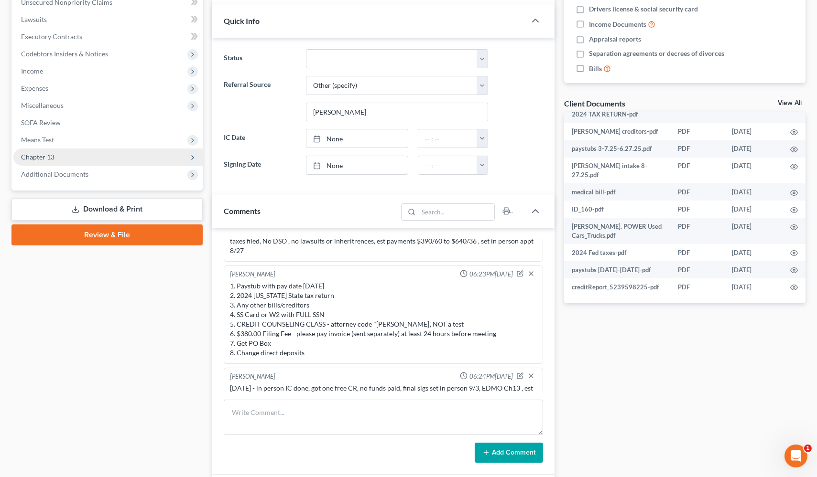
click at [56, 158] on span "Chapter 13" at bounding box center [107, 157] width 189 height 17
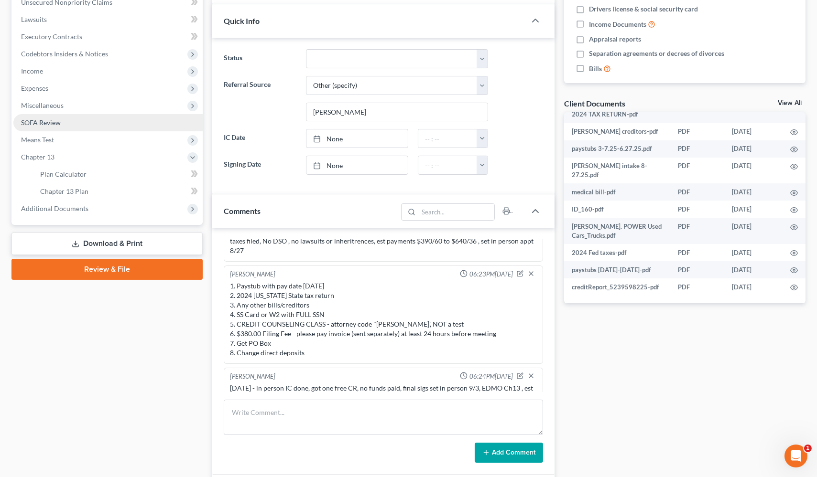
click at [62, 120] on link "SOFA Review" at bounding box center [107, 122] width 189 height 17
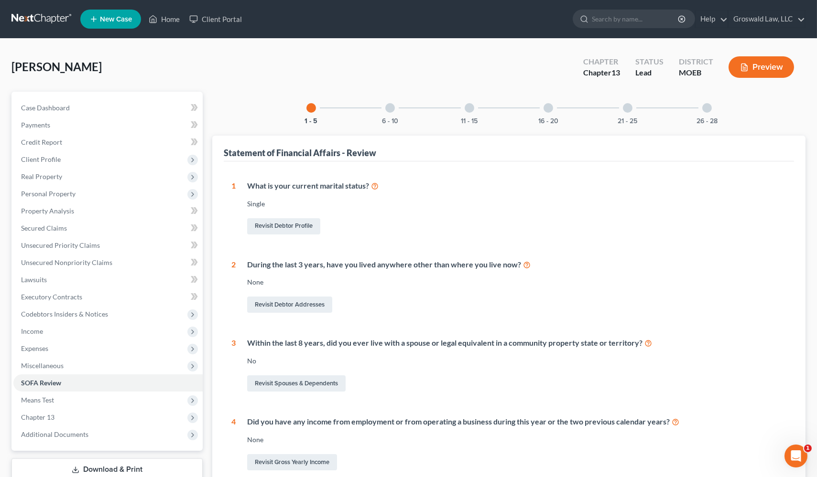
click at [550, 108] on div at bounding box center [548, 108] width 10 height 10
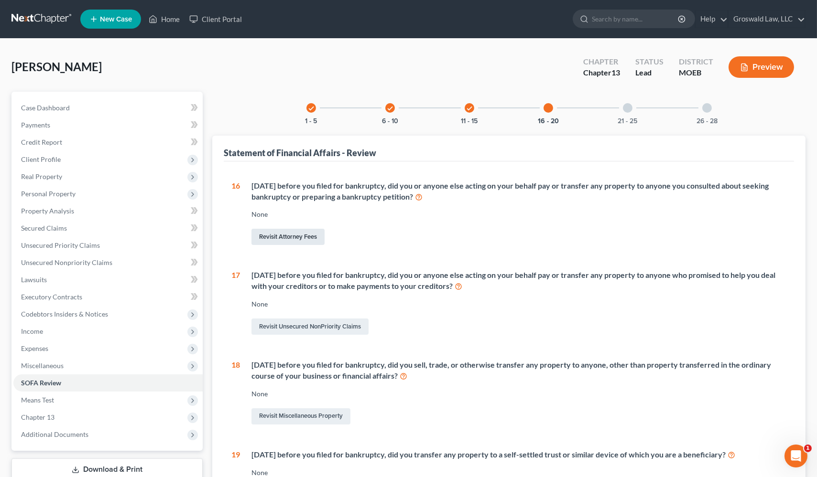
click at [273, 237] on link "Revisit Attorney Fees" at bounding box center [287, 237] width 73 height 16
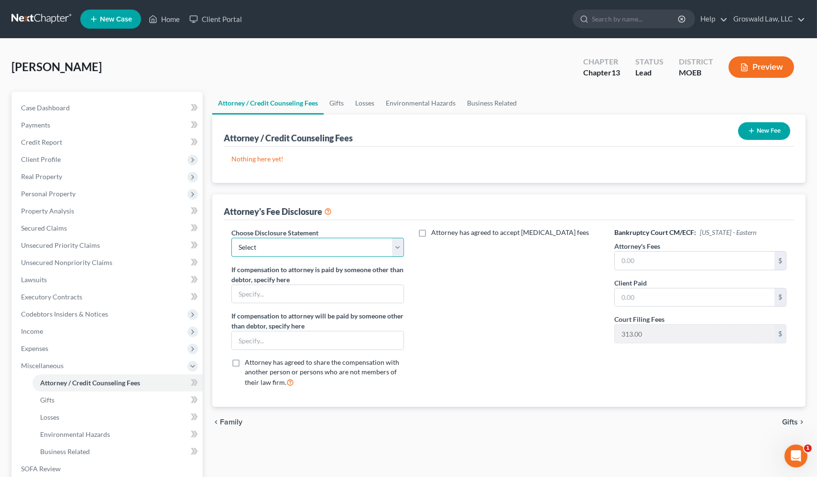
click at [334, 243] on select "Select Chapter 13 Fee Disclosure Chapter 7 Fee Disclosure" at bounding box center [317, 247] width 172 height 19
select select "0"
click at [231, 238] on select "Select Chapter 13 Fee Disclosure Chapter 7 Fee Disclosure" at bounding box center [317, 247] width 172 height 19
click at [637, 262] on input "text" at bounding box center [695, 261] width 160 height 18
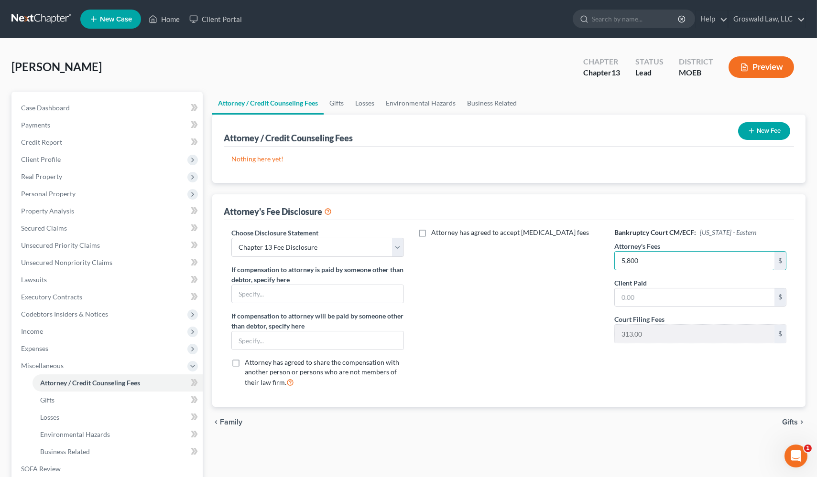
type input "5,800"
type input "17"
drag, startPoint x: 511, startPoint y: 341, endPoint x: 629, endPoint y: 196, distance: 186.8
click at [511, 340] on div "Attorney has agreed to accept retainer fees" at bounding box center [508, 312] width 191 height 168
click at [648, 141] on div "New Fee" at bounding box center [764, 131] width 60 height 25
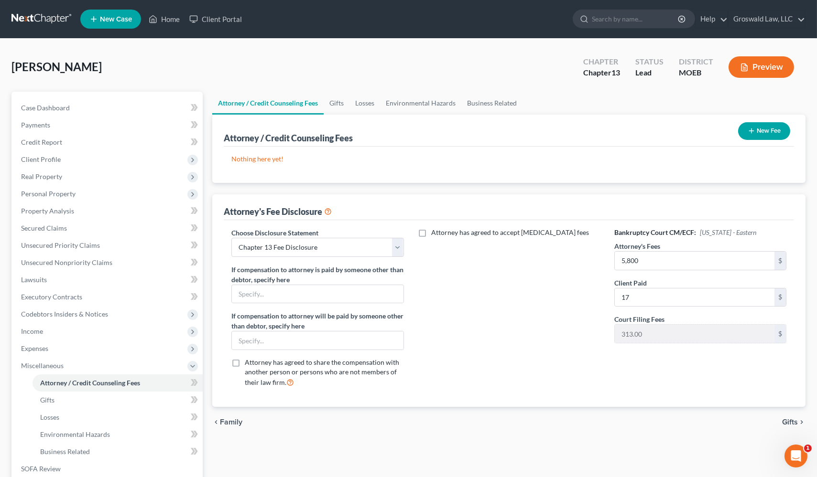
click at [648, 134] on button "New Fee" at bounding box center [764, 131] width 52 height 18
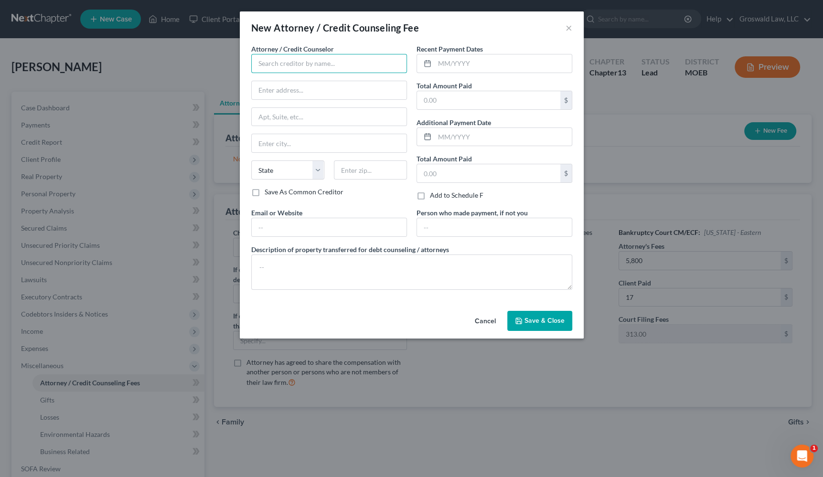
click at [301, 60] on input "text" at bounding box center [329, 63] width 156 height 19
click at [311, 79] on div "Groswald Law" at bounding box center [308, 81] width 99 height 10
type input "Groswald Law"
type input "P.O. Box 179343"
type input "Saint Louis"
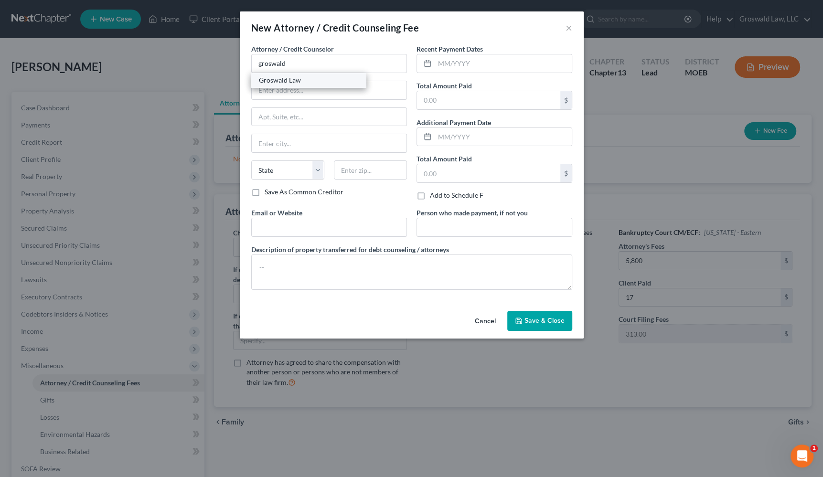
select select "26"
type input "63117"
click at [451, 65] on input "text" at bounding box center [503, 63] width 137 height 18
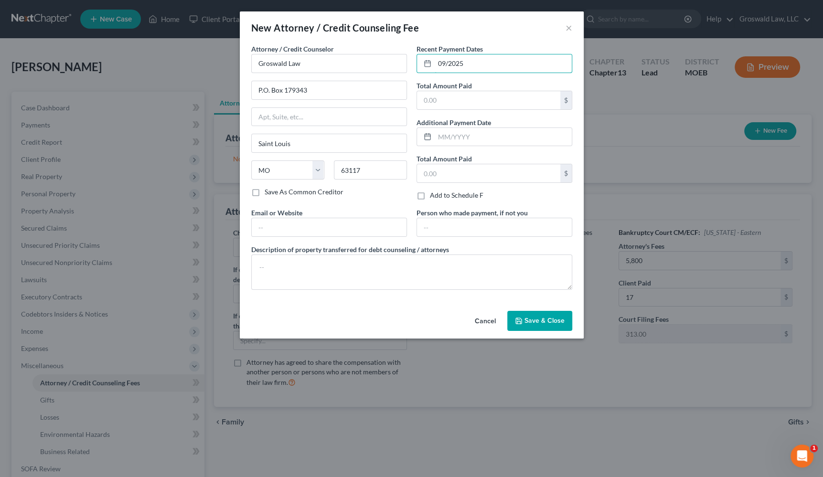
type input "09/2025"
type input "17"
click at [320, 218] on input "text" at bounding box center [329, 227] width 155 height 18
type input "www.groswaldlaw.com"
type textarea "attorneys fees"
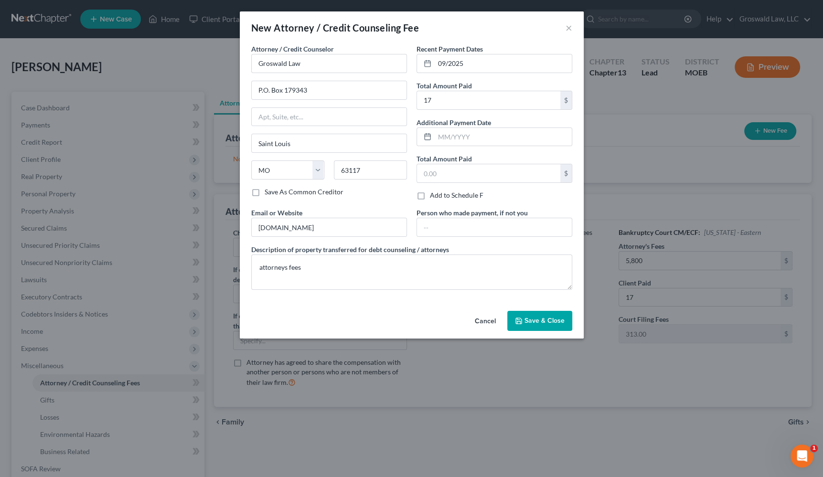
click at [536, 320] on span "Save & Close" at bounding box center [545, 321] width 40 height 8
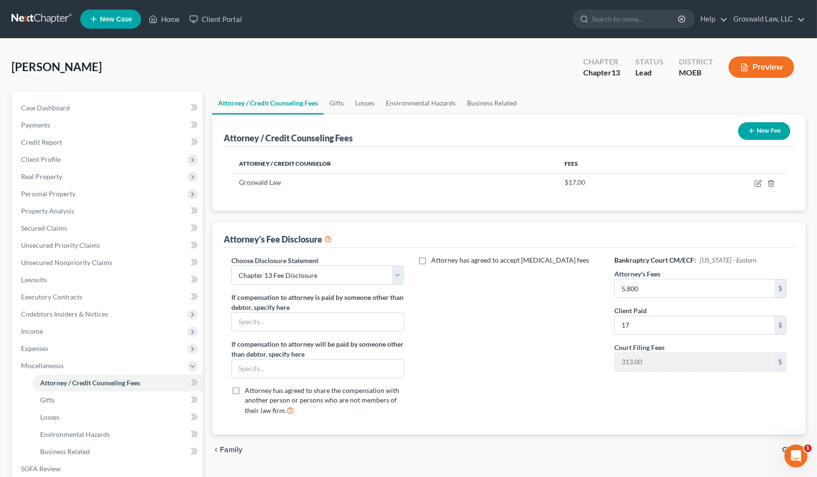
click at [648, 128] on button "New Fee" at bounding box center [764, 131] width 52 height 18
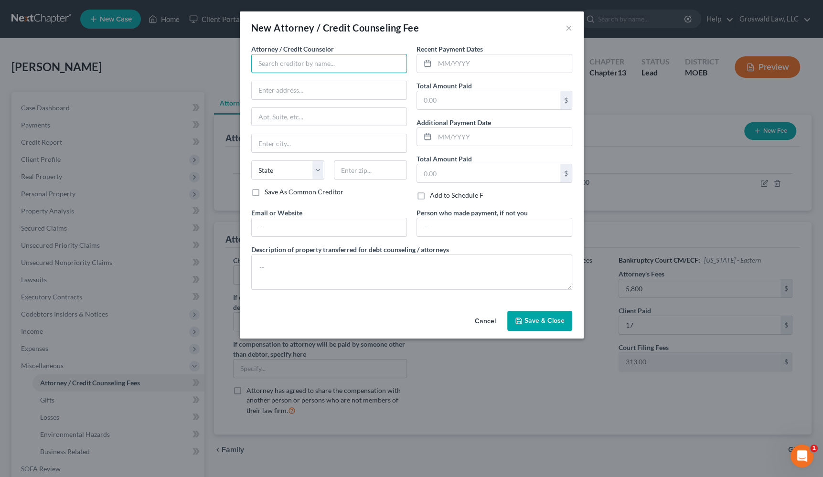
click at [356, 65] on input "text" at bounding box center [329, 63] width 156 height 19
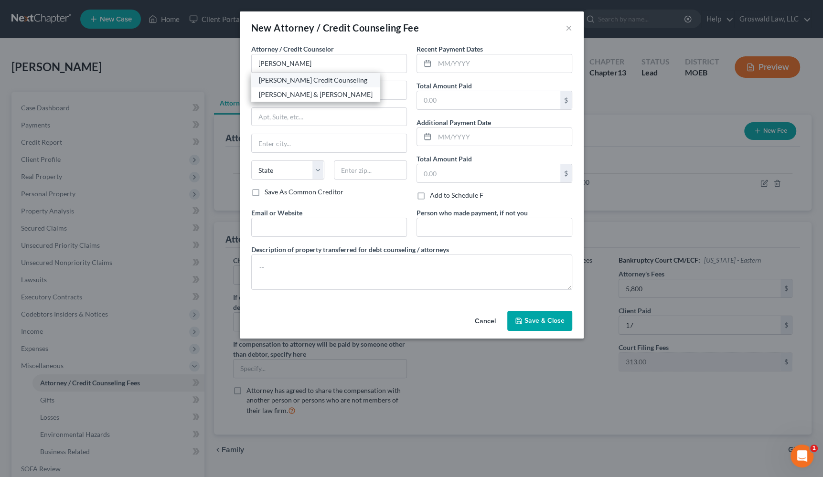
click at [270, 80] on div "Allen Credit Counseling" at bounding box center [316, 81] width 114 height 10
type input "Allen Credit Counseling"
type input "20003 387th Avenue"
type input "Wolsey"
select select "43"
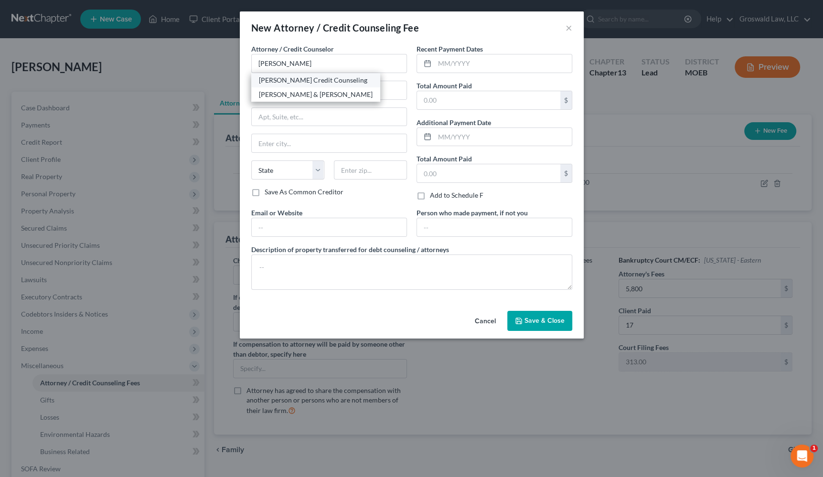
type input "57384"
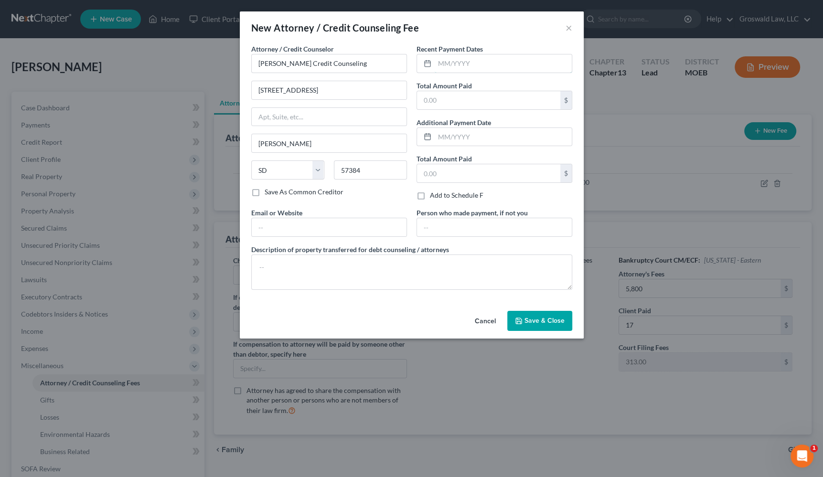
drag, startPoint x: 476, startPoint y: 57, endPoint x: 493, endPoint y: 47, distance: 20.1
click at [476, 57] on input "text" at bounding box center [503, 63] width 137 height 18
type input "09/2025"
type input "20"
click at [306, 231] on input "text" at bounding box center [329, 227] width 155 height 18
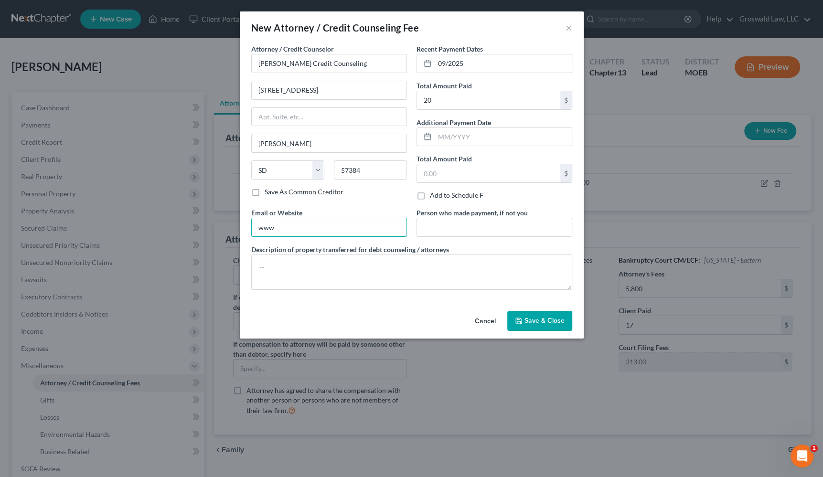
type input "www.acdcas.com"
type textarea "mandatory pre-petition debtor education course"
click at [528, 323] on span "Save & Close" at bounding box center [545, 321] width 40 height 8
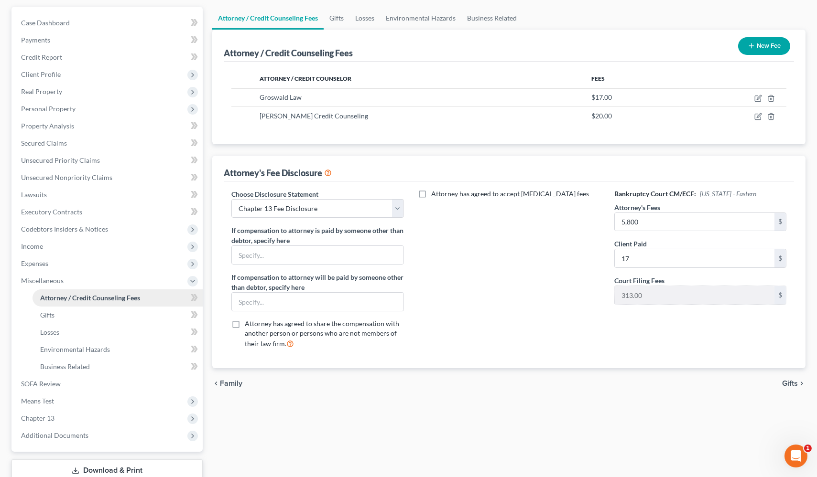
scroll to position [150, 0]
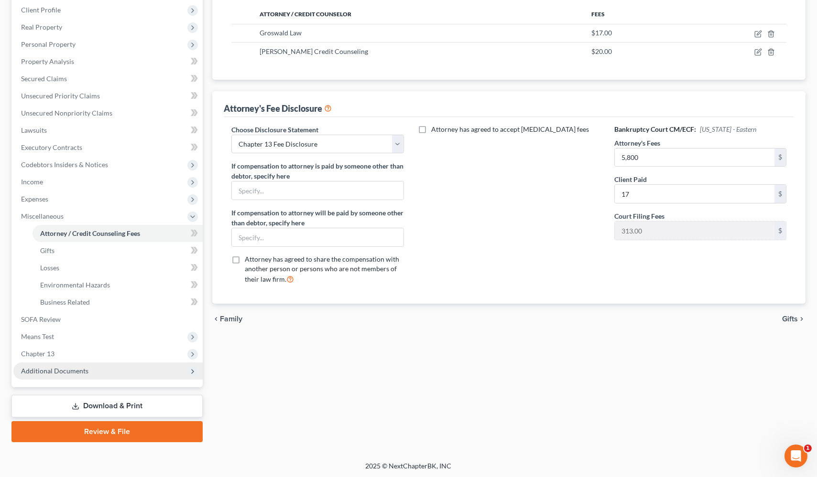
click at [90, 373] on span "Additional Documents" at bounding box center [107, 371] width 189 height 17
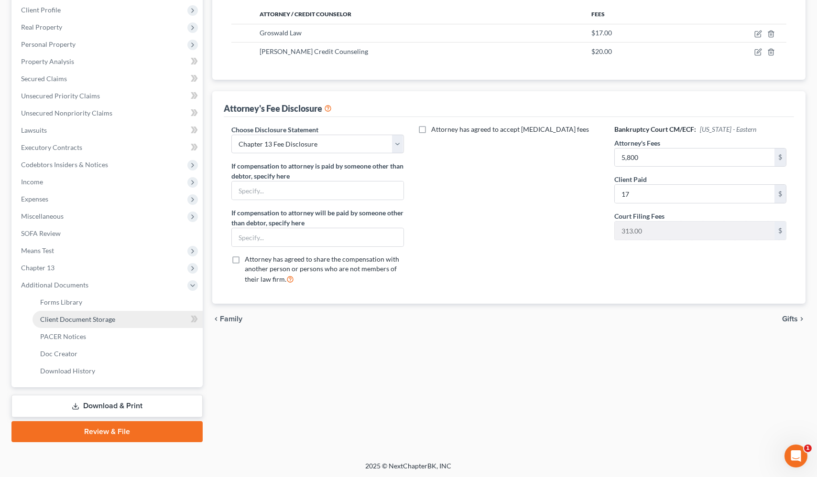
click at [100, 322] on span "Client Document Storage" at bounding box center [77, 319] width 75 height 8
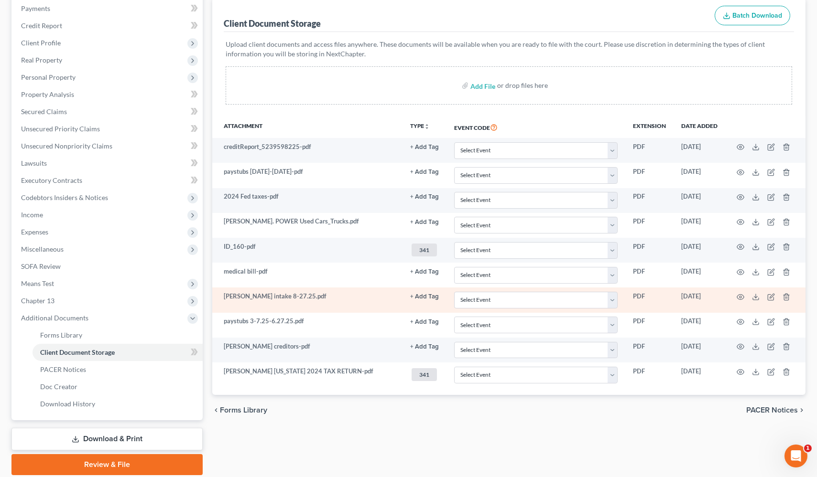
scroll to position [130, 0]
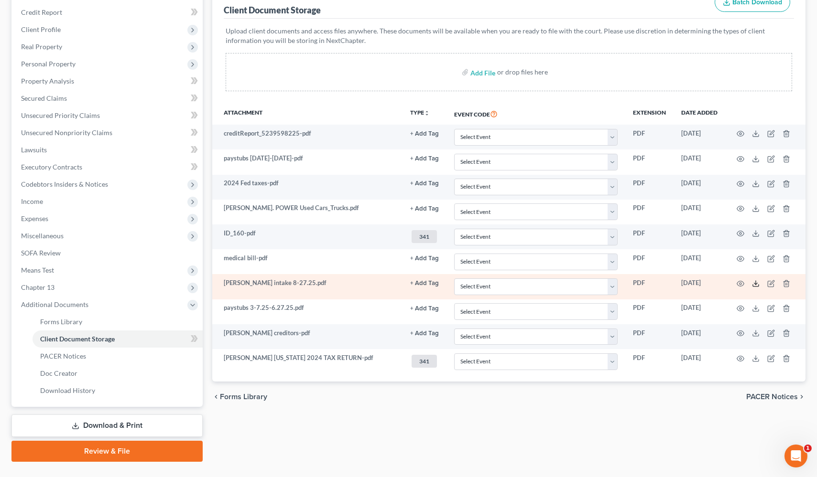
click at [648, 281] on icon at bounding box center [756, 284] width 8 height 8
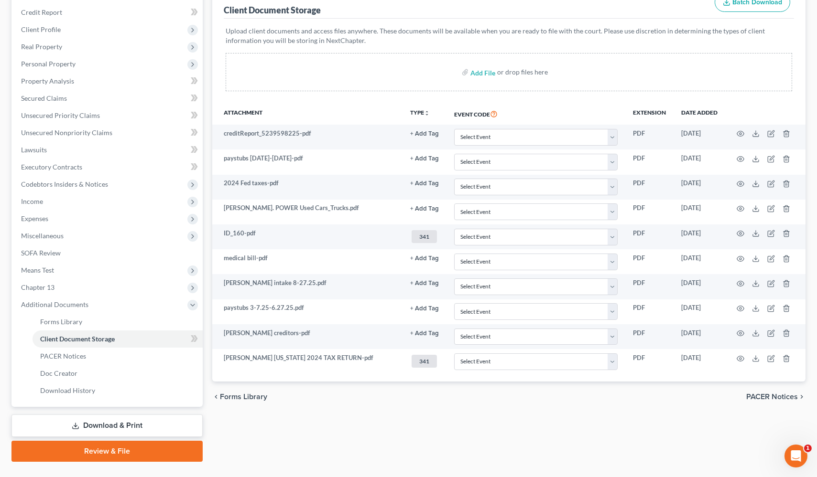
click at [625, 434] on div "Forms Library Client Document Storage PACER Notices Doc Creator Download Histor…" at bounding box center [508, 212] width 603 height 500
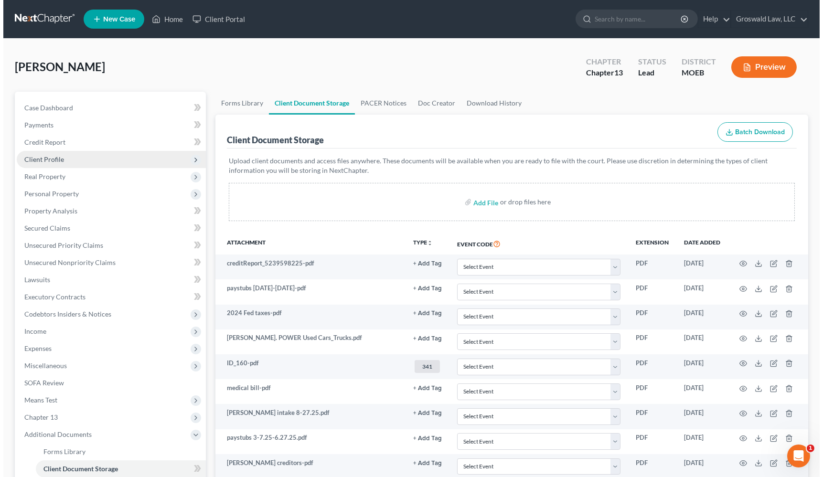
scroll to position [0, 0]
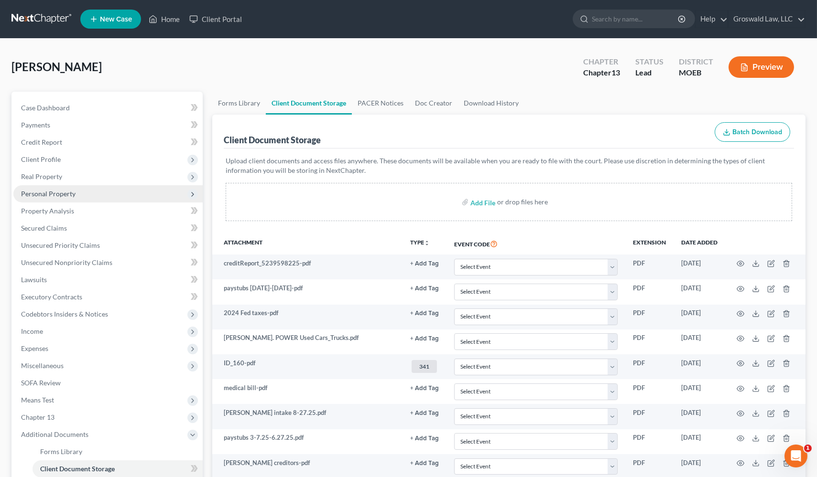
click at [57, 196] on span "Personal Property" at bounding box center [48, 194] width 54 height 8
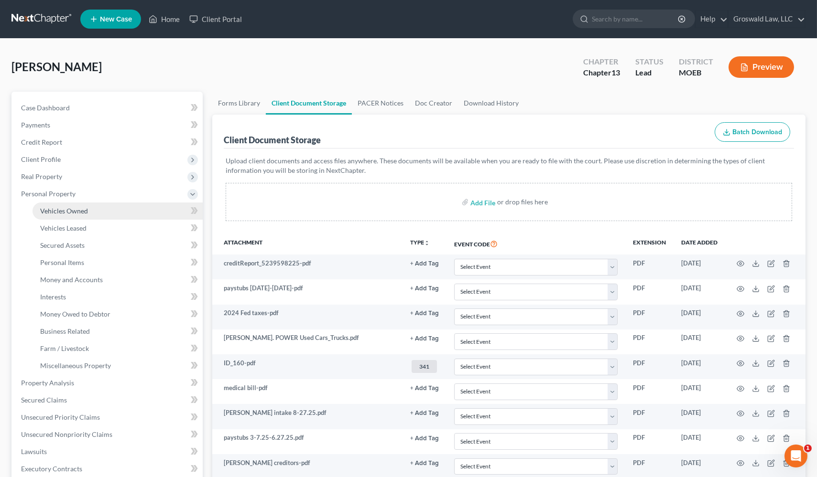
click at [78, 213] on span "Vehicles Owned" at bounding box center [64, 211] width 48 height 8
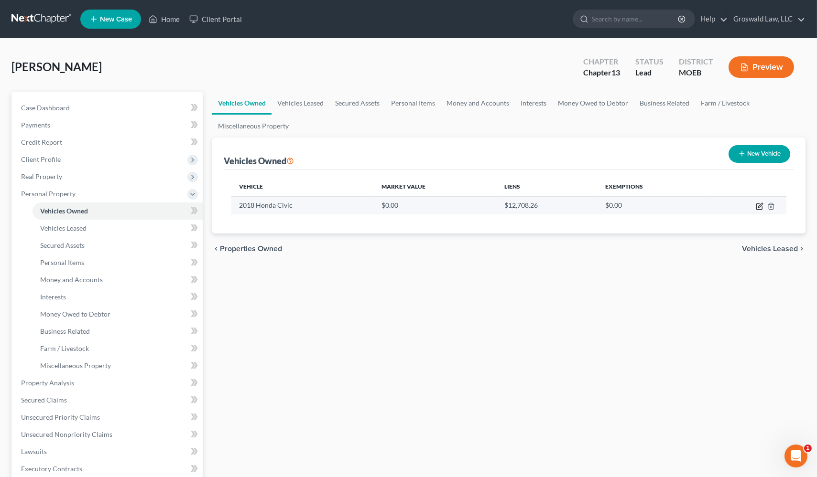
click at [648, 206] on icon "button" at bounding box center [760, 207] width 8 height 8
select select "0"
select select "8"
select select "0"
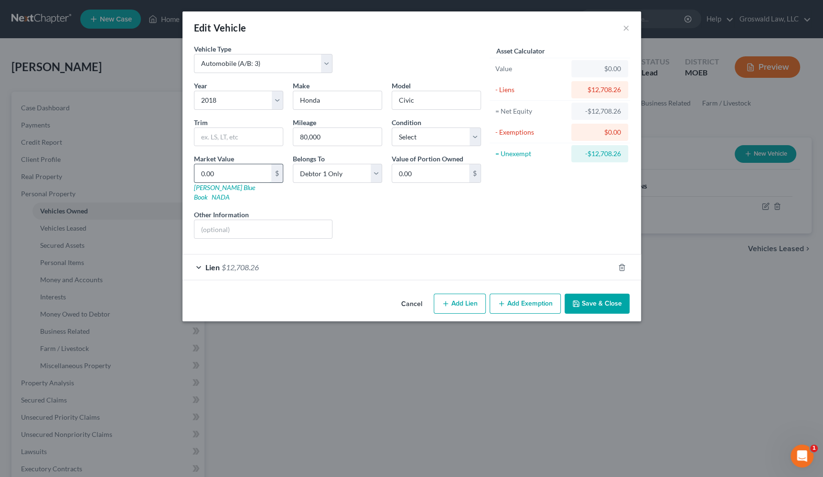
click at [234, 167] on input "0.00" at bounding box center [233, 173] width 77 height 18
type input "1"
type input "1.00"
type input "12"
type input "12.00"
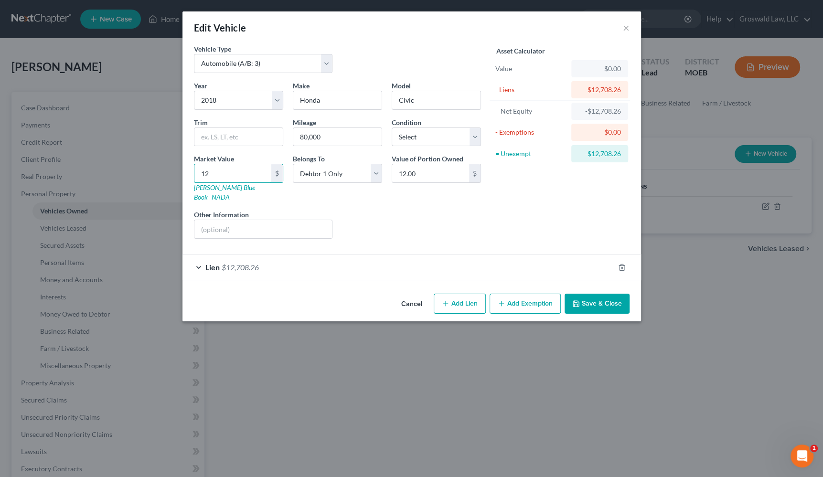
type input "120"
type input "120.00"
type input "1200"
type input "1,200.00"
type input "1,2000"
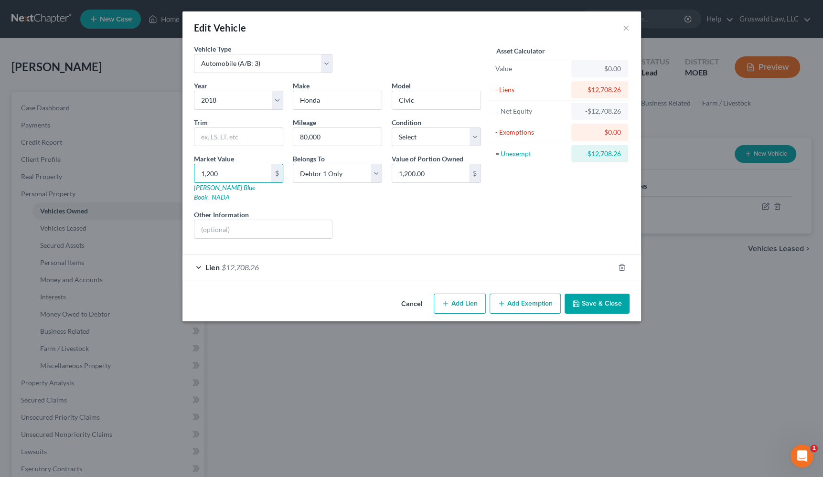
type input "12,000.00"
type input "12,000"
click at [515, 299] on button "Add Exemption" at bounding box center [525, 304] width 71 height 20
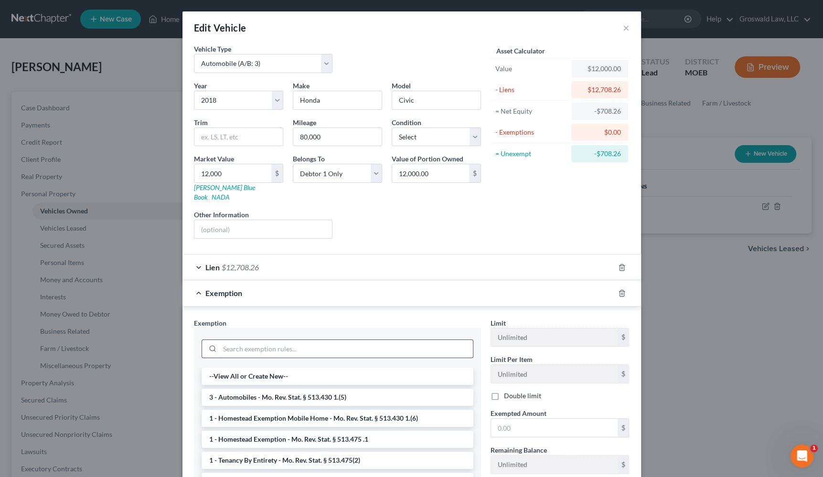
click at [304, 340] on input "search" at bounding box center [346, 349] width 253 height 18
click at [296, 390] on li "3 - Automobiles - Mo. Rev. Stat. § 513.430 1.(5)" at bounding box center [338, 397] width 272 height 17
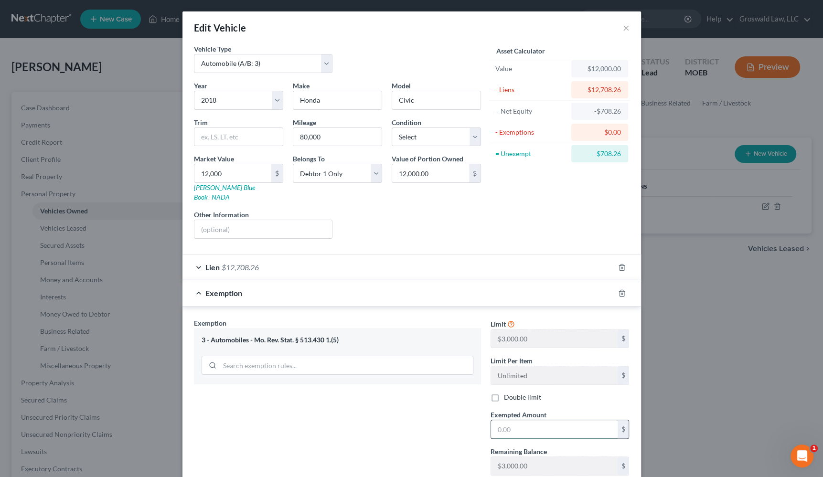
drag, startPoint x: 527, startPoint y: 420, endPoint x: 530, endPoint y: 412, distance: 8.5
click at [527, 421] on input "text" at bounding box center [554, 430] width 127 height 18
type input "3,000"
click at [411, 424] on div "Exemption Set must be selected for CA. Exemption * 3 - Automobiles - Mo. Rev. S…" at bounding box center [337, 400] width 297 height 165
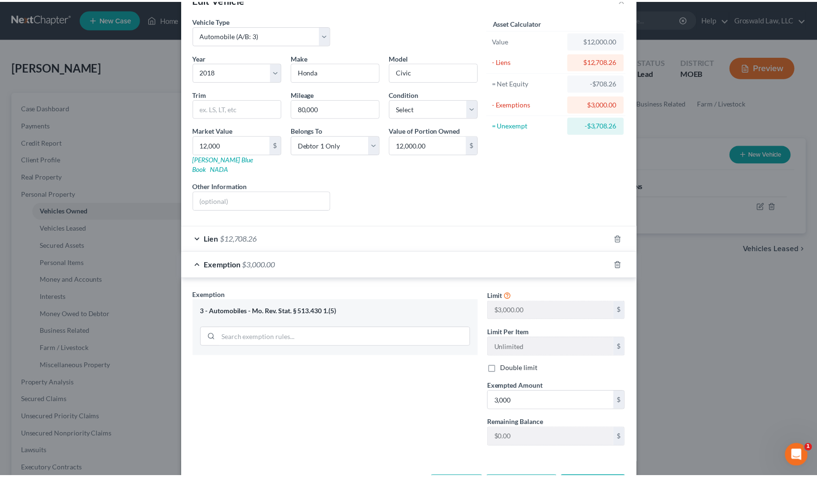
scroll to position [56, 0]
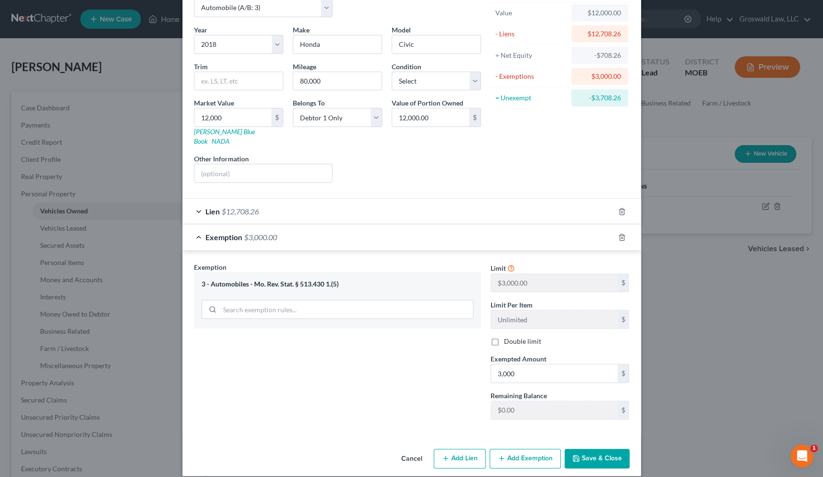
click at [577, 455] on icon "button" at bounding box center [577, 459] width 8 height 8
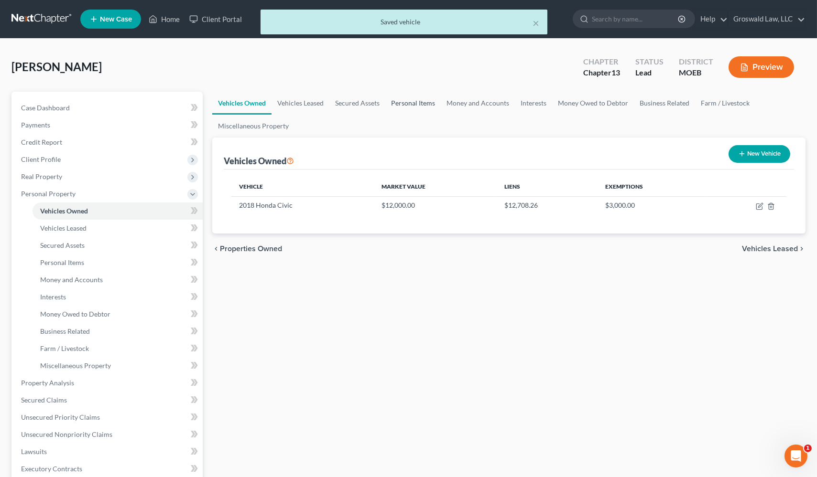
click at [410, 102] on link "Personal Items" at bounding box center [412, 103] width 55 height 23
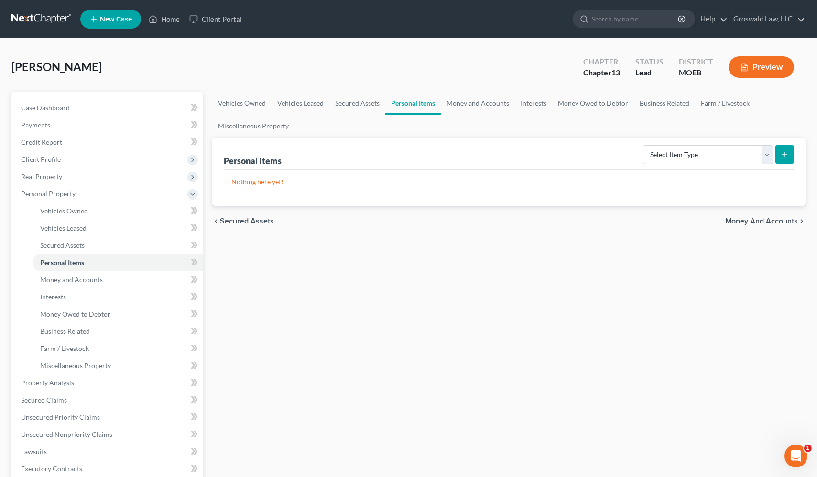
click at [606, 276] on div "Vehicles Owned Vehicles Leased Secured Assets Personal Items Money and Accounts…" at bounding box center [508, 385] width 603 height 586
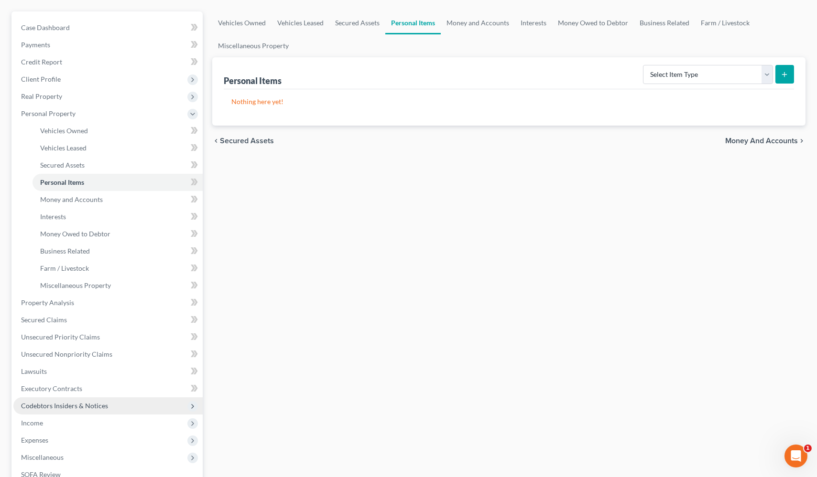
scroll to position [87, 0]
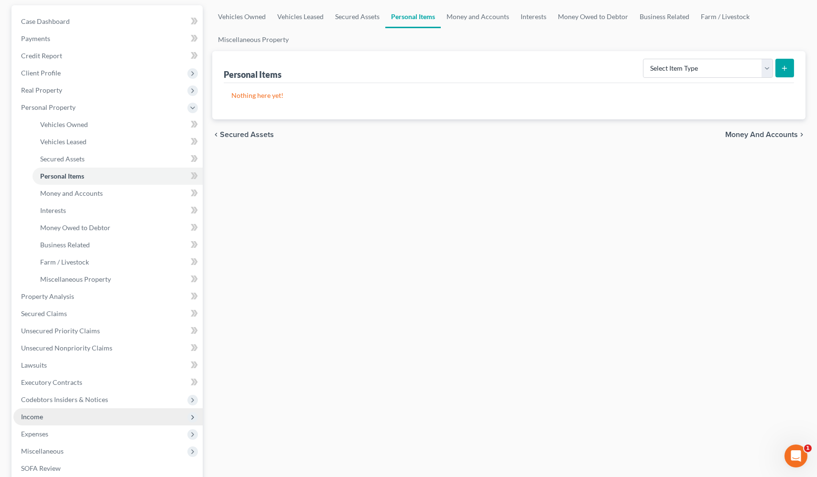
click at [34, 420] on span "Income" at bounding box center [107, 417] width 189 height 17
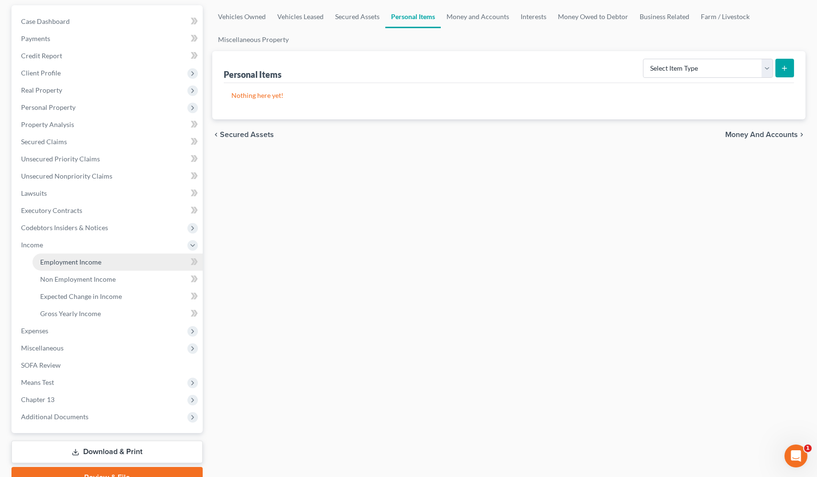
click at [62, 261] on span "Employment Income" at bounding box center [70, 262] width 61 height 8
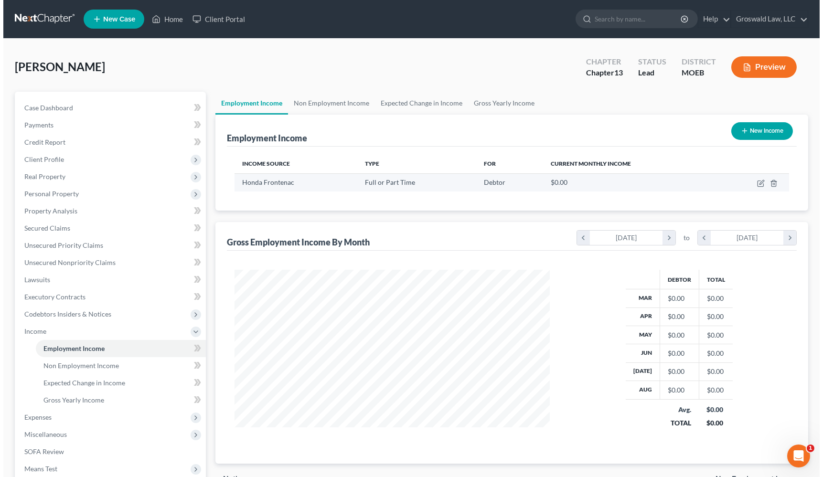
scroll to position [171, 335]
click at [648, 182] on icon "button" at bounding box center [758, 184] width 8 height 8
select select "0"
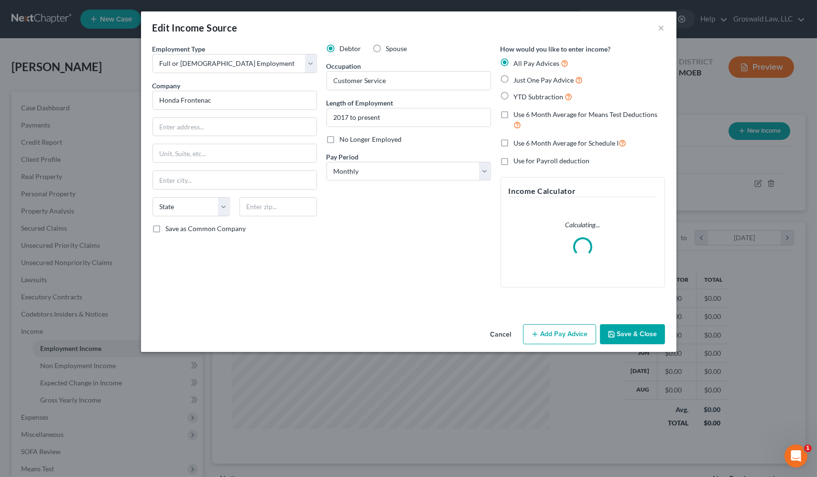
scroll to position [171, 337]
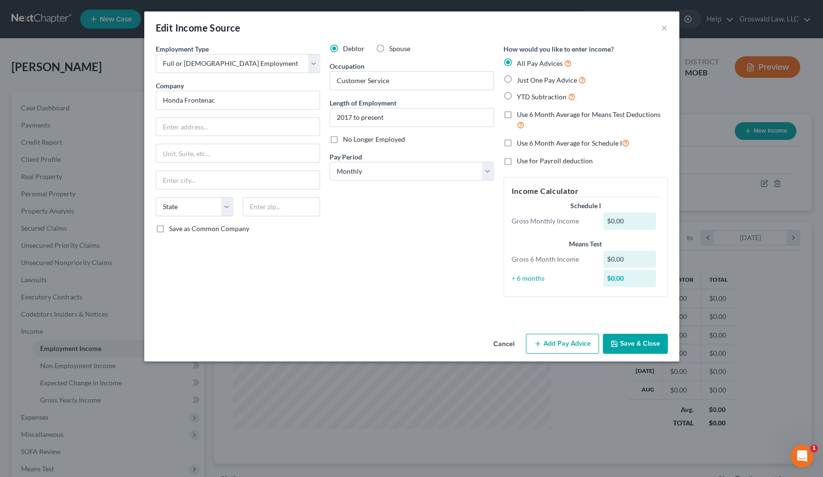
drag, startPoint x: 459, startPoint y: 267, endPoint x: 449, endPoint y: 263, distance: 10.9
click at [459, 267] on div "Debtor Spouse Occupation Customer Service Length of Employment 2017 to present …" at bounding box center [412, 174] width 174 height 261
click at [239, 91] on input "Honda Frontenac" at bounding box center [238, 100] width 164 height 19
type input "EHLLC a/k/a Honda Frontenac"
type input "885 South Lindbergh"
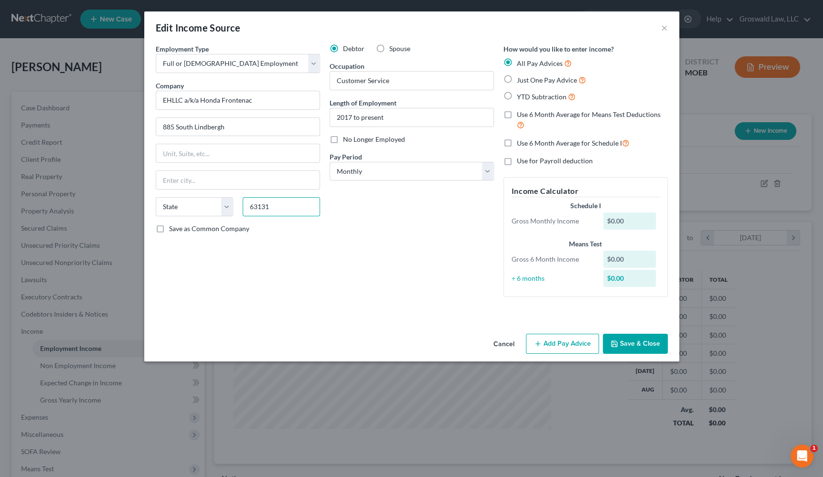
type input "63131"
type input "Saint Louis"
select select "26"
click at [648, 346] on button "Save & Close" at bounding box center [635, 344] width 65 height 20
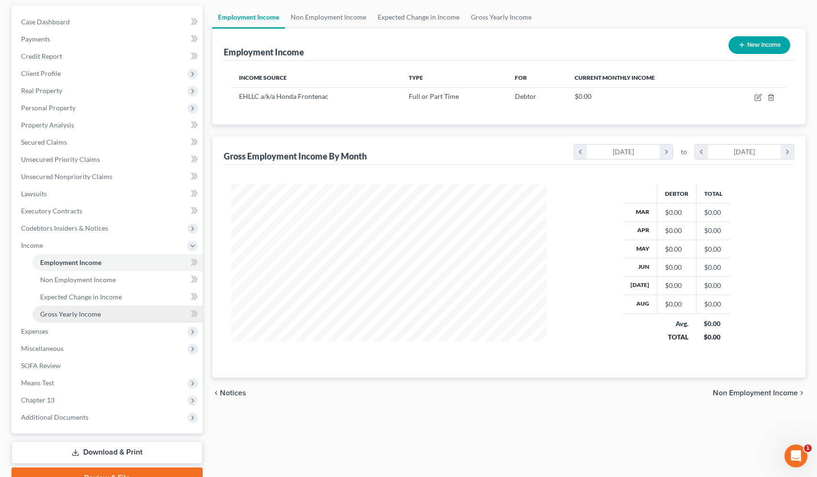
scroll to position [87, 0]
click at [79, 314] on span "Gross Yearly Income" at bounding box center [70, 314] width 61 height 8
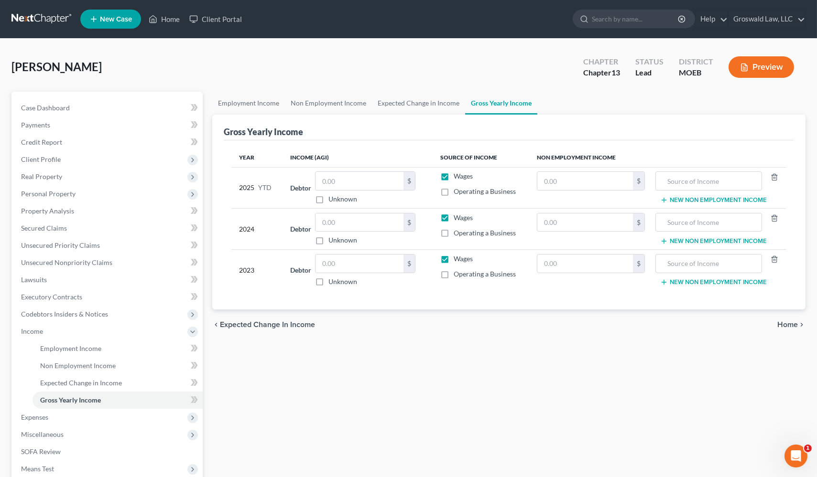
click at [516, 406] on div "Employment Income Non Employment Income Expected Change in Income Gross Yearly …" at bounding box center [508, 333] width 603 height 483
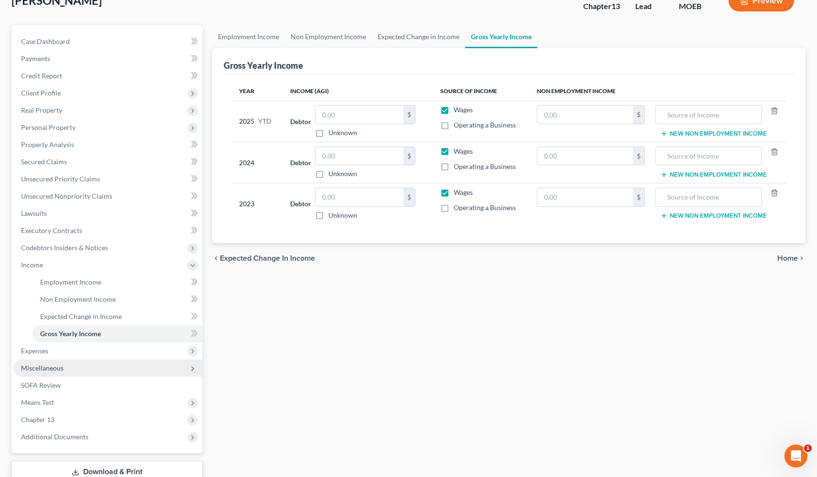
scroll to position [132, 0]
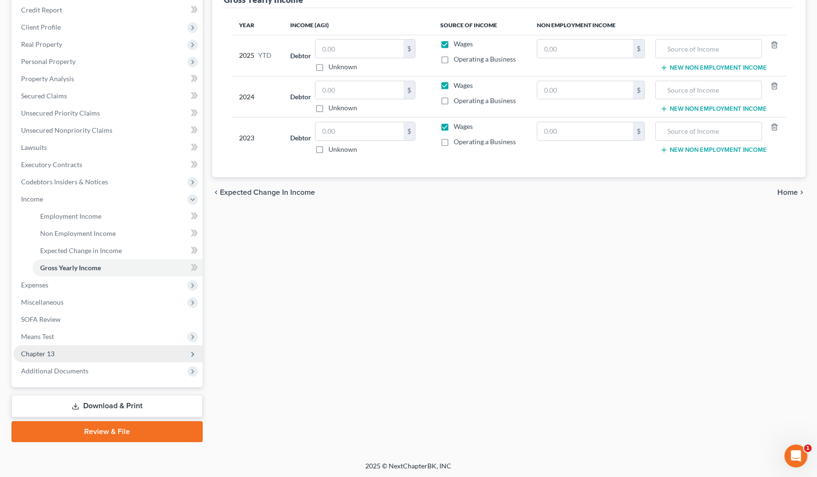
click at [47, 355] on span "Chapter 13" at bounding box center [37, 354] width 33 height 8
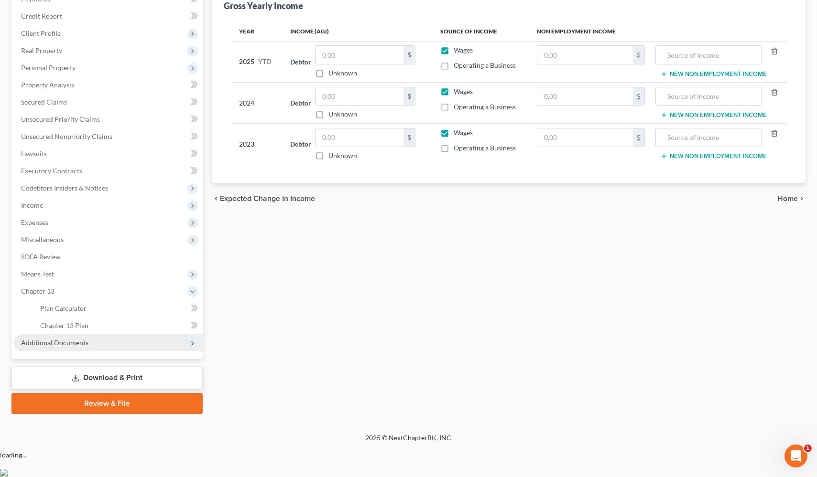
scroll to position [98, 0]
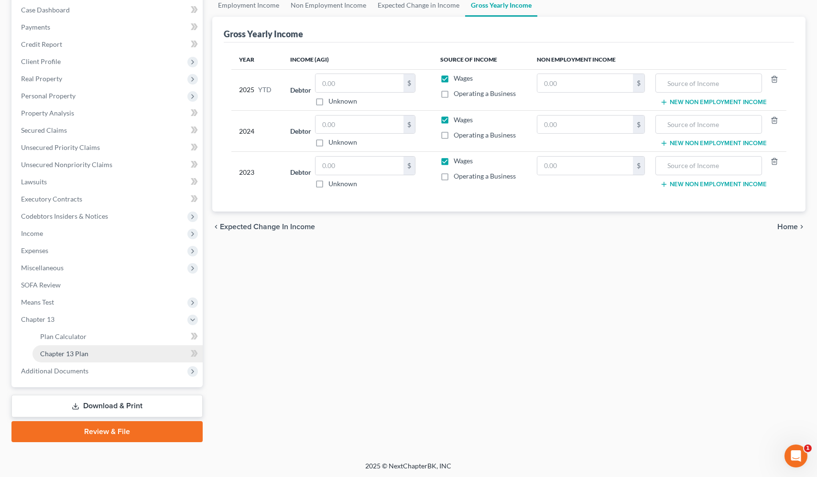
click at [77, 354] on span "Chapter 13 Plan" at bounding box center [64, 354] width 48 height 8
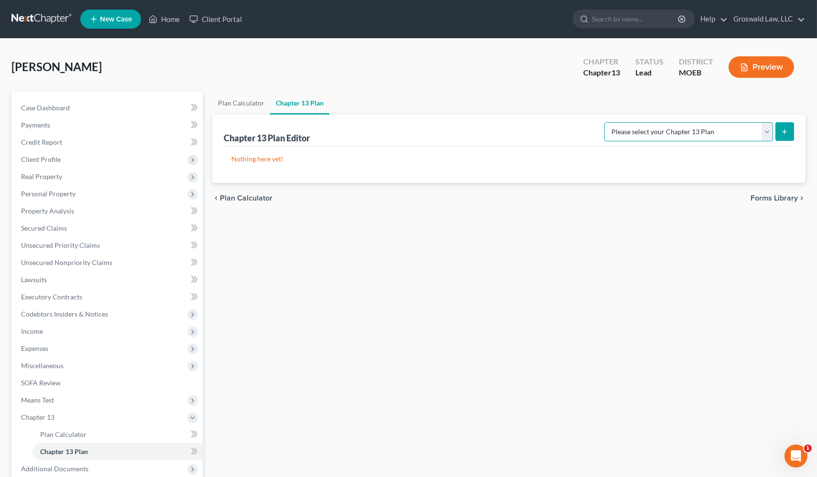
click at [648, 131] on select "Please select your Chapter 13 Plan Eastern District of Missouri Eastern Distric…" at bounding box center [688, 131] width 169 height 19
select select "4"
click at [610, 122] on select "Please select your Chapter 13 Plan Eastern District of Missouri Eastern Distric…" at bounding box center [688, 131] width 169 height 19
click at [648, 130] on icon "submit" at bounding box center [784, 132] width 8 height 8
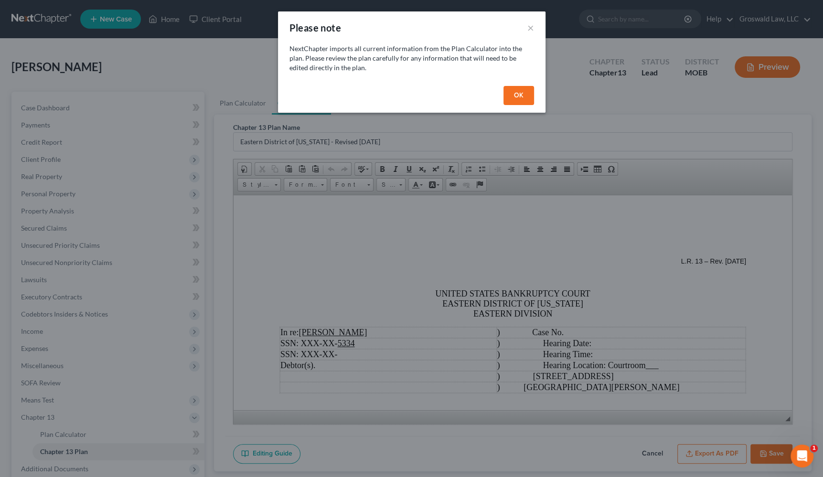
click at [518, 94] on button "OK" at bounding box center [519, 95] width 31 height 19
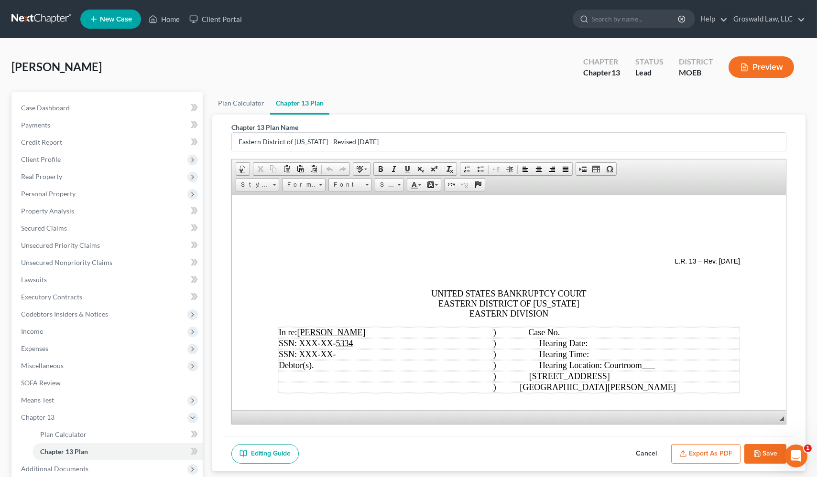
click at [648, 451] on button "Save" at bounding box center [765, 454] width 42 height 20
select select "4"
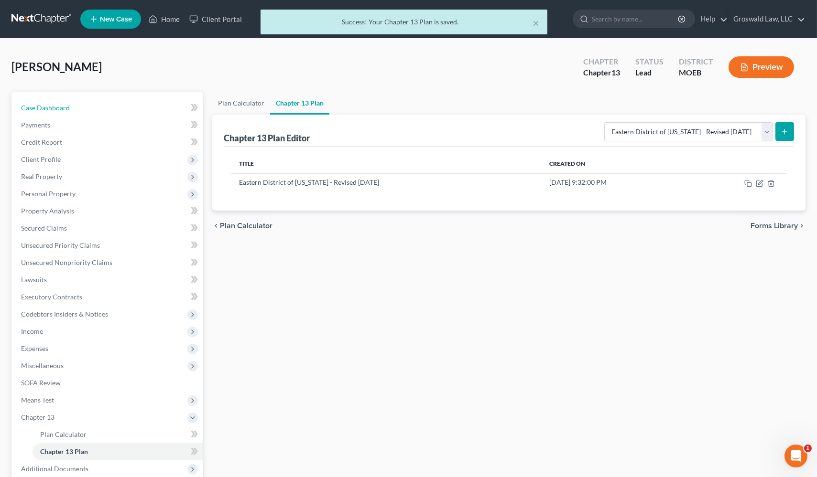
drag, startPoint x: 87, startPoint y: 103, endPoint x: 108, endPoint y: 74, distance: 36.5
click at [87, 103] on link "Case Dashboard" at bounding box center [107, 107] width 189 height 17
select select "6"
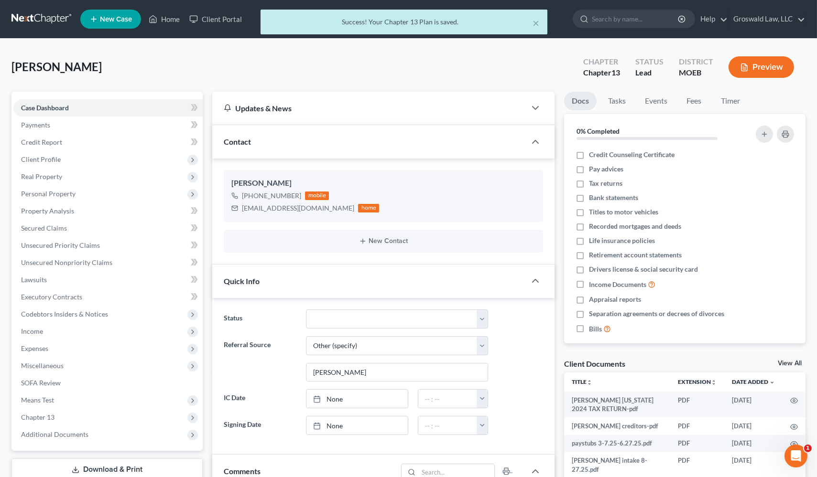
scroll to position [134, 0]
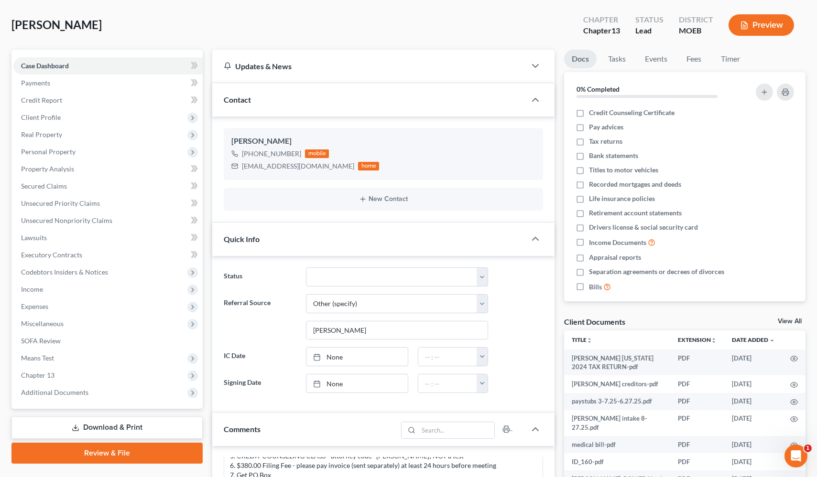
scroll to position [173, 0]
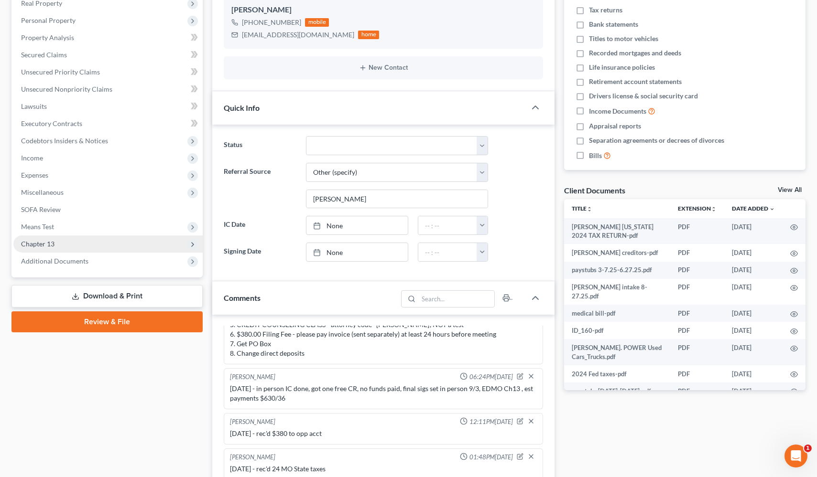
drag, startPoint x: 60, startPoint y: 243, endPoint x: 62, endPoint y: 249, distance: 5.9
click at [60, 243] on span "Chapter 13" at bounding box center [107, 244] width 189 height 17
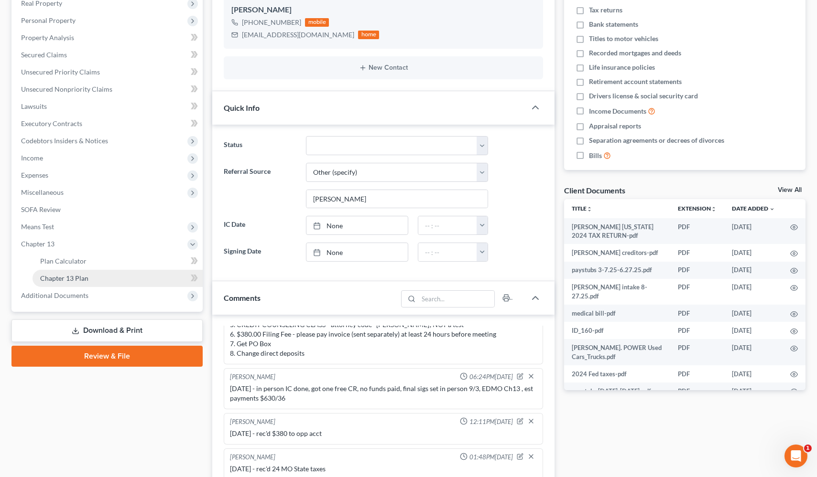
click at [127, 270] on link "Chapter 13 Plan" at bounding box center [117, 278] width 170 height 17
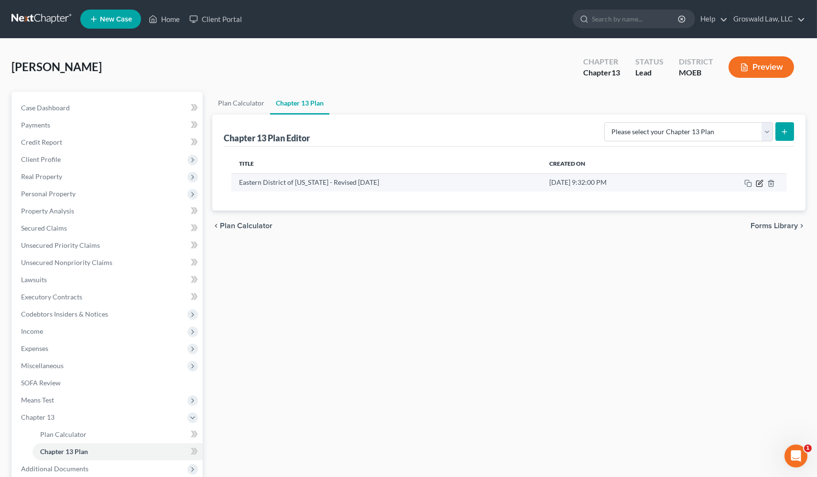
click at [648, 182] on icon "button" at bounding box center [760, 182] width 4 height 4
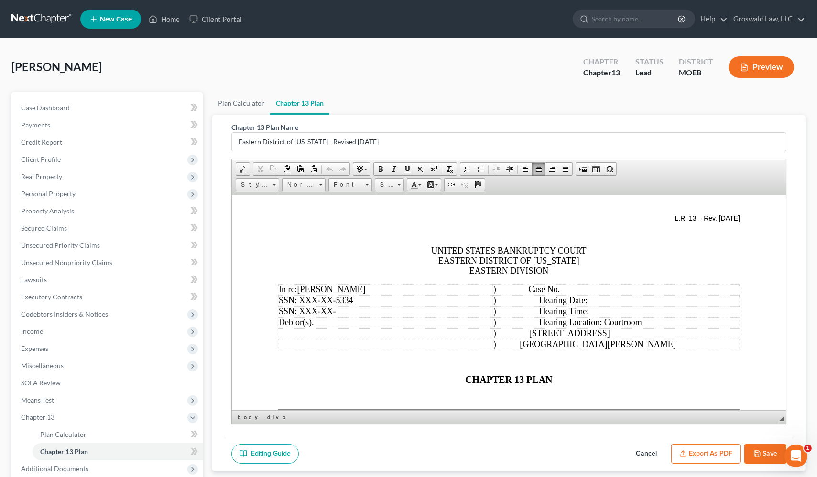
drag, startPoint x: 575, startPoint y: 288, endPoint x: 562, endPoint y: 290, distance: 13.5
click at [560, 288] on span "Case No." at bounding box center [544, 289] width 32 height 10
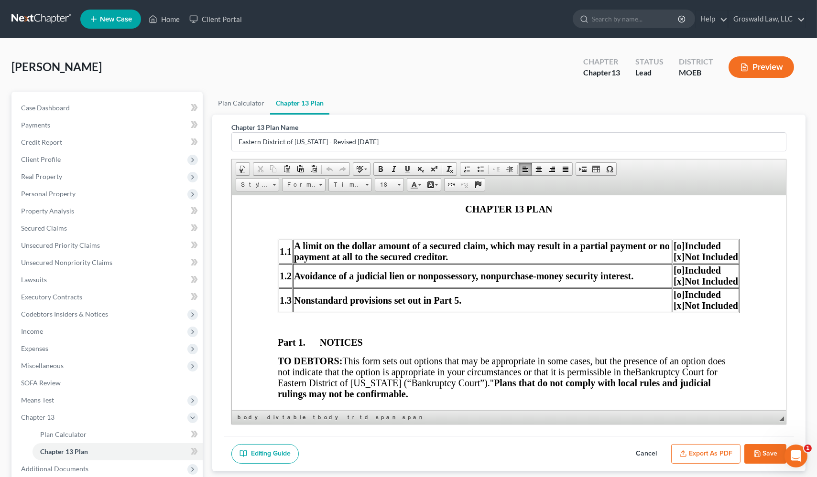
scroll to position [217, 0]
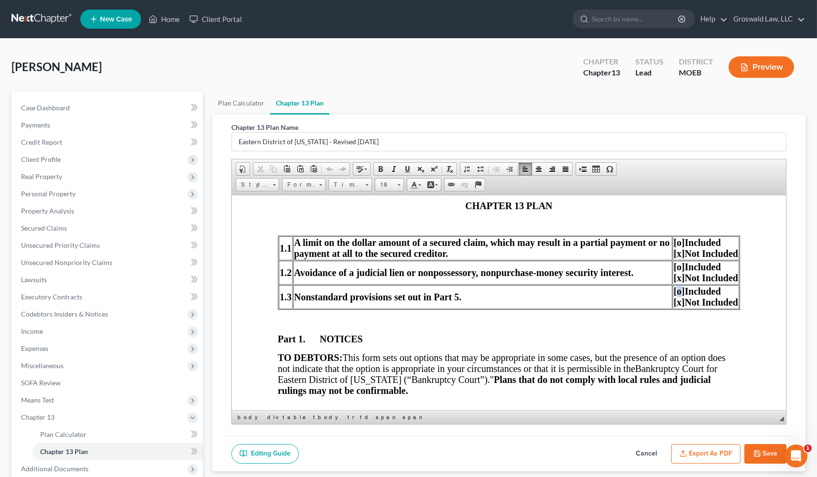
click at [648, 294] on span "[o]" at bounding box center [678, 291] width 11 height 11
click at [648, 270] on span "[o]" at bounding box center [678, 266] width 11 height 11
click at [648, 244] on span "[o]" at bounding box center [678, 242] width 11 height 11
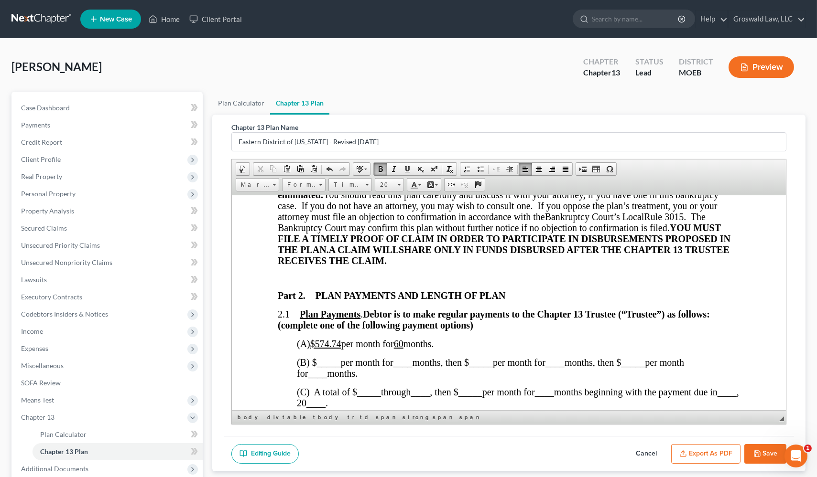
scroll to position [478, 0]
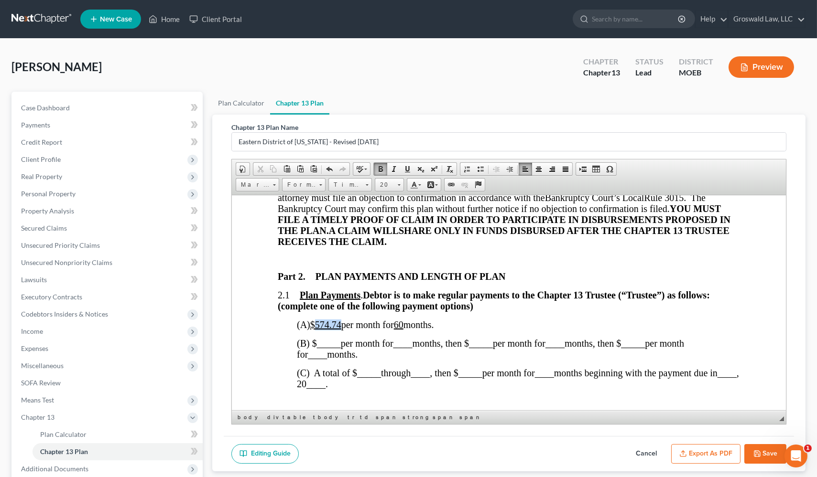
drag, startPoint x: 337, startPoint y: 334, endPoint x: 321, endPoint y: 334, distance: 16.2
click at [321, 330] on span "(A) $574.74 per month for 60 months." at bounding box center [365, 324] width 137 height 11
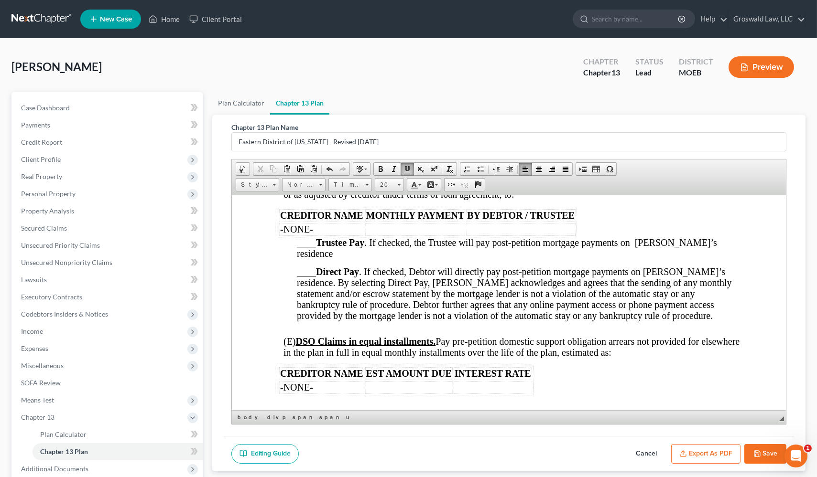
scroll to position [1434, 0]
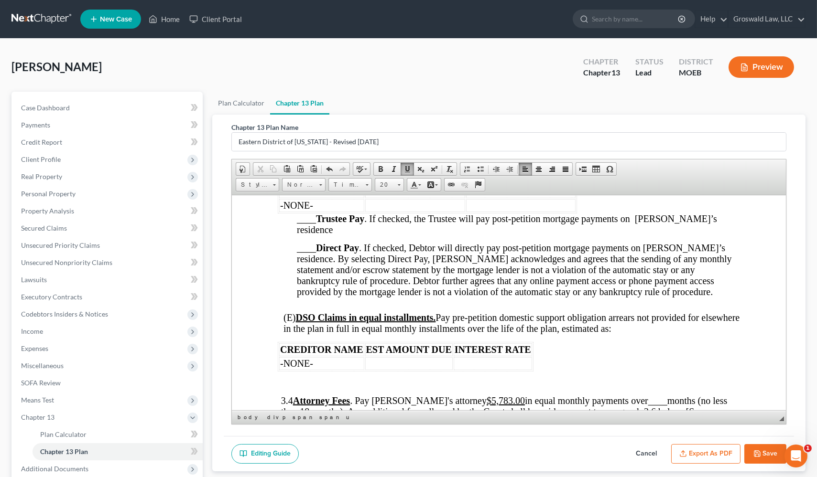
click at [515, 196] on span "BY DEBTOR / TRUSTEE" at bounding box center [521, 191] width 108 height 11
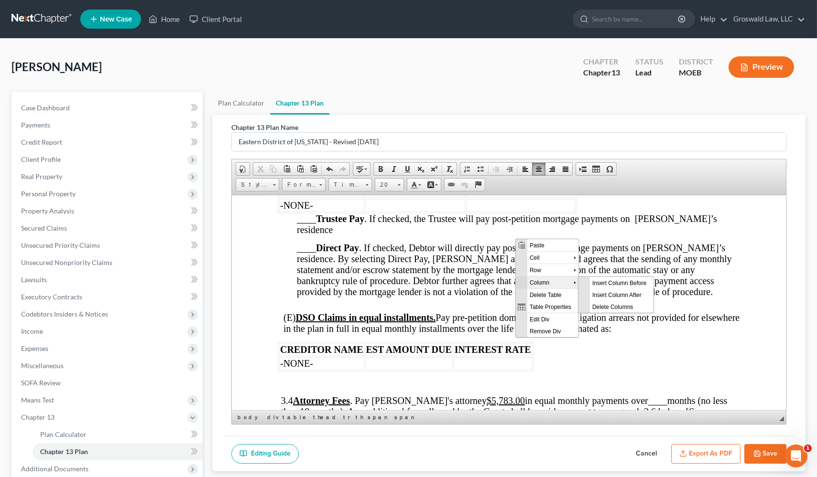
scroll to position [0, 0]
click at [618, 308] on span "Delete Columns" at bounding box center [621, 307] width 64 height 12
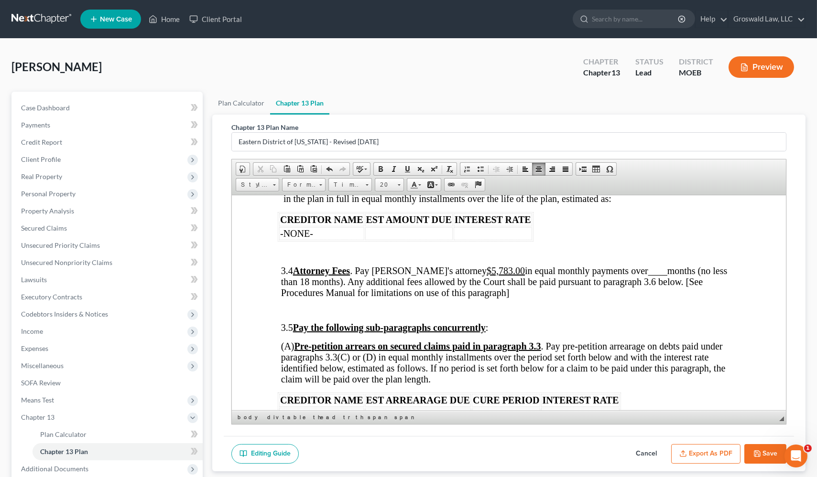
scroll to position [1607, 0]
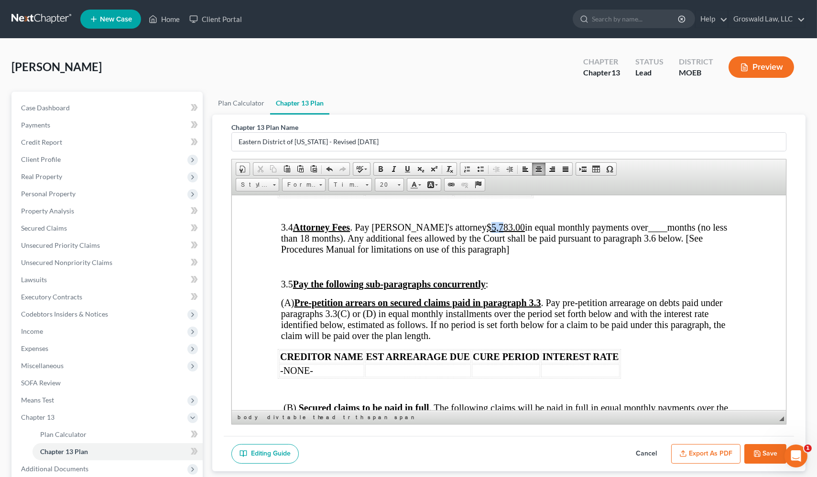
drag, startPoint x: 477, startPoint y: 267, endPoint x: 467, endPoint y: 270, distance: 10.0
click at [487, 232] on u "$5,783.00" at bounding box center [506, 227] width 38 height 11
drag, startPoint x: 644, startPoint y: 269, endPoint x: 629, endPoint y: 269, distance: 15.3
click at [648, 232] on span "____" at bounding box center [657, 227] width 19 height 11
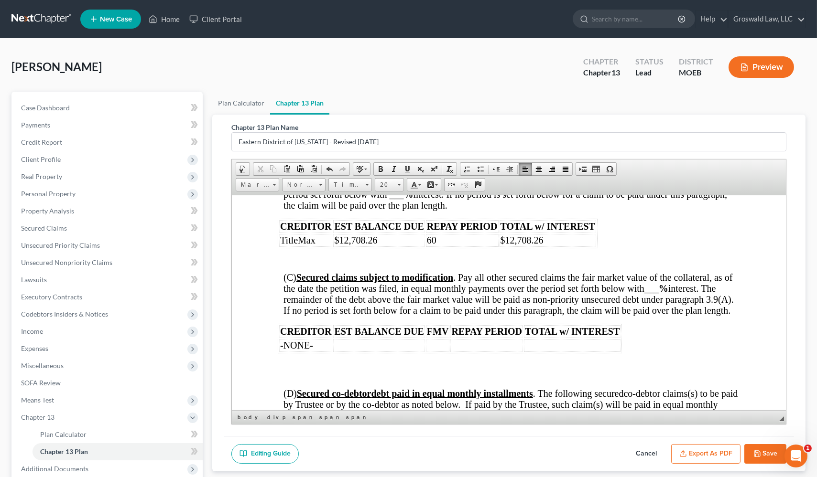
scroll to position [1868, 0]
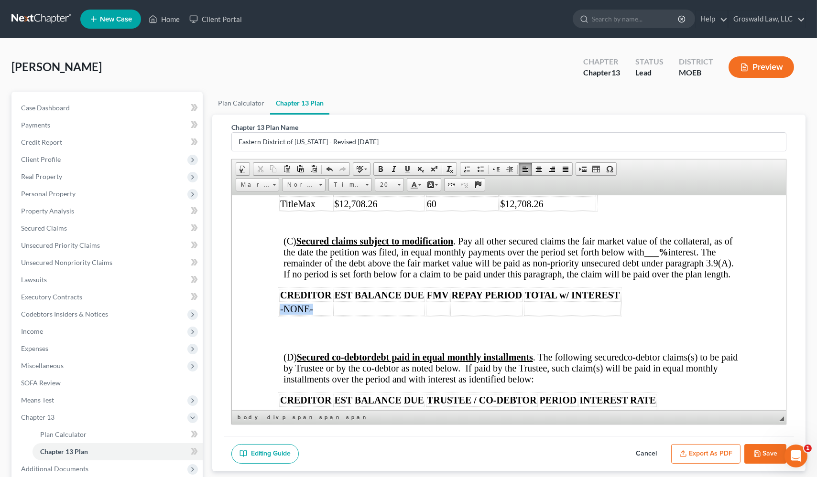
drag, startPoint x: 316, startPoint y: 366, endPoint x: 280, endPoint y: 370, distance: 37.0
click at [280, 315] on td "-NONE-" at bounding box center [305, 309] width 53 height 13
click at [648, 257] on span "___" at bounding box center [651, 252] width 14 height 11
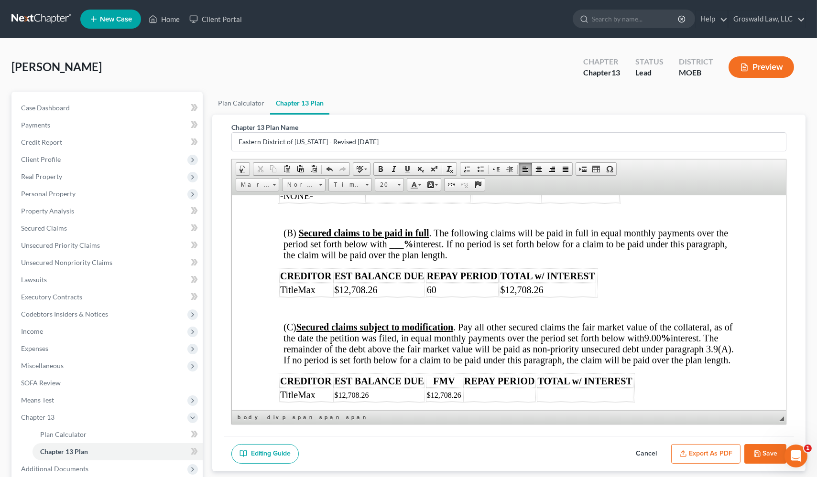
scroll to position [1781, 0]
click at [398, 261] on span "(B) Secured claims to be paid in full . The following claims will be paid in fu…" at bounding box center [505, 244] width 444 height 32
click at [310, 296] on span "TitleMax" at bounding box center [297, 290] width 35 height 11
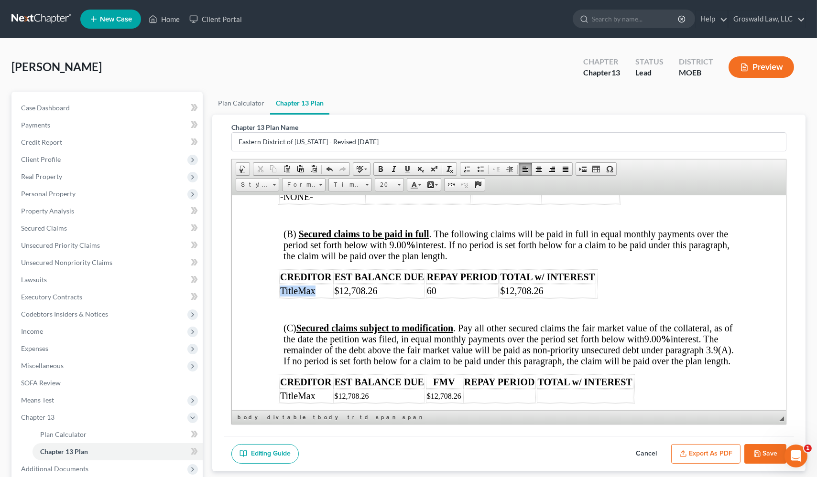
click at [310, 296] on span "TitleMax" at bounding box center [297, 290] width 35 height 11
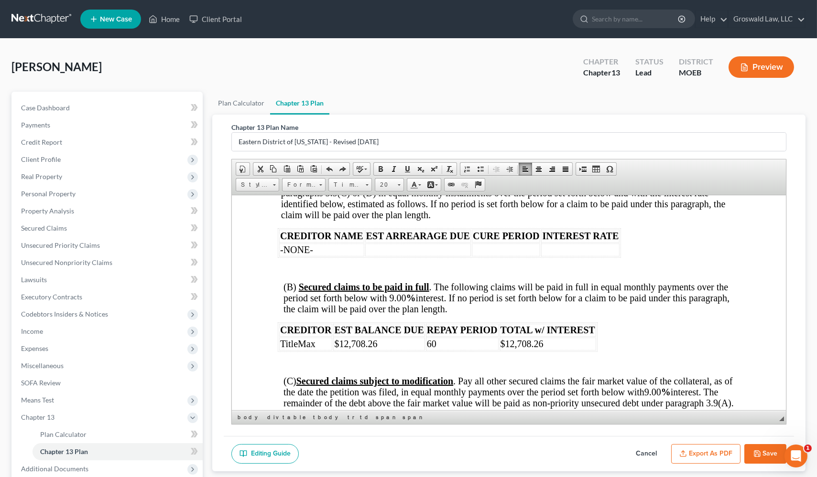
click at [335, 256] on td "-NONE-" at bounding box center [321, 249] width 85 height 13
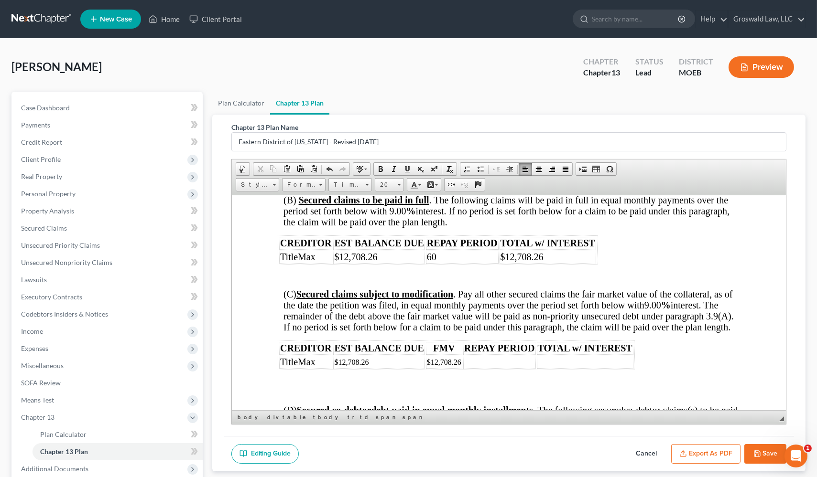
scroll to position [1772, 0]
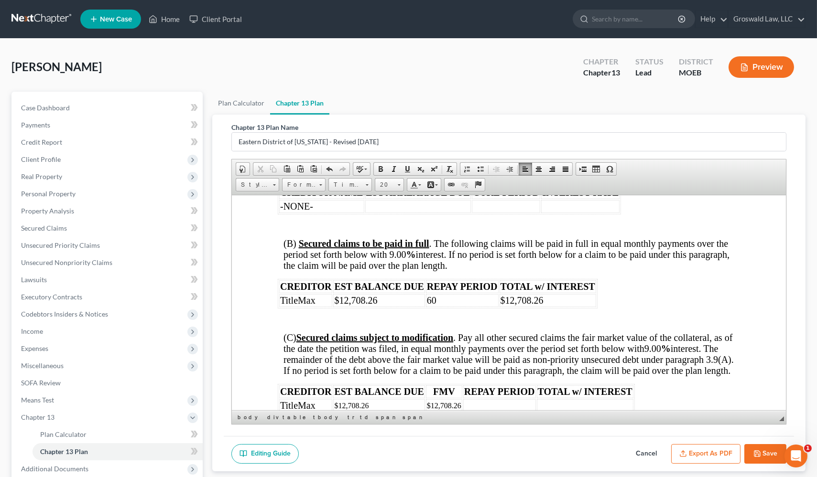
click at [312, 305] on span "TitleMax" at bounding box center [297, 300] width 35 height 11
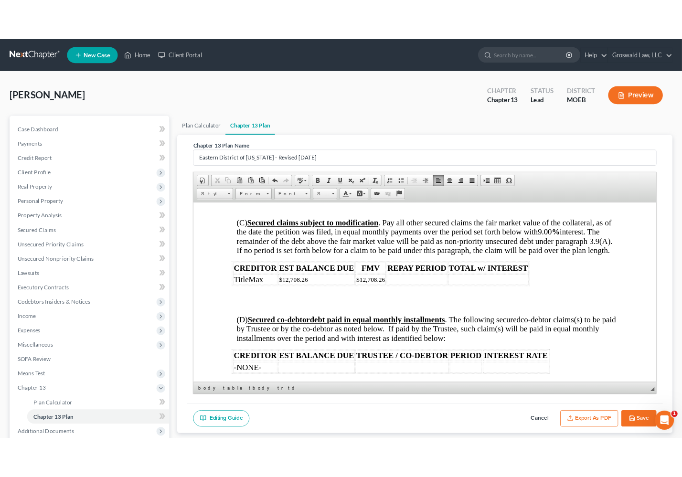
scroll to position [1892, 0]
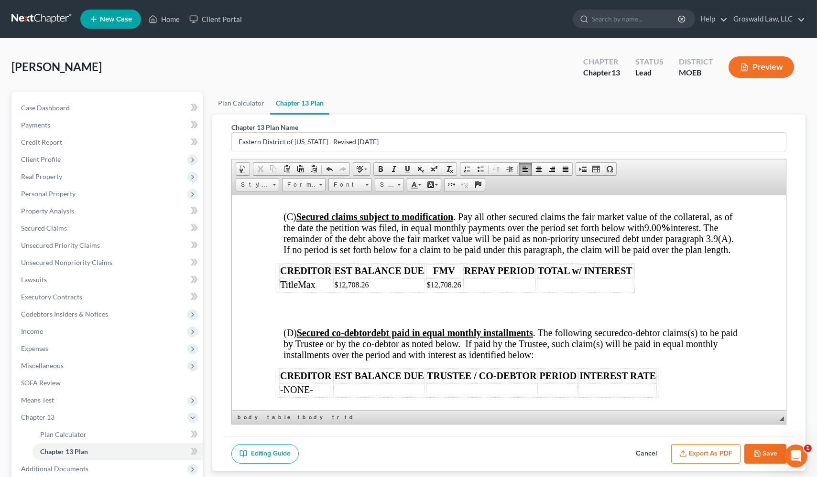
click at [566, 291] on td at bounding box center [585, 284] width 97 height 13
click at [565, 255] on span "(C) Secured claims subject to modification . Pay all other secured claims the f…" at bounding box center [509, 232] width 453 height 43
click at [501, 255] on span "(C) Secured claims subject to modification . Pay all other secured claims the f…" at bounding box center [509, 232] width 453 height 43
click at [594, 291] on td "$14,250.00" at bounding box center [585, 284] width 97 height 13
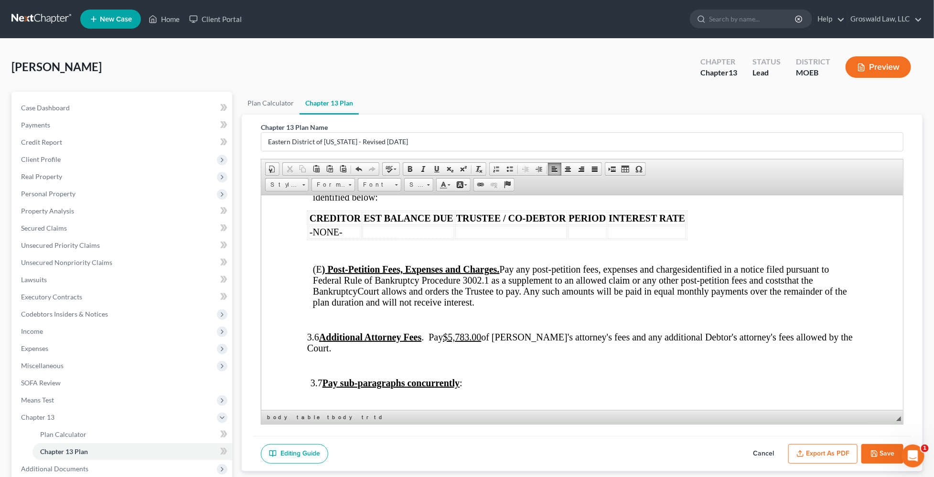
scroll to position [1919, 0]
drag, startPoint x: 491, startPoint y: 361, endPoint x: 469, endPoint y: 358, distance: 22.2
click at [469, 341] on u "$5,783.00" at bounding box center [462, 336] width 38 height 11
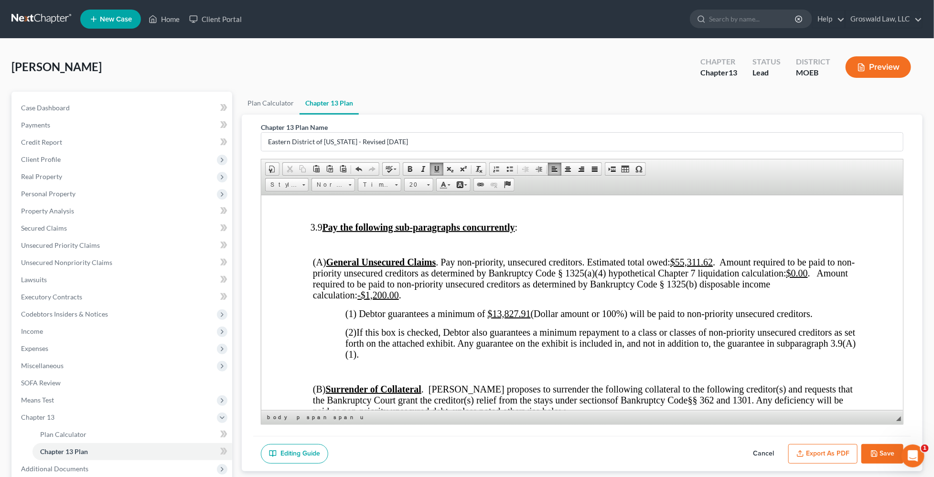
scroll to position [2397, 0]
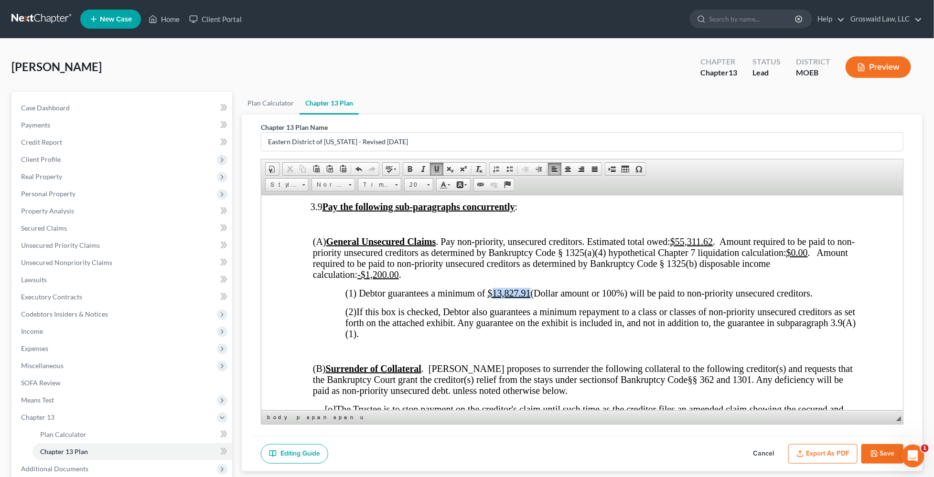
drag, startPoint x: 529, startPoint y: 325, endPoint x: 493, endPoint y: 329, distance: 36.5
click at [493, 298] on u "$13,827.91" at bounding box center [508, 293] width 43 height 11
drag, startPoint x: 399, startPoint y: 309, endPoint x: 359, endPoint y: 309, distance: 39.2
click at [359, 280] on u "-$1,200.00" at bounding box center [378, 274] width 42 height 11
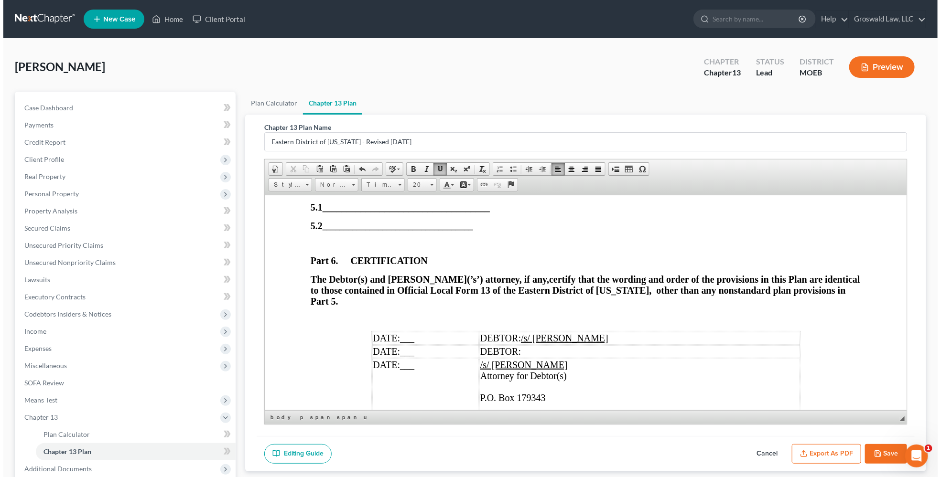
scroll to position [3179, 0]
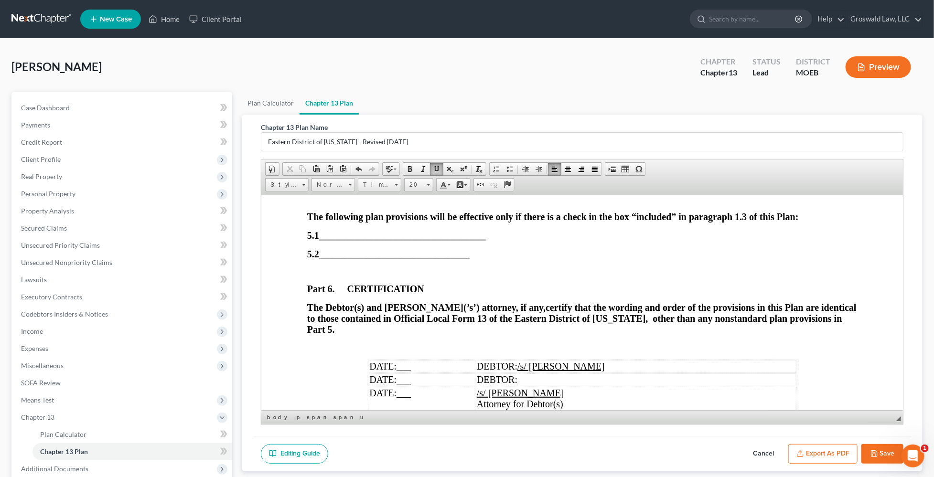
click at [648, 450] on button "Save" at bounding box center [883, 454] width 42 height 20
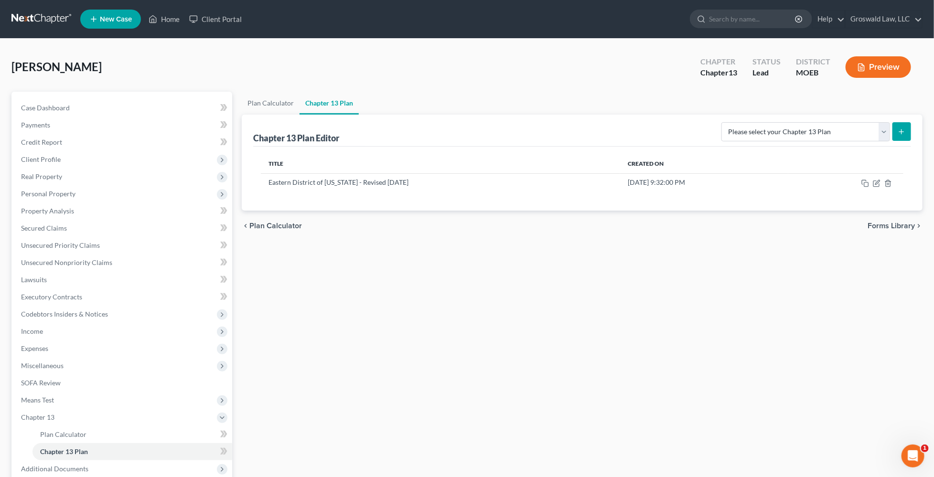
click at [648, 304] on div "Plan Calculator Chapter 13 Plan Chapter 13 Plan Editor Please select your Chapt…" at bounding box center [582, 316] width 691 height 449
click at [62, 382] on link "SOFA Review" at bounding box center [122, 383] width 219 height 17
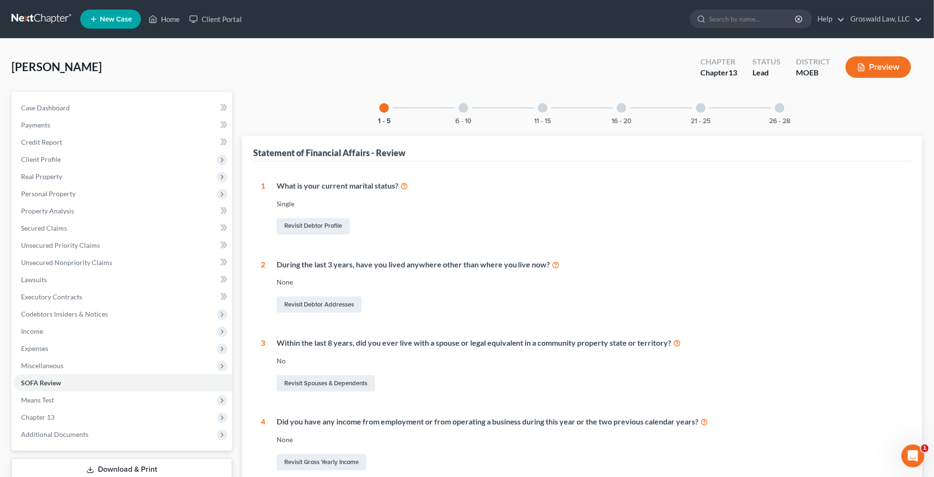
drag, startPoint x: 600, startPoint y: 239, endPoint x: 559, endPoint y: 204, distance: 54.2
click at [599, 238] on div "1 What is your current marital status? Single Revisit Debtor Profile 2 During t…" at bounding box center [582, 366] width 643 height 371
click at [463, 110] on div at bounding box center [464, 108] width 10 height 10
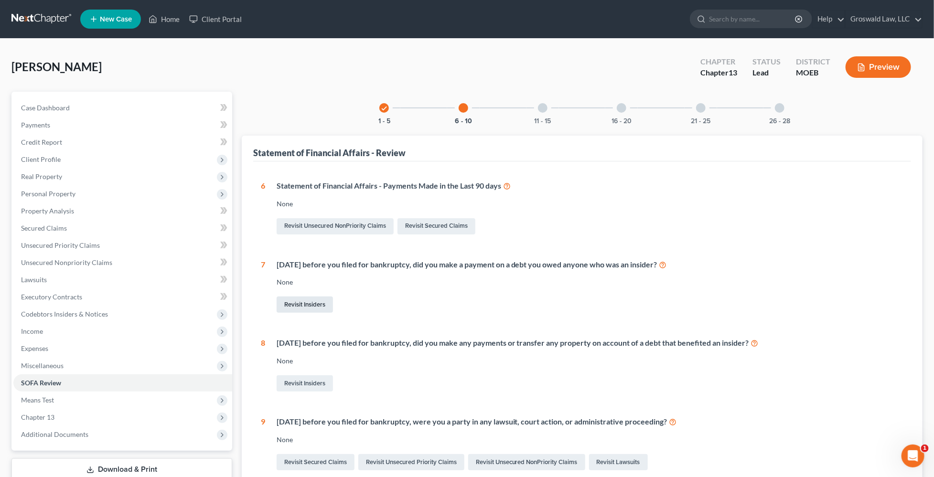
click at [293, 309] on link "Revisit Insiders" at bounding box center [305, 305] width 56 height 16
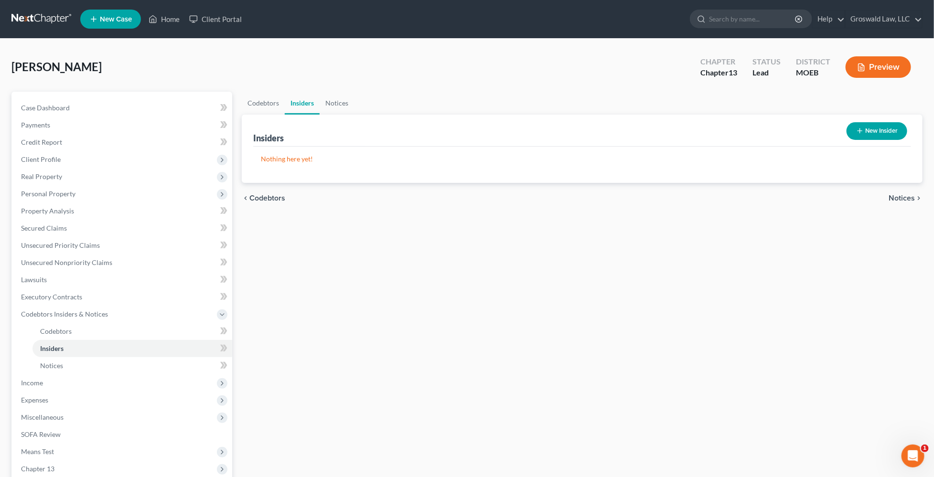
click at [648, 133] on button "New Insider" at bounding box center [877, 131] width 61 height 18
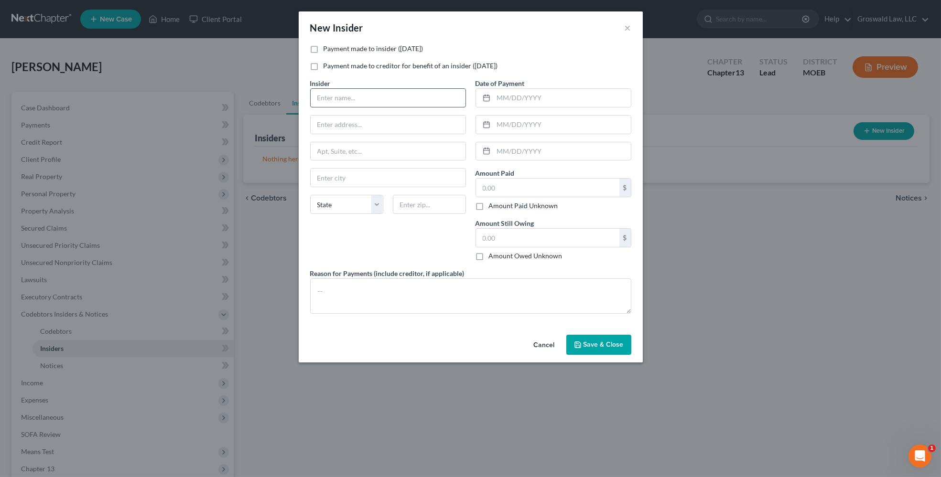
click at [358, 93] on input "text" at bounding box center [388, 98] width 155 height 18
type input "James Smith"
click at [335, 179] on input "text" at bounding box center [388, 178] width 155 height 18
type input "Hillsboro"
select select "26"
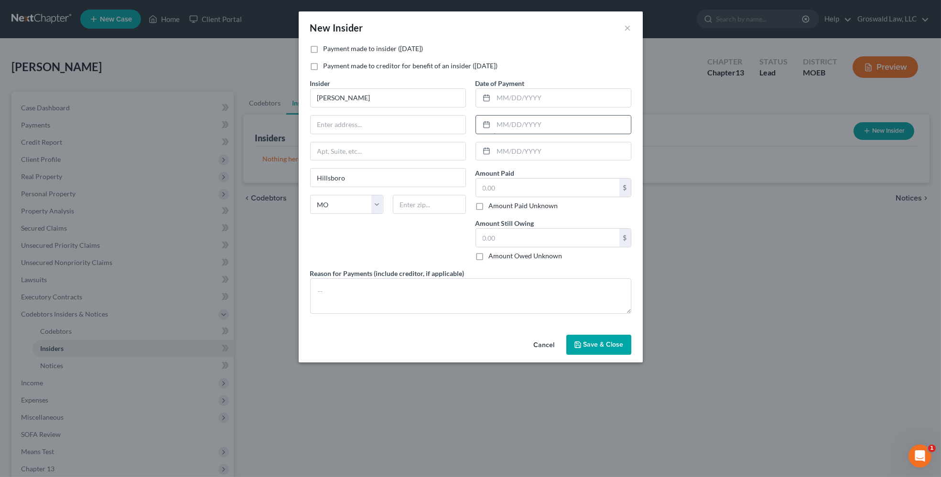
drag, startPoint x: 635, startPoint y: 152, endPoint x: 613, endPoint y: 133, distance: 28.8
click at [635, 152] on div "Date of Payment Amount Paid $ Amount Paid Unknown Balance Undetermined $ Amount…" at bounding box center [553, 173] width 165 height 190
click at [548, 94] on input "text" at bounding box center [562, 98] width 137 height 18
type input "06/01/2025"
click at [630, 270] on div "Reason for Payments (include creditor, if applicable)" at bounding box center [470, 291] width 331 height 45
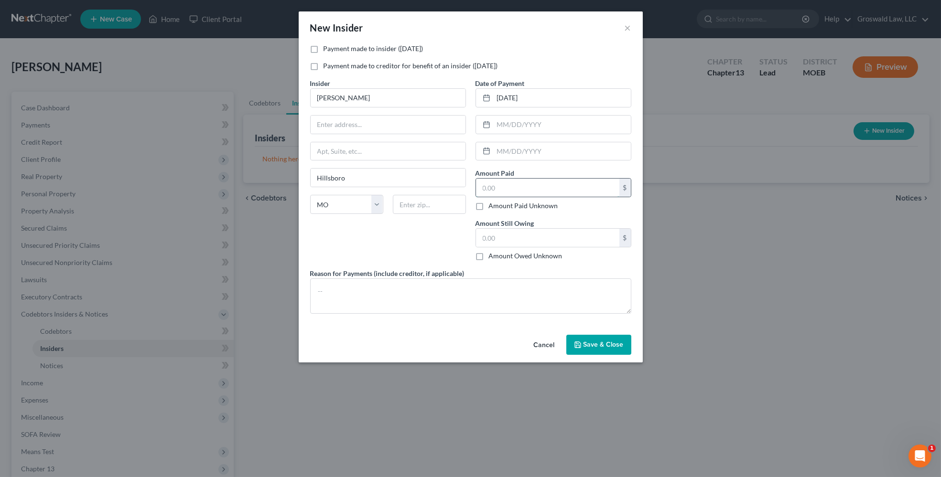
click at [515, 186] on input "text" at bounding box center [547, 188] width 143 height 18
type input "6,400.00"
click at [383, 321] on div "Payment made to insider (within 1 year) Payment made to creditor for benefit of…" at bounding box center [471, 187] width 344 height 287
click at [387, 299] on textarea at bounding box center [470, 296] width 321 height 35
type textarea "gift to friend"
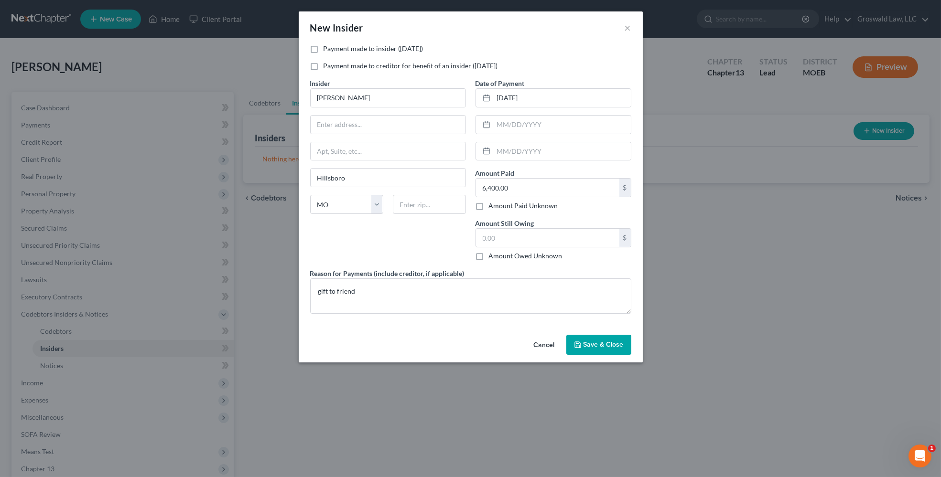
click at [610, 348] on button "Save & Close" at bounding box center [598, 345] width 65 height 20
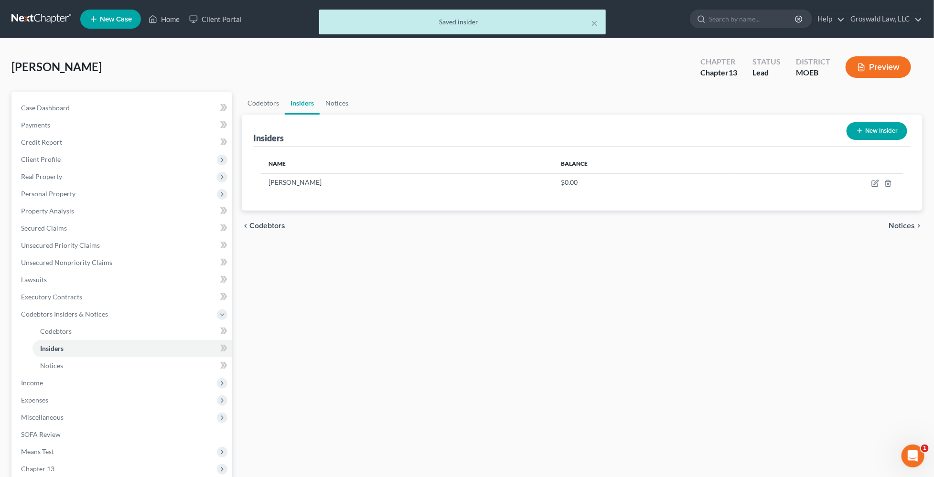
click at [648, 70] on button "Preview" at bounding box center [878, 67] width 65 height 22
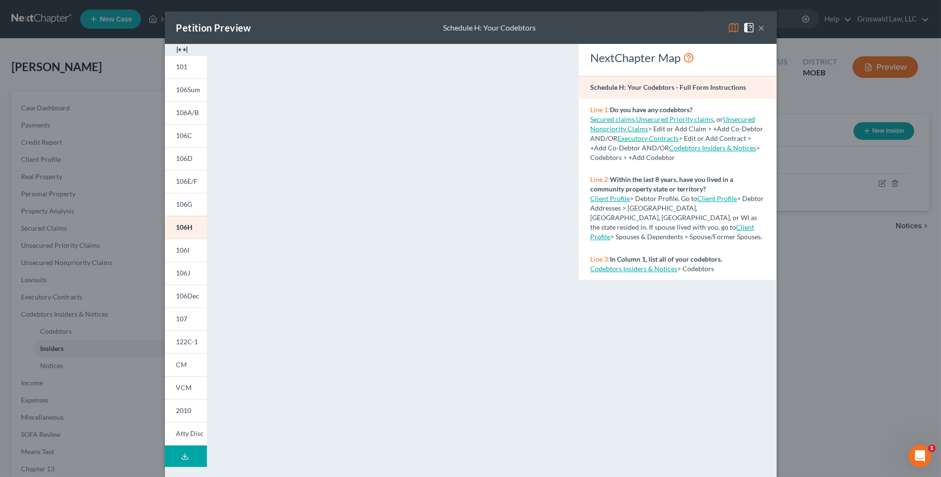
click at [180, 48] on img at bounding box center [181, 49] width 11 height 11
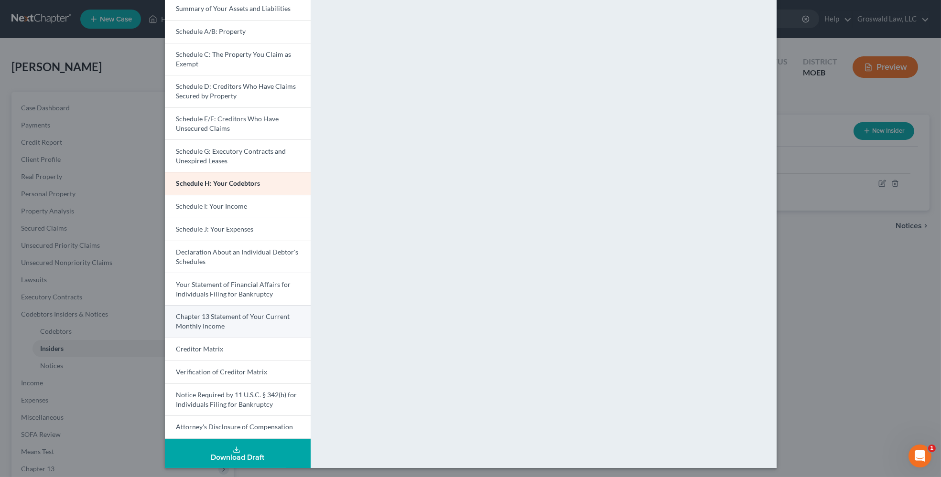
scroll to position [92, 0]
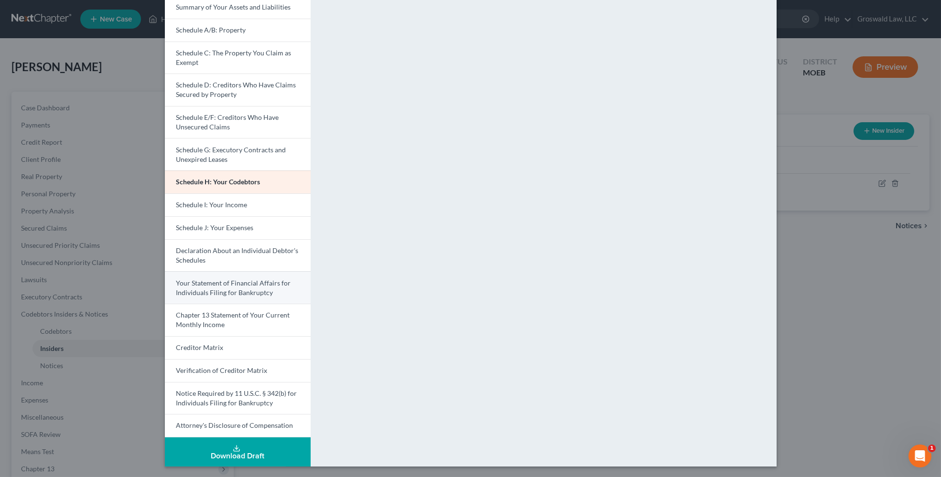
click at [234, 288] on span "Your Statement of Financial Affairs for Individuals Filing for Bankruptcy" at bounding box center [233, 288] width 115 height 18
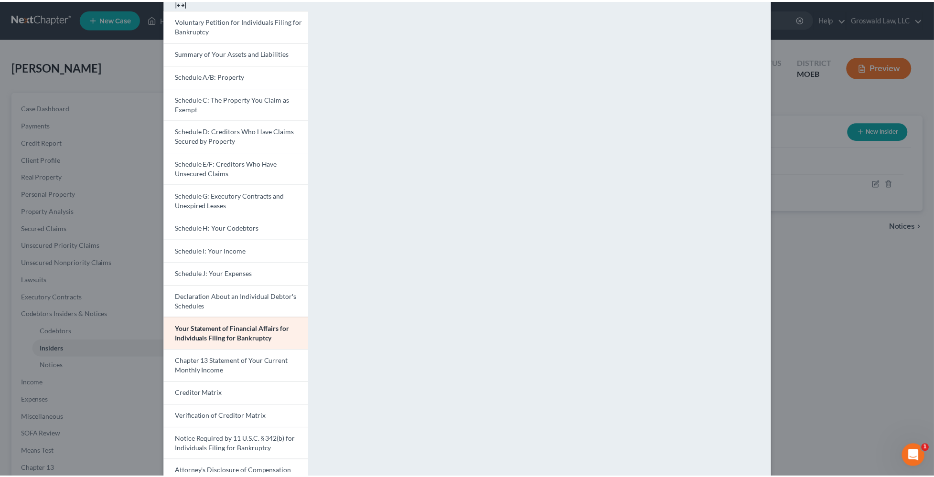
scroll to position [0, 0]
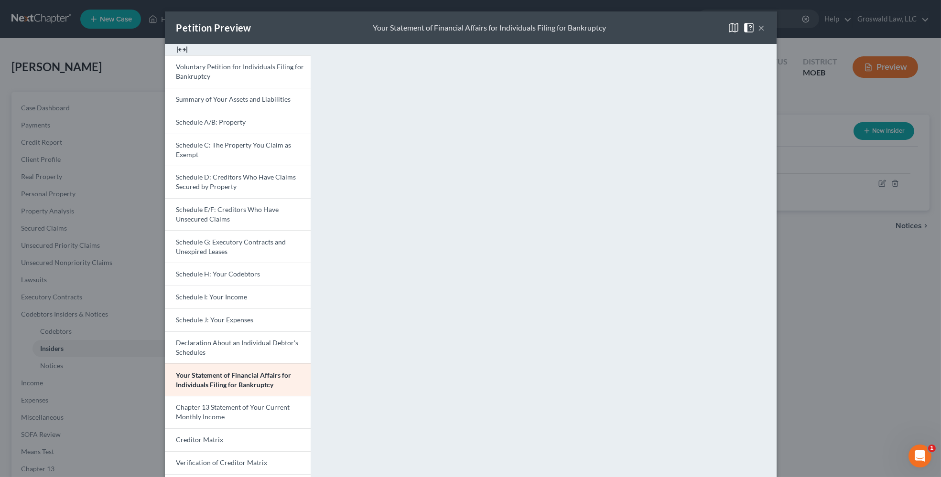
click at [648, 27] on button "×" at bounding box center [761, 27] width 7 height 11
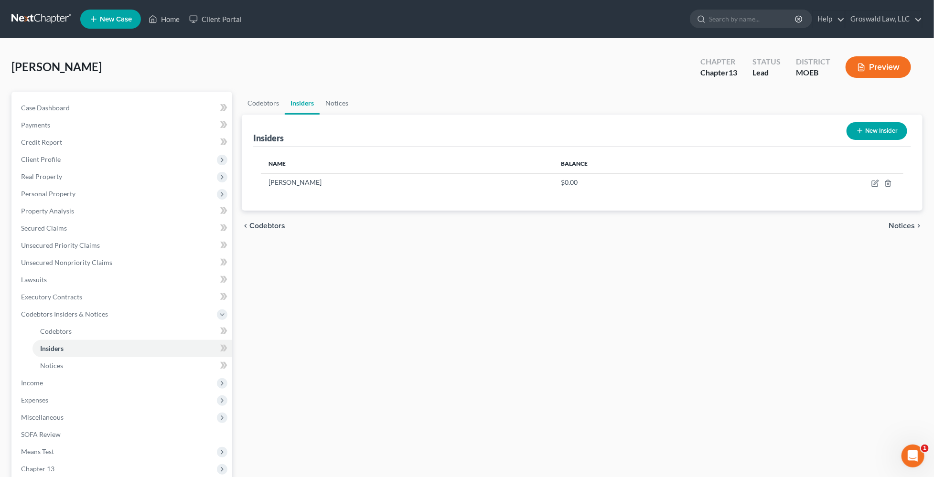
click at [648, 128] on button "New Insider" at bounding box center [877, 131] width 61 height 18
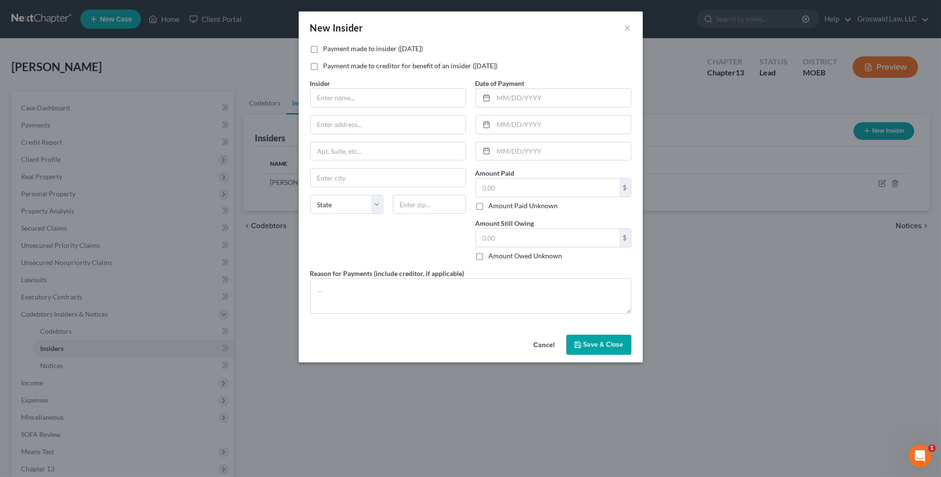
click at [545, 346] on button "Cancel" at bounding box center [544, 345] width 36 height 19
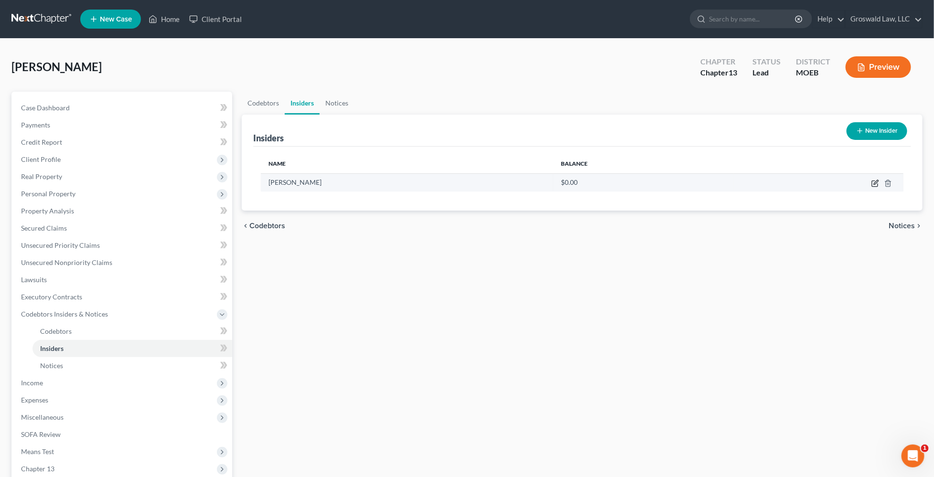
click at [648, 183] on icon "button" at bounding box center [876, 184] width 8 height 8
select select "26"
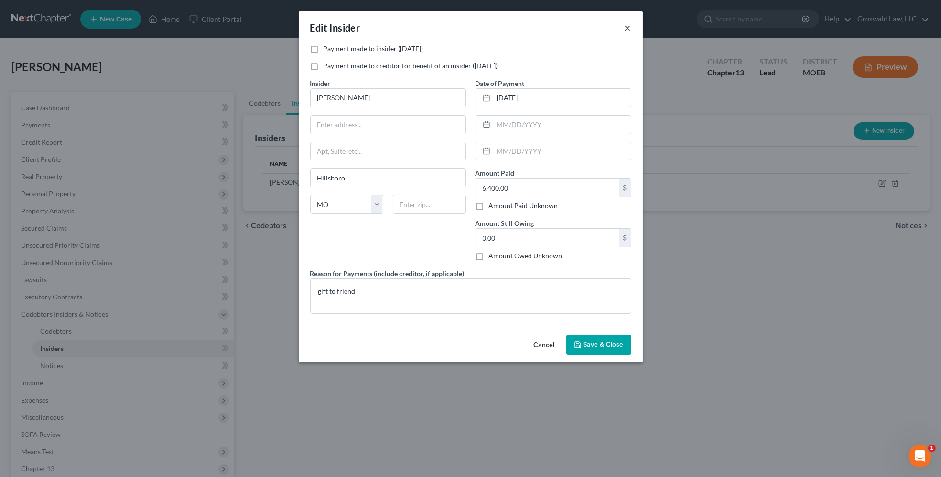
click at [631, 27] on button "×" at bounding box center [628, 27] width 7 height 11
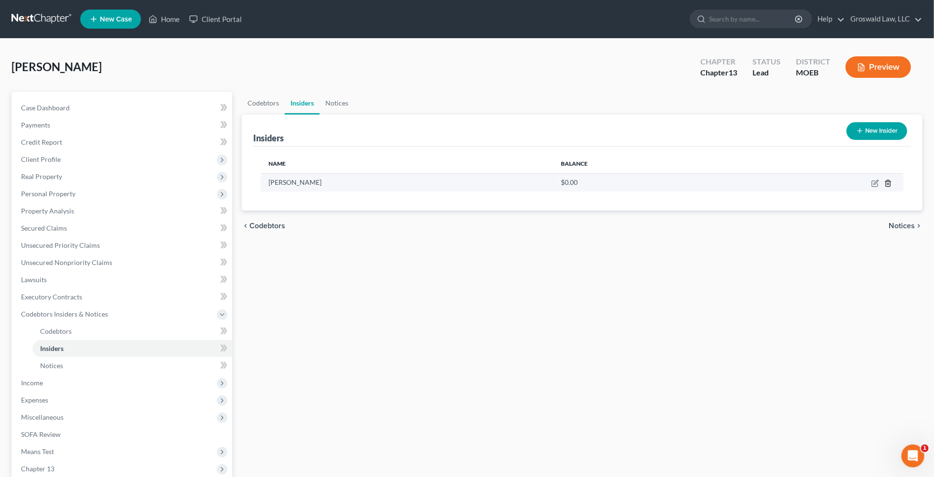
click at [648, 184] on icon "button" at bounding box center [889, 184] width 8 height 8
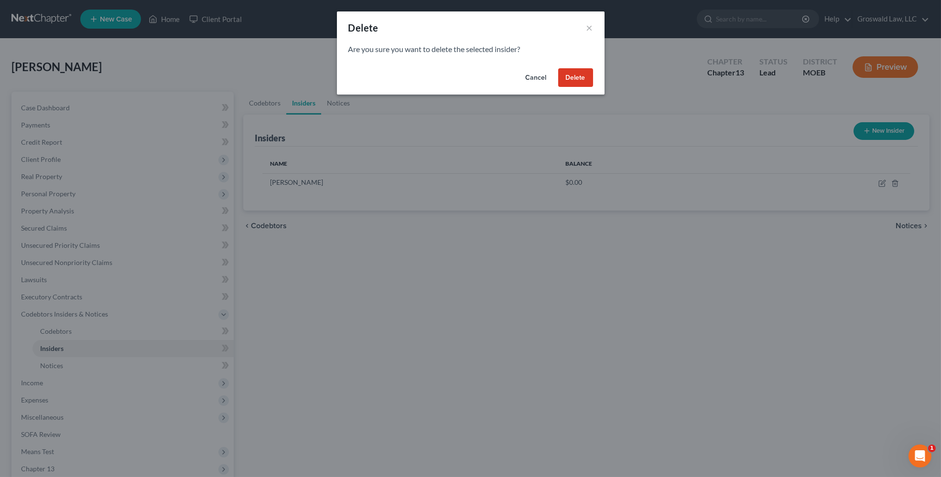
click at [587, 82] on button "Delete" at bounding box center [575, 77] width 35 height 19
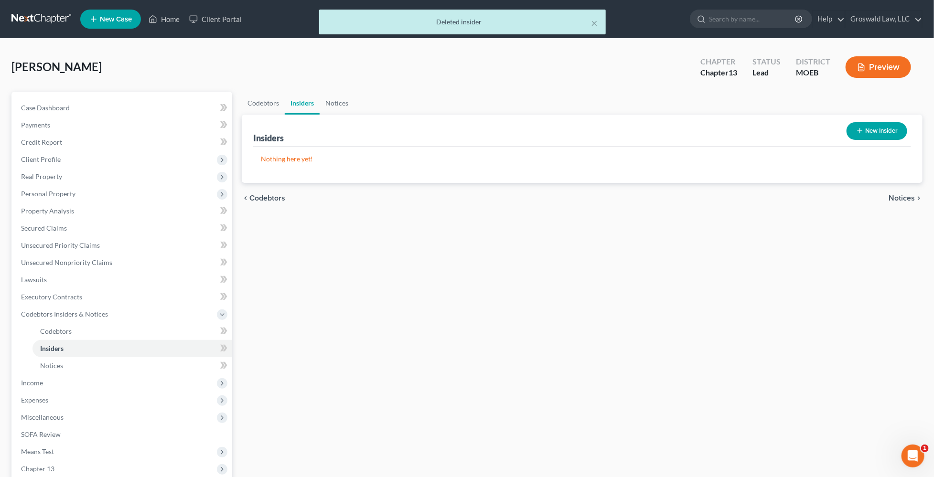
drag, startPoint x: 652, startPoint y: 347, endPoint x: 649, endPoint y: 343, distance: 5.4
click at [648, 347] on div "Codebtors Insiders Notices Insiders New Insider Nothing here yet! Name Balance …" at bounding box center [582, 325] width 691 height 466
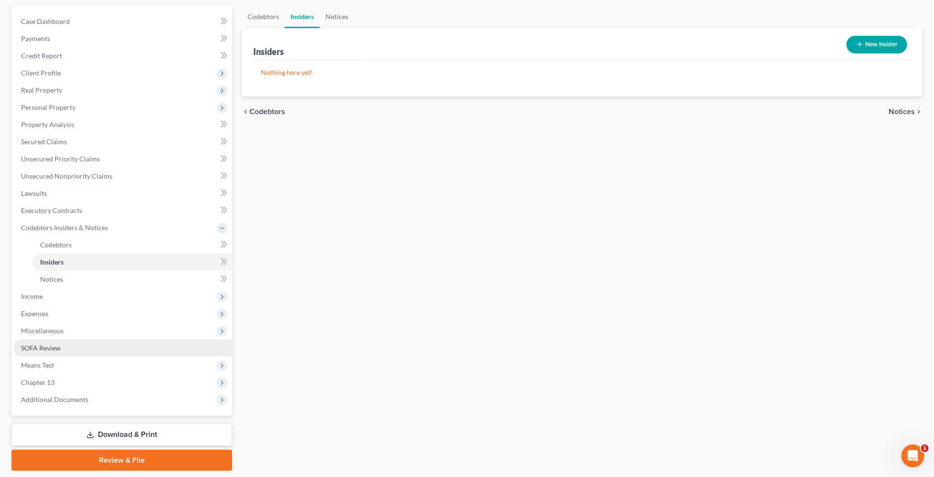
click at [49, 344] on span "SOFA Review" at bounding box center [41, 348] width 40 height 8
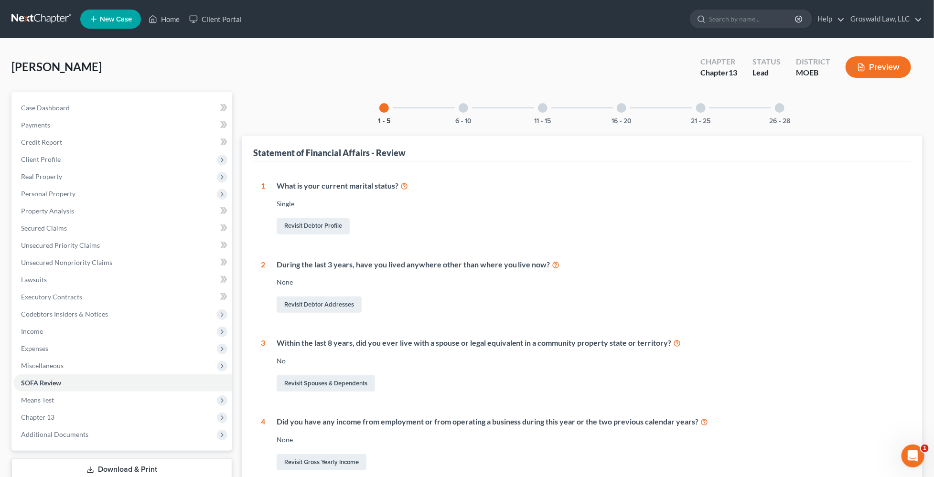
click at [545, 105] on div at bounding box center [543, 108] width 10 height 10
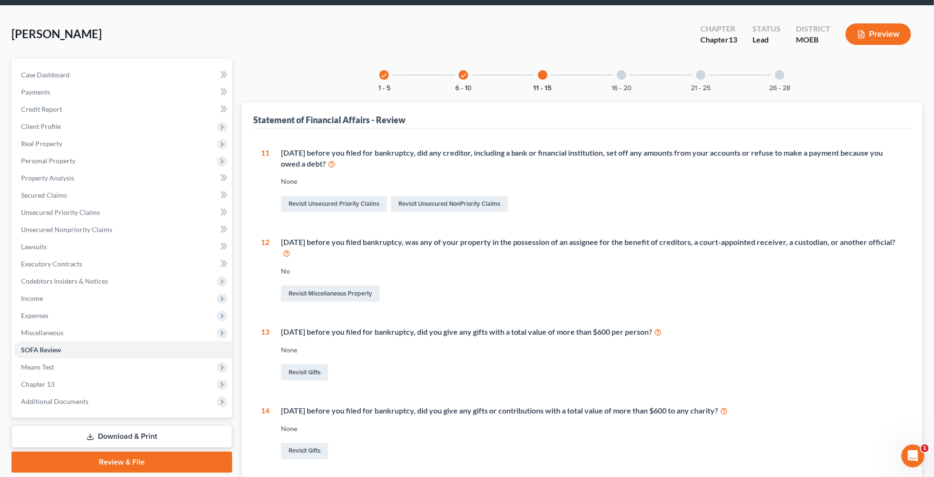
scroll to position [87, 0]
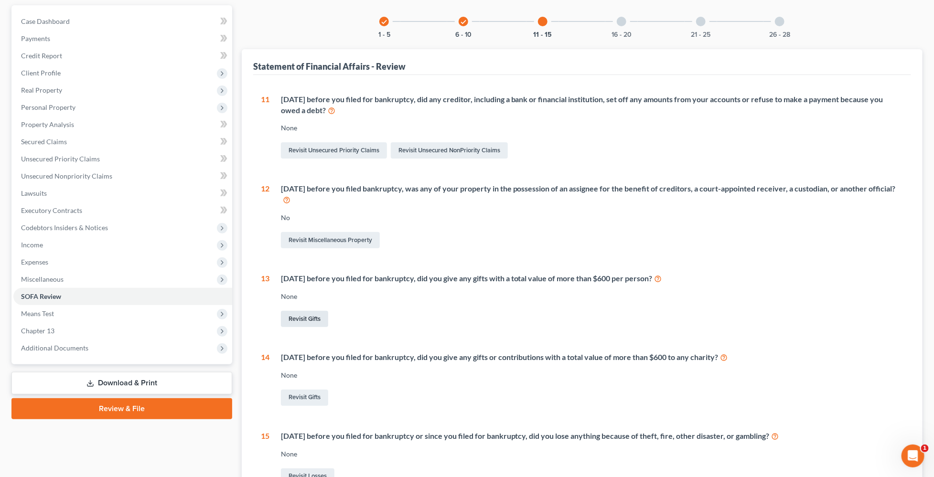
click at [311, 318] on link "Revisit Gifts" at bounding box center [304, 319] width 47 height 16
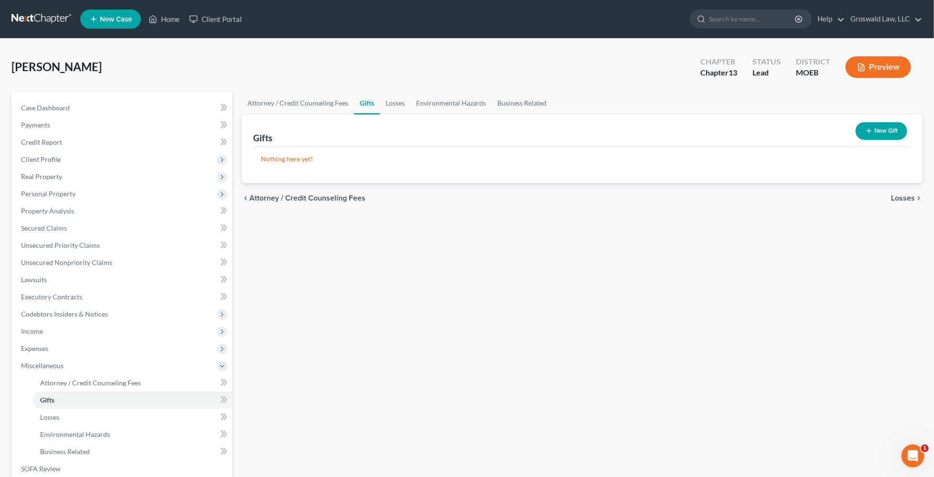
click at [648, 125] on button "New Gift" at bounding box center [882, 131] width 52 height 18
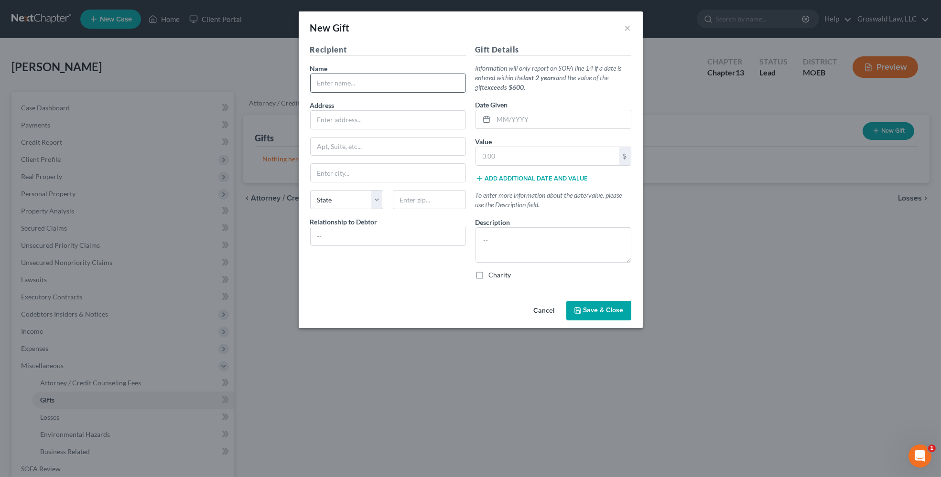
click at [354, 77] on input "text" at bounding box center [388, 83] width 155 height 18
type input "James Smith"
click at [341, 176] on input "text" at bounding box center [388, 173] width 155 height 18
type input "Hillsboro"
select select "26"
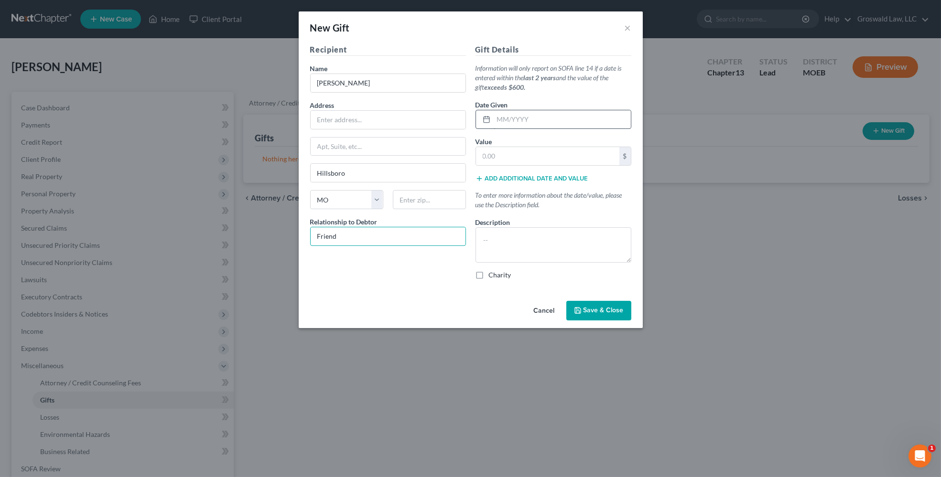
type input "Friend"
click at [543, 120] on input "text" at bounding box center [562, 119] width 137 height 18
type input "06/2025"
type input "6,400.00"
click at [530, 240] on textarea at bounding box center [554, 244] width 156 height 35
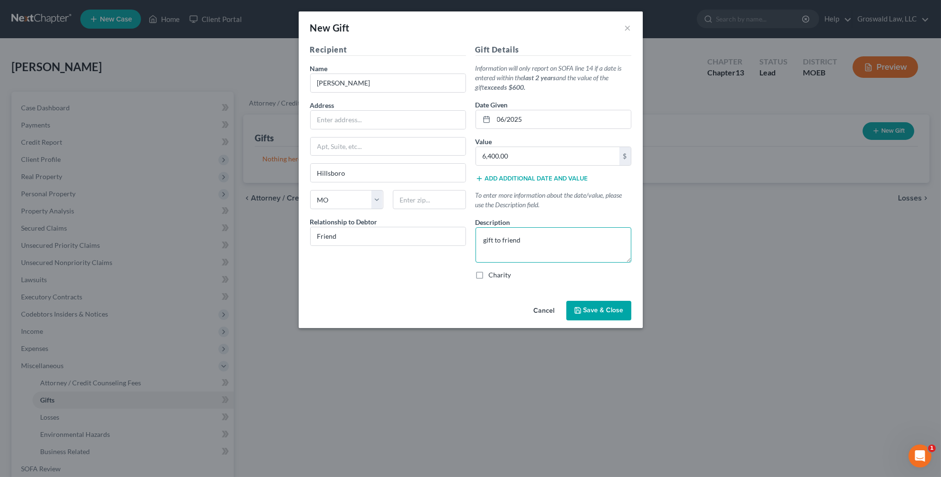
type textarea "gift to friend"
click at [603, 309] on span "Save & Close" at bounding box center [604, 311] width 40 height 8
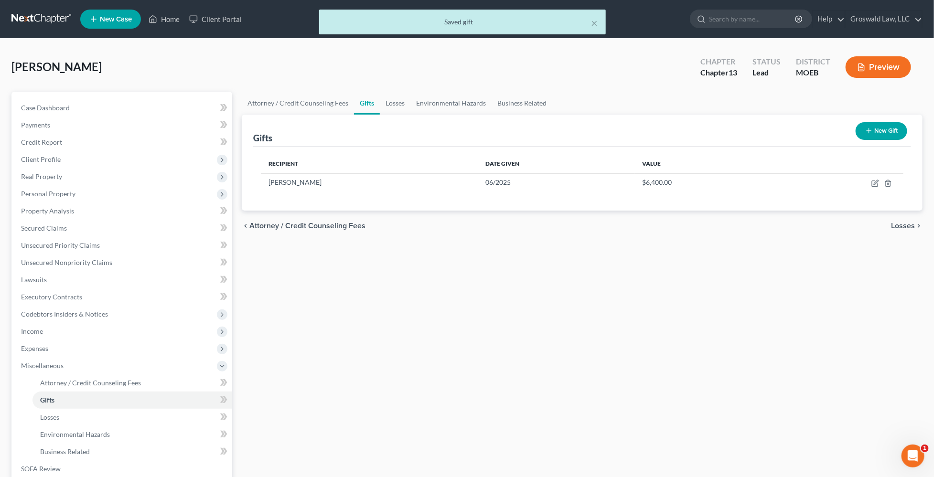
click at [648, 68] on button "Preview" at bounding box center [878, 67] width 65 height 22
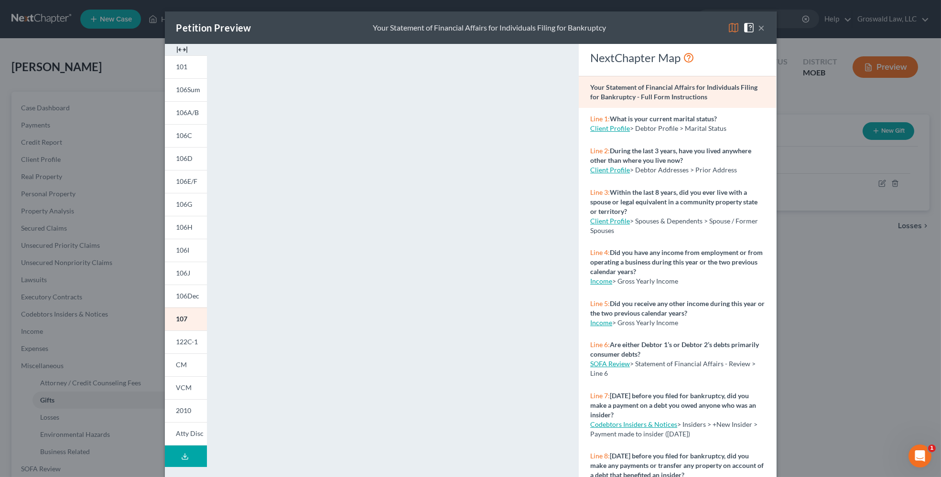
click at [181, 53] on img at bounding box center [181, 49] width 11 height 11
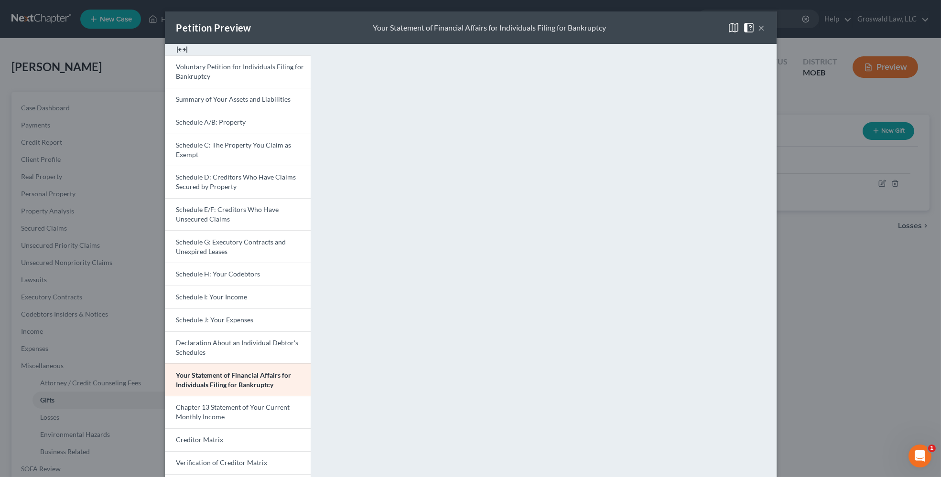
click at [648, 29] on button "×" at bounding box center [761, 27] width 7 height 11
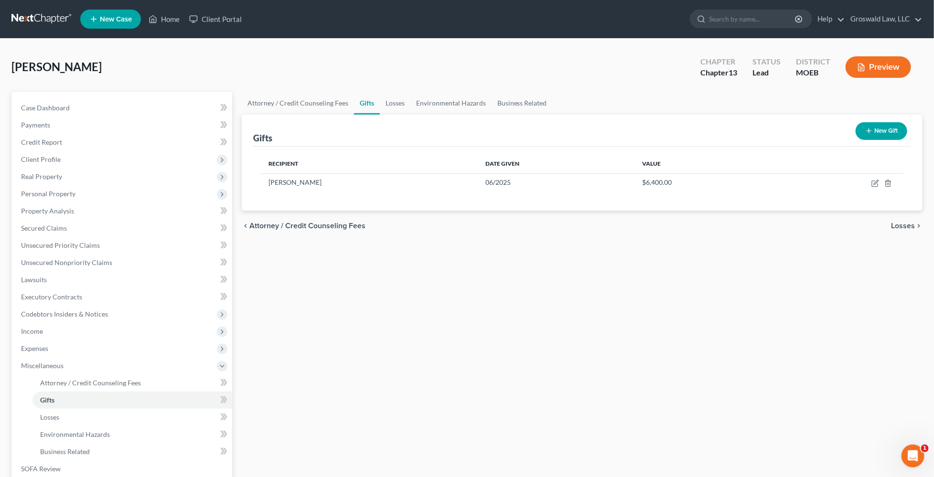
drag, startPoint x: 670, startPoint y: 307, endPoint x: 638, endPoint y: 292, distance: 35.7
click at [648, 307] on div "Attorney / Credit Counseling Fees Gifts Losses Environmental Hazards Business R…" at bounding box center [582, 342] width 691 height 500
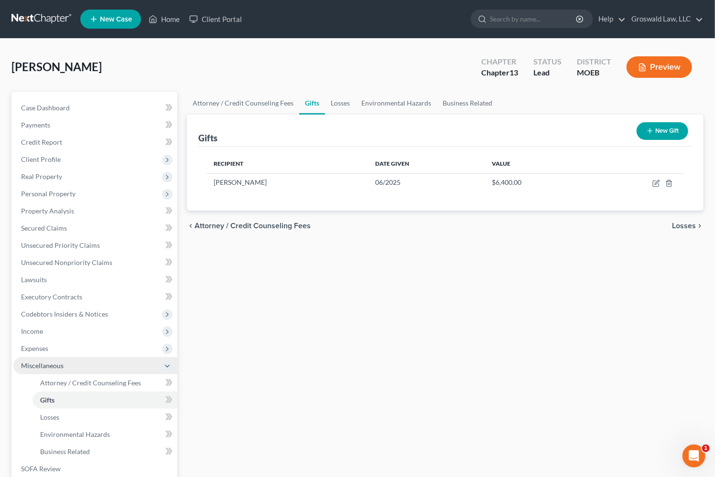
scroll to position [150, 0]
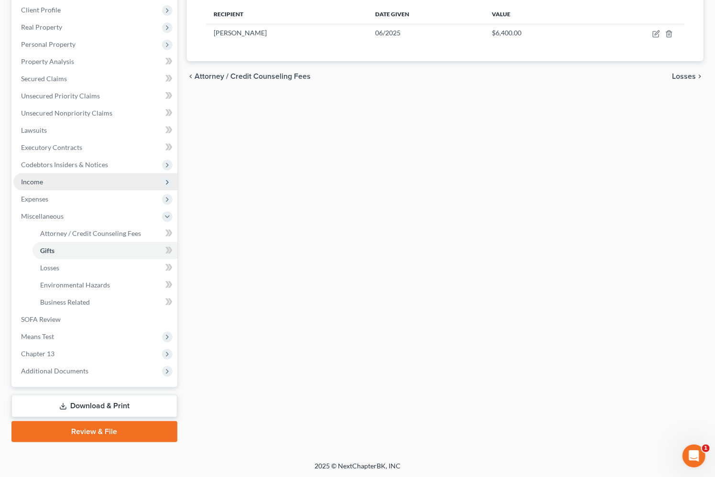
click at [46, 184] on span "Income" at bounding box center [95, 181] width 164 height 17
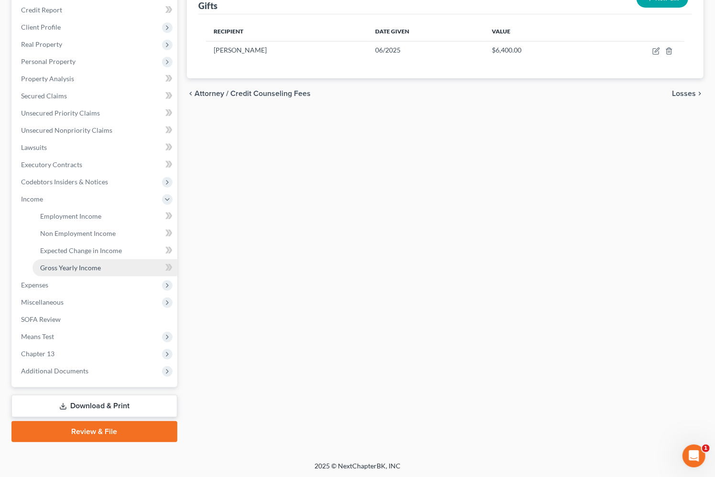
click at [94, 269] on span "Gross Yearly Income" at bounding box center [70, 268] width 61 height 8
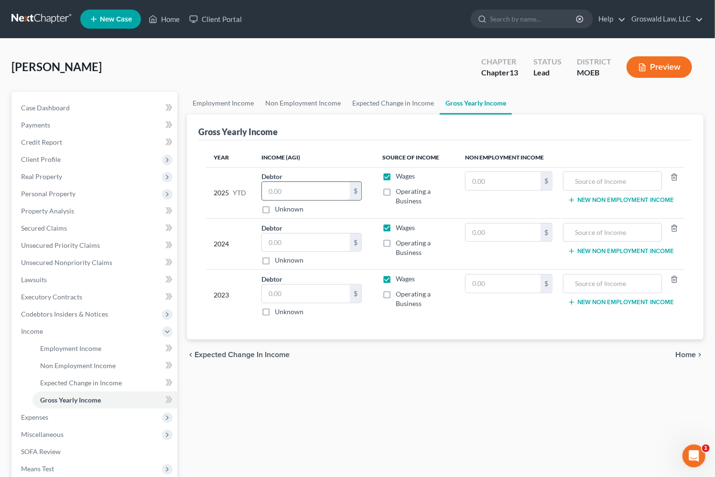
click at [321, 189] on input "text" at bounding box center [306, 191] width 88 height 18
type input "34,026"
click at [271, 244] on input "text" at bounding box center [306, 243] width 88 height 18
type input "43,517"
click at [288, 294] on input "text" at bounding box center [306, 294] width 88 height 18
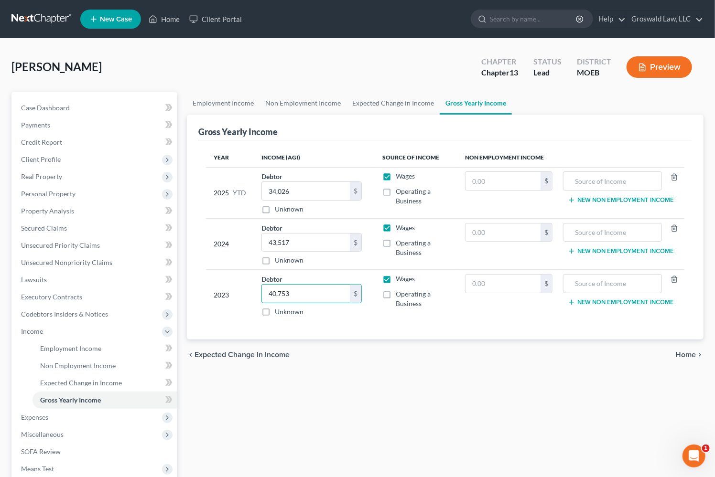
type input "40,753"
click at [382, 399] on div "Employment Income Non Employment Income Expected Change in Income Gross Yearly …" at bounding box center [445, 333] width 526 height 483
click at [430, 409] on div "Employment Income Non Employment Income Expected Change in Income Gross Yearly …" at bounding box center [445, 333] width 526 height 483
click at [77, 189] on span "Personal Property" at bounding box center [95, 193] width 164 height 17
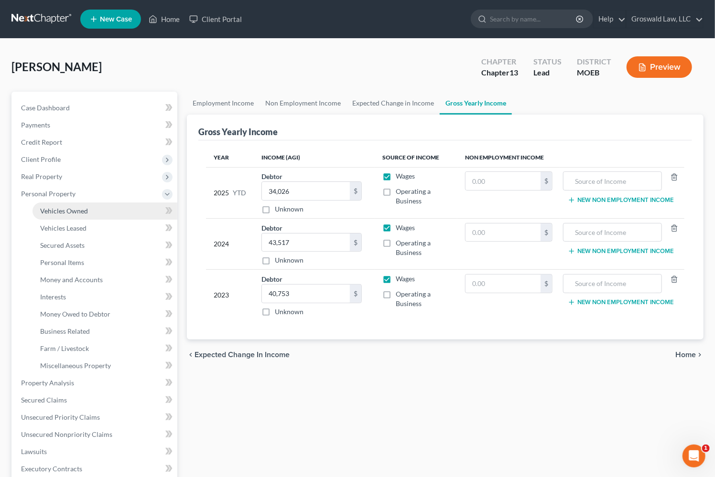
click at [80, 212] on span "Vehicles Owned" at bounding box center [64, 211] width 48 height 8
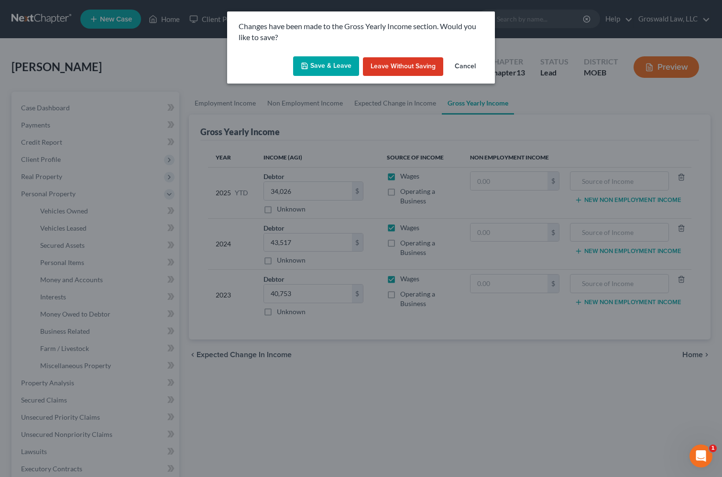
click at [312, 69] on button "Save & Leave" at bounding box center [326, 66] width 66 height 20
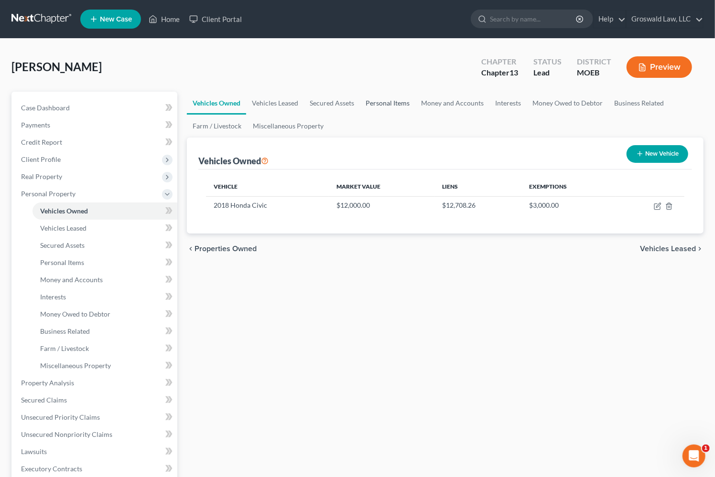
click at [370, 101] on link "Personal Items" at bounding box center [387, 103] width 55 height 23
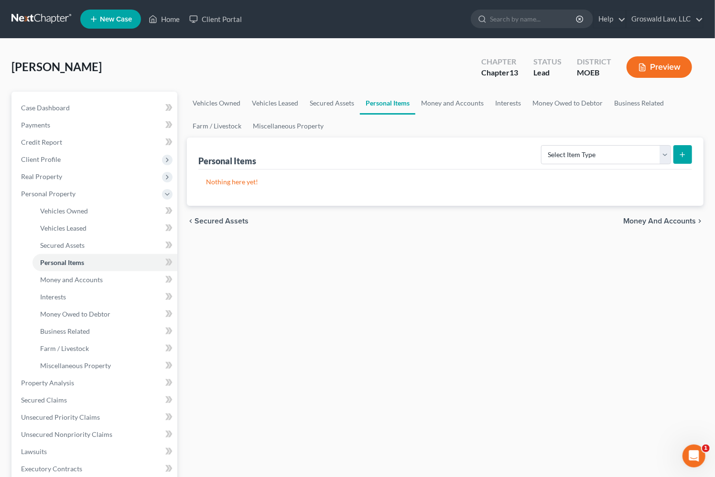
drag, startPoint x: 626, startPoint y: 298, endPoint x: 616, endPoint y: 294, distance: 10.1
click at [626, 298] on div "Vehicles Owned Vehicles Leased Secured Assets Personal Items Money and Accounts…" at bounding box center [445, 385] width 526 height 586
click at [579, 156] on select "Select Item Type Clothing (A/B: 11) Collectibles Of Value (A/B: 8) Electronics …" at bounding box center [606, 154] width 130 height 19
select select "clothing"
click at [542, 145] on select "Select Item Type Clothing (A/B: 11) Collectibles Of Value (A/B: 8) Electronics …" at bounding box center [606, 154] width 130 height 19
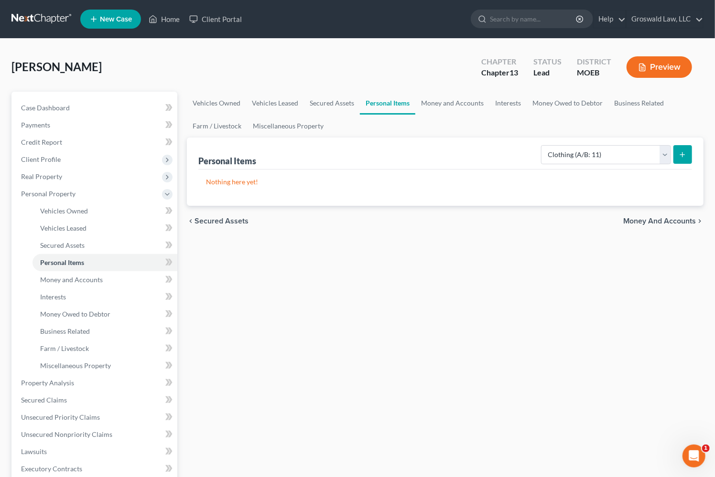
click at [648, 153] on icon "submit" at bounding box center [683, 155] width 8 height 8
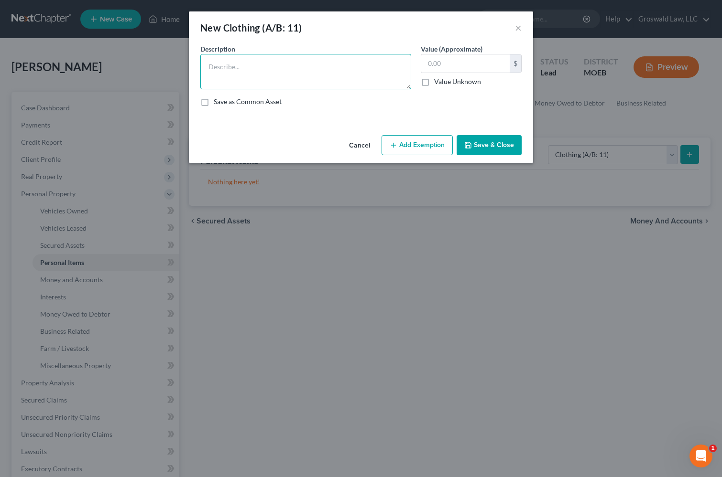
click at [294, 65] on textarea at bounding box center [305, 71] width 211 height 35
click at [362, 86] on textarea "clothes/shoes/misc. wearing apparel" at bounding box center [305, 71] width 211 height 35
paste textarea "*the valuation of this property is based on an estimation of a hypothetical liq…"
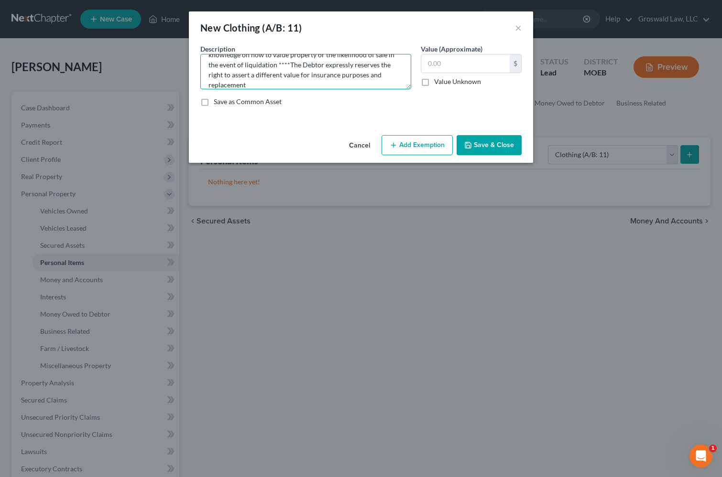
type textarea "clothes/shoes/misc. wearing apparel *the valuation of this property is based on…"
type input "200"
click at [400, 151] on button "Add Exemption" at bounding box center [416, 145] width 71 height 20
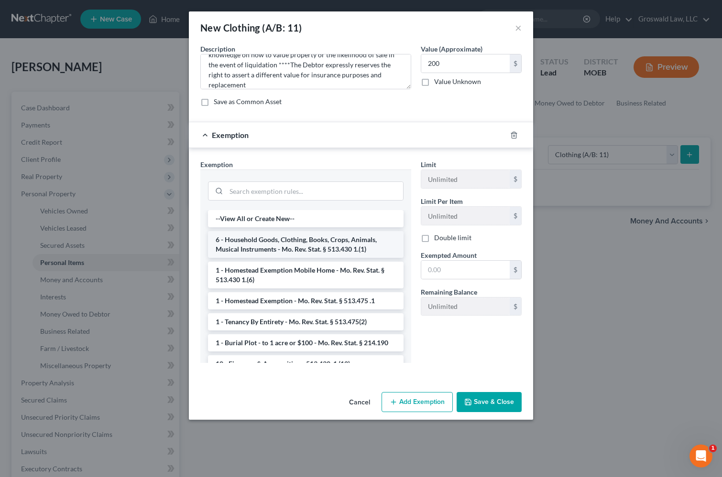
click at [283, 243] on li "6 - Household Goods, Clothing, Books, Crops, Animals, Musical Instruments - Mo.…" at bounding box center [305, 244] width 195 height 27
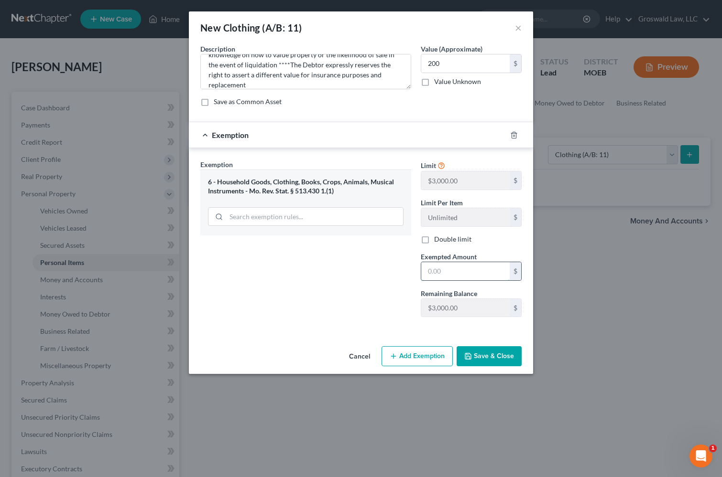
drag, startPoint x: 439, startPoint y: 278, endPoint x: 436, endPoint y: 272, distance: 6.2
click at [438, 275] on input "text" at bounding box center [465, 271] width 88 height 18
type input "200"
drag, startPoint x: 357, startPoint y: 286, endPoint x: 391, endPoint y: 312, distance: 42.3
click at [357, 286] on div "Exemption Set must be selected for CA. Exemption * 6 - Household Goods, Clothin…" at bounding box center [305, 242] width 220 height 165
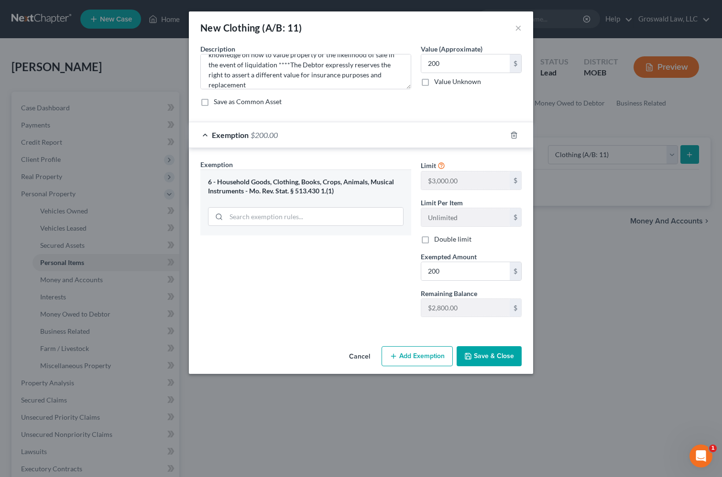
click at [492, 353] on button "Save & Close" at bounding box center [488, 356] width 65 height 20
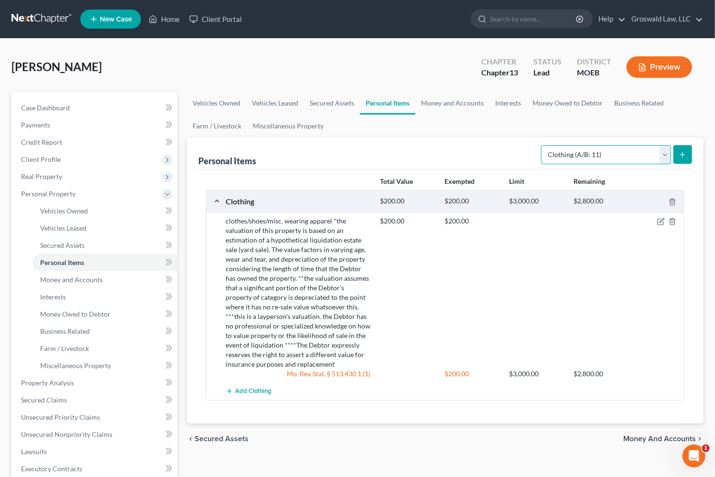
click at [579, 159] on select "Select Item Type Clothing (A/B: 11) Collectibles Of Value (A/B: 8) Electronics …" at bounding box center [606, 154] width 130 height 19
select select "electronics"
click at [542, 145] on select "Select Item Type Clothing (A/B: 11) Collectibles Of Value (A/B: 8) Electronics …" at bounding box center [606, 154] width 130 height 19
click at [648, 157] on icon "submit" at bounding box center [683, 155] width 8 height 8
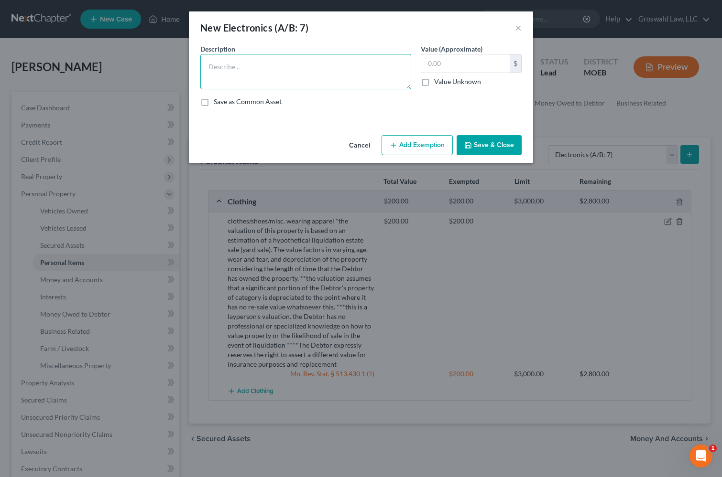
drag, startPoint x: 291, startPoint y: 69, endPoint x: 250, endPoint y: 69, distance: 40.6
click at [291, 69] on textarea at bounding box center [305, 71] width 211 height 35
paste textarea "Ordinary/misc. electronics, TV, tablet, cell phone, smart watch, computer"
click at [362, 81] on textarea "Ordinary/misc. electronics, TV, tablet, cell phone, smart watch, computer" at bounding box center [305, 71] width 211 height 35
paste textarea "*the valuation of this property is based on an estimation of a hypothetical liq…"
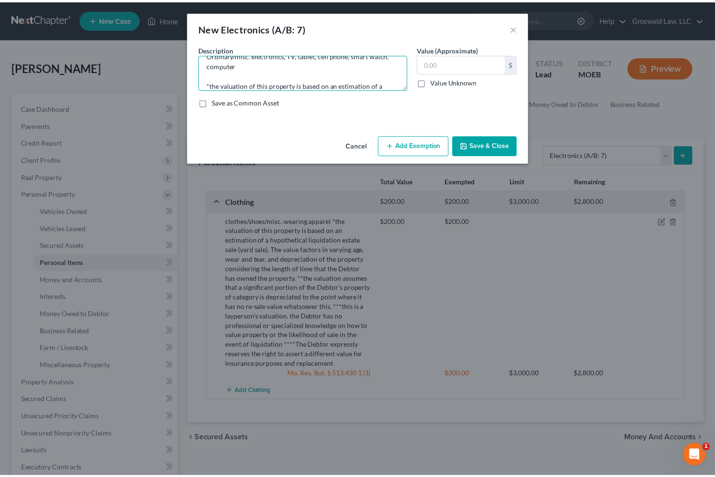
scroll to position [122, 0]
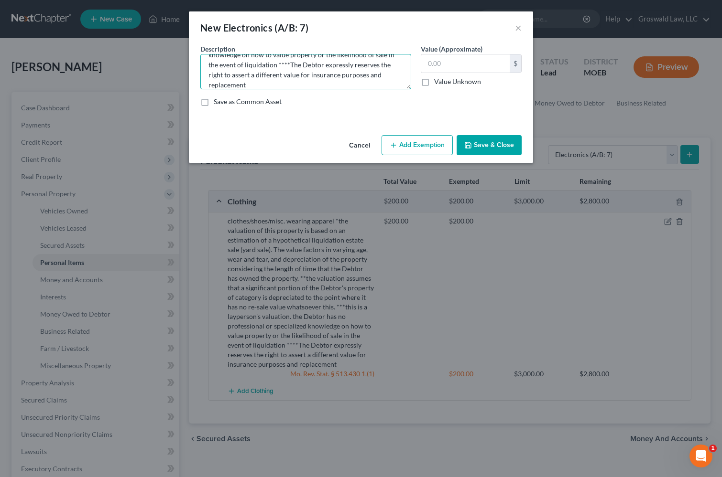
type textarea "Ordinary/misc. electronics, TV, tablet, cell phone, smart watch, computer *the …"
type input "500"
click at [394, 144] on icon "button" at bounding box center [393, 145] width 8 height 8
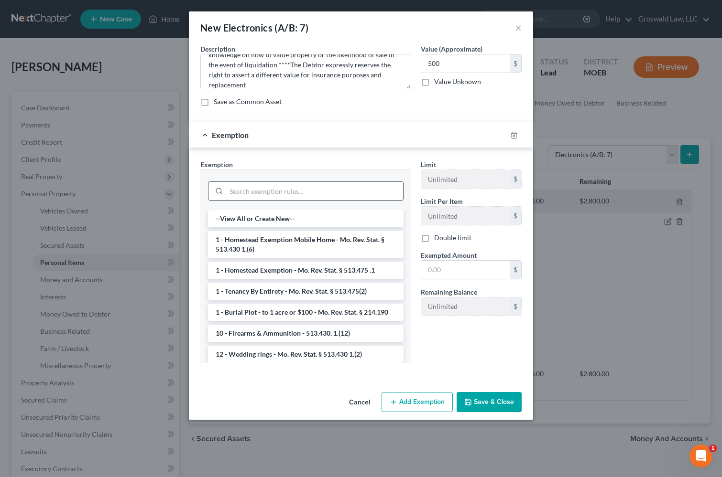
click at [262, 191] on input "search" at bounding box center [314, 191] width 177 height 18
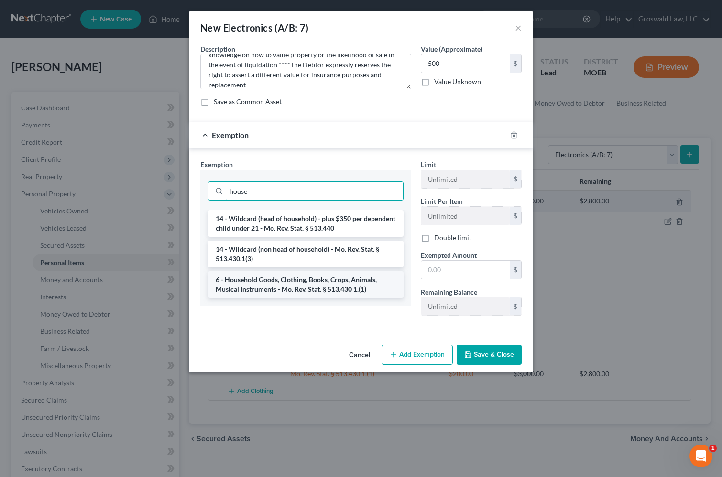
type input "house"
click at [314, 286] on li "6 - Household Goods, Clothing, Books, Crops, Animals, Musical Instruments - Mo.…" at bounding box center [305, 284] width 195 height 27
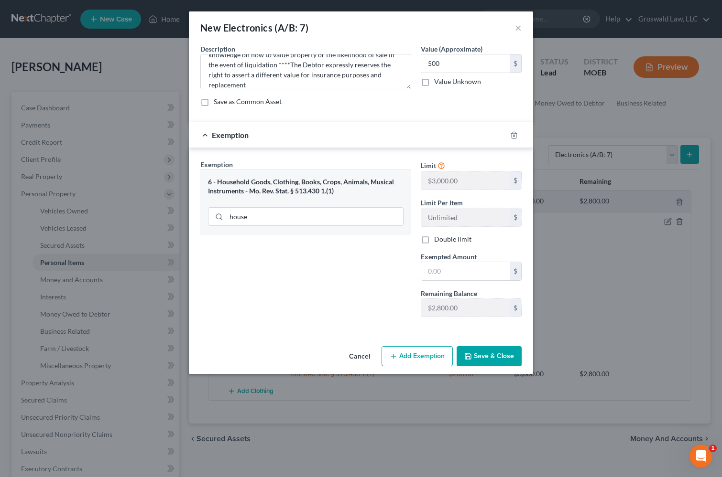
click at [453, 260] on label "Exempted Amount *" at bounding box center [449, 257] width 56 height 10
click at [451, 265] on input "text" at bounding box center [465, 271] width 88 height 18
type input "500"
click at [386, 266] on div "Exemption Set must be selected for CA. Exemption * 6 - Household Goods, Clothin…" at bounding box center [305, 242] width 220 height 165
click at [483, 353] on button "Save & Close" at bounding box center [488, 356] width 65 height 20
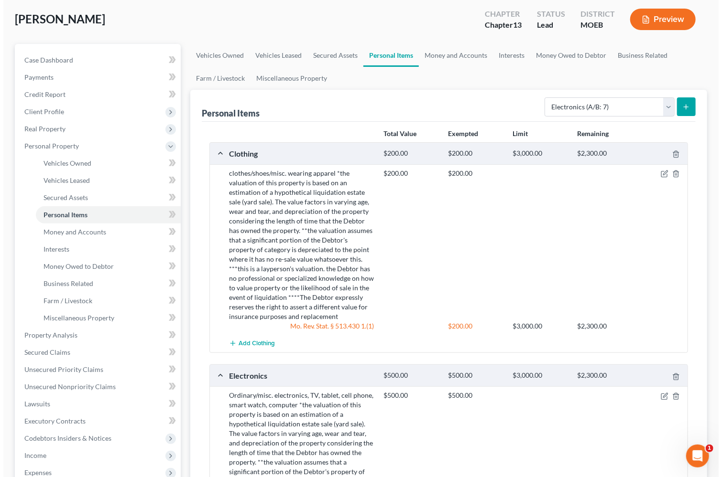
scroll to position [43, 0]
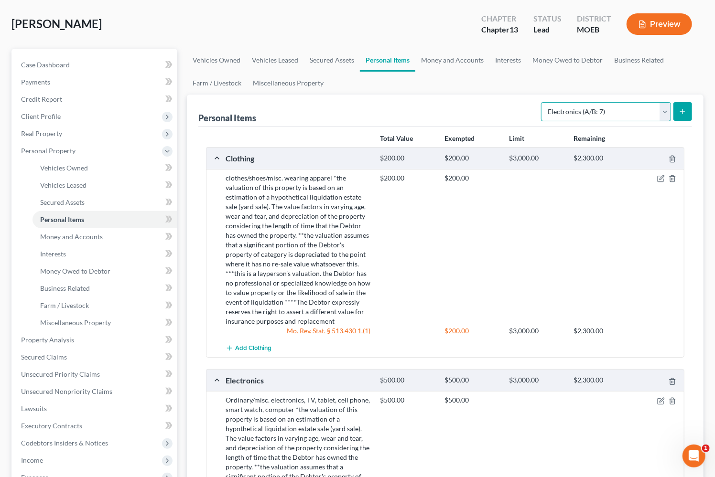
click at [603, 112] on select "Select Item Type Clothing (A/B: 11) Collectibles Of Value (A/B: 8) Electronics …" at bounding box center [606, 111] width 130 height 19
select select "household_goods"
click at [542, 102] on select "Select Item Type Clothing (A/B: 11) Collectibles Of Value (A/B: 8) Electronics …" at bounding box center [606, 111] width 130 height 19
click at [648, 114] on button "submit" at bounding box center [682, 111] width 19 height 19
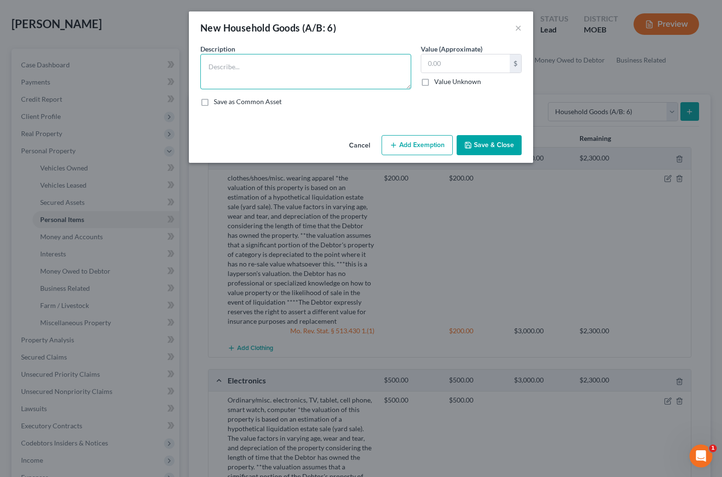
drag, startPoint x: 309, startPoint y: 62, endPoint x: 279, endPoint y: 62, distance: 29.6
click at [309, 62] on textarea at bounding box center [305, 71] width 211 height 35
paste textarea "Ordinary/misc. household goods and furnishings, couch, chairs, table, bed, line…"
click at [327, 87] on textarea "Ordinary/misc. household goods and furnishings, couch, chairs, table, bed, line…" at bounding box center [305, 71] width 211 height 35
paste textarea "*the valuation of this property is based on an estimation of a hypothetical liq…"
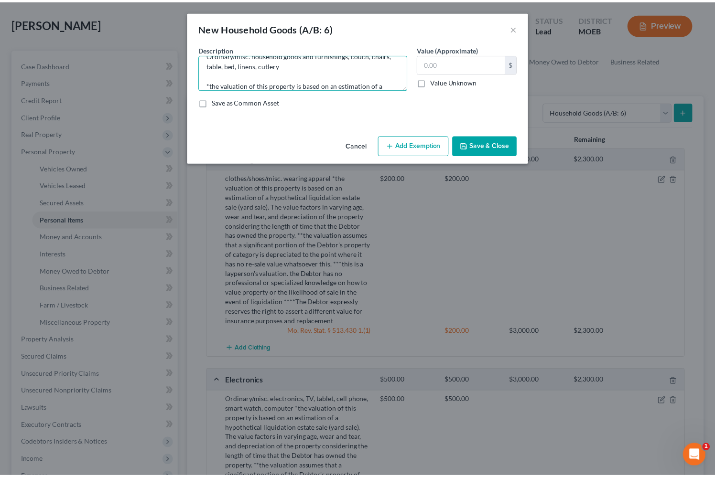
scroll to position [122, 0]
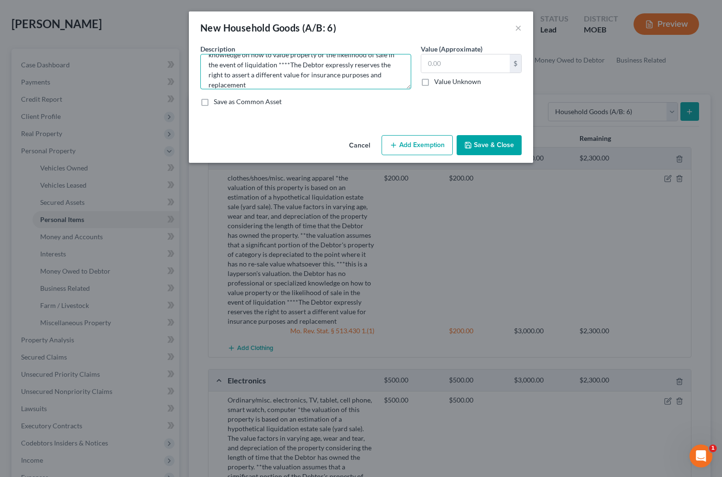
type textarea "Ordinary/misc. household goods and furnishings, couch, chairs, table, bed, line…"
type input "750"
click at [420, 143] on button "Add Exemption" at bounding box center [416, 145] width 71 height 20
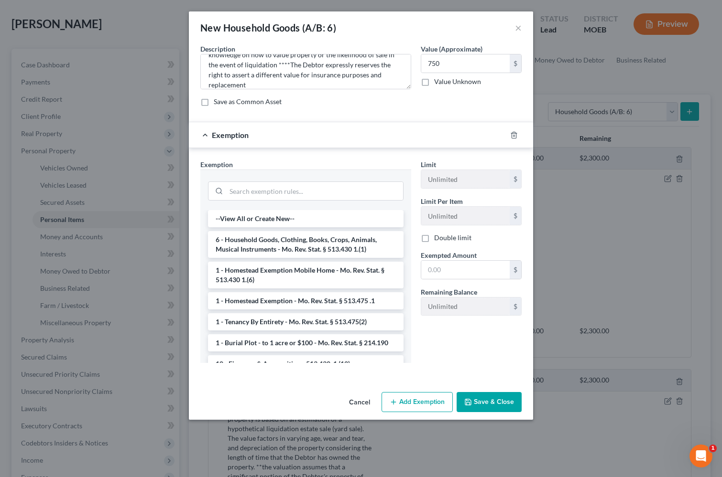
click at [276, 232] on li "6 - Household Goods, Clothing, Books, Crops, Animals, Musical Instruments - Mo.…" at bounding box center [305, 244] width 195 height 27
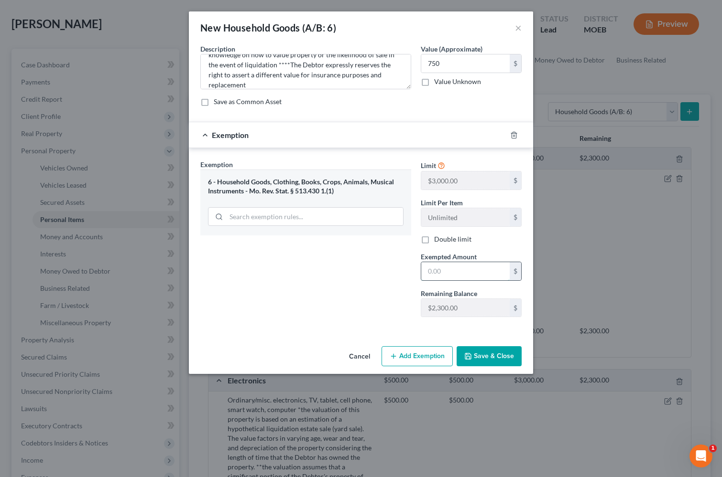
click at [452, 279] on input "text" at bounding box center [465, 271] width 88 height 18
type input "750"
click at [480, 352] on button "Save & Close" at bounding box center [488, 356] width 65 height 20
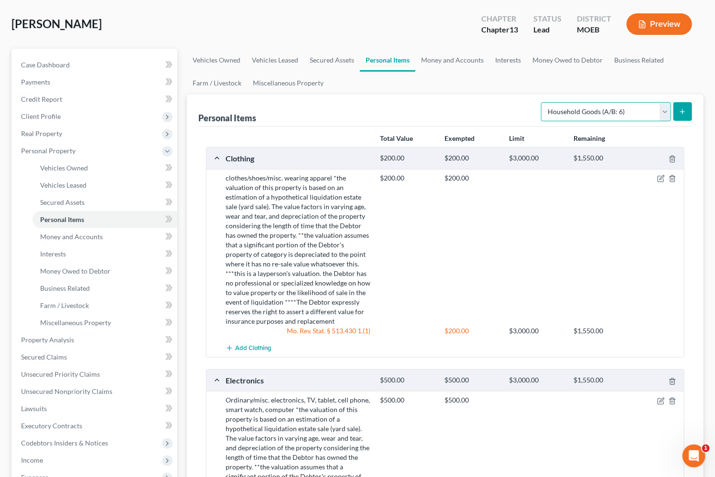
click at [613, 113] on select "Select Item Type Clothing (A/B: 11) Collectibles Of Value (A/B: 8) Electronics …" at bounding box center [606, 111] width 130 height 19
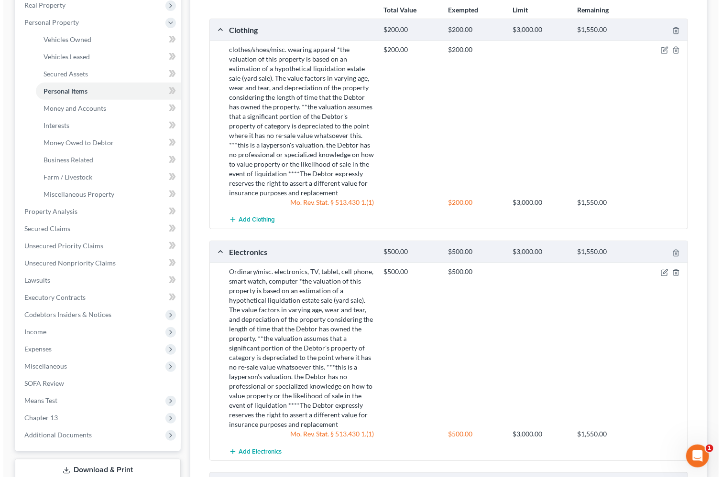
scroll to position [0, 0]
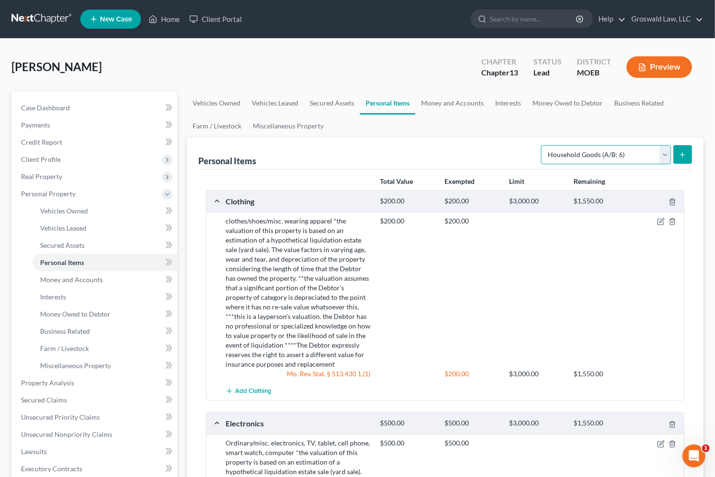
click at [584, 153] on select "Select Item Type Clothing (A/B: 11) Collectibles Of Value (A/B: 8) Electronics …" at bounding box center [606, 154] width 130 height 19
select select "jewelry"
click at [542, 145] on select "Select Item Type Clothing (A/B: 11) Collectibles Of Value (A/B: 8) Electronics …" at bounding box center [606, 154] width 130 height 19
click at [648, 155] on icon "submit" at bounding box center [683, 155] width 8 height 8
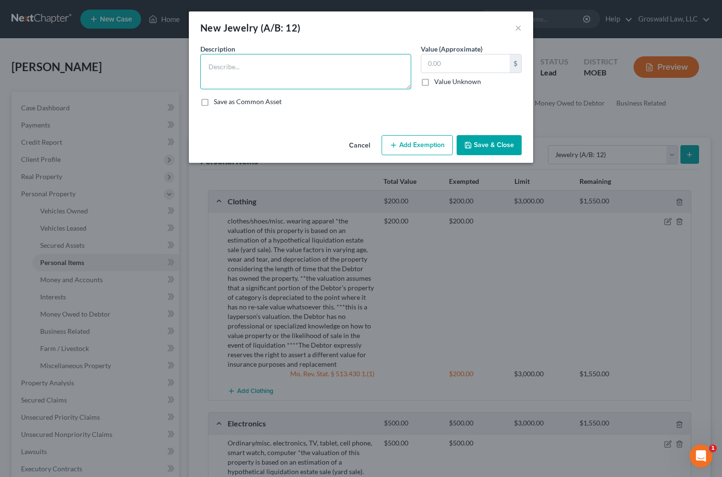
drag, startPoint x: 257, startPoint y: 74, endPoint x: 260, endPoint y: 65, distance: 10.1
click at [258, 72] on textarea at bounding box center [305, 71] width 211 height 35
paste textarea "*the valuation of this property is based on an estimation of a hypothetical liq…"
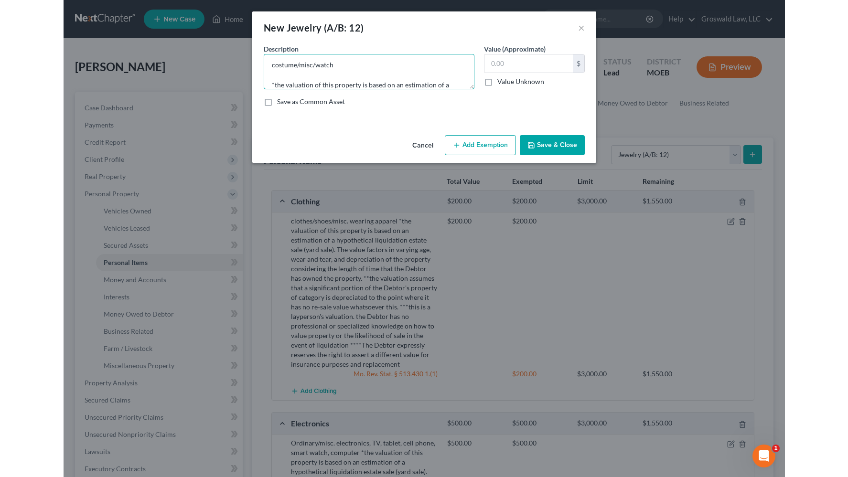
scroll to position [112, 0]
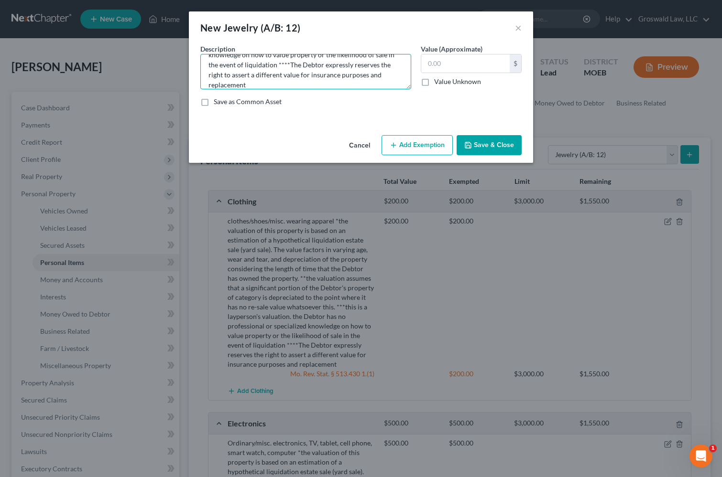
type textarea "costume/misc/watch *the valuation of this property is based on an estimation of…"
type input "120"
click at [407, 144] on button "Add Exemption" at bounding box center [416, 145] width 71 height 20
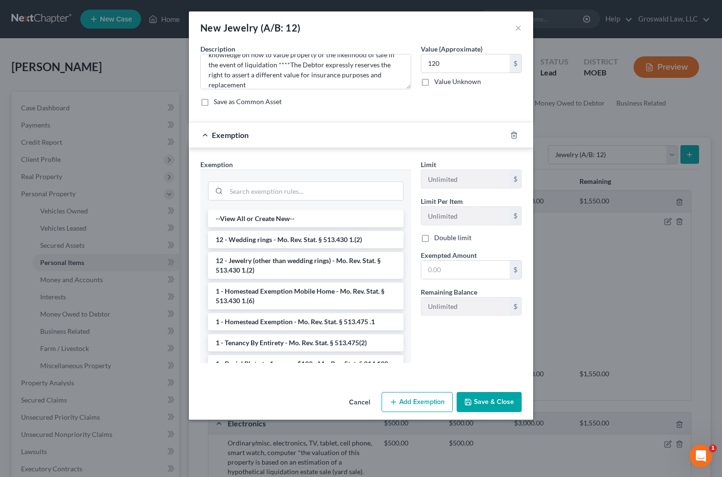
drag, startPoint x: 281, startPoint y: 257, endPoint x: 375, endPoint y: 279, distance: 96.1
click at [281, 258] on li "12 - Jewelry (other than wedding rings) - Mo. Rev. Stat. § 513.430 1.(2)" at bounding box center [305, 265] width 195 height 27
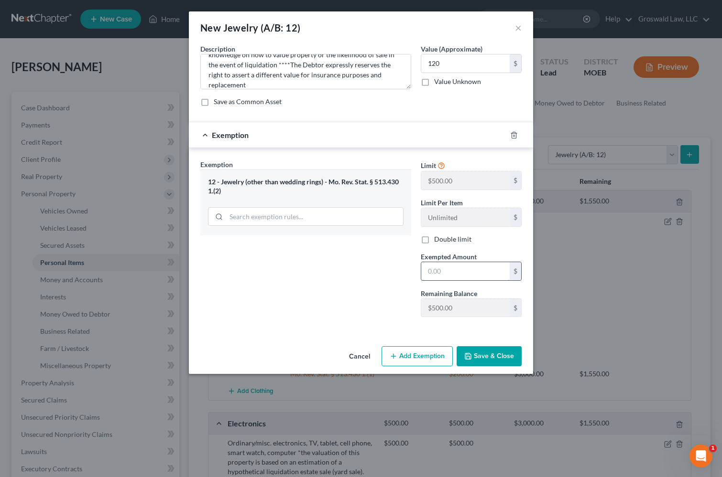
drag, startPoint x: 453, startPoint y: 272, endPoint x: 454, endPoint y: 268, distance: 4.9
click at [453, 271] on input "text" at bounding box center [465, 271] width 88 height 18
type input "120"
click at [372, 279] on div "Exemption Set must be selected for CA. Exemption * 12 - Jewelry (other than wed…" at bounding box center [305, 242] width 220 height 165
click at [501, 352] on button "Save & Close" at bounding box center [488, 356] width 65 height 20
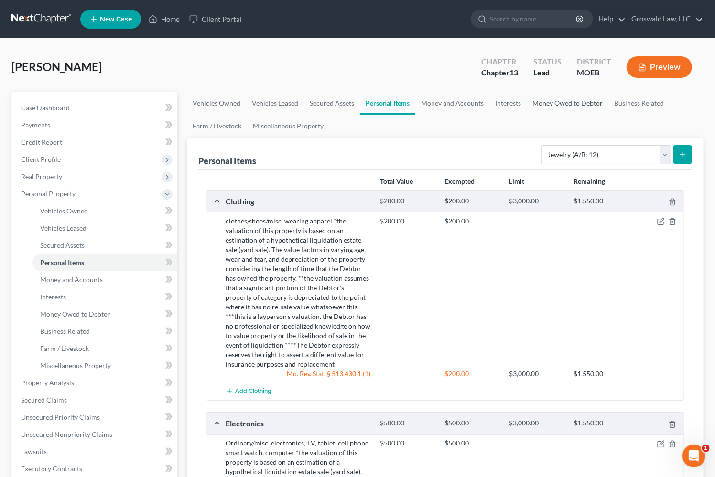
drag, startPoint x: 616, startPoint y: 123, endPoint x: 560, endPoint y: 108, distance: 58.6
click at [612, 121] on ul "Vehicles Owned Vehicles Leased Secured Assets Personal Items Money and Accounts…" at bounding box center [445, 115] width 517 height 46
click at [433, 99] on link "Money and Accounts" at bounding box center [452, 103] width 74 height 23
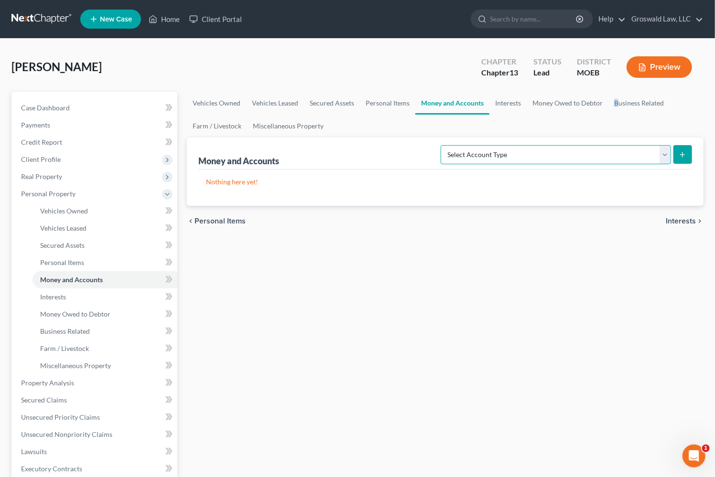
click at [548, 155] on select "Select Account Type Brokerage (A/B: 18, SOFA: 20) Cash on Hand (A/B: 16) Certif…" at bounding box center [556, 154] width 230 height 19
select select "checking"
click at [443, 145] on select "Select Account Type Brokerage (A/B: 18, SOFA: 20) Cash on Hand (A/B: 16) Certif…" at bounding box center [556, 154] width 230 height 19
click at [524, 200] on div "Nothing here yet!" at bounding box center [445, 188] width 494 height 36
click at [648, 157] on icon "submit" at bounding box center [683, 155] width 8 height 8
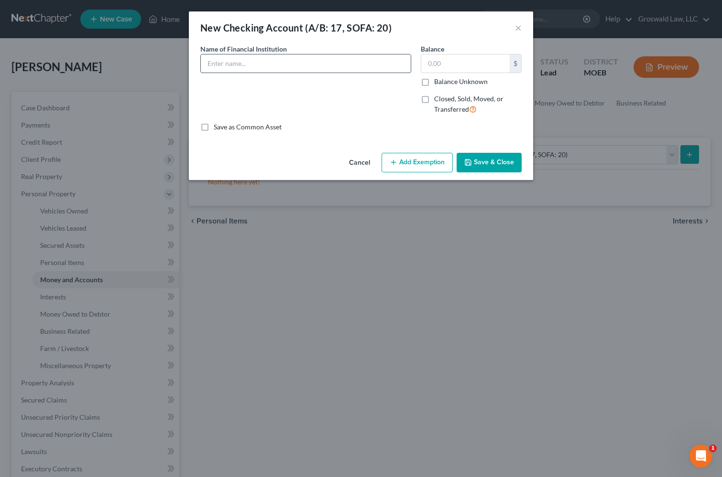
click at [234, 63] on input "text" at bounding box center [306, 63] width 210 height 18
type input "Regions"
type input "300"
drag, startPoint x: 411, startPoint y: 173, endPoint x: 413, endPoint y: 163, distance: 9.9
click at [412, 171] on div "Cancel Add Exemption Save & Close" at bounding box center [361, 165] width 344 height 32
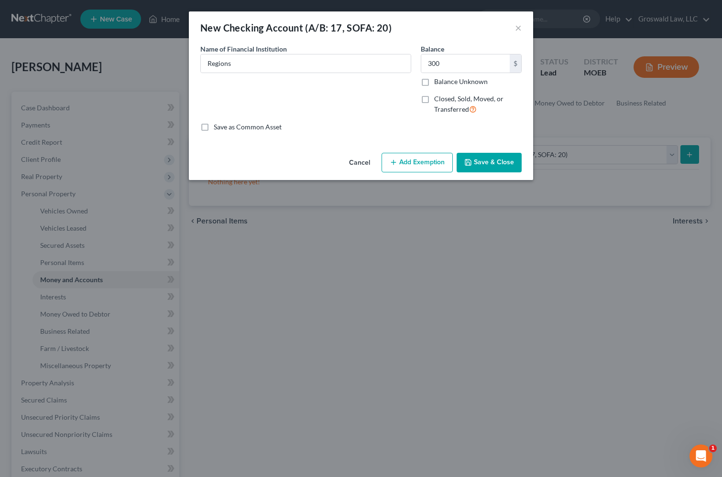
click at [413, 162] on button "Add Exemption" at bounding box center [416, 163] width 71 height 20
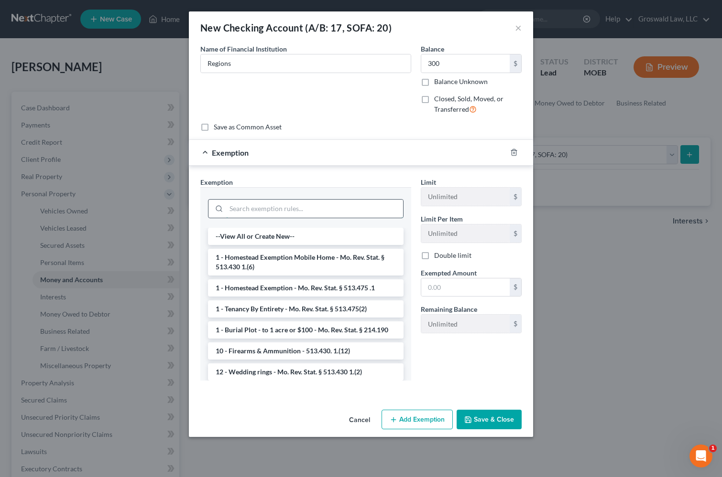
click at [246, 203] on input "search" at bounding box center [314, 209] width 177 height 18
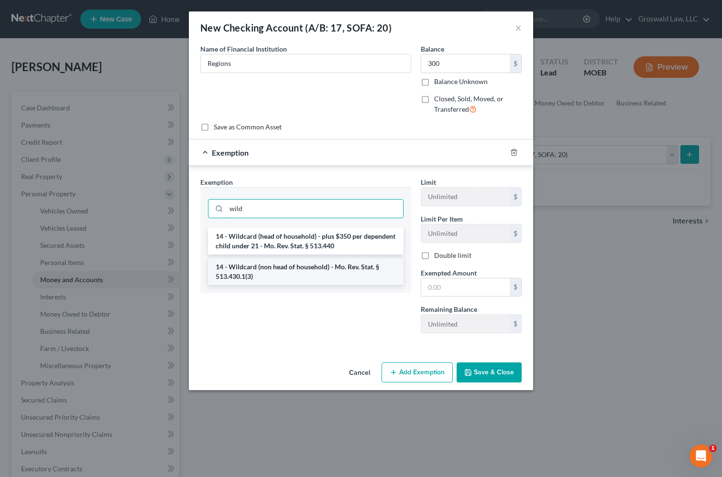
type input "wild"
click at [289, 273] on li "14 - Wildcard (non head of household) - Mo. Rev. Stat. § 513.430.1(3)" at bounding box center [305, 272] width 195 height 27
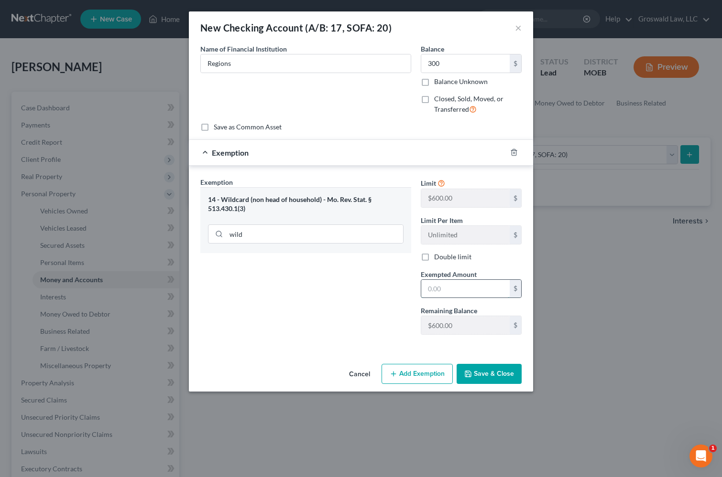
click at [439, 288] on input "text" at bounding box center [465, 289] width 88 height 18
type input "300"
drag, startPoint x: 330, startPoint y: 328, endPoint x: 400, endPoint y: 330, distance: 70.7
click at [330, 328] on div "Exemption Set must be selected for CA. Exemption * 14 - Wildcard (non head of h…" at bounding box center [305, 259] width 220 height 165
click at [492, 371] on button "Save & Close" at bounding box center [488, 374] width 65 height 20
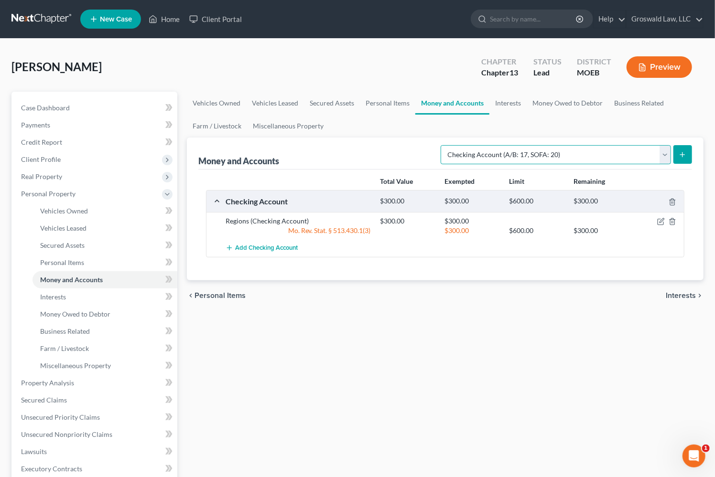
click at [606, 151] on select "Select Account Type Brokerage (A/B: 18, SOFA: 20) Cash on Hand (A/B: 16) Certif…" at bounding box center [556, 154] width 230 height 19
click at [443, 145] on select "Select Account Type Brokerage (A/B: 18, SOFA: 20) Cash on Hand (A/B: 16) Certif…" at bounding box center [556, 154] width 230 height 19
click at [648, 158] on icon "submit" at bounding box center [683, 155] width 8 height 8
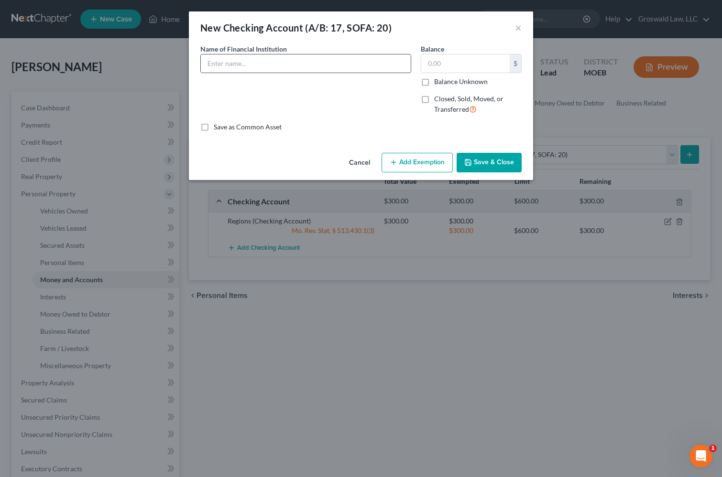
click at [290, 58] on input "text" at bounding box center [306, 63] width 210 height 18
type input "Chase"
type input "100"
click at [427, 158] on button "Add Exemption" at bounding box center [416, 163] width 71 height 20
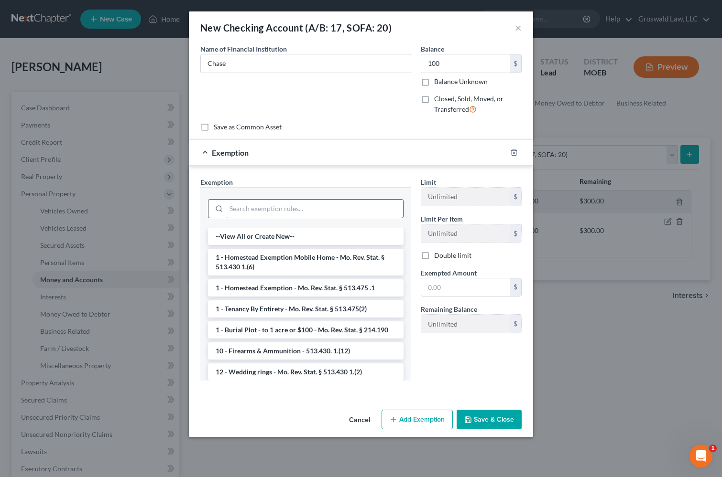
click at [253, 207] on input "search" at bounding box center [314, 209] width 177 height 18
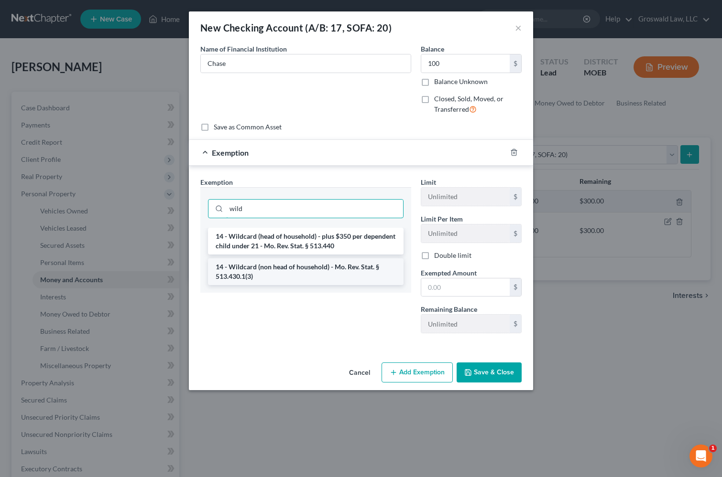
type input "wild"
click at [277, 274] on li "14 - Wildcard (non head of household) - Mo. Rev. Stat. § 513.430.1(3)" at bounding box center [305, 272] width 195 height 27
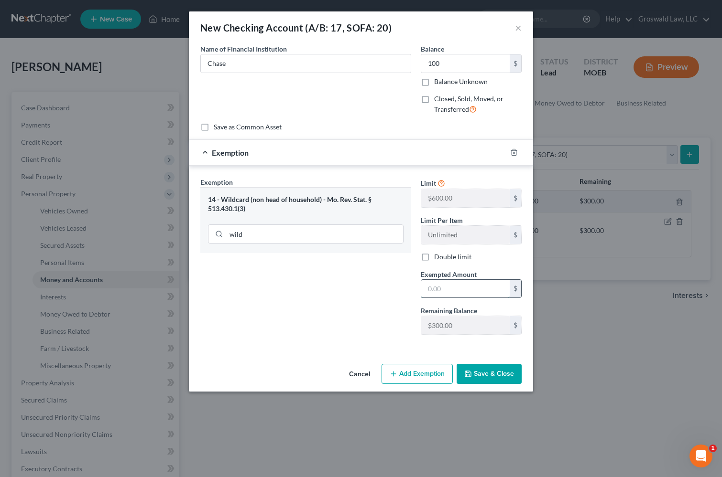
click at [455, 289] on input "text" at bounding box center [465, 289] width 88 height 18
type input "100"
drag, startPoint x: 377, startPoint y: 285, endPoint x: 390, endPoint y: 294, distance: 15.9
click at [377, 285] on div "Exemption Set must be selected for CA. Exemption * 14 - Wildcard (non head of h…" at bounding box center [305, 259] width 220 height 165
click at [498, 373] on button "Save & Close" at bounding box center [488, 374] width 65 height 20
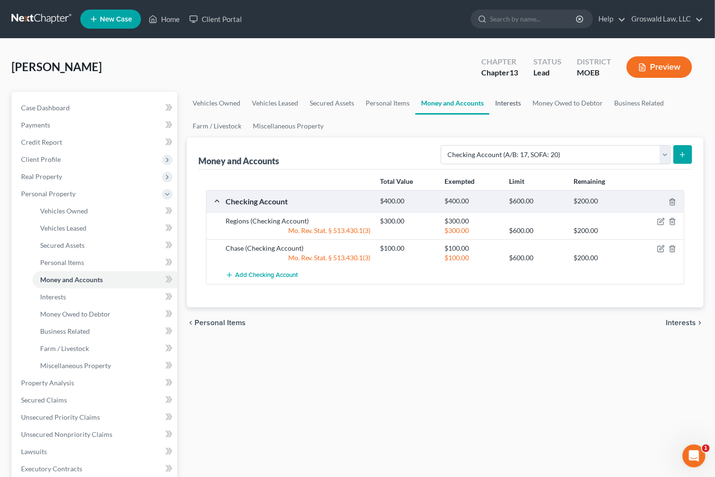
click at [507, 105] on link "Interests" at bounding box center [507, 103] width 37 height 23
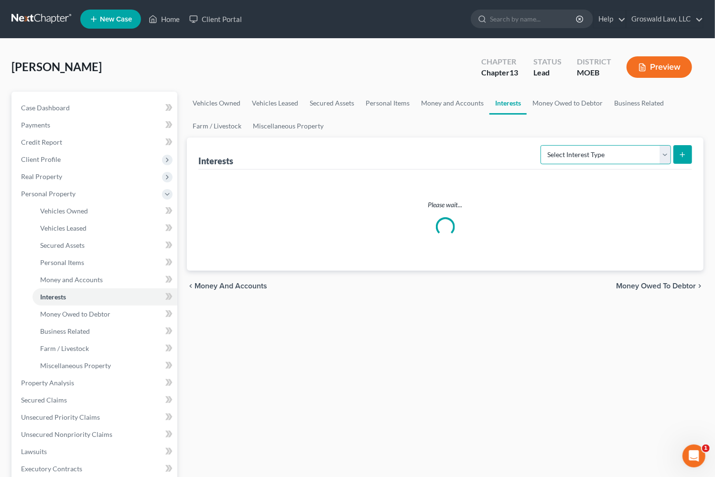
click at [577, 155] on select "Select Interest Type 401K (A/B: 21) Annuity (A/B: 23) Bond (A/B: 18) Education …" at bounding box center [606, 154] width 130 height 19
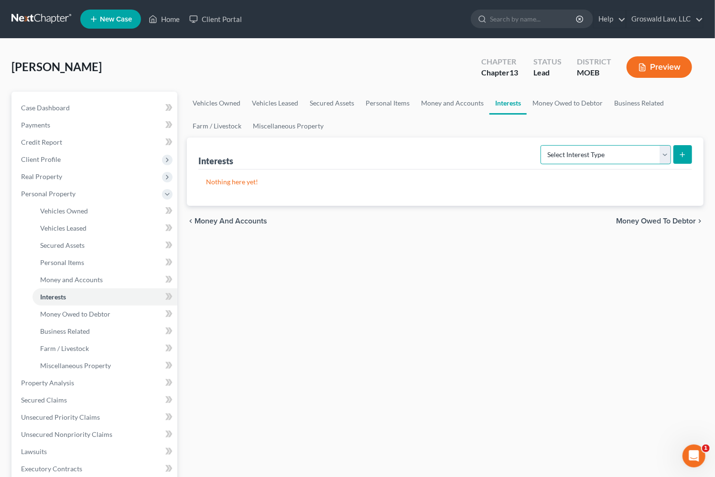
select select "401k"
click at [542, 145] on select "Select Interest Type 401K (A/B: 21) Annuity (A/B: 23) Bond (A/B: 18) Education …" at bounding box center [606, 154] width 130 height 19
click at [648, 157] on button "submit" at bounding box center [682, 154] width 19 height 19
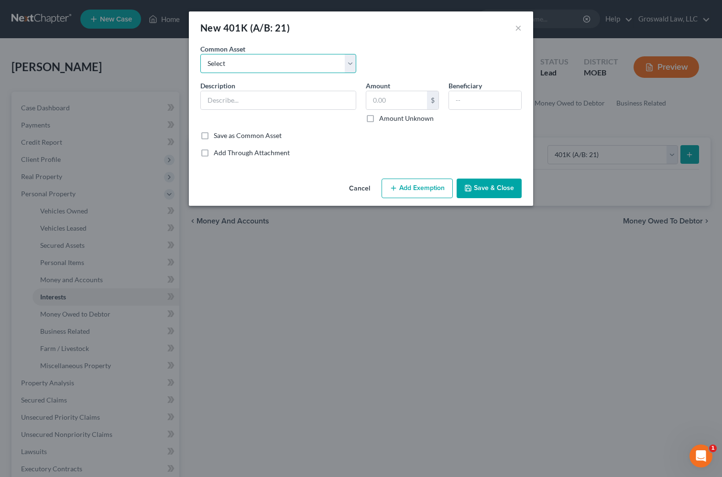
drag, startPoint x: 262, startPoint y: 64, endPoint x: 262, endPoint y: 72, distance: 7.6
click at [262, 65] on select "Select Employer-provided 401(k)" at bounding box center [278, 63] width 156 height 19
select select "0"
click at [200, 54] on select "Select Employer-provided 401(k)" at bounding box center [278, 63] width 156 height 19
type input "Employer-provided 401(k)"
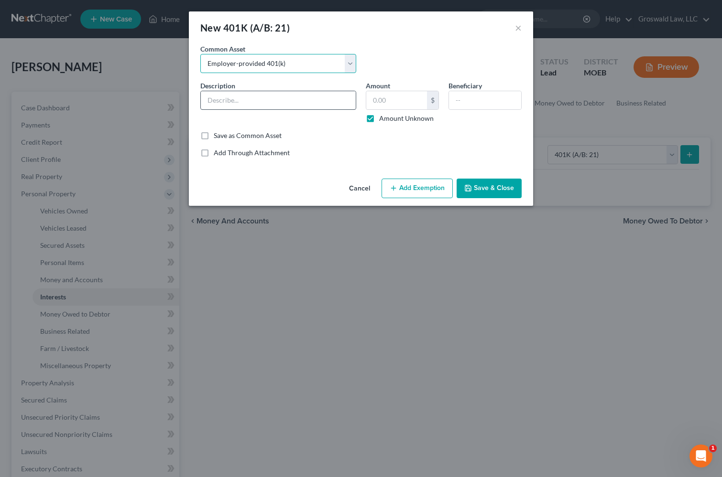
checkbox input "true"
drag, startPoint x: 418, startPoint y: 192, endPoint x: 335, endPoint y: 207, distance: 84.9
click at [416, 192] on button "Add Exemption" at bounding box center [416, 189] width 71 height 20
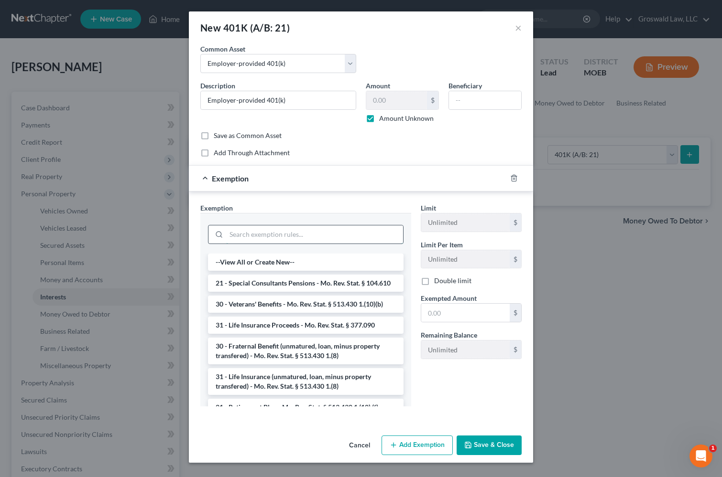
click at [237, 228] on input "search" at bounding box center [314, 235] width 177 height 18
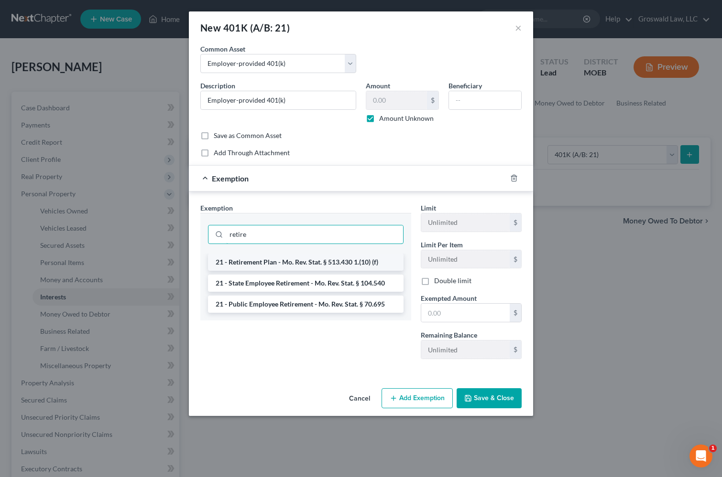
type input "retire"
click at [290, 262] on li "21 - Retirement Plan - Mo. Rev. Stat. § 513.430 1.(10) (f)" at bounding box center [305, 262] width 195 height 17
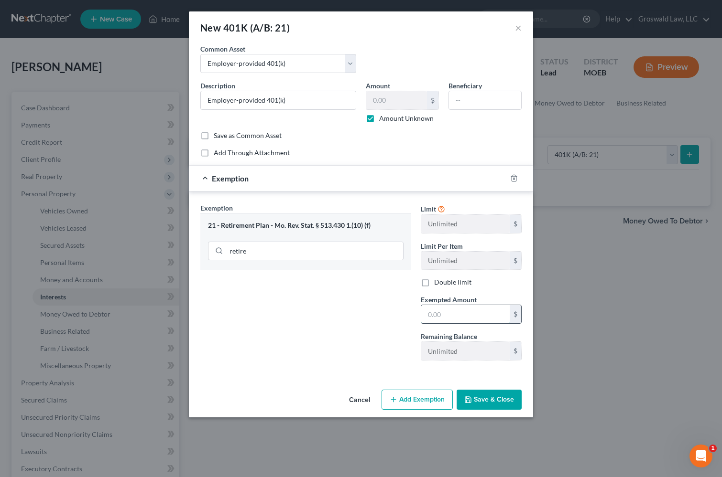
click at [445, 320] on input "text" at bounding box center [465, 314] width 88 height 18
type input "1"
click at [331, 300] on div "Exemption Set must be selected for CA. Exemption * 21 - Retirement Plan - Mo. R…" at bounding box center [305, 285] width 220 height 165
drag, startPoint x: 506, startPoint y: 400, endPoint x: 144, endPoint y: 325, distance: 368.9
click at [504, 398] on button "Save & Close" at bounding box center [488, 400] width 65 height 20
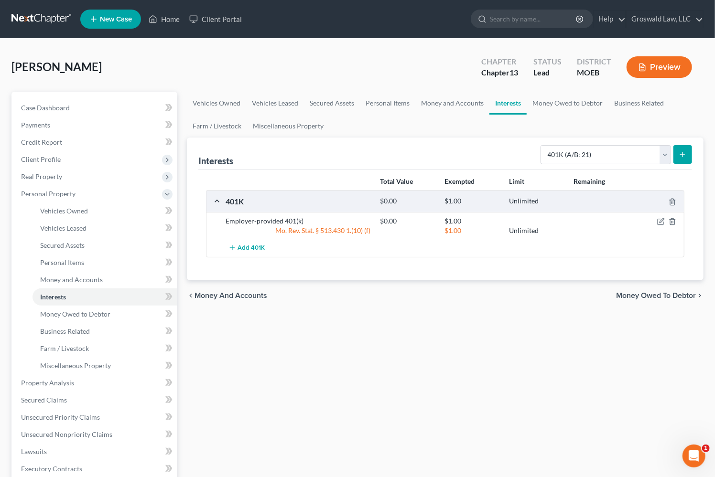
click at [563, 367] on div "Vehicles Owned Vehicles Leased Secured Assets Personal Items Money and Accounts…" at bounding box center [445, 385] width 526 height 586
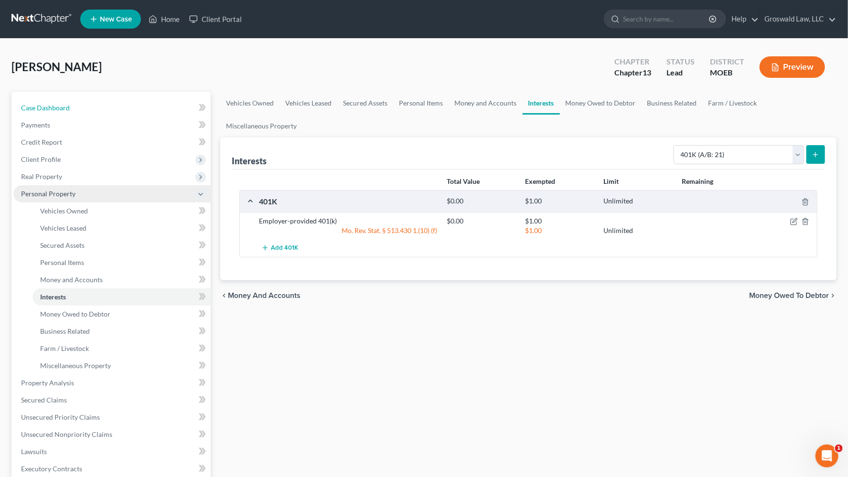
drag, startPoint x: 62, startPoint y: 109, endPoint x: 149, endPoint y: 185, distance: 115.5
click at [62, 109] on span "Case Dashboard" at bounding box center [45, 108] width 49 height 8
select select "6"
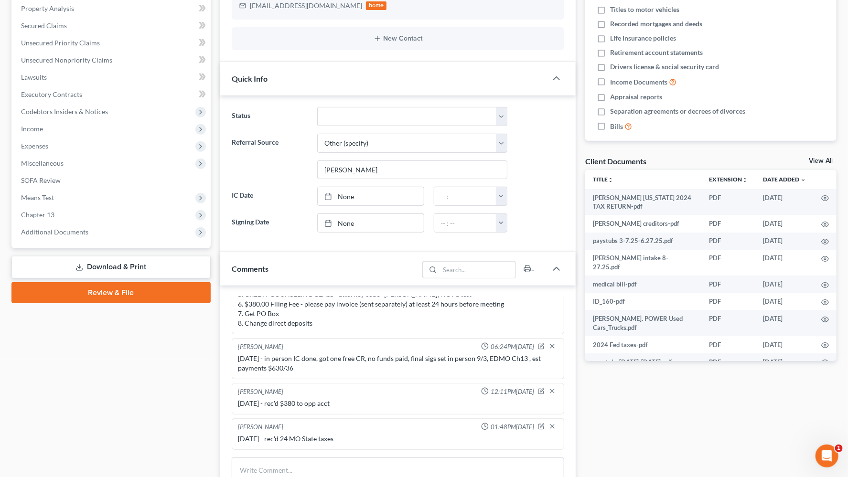
scroll to position [217, 0]
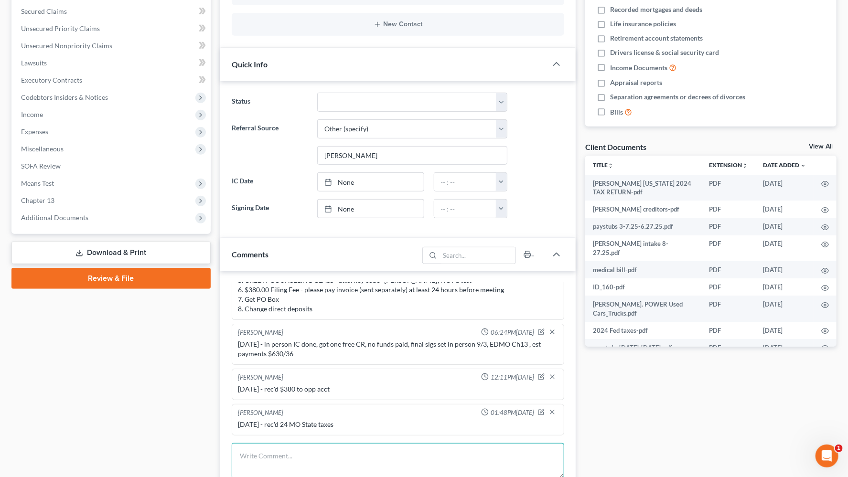
click at [306, 446] on textarea at bounding box center [398, 460] width 333 height 35
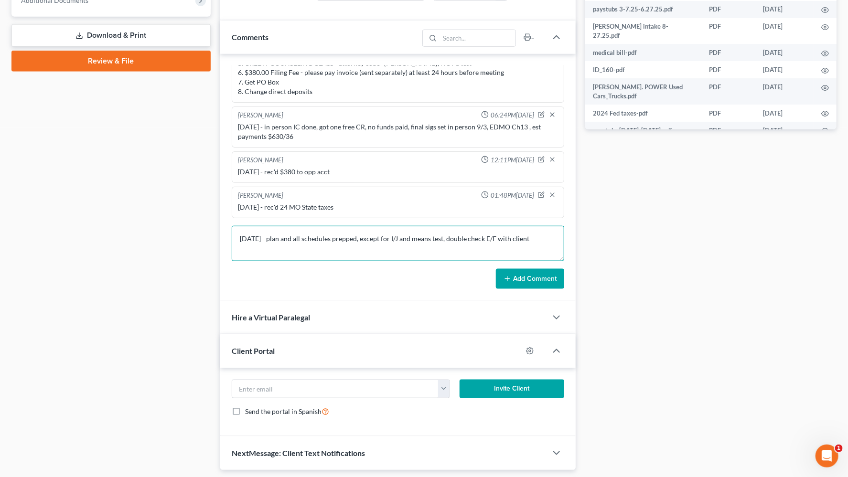
type textarea "9/2/25 - plan and all schedules prepped, except for I/J and means test, double …"
click at [552, 274] on button "Add Comment" at bounding box center [530, 279] width 68 height 20
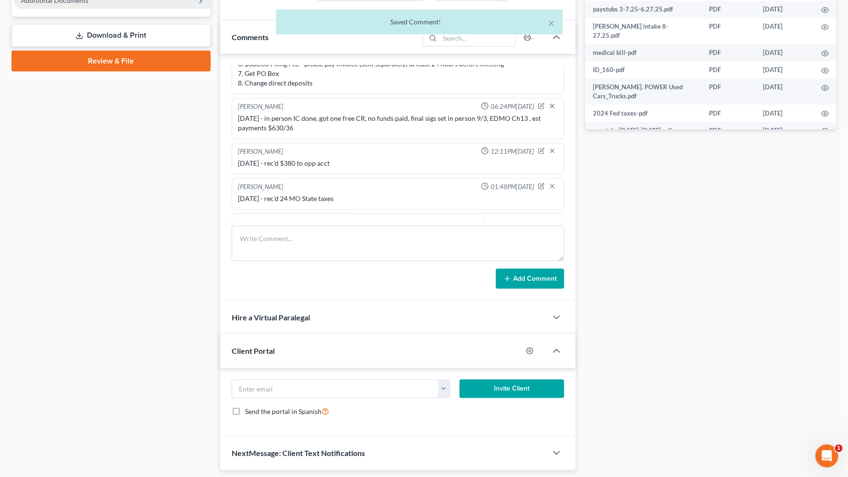
scroll to position [169, 0]
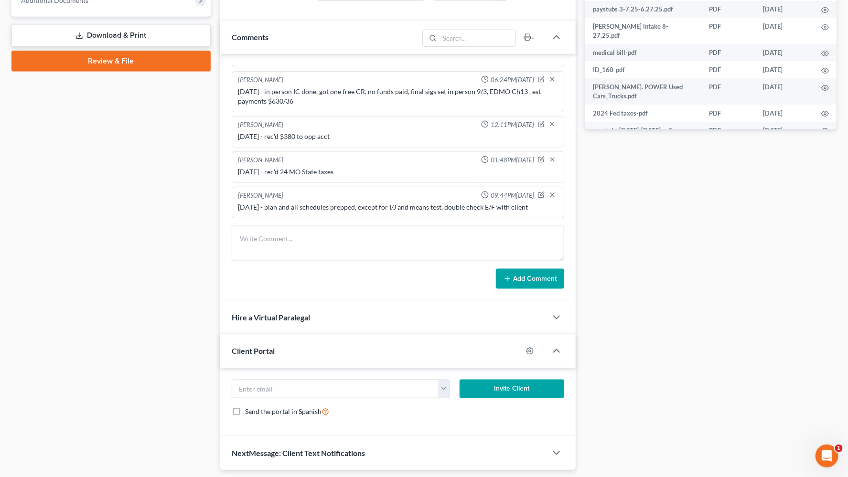
drag, startPoint x: 626, startPoint y: 285, endPoint x: 578, endPoint y: 250, distance: 58.9
click at [624, 283] on div "Docs Tasks Events Fees Timer 0% Completed Nothing here yet! Credit Counseling C…" at bounding box center [711, 63] width 261 height 813
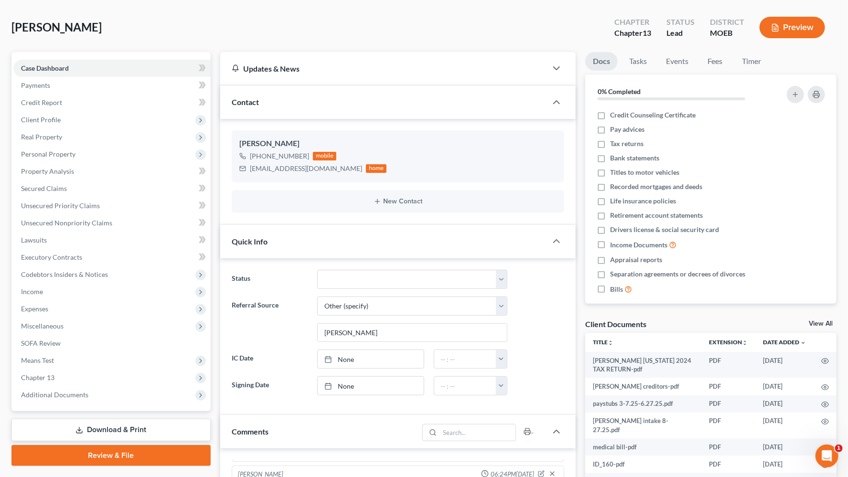
scroll to position [0, 0]
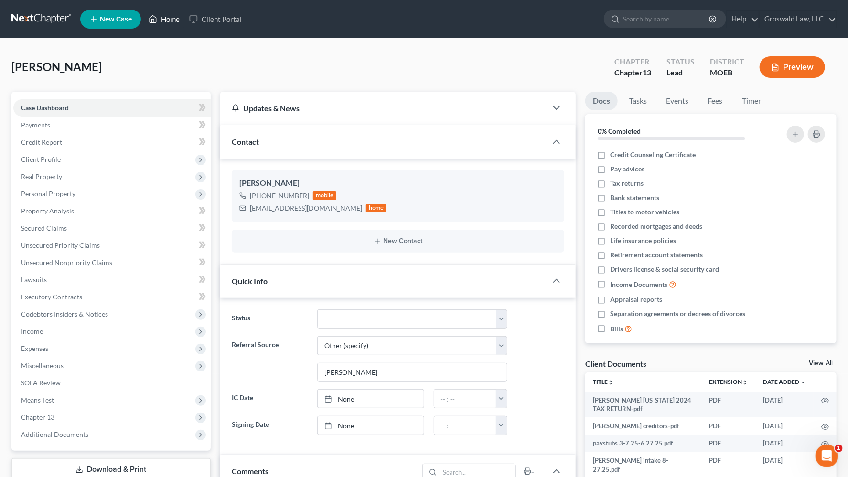
click at [173, 15] on link "Home" at bounding box center [164, 19] width 41 height 17
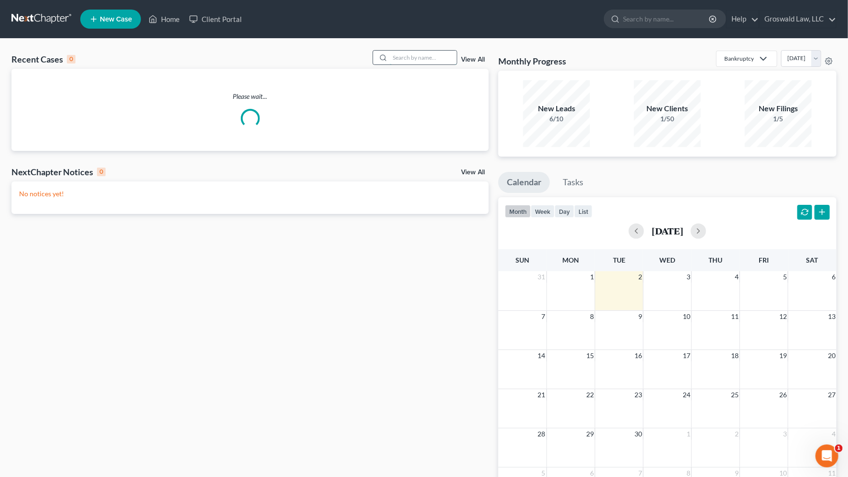
click at [429, 52] on input "search" at bounding box center [423, 58] width 67 height 14
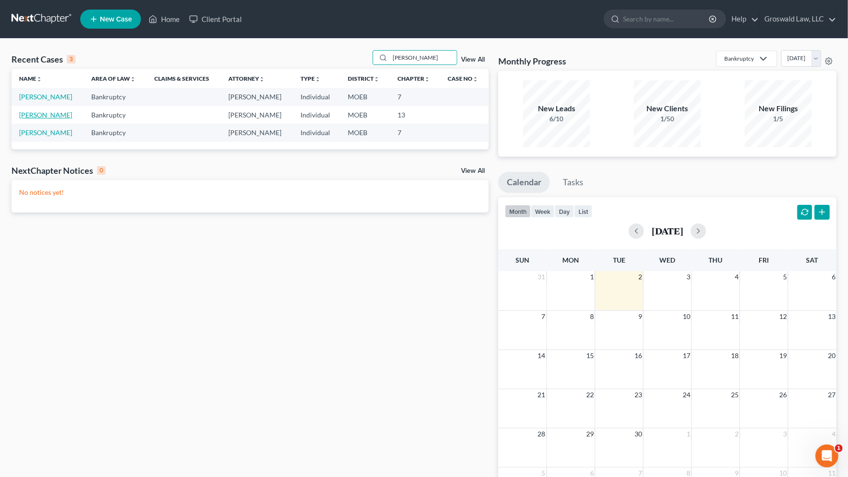
type input "cox"
click at [29, 111] on link "Cox, Brandon" at bounding box center [45, 115] width 53 height 8
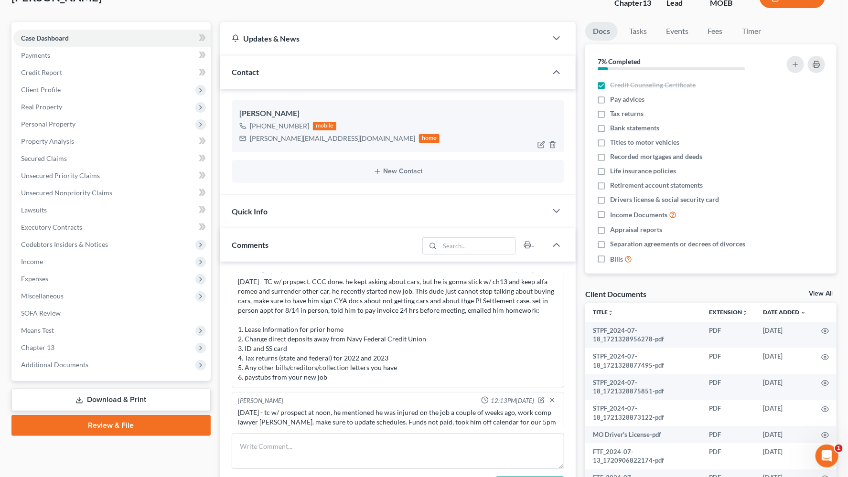
scroll to position [63, 0]
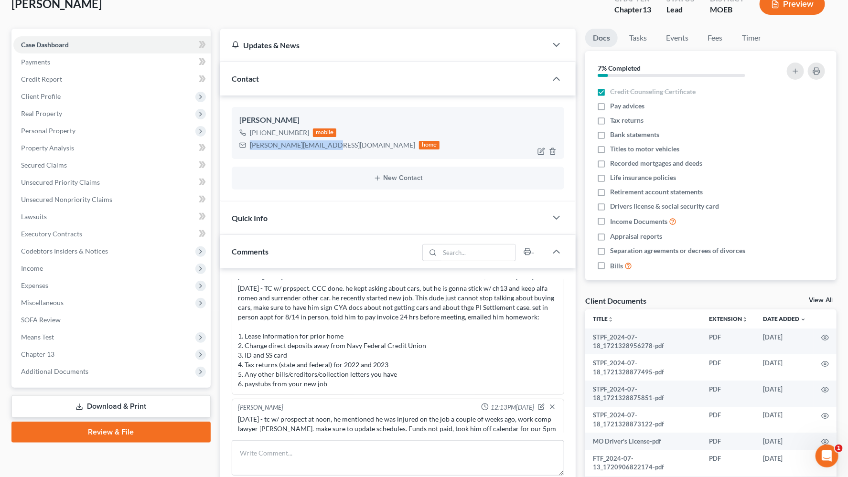
drag, startPoint x: 330, startPoint y: 147, endPoint x: 249, endPoint y: 150, distance: 81.3
click at [249, 150] on div "cox.brandon22@gmail.com home" at bounding box center [339, 145] width 201 height 12
copy div "cox.brandon22@gmail.com"
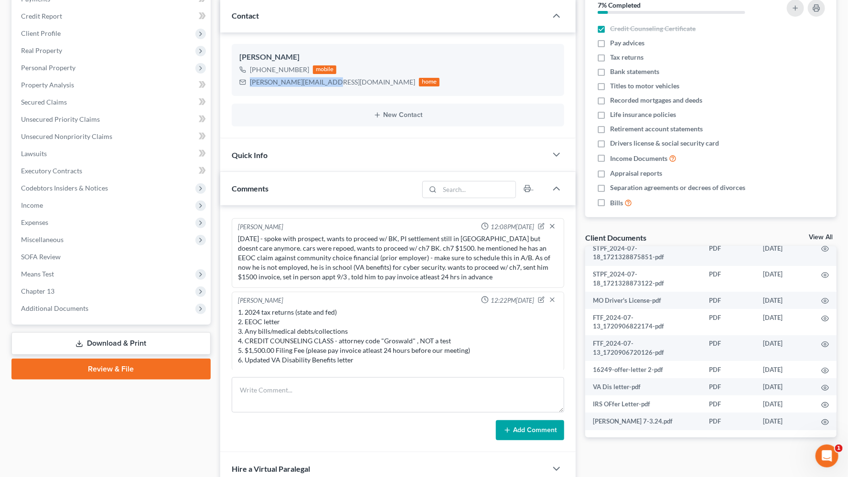
scroll to position [0, 0]
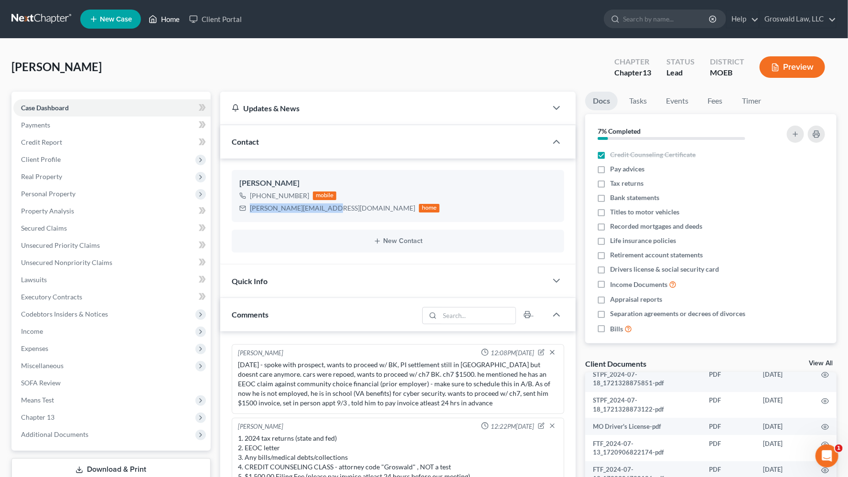
drag, startPoint x: 178, startPoint y: 15, endPoint x: 255, endPoint y: 62, distance: 90.1
click at [178, 15] on link "Home" at bounding box center [164, 19] width 41 height 17
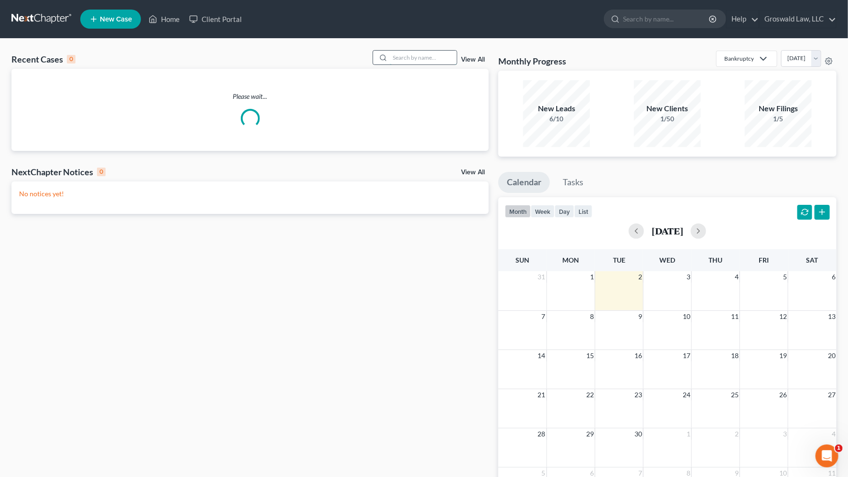
click at [418, 59] on input "search" at bounding box center [423, 58] width 67 height 14
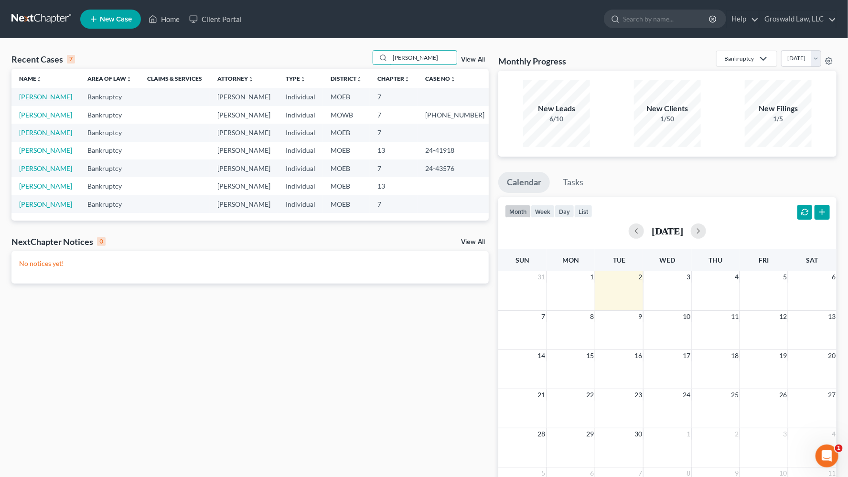
type input "richardson"
click at [72, 97] on link "Richardson, Danielle" at bounding box center [45, 97] width 53 height 8
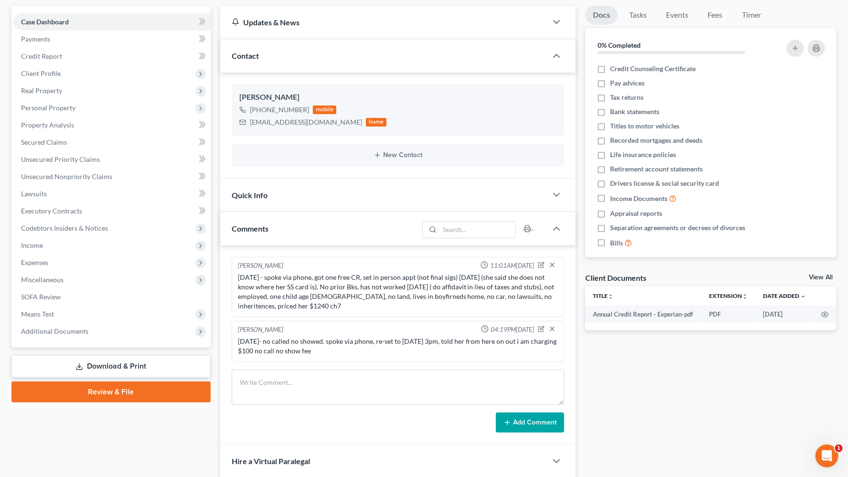
scroll to position [87, 0]
drag, startPoint x: 669, startPoint y: 402, endPoint x: 471, endPoint y: 196, distance: 285.6
click at [648, 400] on div "Docs Tasks Events Fees Timer 0% Completed Nothing here yet! Credit Counseling C…" at bounding box center [711, 275] width 261 height 540
